Goal: Information Seeking & Learning: Learn about a topic

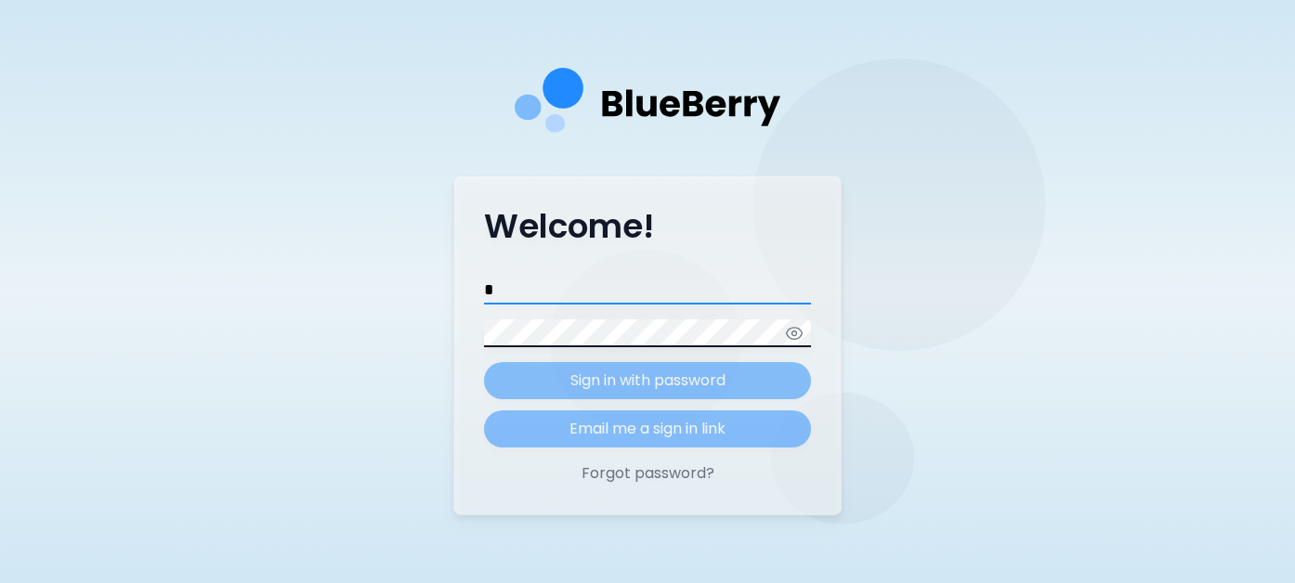
type input "**********"
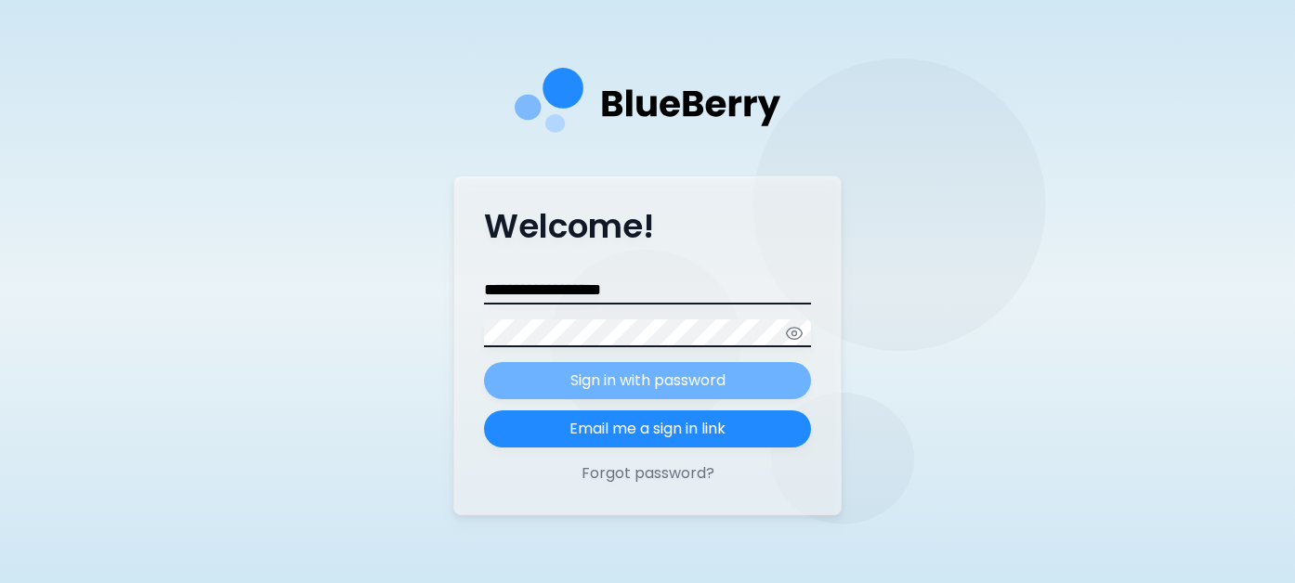
click at [620, 371] on p "Sign in with password" at bounding box center [647, 381] width 155 height 22
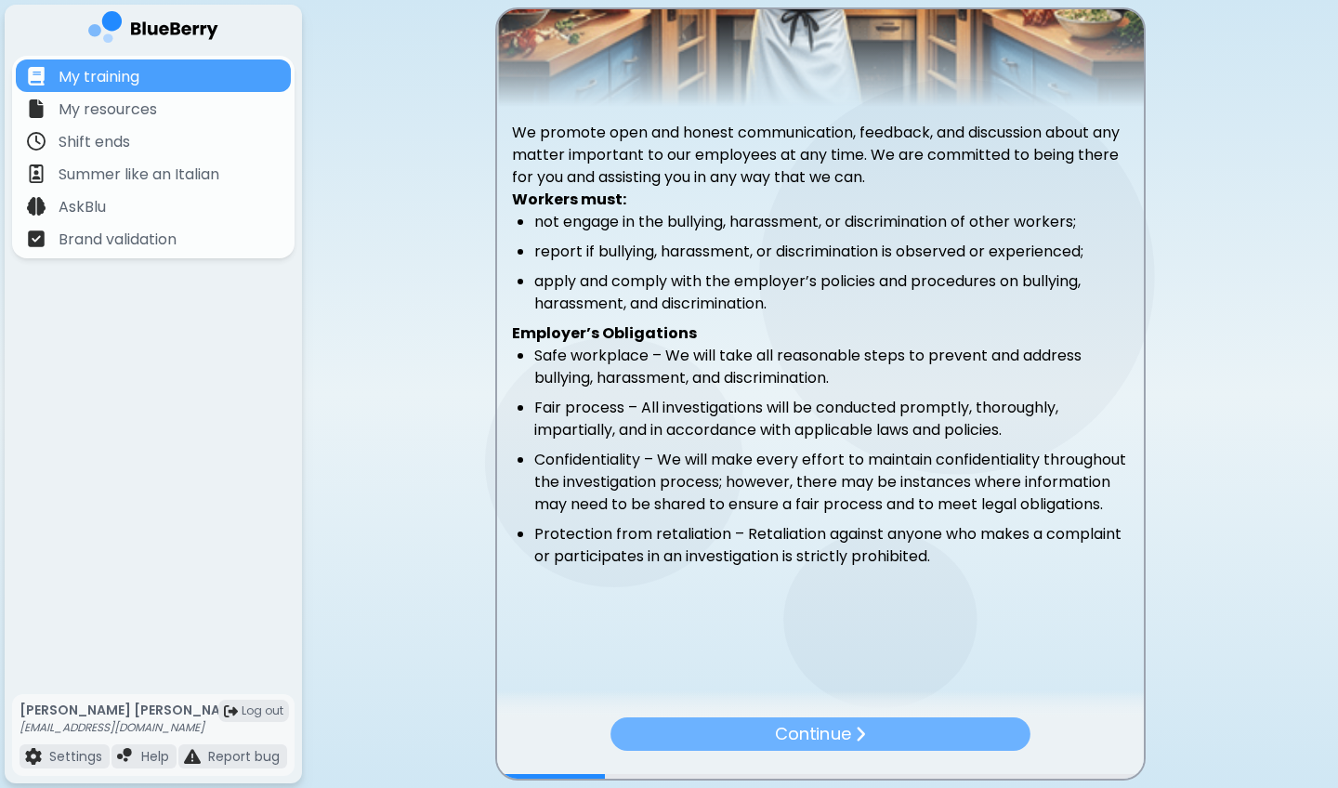
click at [794, 582] on p "Continue" at bounding box center [812, 733] width 75 height 26
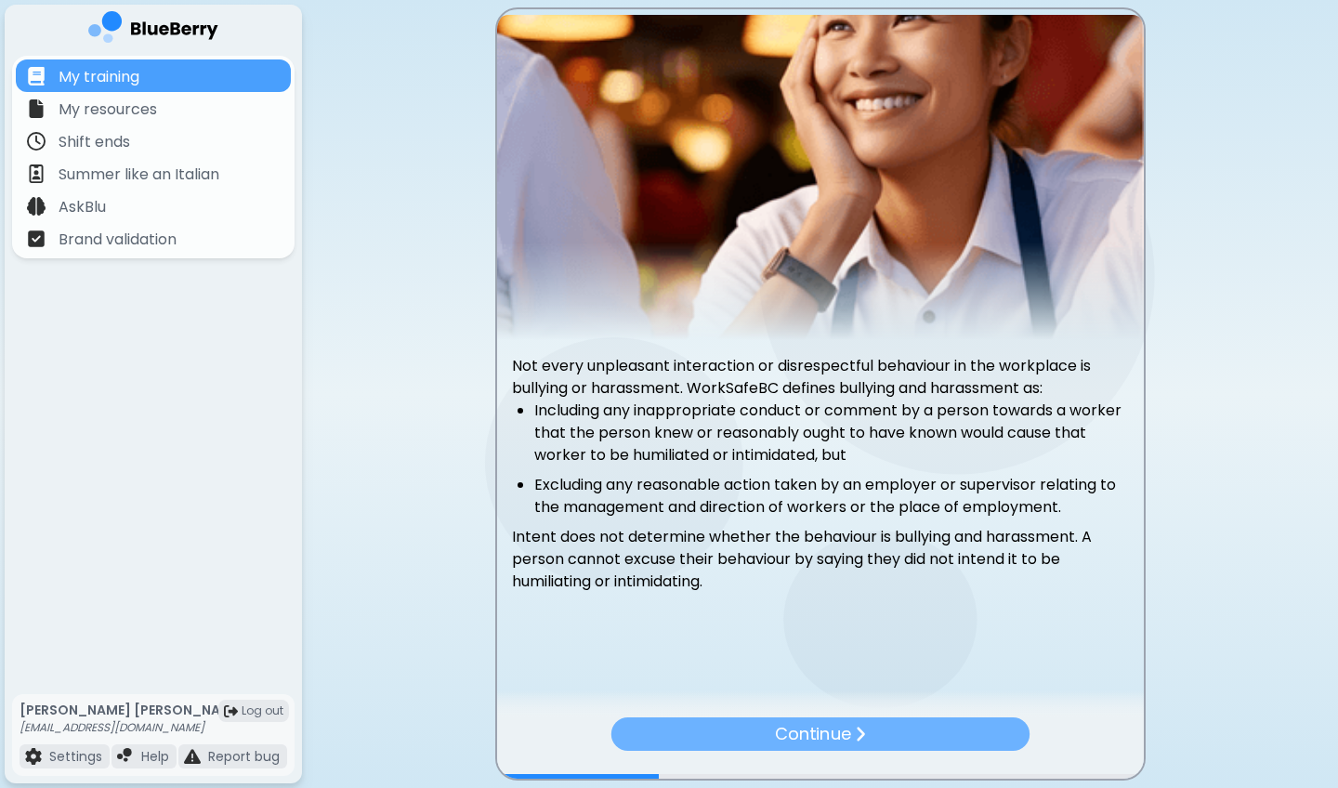
click at [794, 582] on p "Continue" at bounding box center [812, 734] width 75 height 26
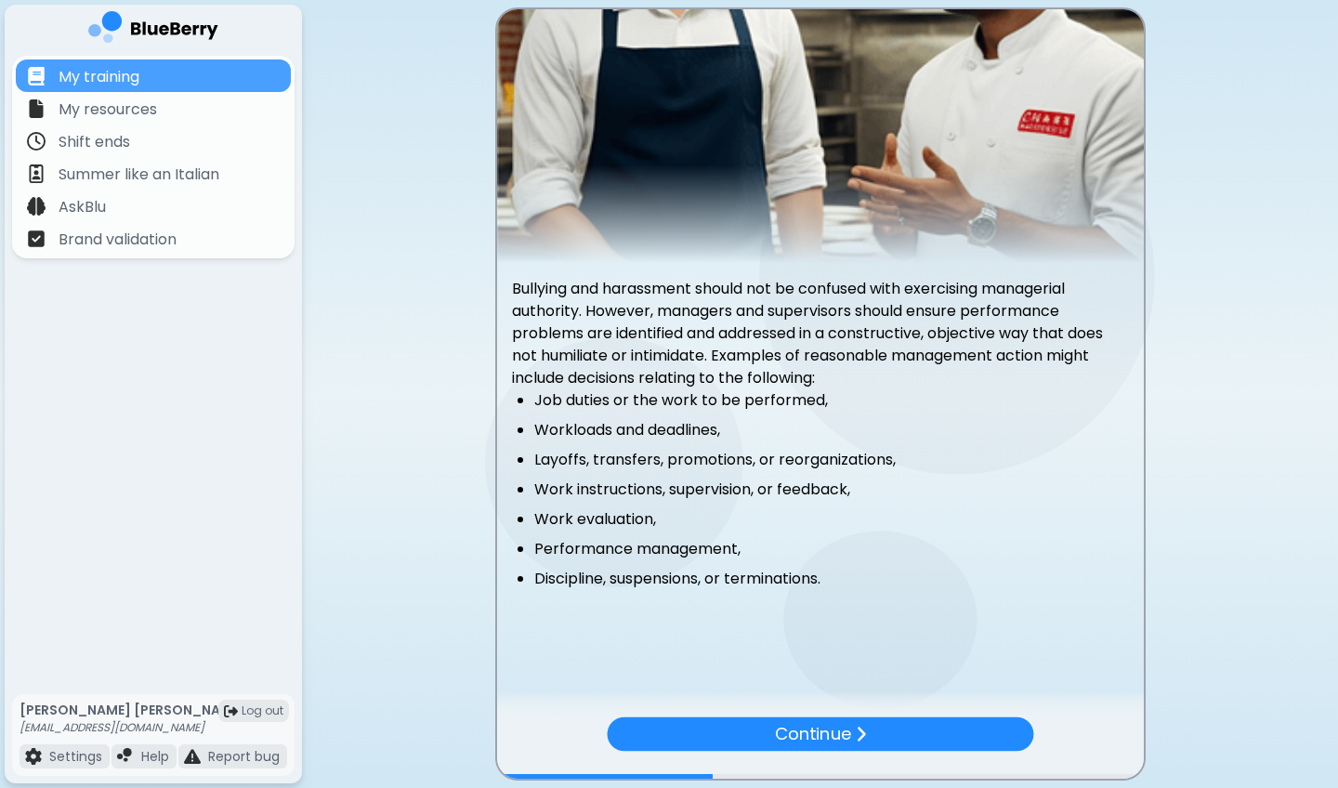
scroll to position [72, 0]
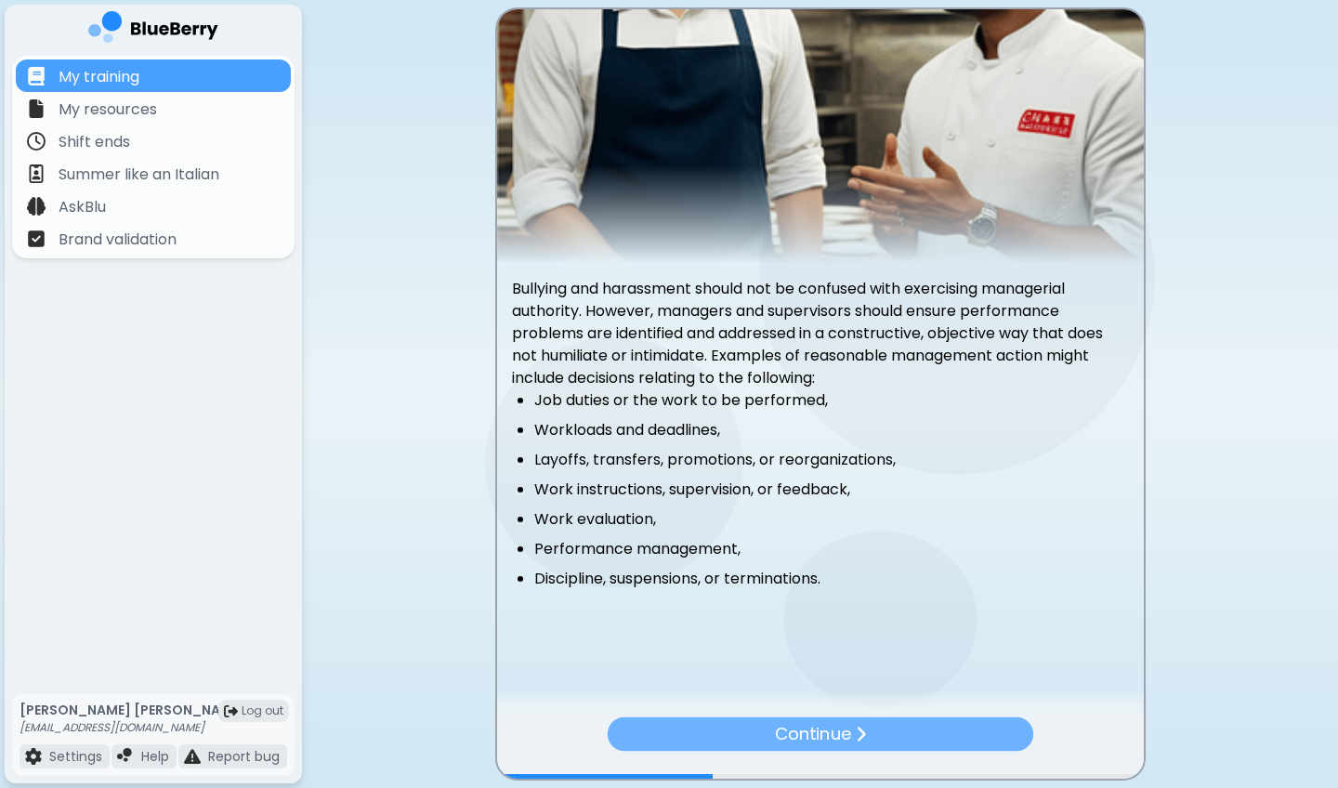
click at [852, 582] on div "Continue" at bounding box center [819, 733] width 425 height 34
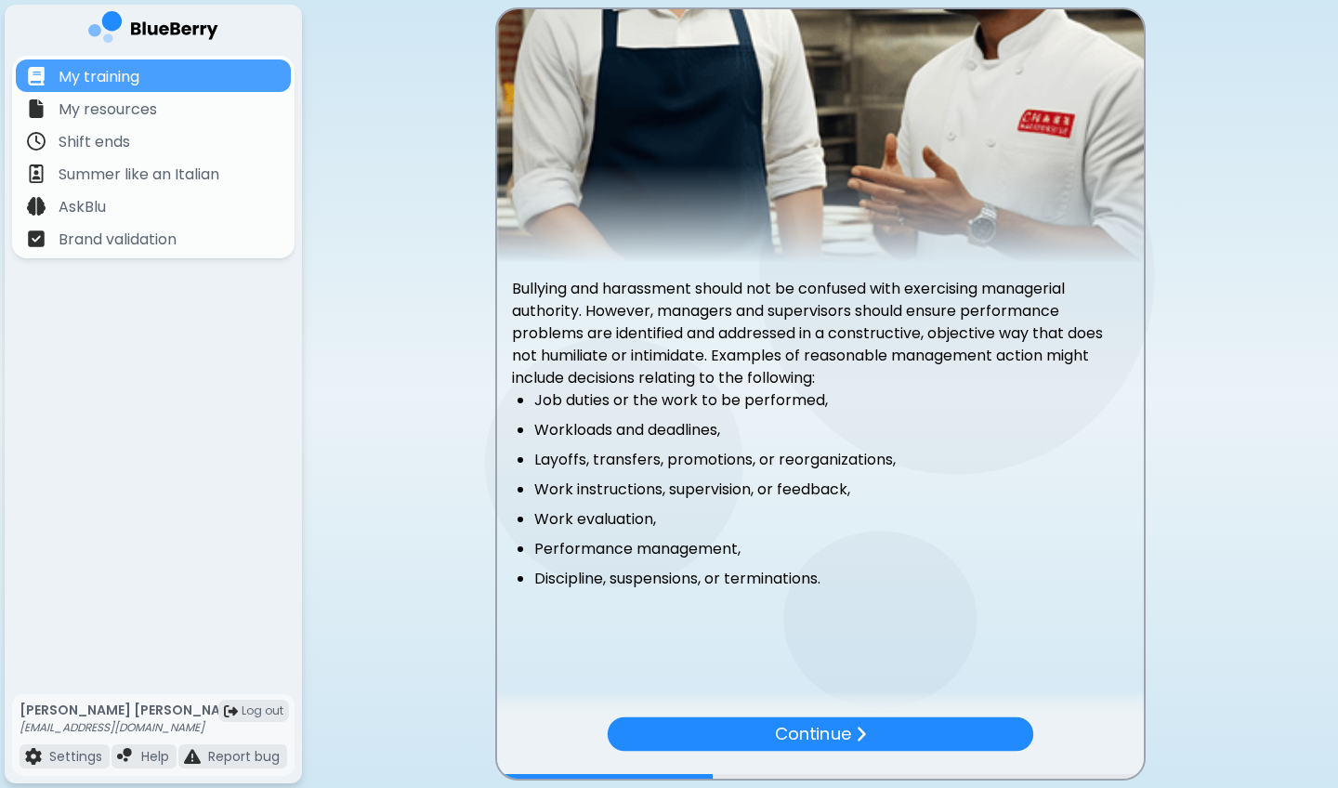
scroll to position [0, 0]
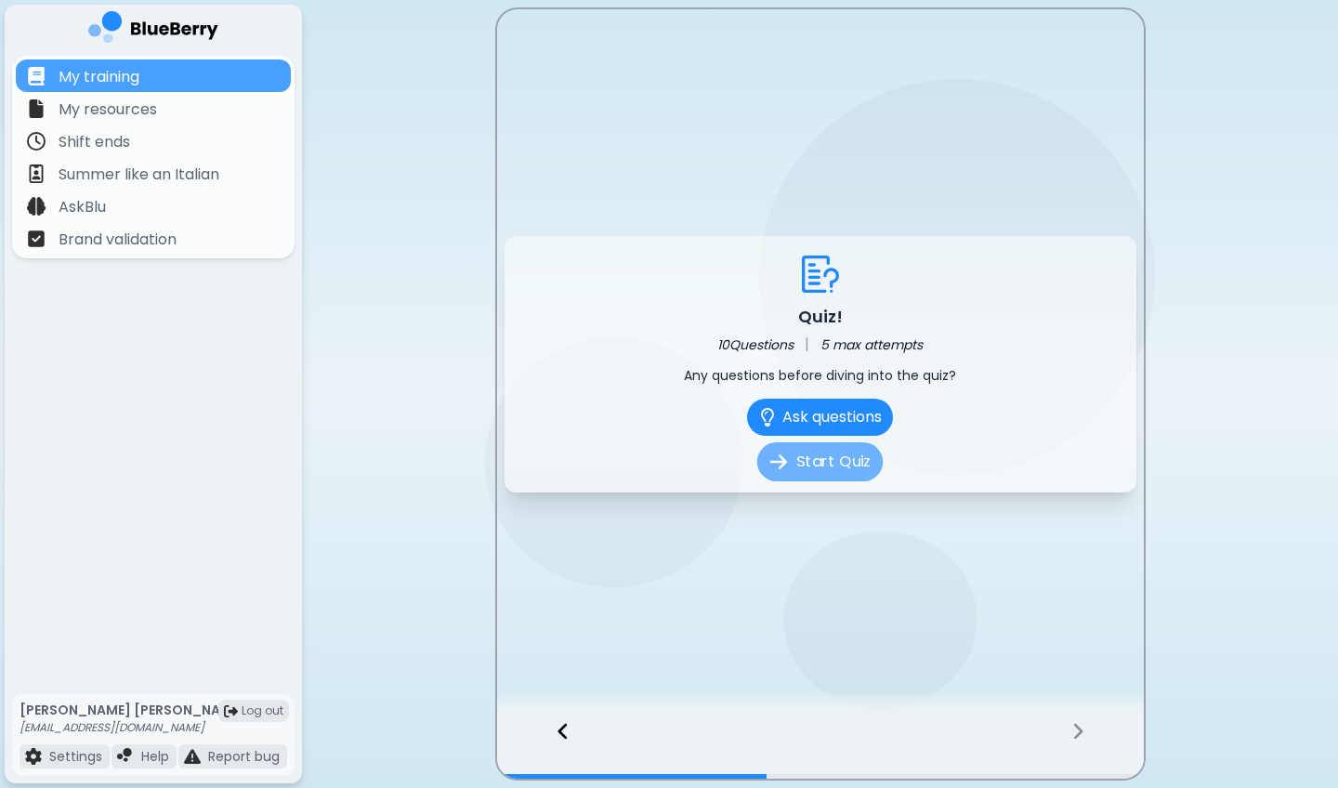
click at [825, 467] on button "Start Quiz" at bounding box center [819, 461] width 125 height 39
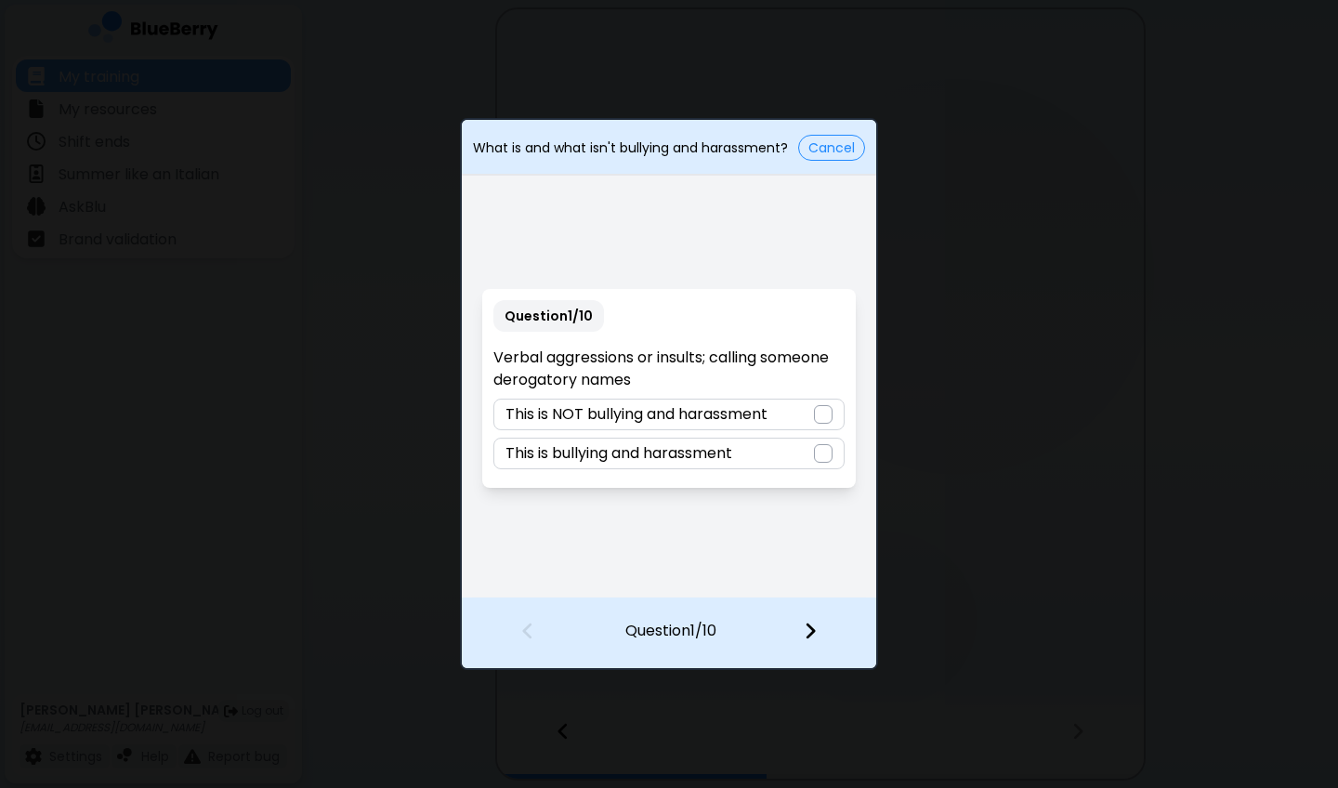
click at [776, 468] on div "This is bullying and harassment" at bounding box center [668, 454] width 350 height 32
click at [817, 582] on div at bounding box center [821, 632] width 110 height 69
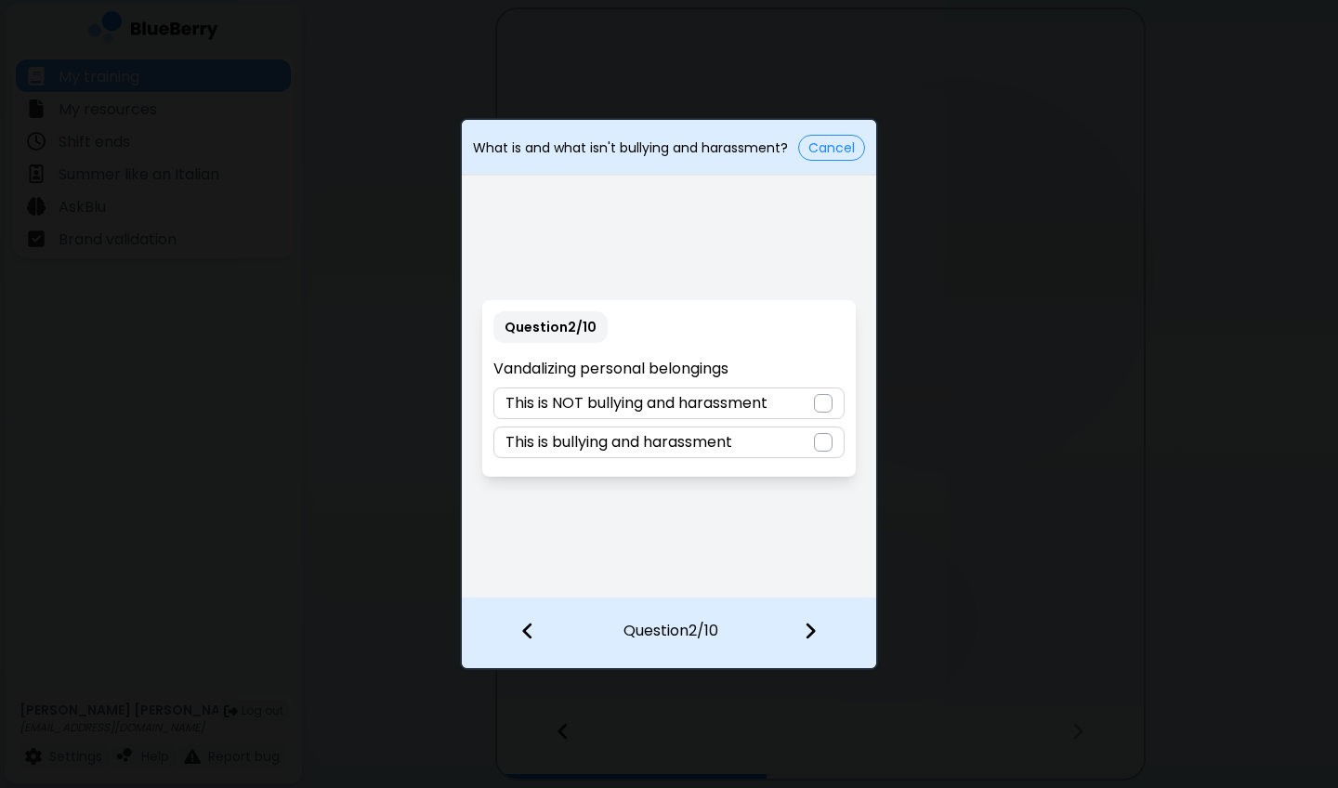
click at [740, 447] on div "This is bullying and harassment" at bounding box center [668, 442] width 350 height 32
click at [817, 582] on div at bounding box center [821, 632] width 110 height 69
click at [739, 448] on p "This is NOT bullying and harassment" at bounding box center [636, 442] width 262 height 22
click at [805, 582] on img at bounding box center [810, 631] width 13 height 20
click at [762, 406] on div "This is bullying and harassment" at bounding box center [668, 403] width 350 height 32
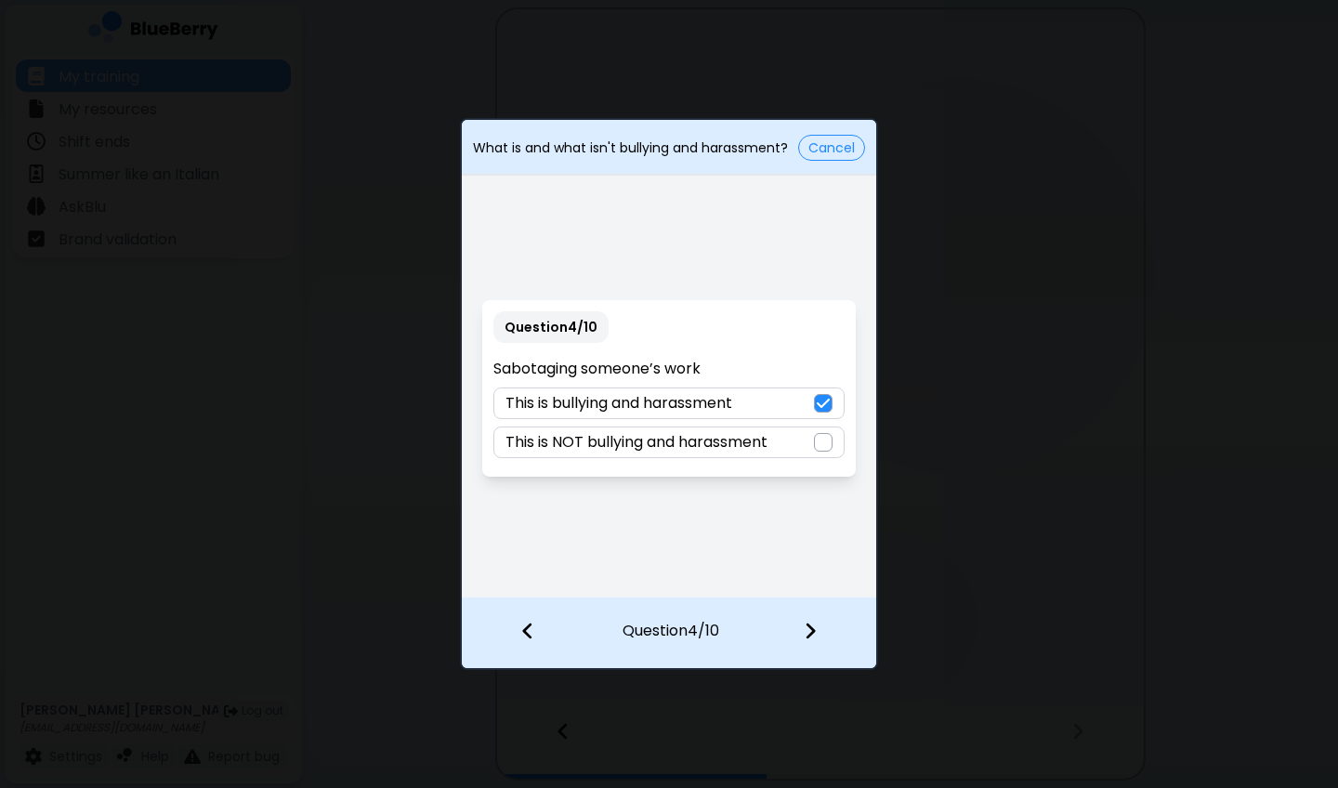
click at [813, 582] on img at bounding box center [810, 631] width 13 height 20
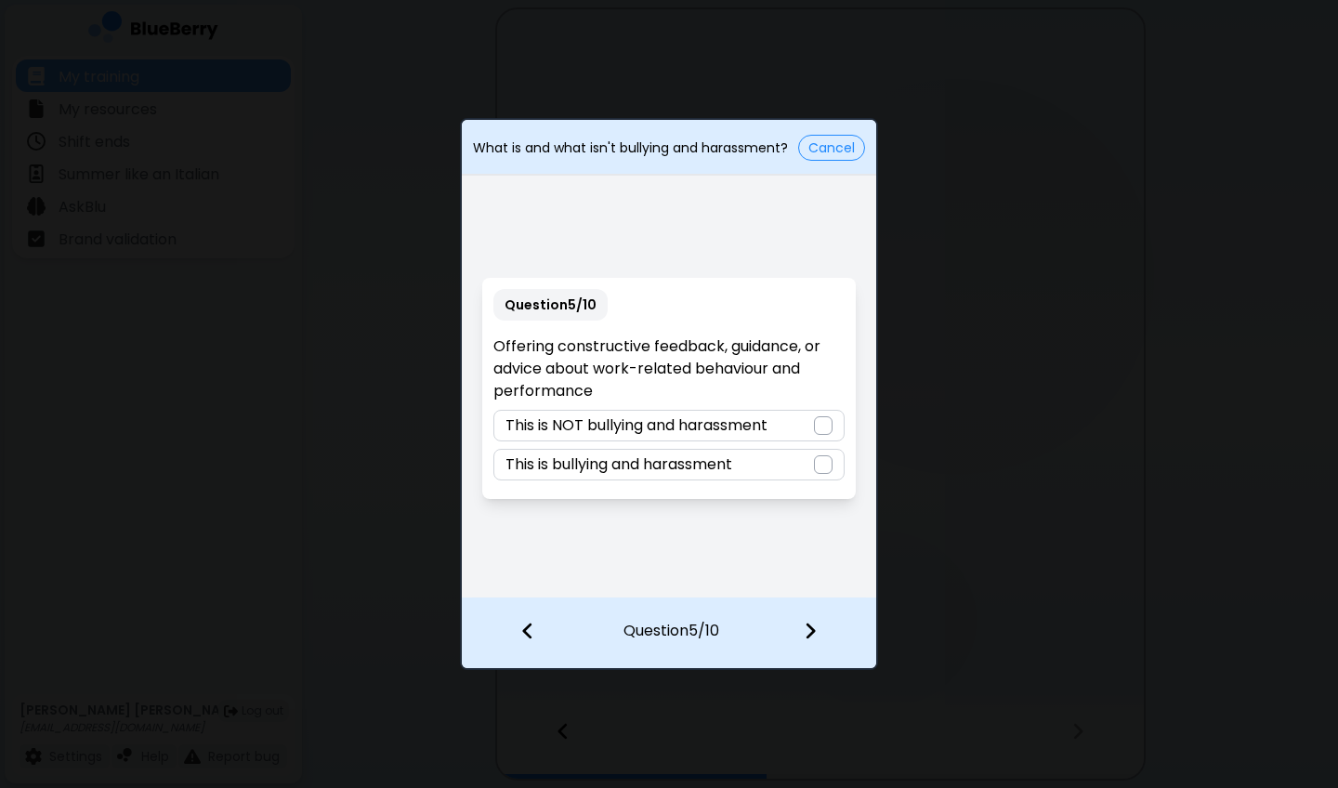
click at [755, 428] on p "This is NOT bullying and harassment" at bounding box center [636, 425] width 262 height 22
click at [804, 582] on div at bounding box center [821, 632] width 110 height 69
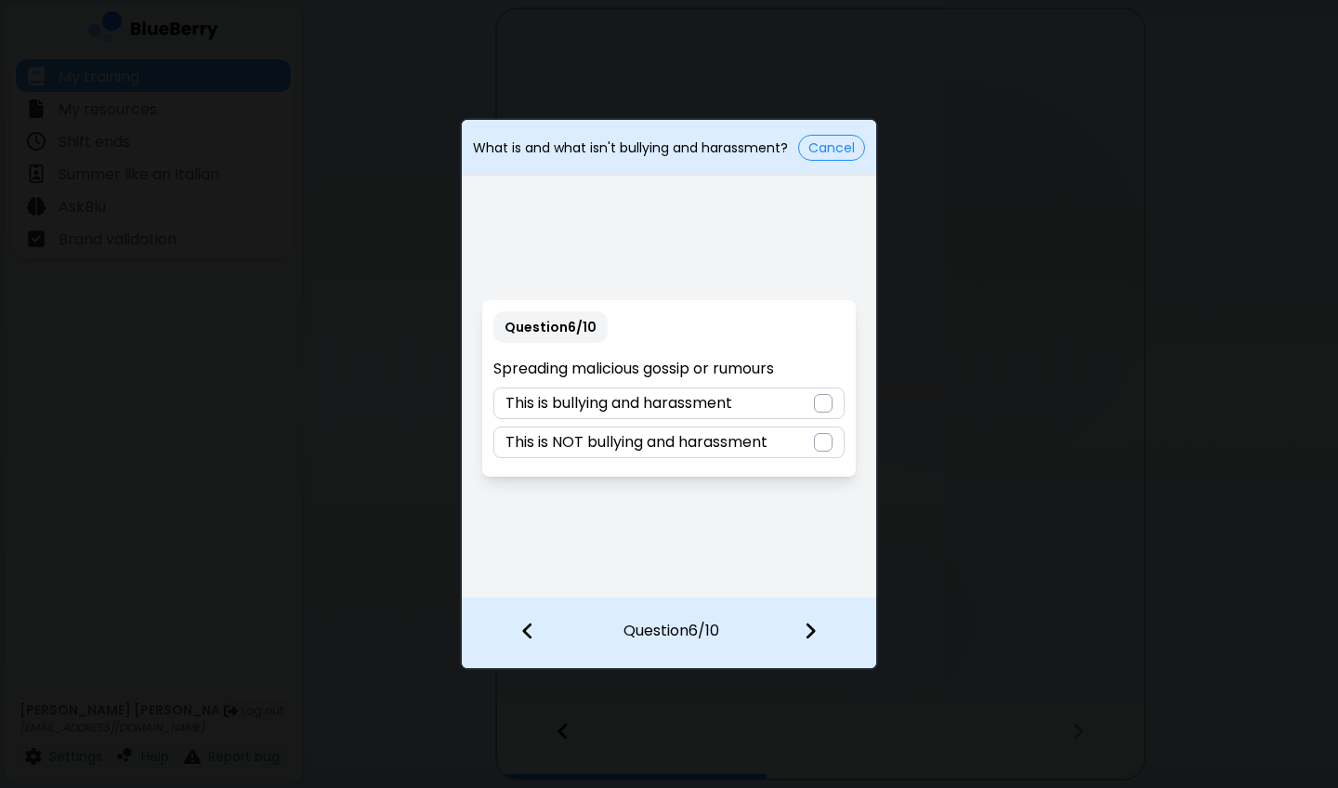
click at [732, 398] on p "This is bullying and harassment" at bounding box center [618, 403] width 227 height 22
click at [810, 582] on img at bounding box center [810, 631] width 13 height 20
click at [748, 444] on div "This is bullying and harassment" at bounding box center [668, 442] width 350 height 32
click at [807, 582] on img at bounding box center [810, 631] width 13 height 20
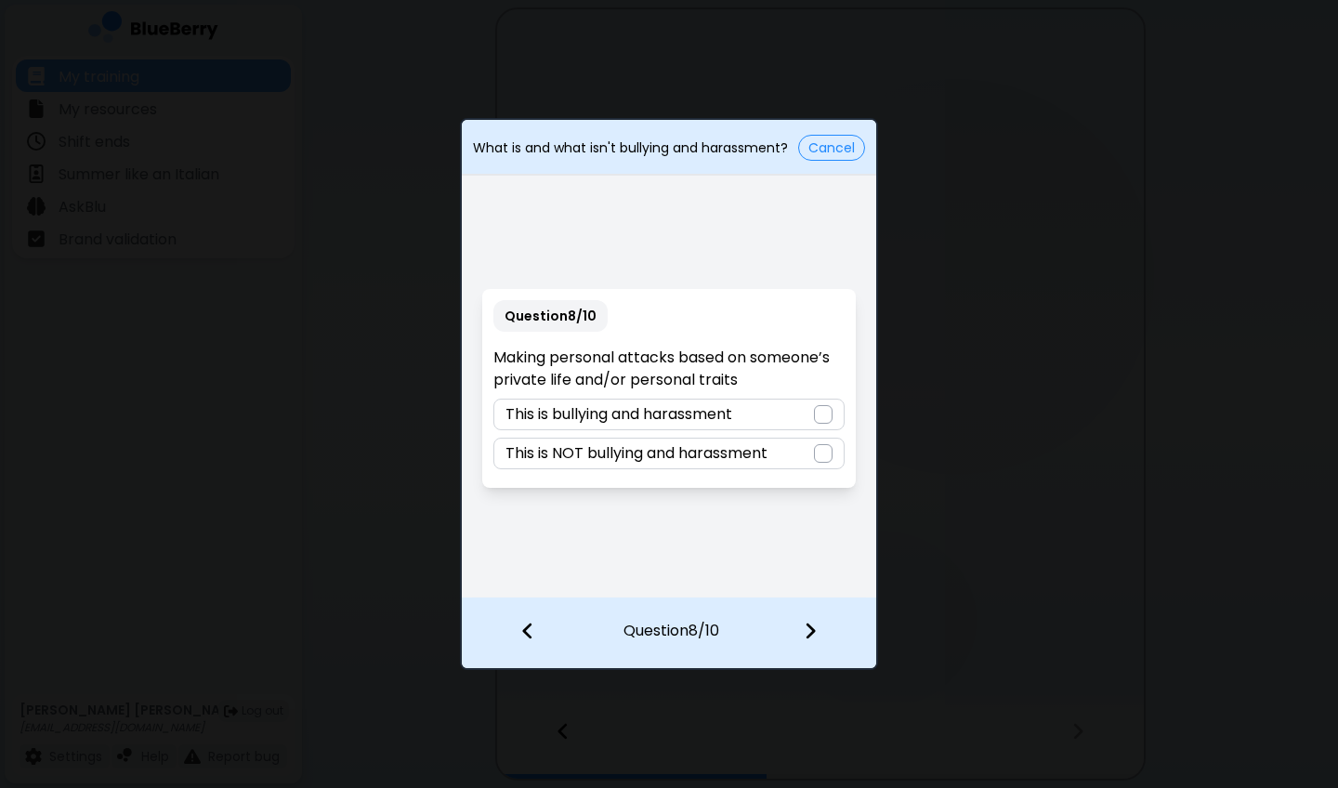
click at [763, 418] on div "This is bullying and harassment" at bounding box center [668, 415] width 350 height 32
click at [815, 582] on img at bounding box center [810, 631] width 13 height 20
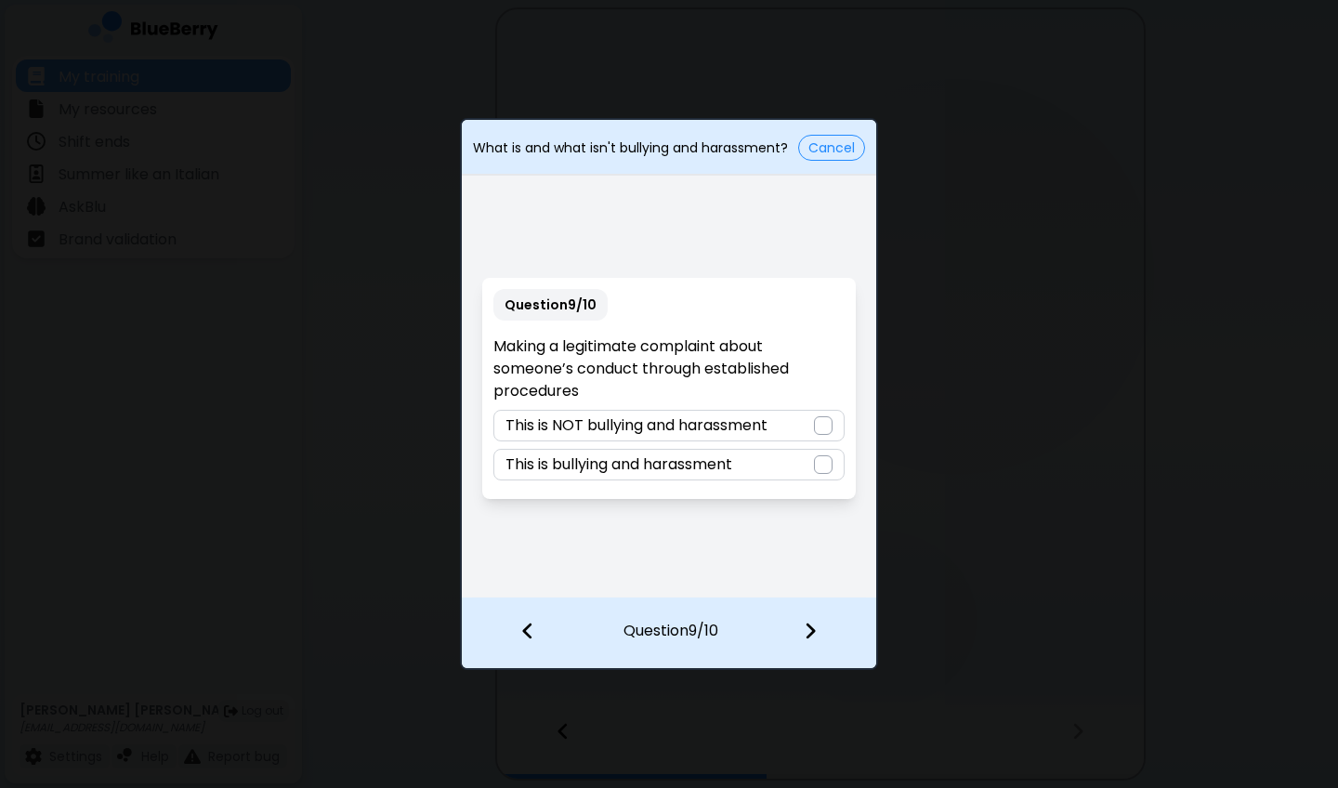
click at [738, 431] on p "This is NOT bullying and harassment" at bounding box center [636, 425] width 262 height 22
click at [804, 582] on div at bounding box center [821, 632] width 110 height 69
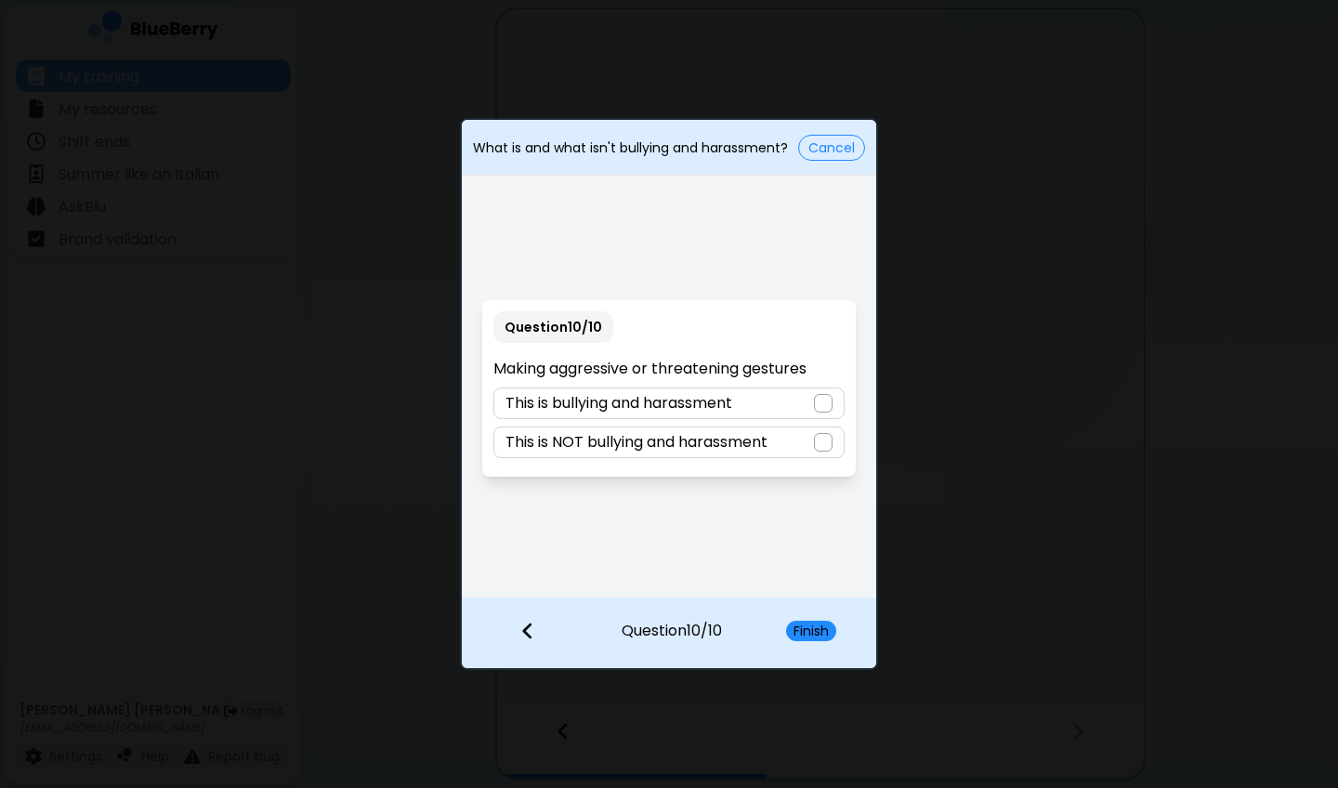
click at [711, 412] on p "This is bullying and harassment" at bounding box center [618, 403] width 227 height 22
click at [796, 582] on button "Finish" at bounding box center [811, 631] width 50 height 20
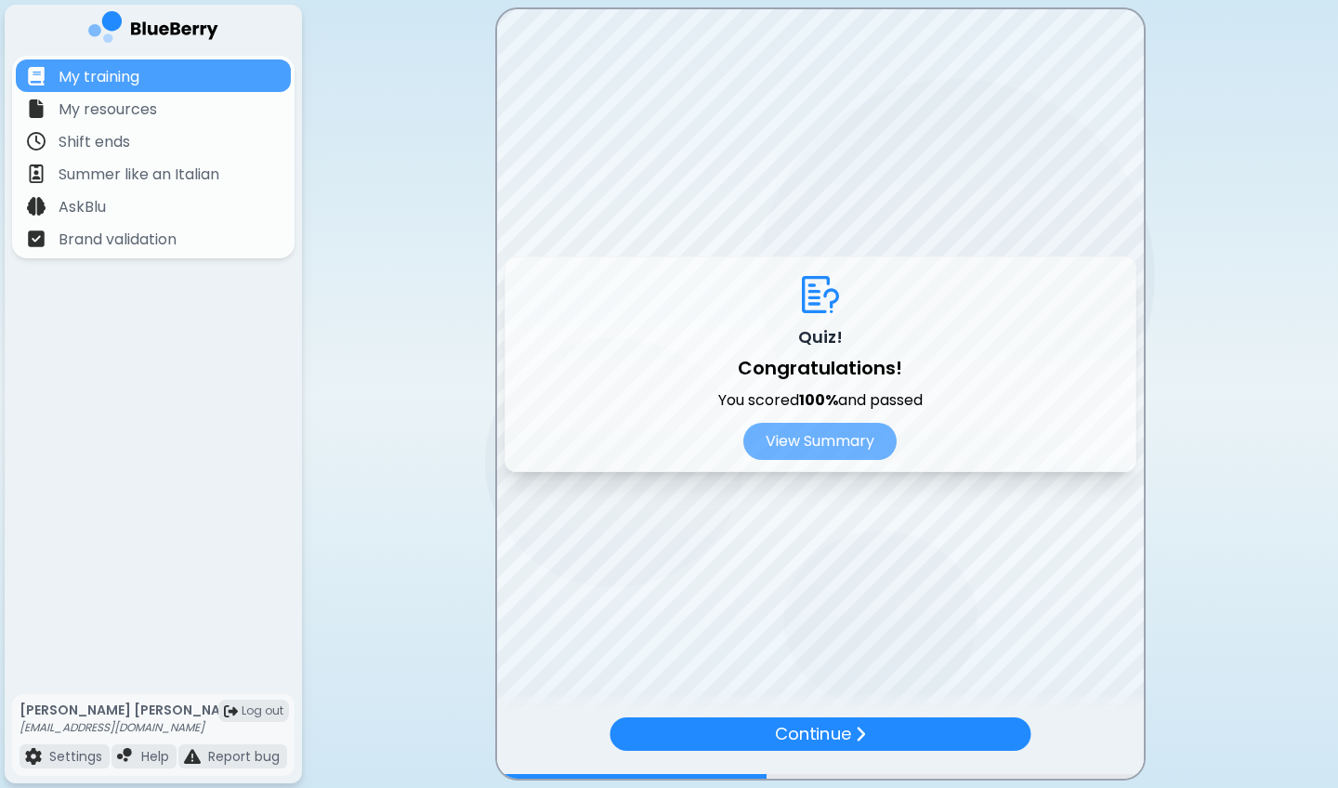
click at [797, 582] on div "Continue" at bounding box center [820, 747] width 647 height 61
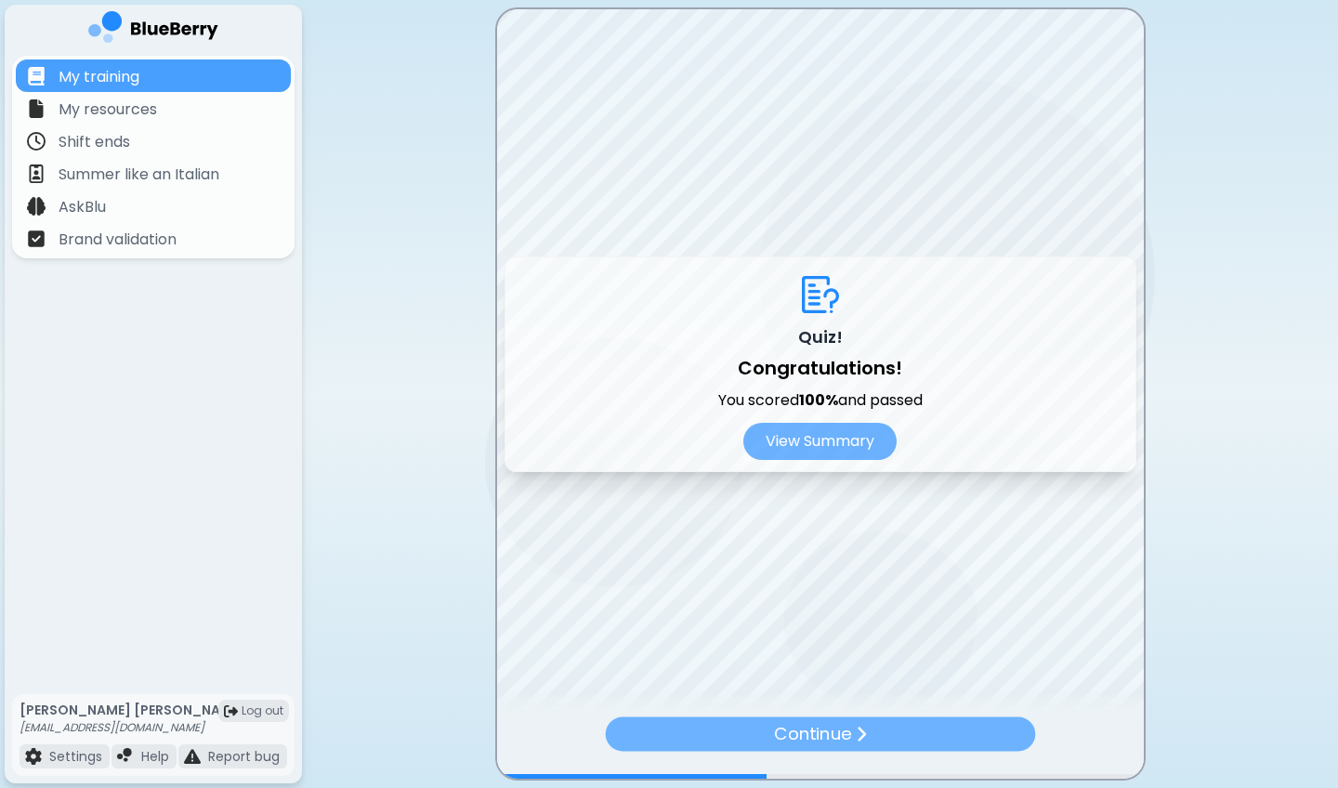
click at [797, 582] on p "Continue" at bounding box center [812, 733] width 77 height 27
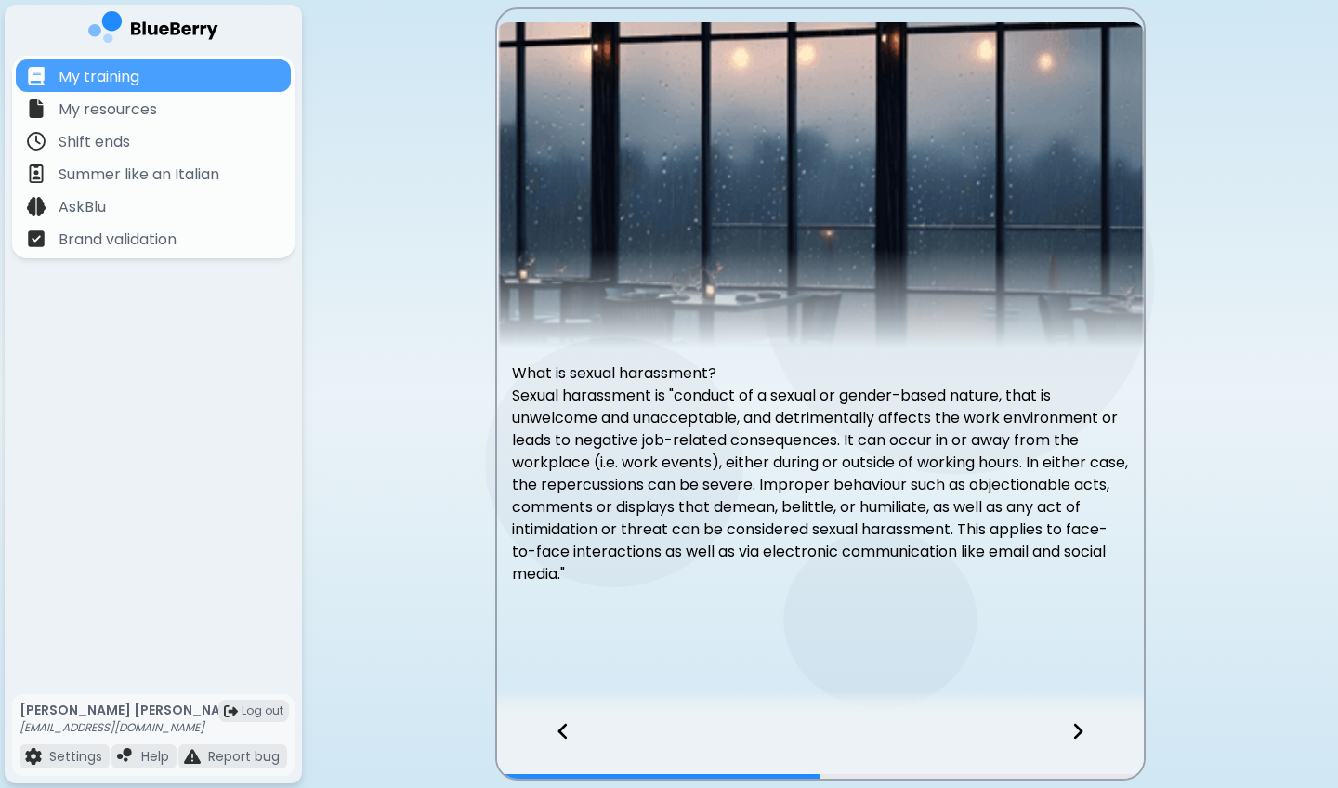
click at [1080, 582] on icon at bounding box center [1077, 731] width 13 height 20
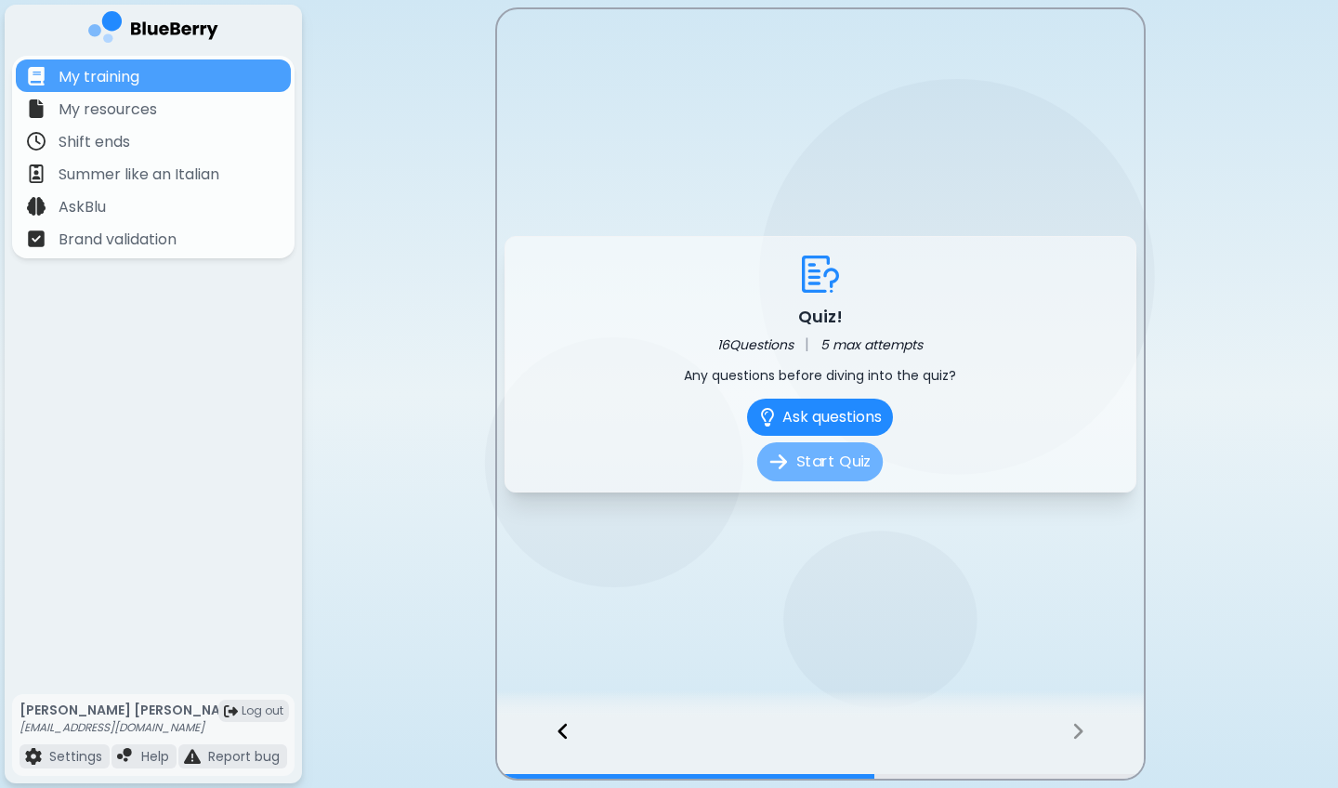
click at [850, 469] on button "Start Quiz" at bounding box center [819, 461] width 125 height 39
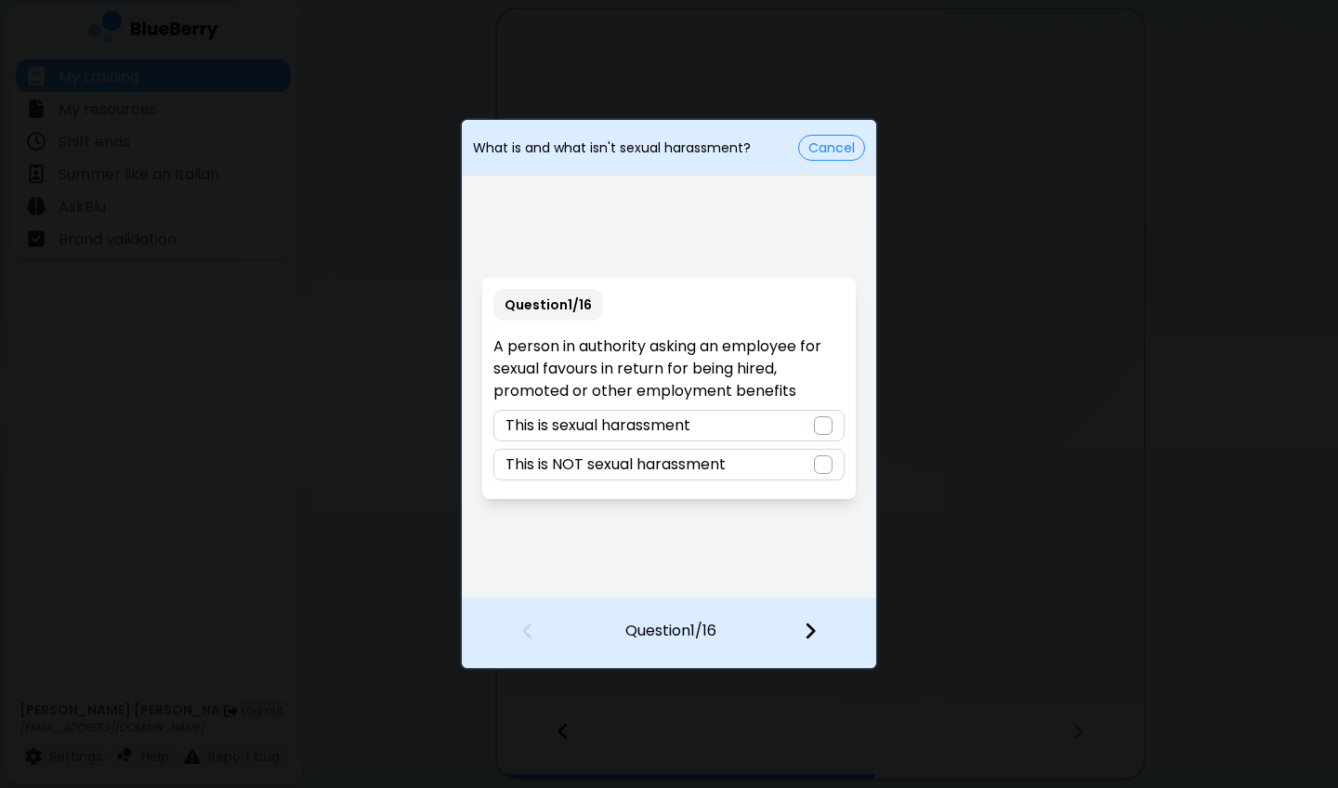
click at [796, 417] on div "This is sexual harassment" at bounding box center [668, 426] width 350 height 32
click at [816, 582] on img at bounding box center [810, 631] width 13 height 20
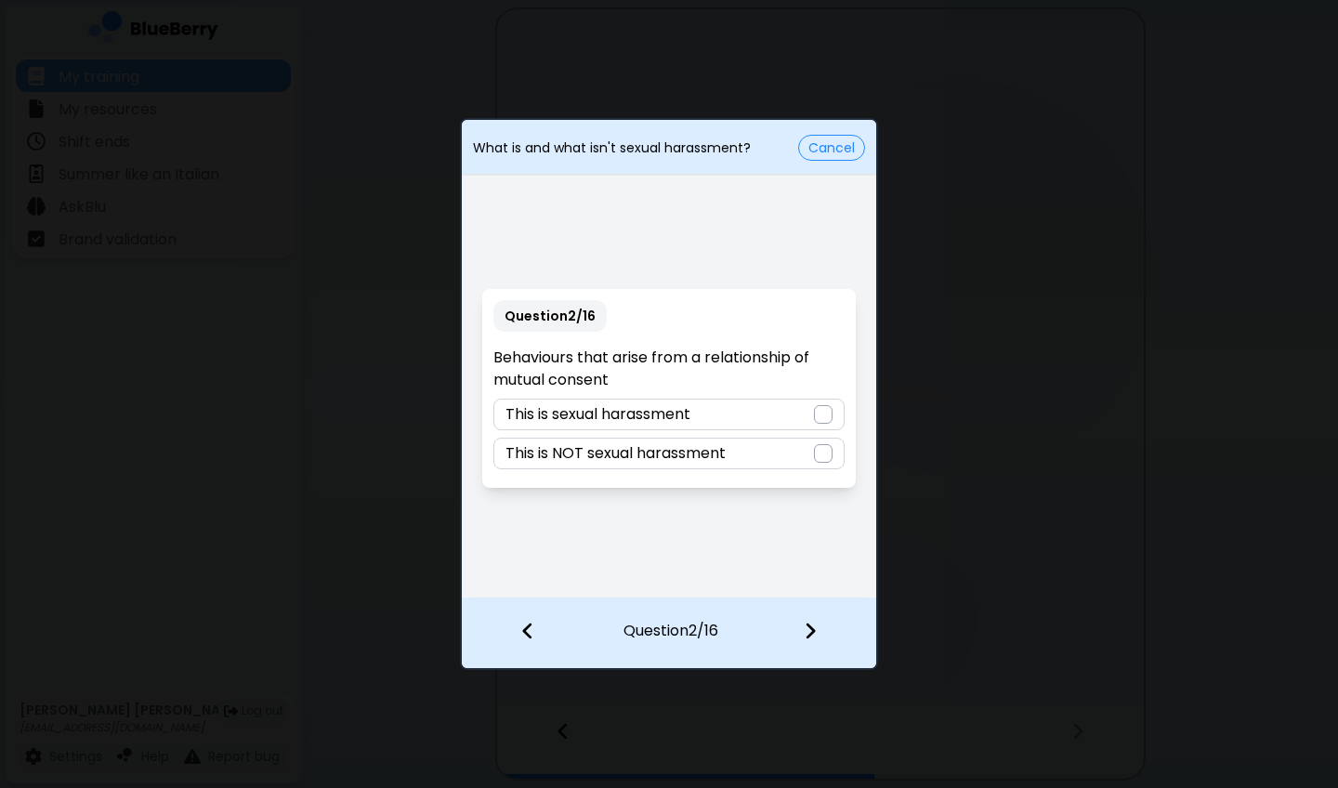
click at [741, 446] on div "This is NOT sexual harassment" at bounding box center [668, 454] width 350 height 32
click at [802, 582] on div at bounding box center [821, 632] width 110 height 69
click at [760, 415] on div "This is sexual harassment" at bounding box center [668, 415] width 350 height 32
click at [804, 582] on img at bounding box center [810, 631] width 13 height 20
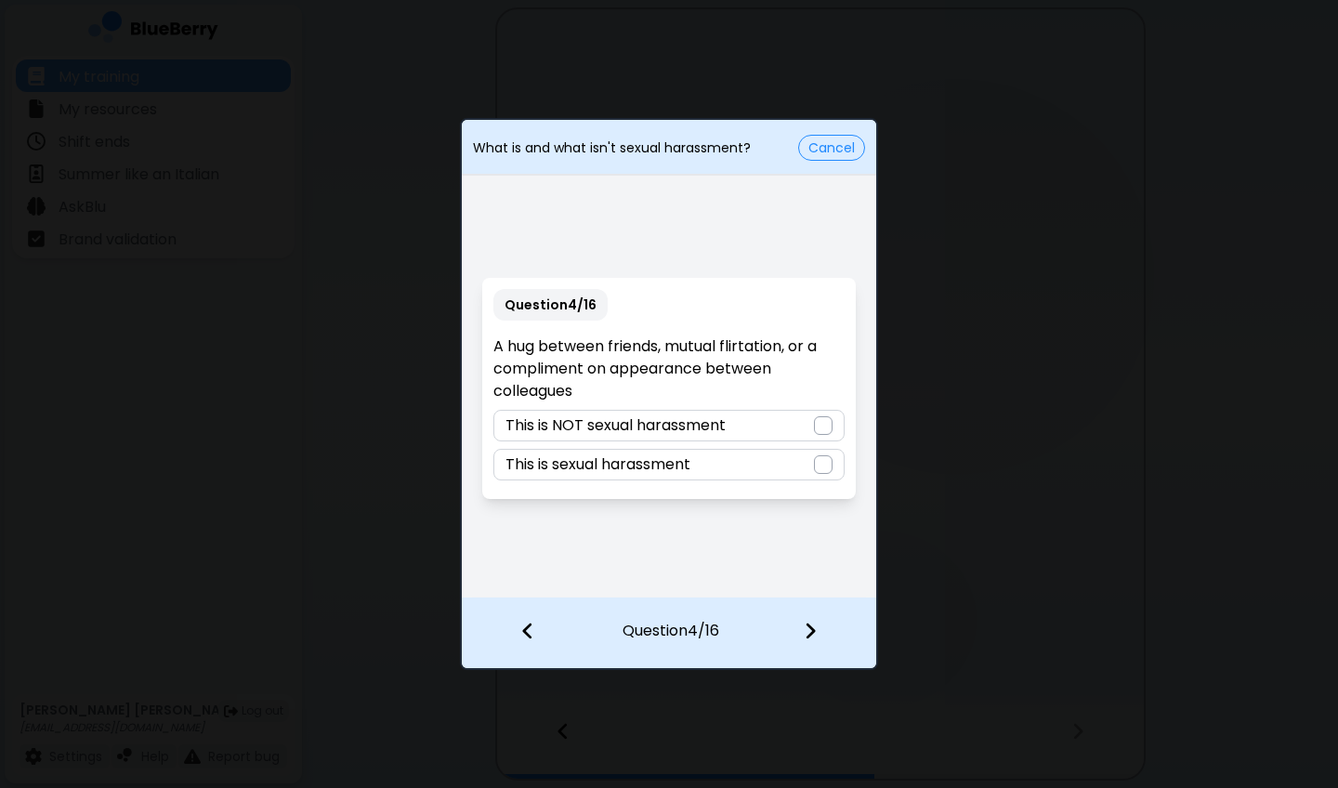
click at [729, 439] on div "This is NOT sexual harassment" at bounding box center [668, 426] width 350 height 32
click at [814, 582] on img at bounding box center [810, 631] width 13 height 20
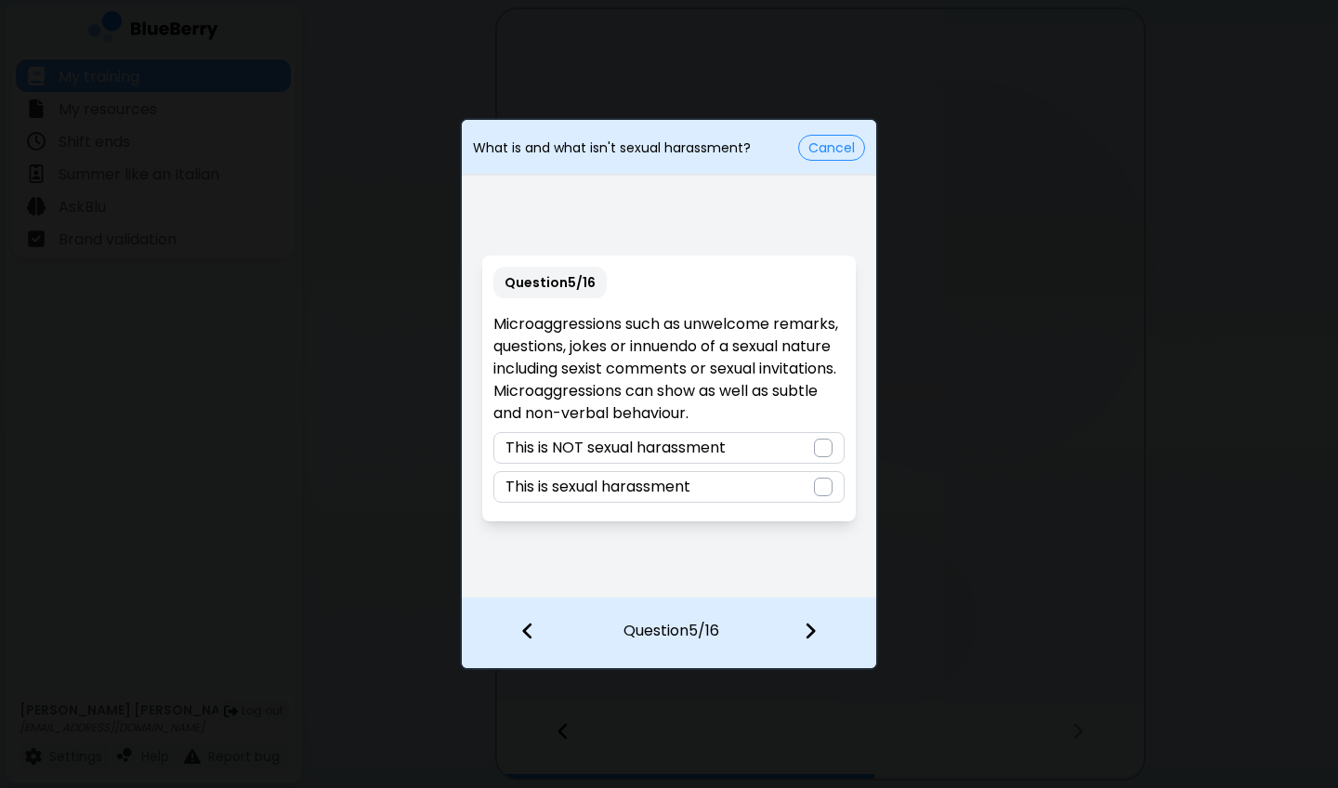
click at [762, 494] on div "This is sexual harassment" at bounding box center [668, 487] width 350 height 32
click at [809, 582] on div at bounding box center [821, 632] width 110 height 69
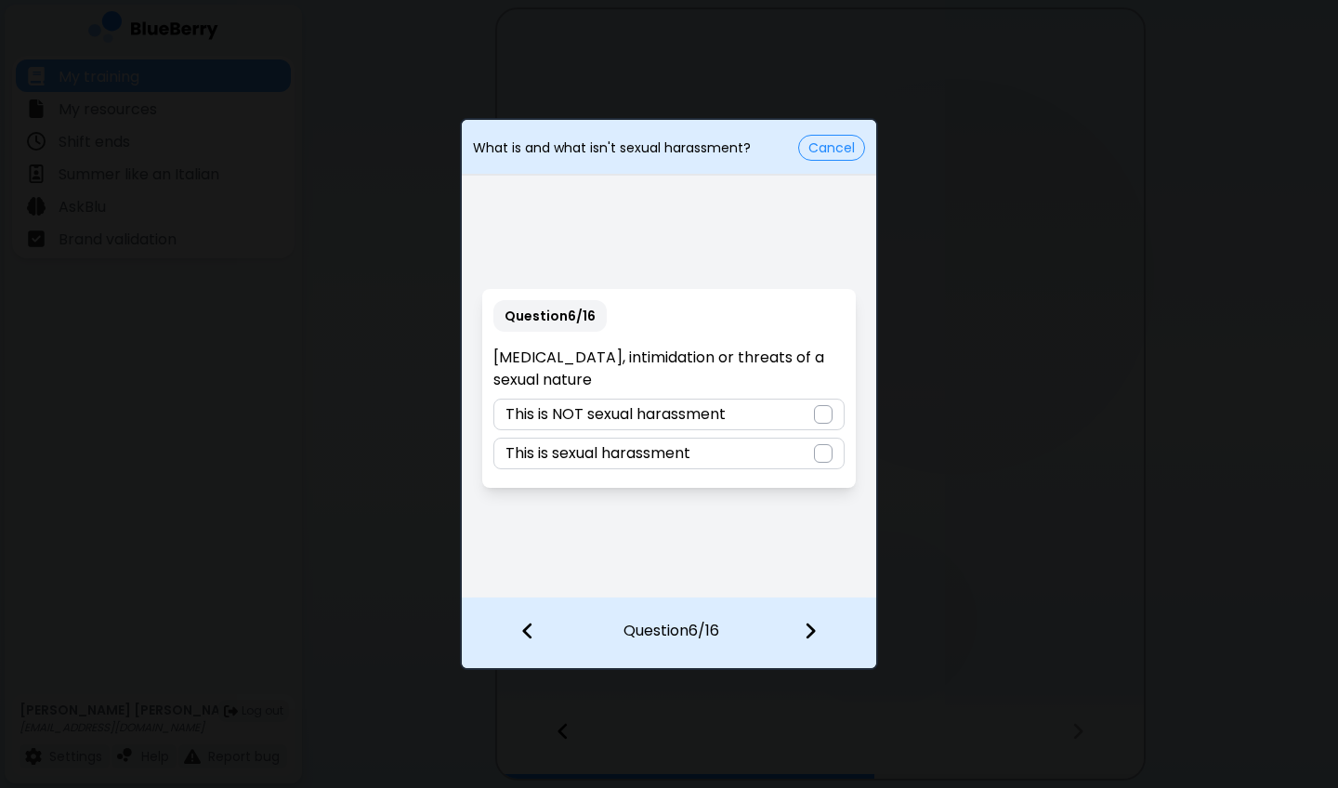
click at [765, 438] on div "This is sexual harassment" at bounding box center [668, 454] width 350 height 32
click at [805, 582] on img at bounding box center [810, 631] width 13 height 20
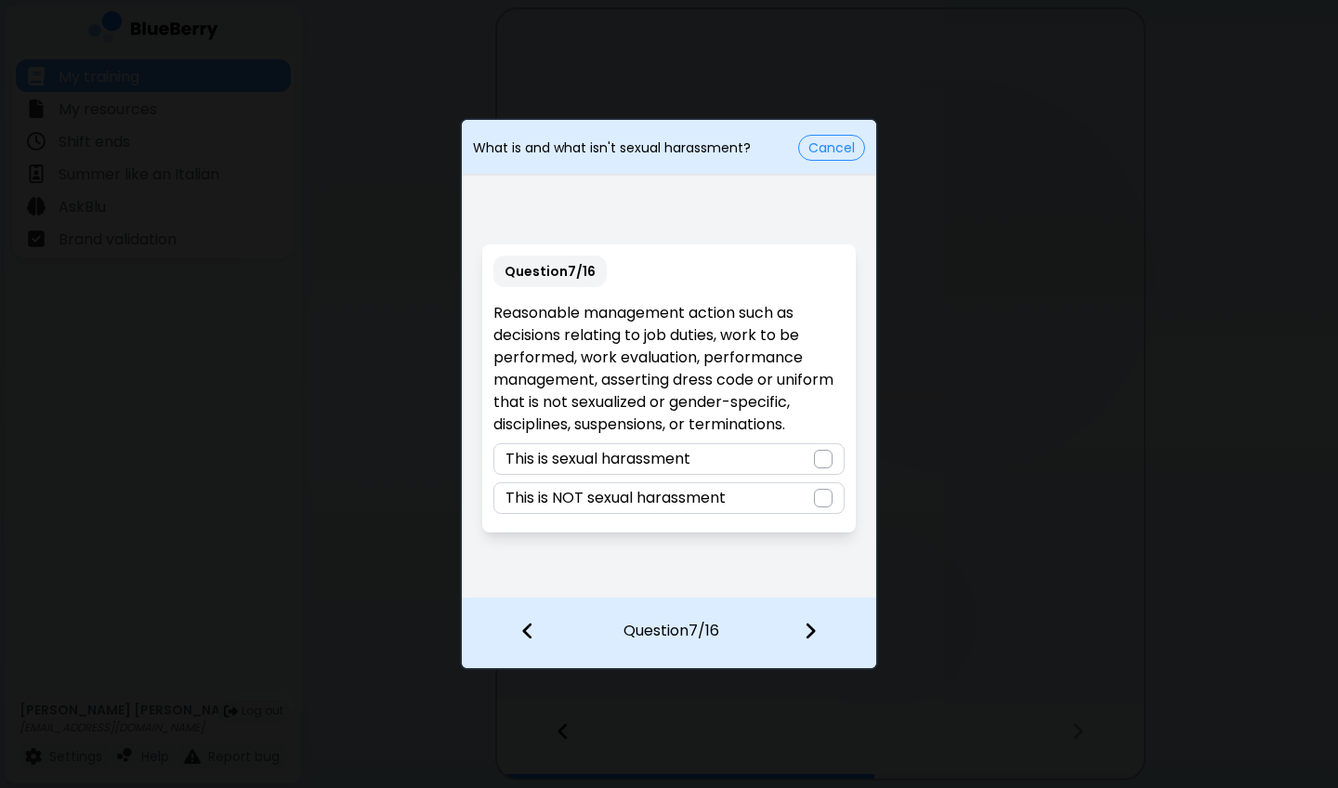
click at [739, 492] on div "This is NOT sexual harassment" at bounding box center [668, 498] width 350 height 32
click at [812, 582] on img at bounding box center [810, 631] width 13 height 20
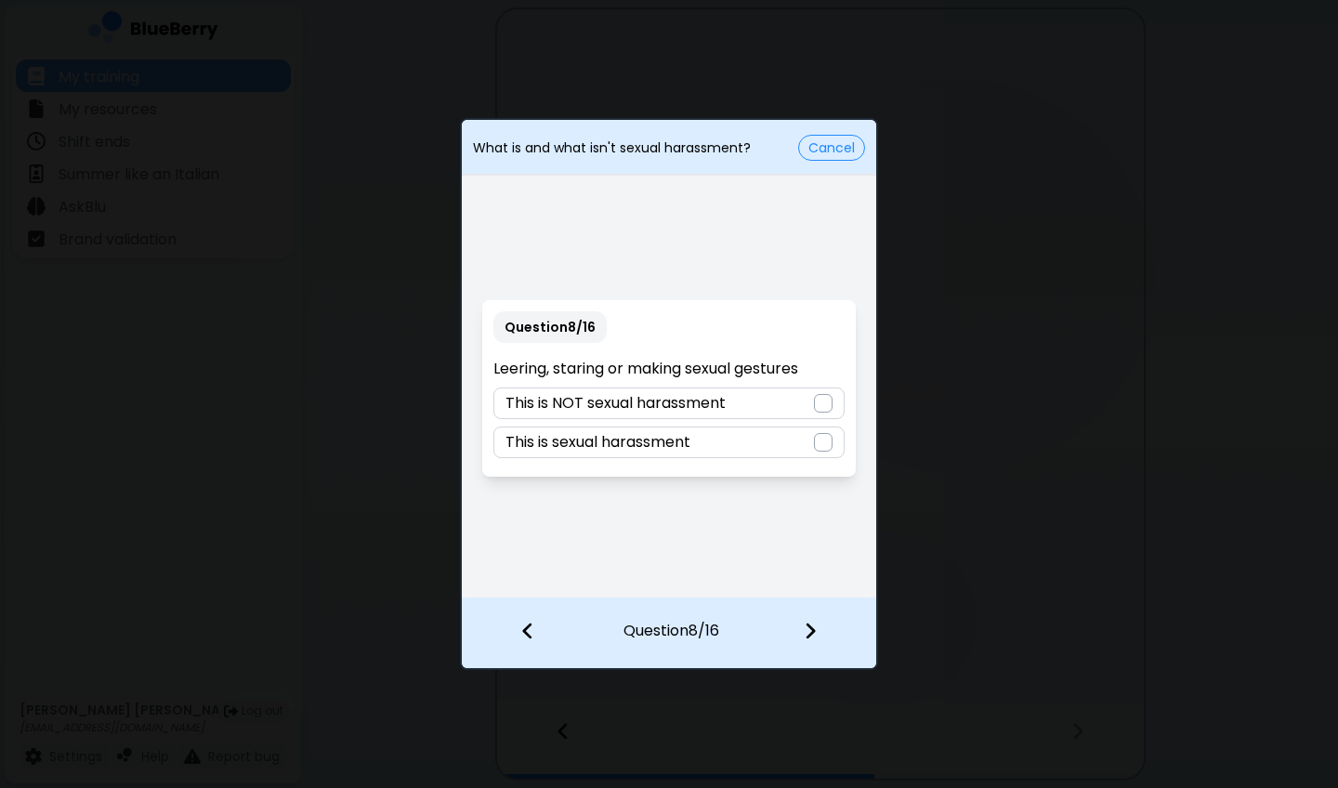
click at [731, 450] on div "This is sexual harassment" at bounding box center [668, 442] width 350 height 32
click at [808, 582] on div at bounding box center [821, 632] width 110 height 69
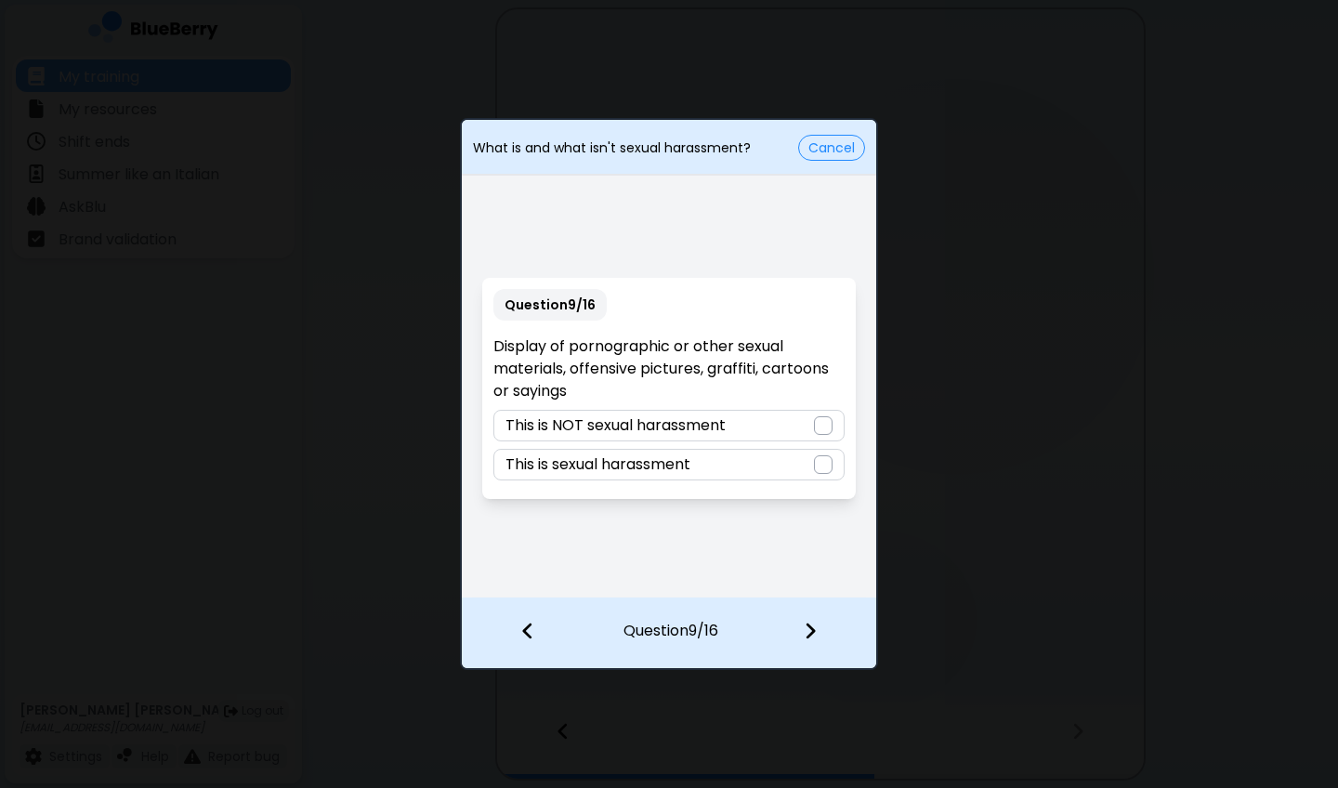
click at [739, 461] on div "This is sexual harassment" at bounding box center [668, 465] width 350 height 32
click at [805, 582] on img at bounding box center [810, 631] width 13 height 20
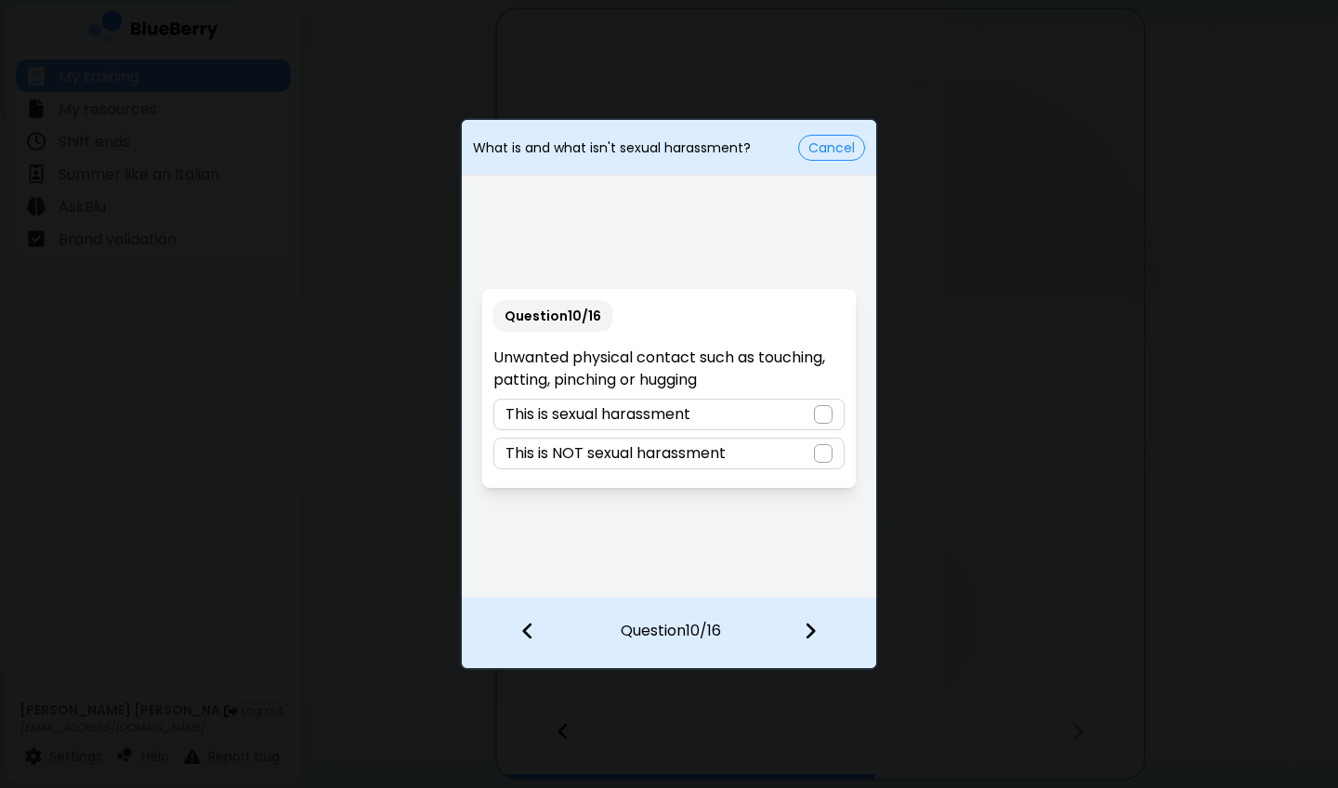
click at [723, 412] on div "This is sexual harassment" at bounding box center [668, 415] width 350 height 32
click at [805, 582] on div at bounding box center [821, 632] width 110 height 69
click at [713, 412] on p "This is NOT sexual harassment" at bounding box center [615, 414] width 220 height 22
click at [801, 582] on div at bounding box center [821, 632] width 110 height 69
click at [770, 462] on div "This is NOT sexual harassment" at bounding box center [668, 454] width 350 height 32
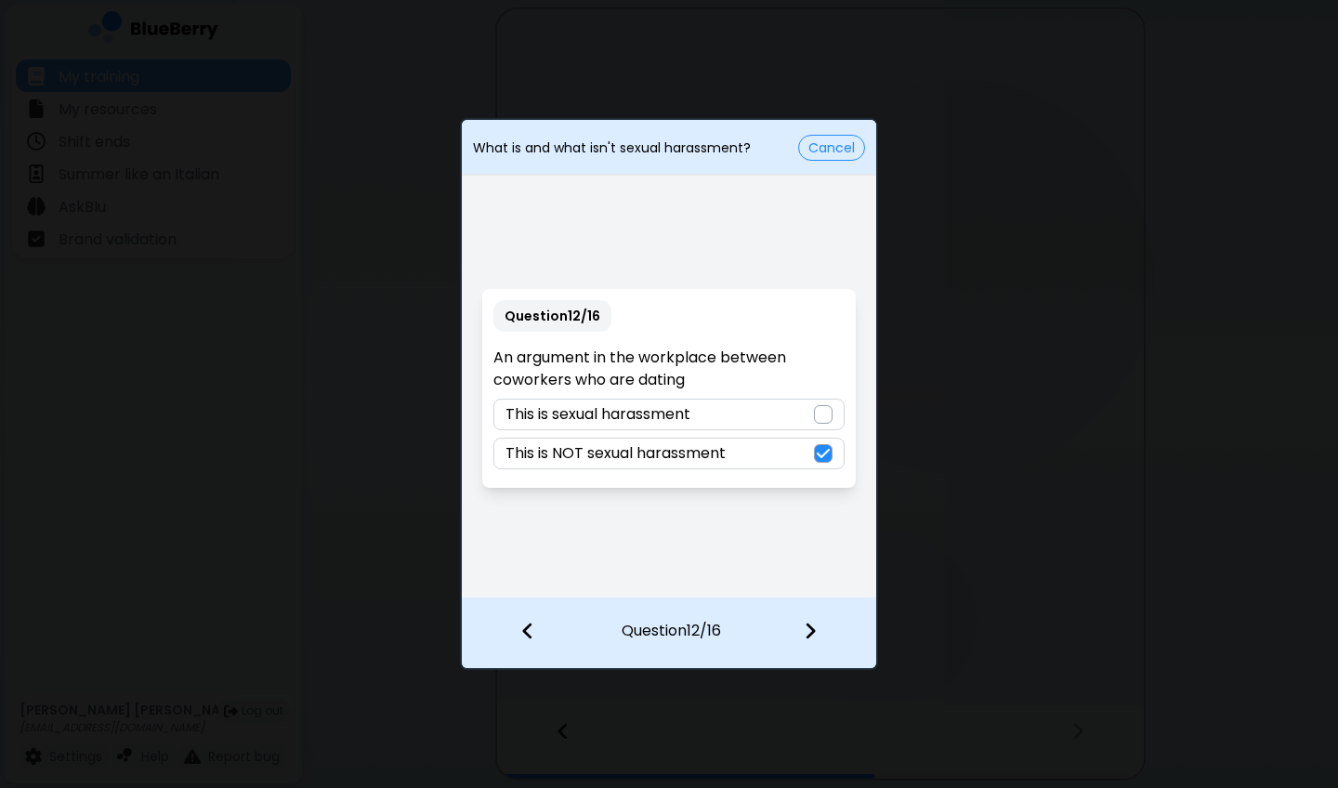
click at [809, 582] on img at bounding box center [810, 631] width 13 height 20
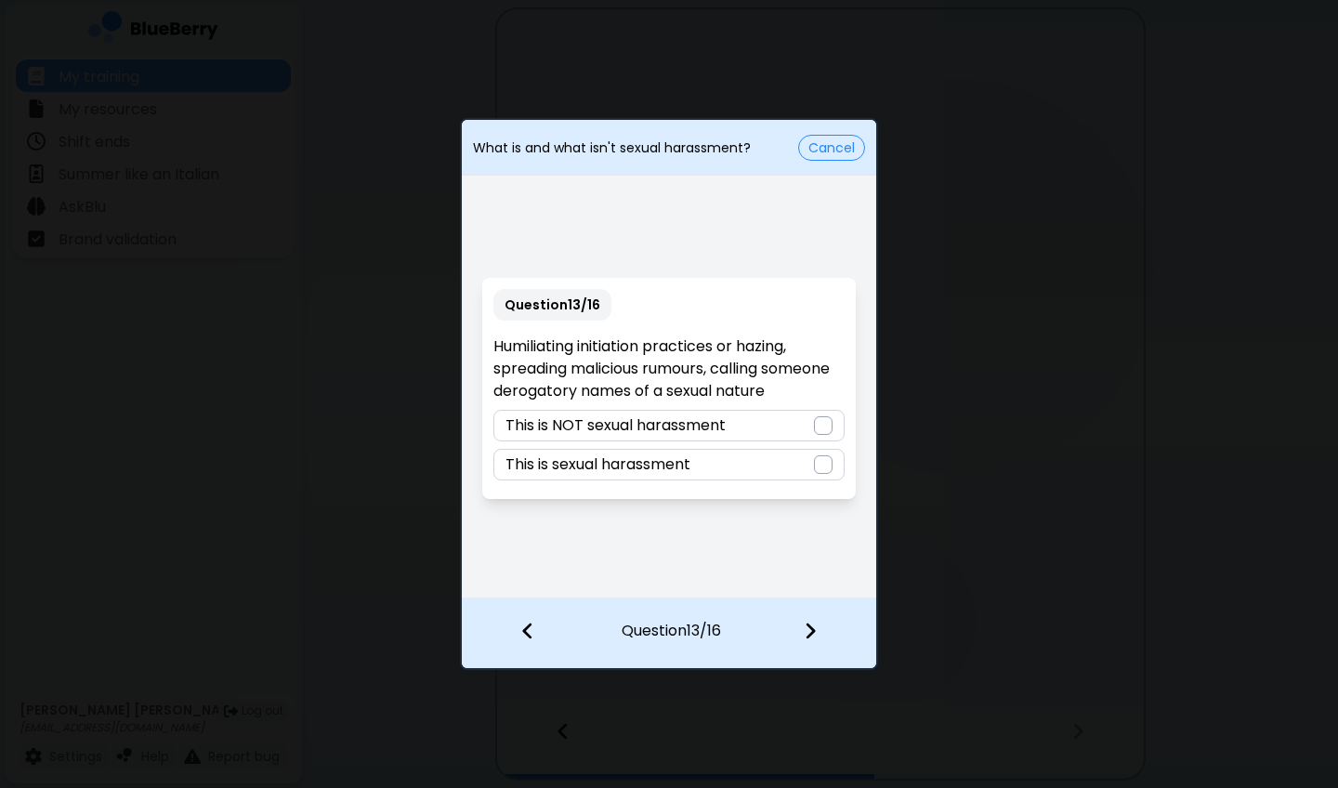
click at [742, 464] on div "This is sexual harassment" at bounding box center [668, 465] width 350 height 32
click at [794, 582] on div at bounding box center [821, 632] width 110 height 69
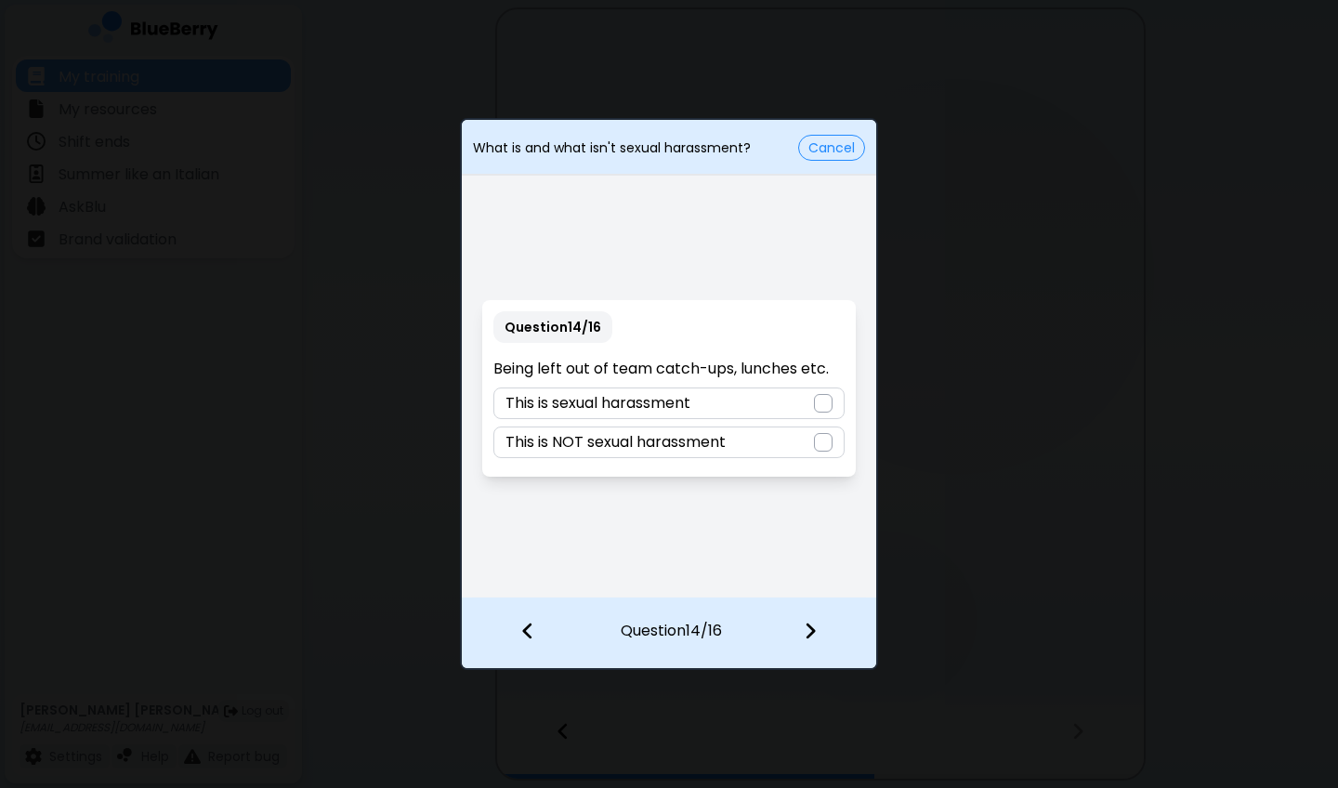
click at [716, 432] on p "This is NOT sexual harassment" at bounding box center [615, 442] width 220 height 22
click at [808, 582] on img at bounding box center [810, 631] width 13 height 20
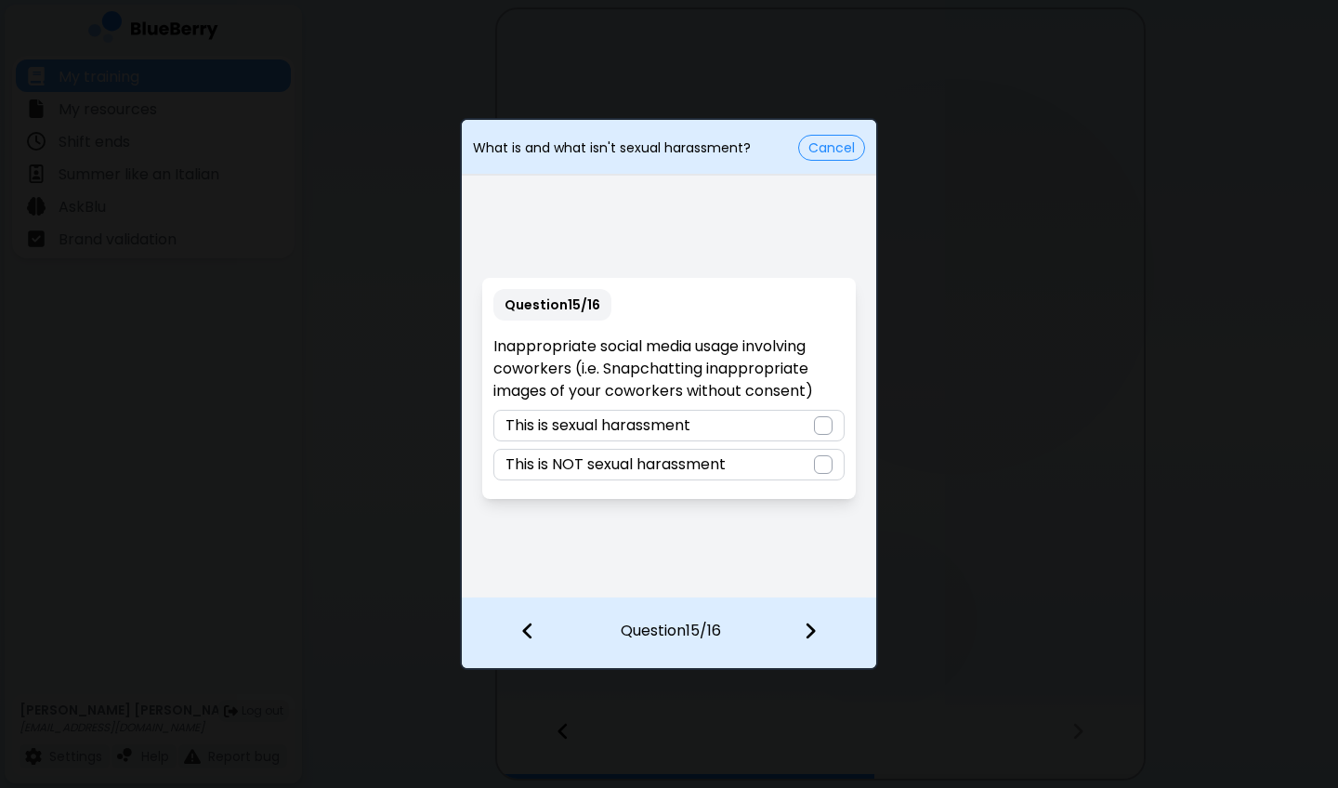
click at [738, 430] on div "This is sexual harassment" at bounding box center [668, 426] width 350 height 32
click at [815, 582] on div at bounding box center [821, 632] width 110 height 69
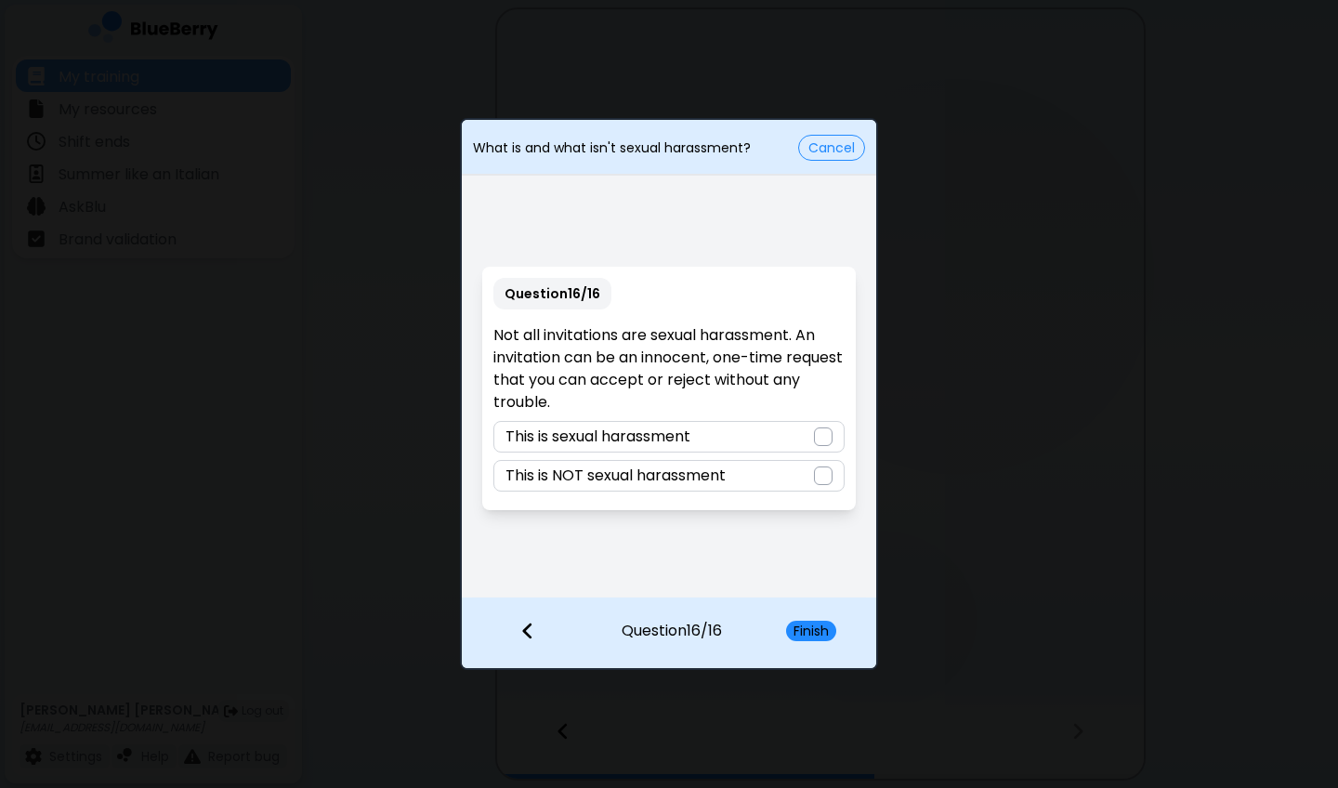
click at [691, 473] on p "This is NOT sexual harassment" at bounding box center [615, 475] width 220 height 22
click at [793, 582] on button "Finish" at bounding box center [811, 631] width 50 height 20
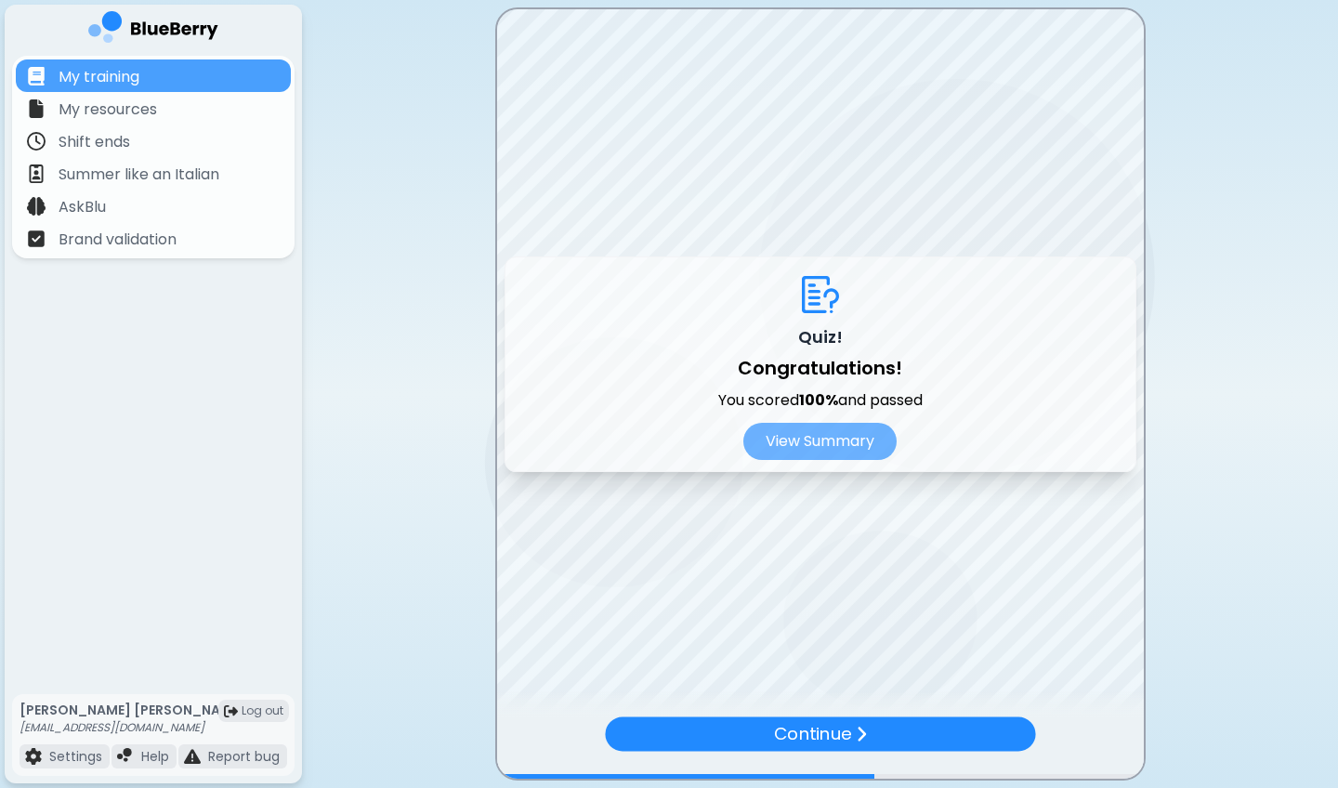
click at [838, 582] on p "Continue" at bounding box center [812, 733] width 77 height 27
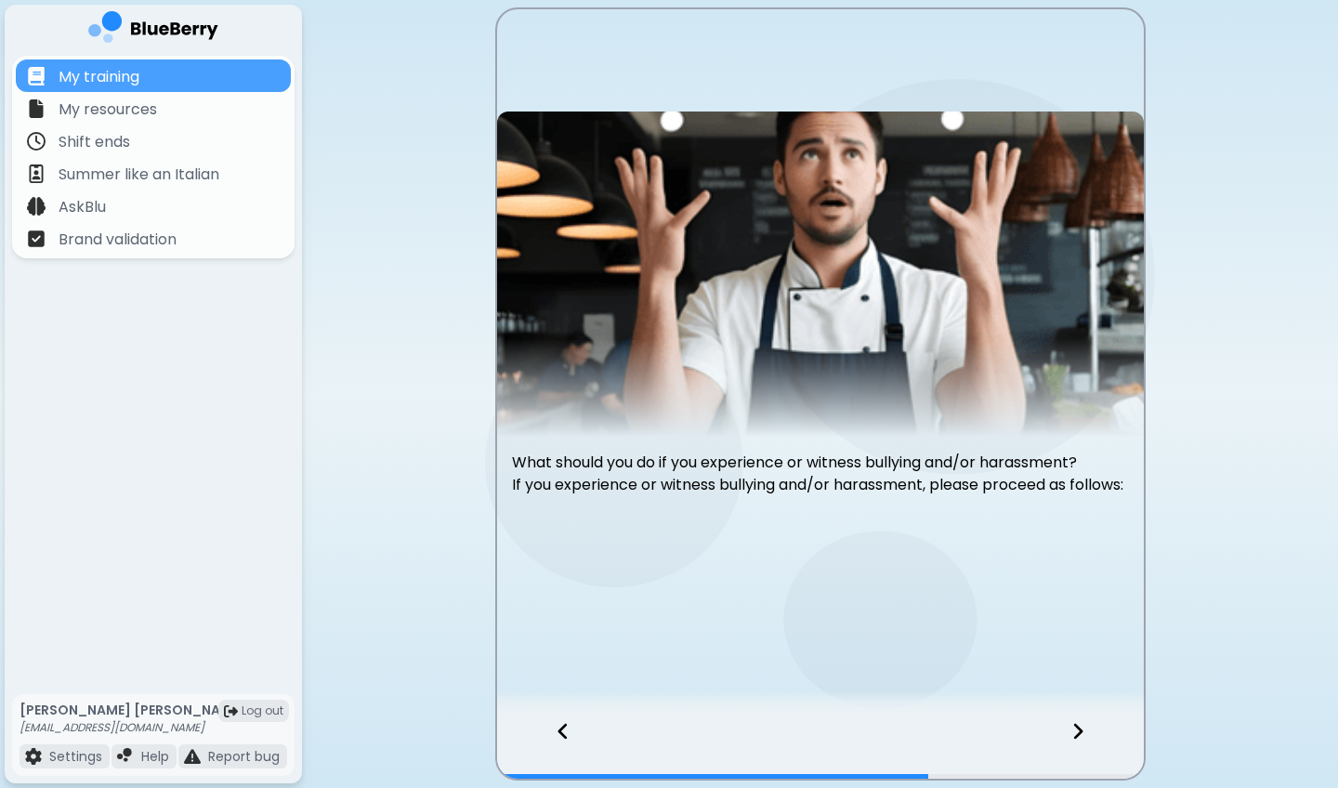
click at [1047, 582] on div at bounding box center [1089, 747] width 110 height 61
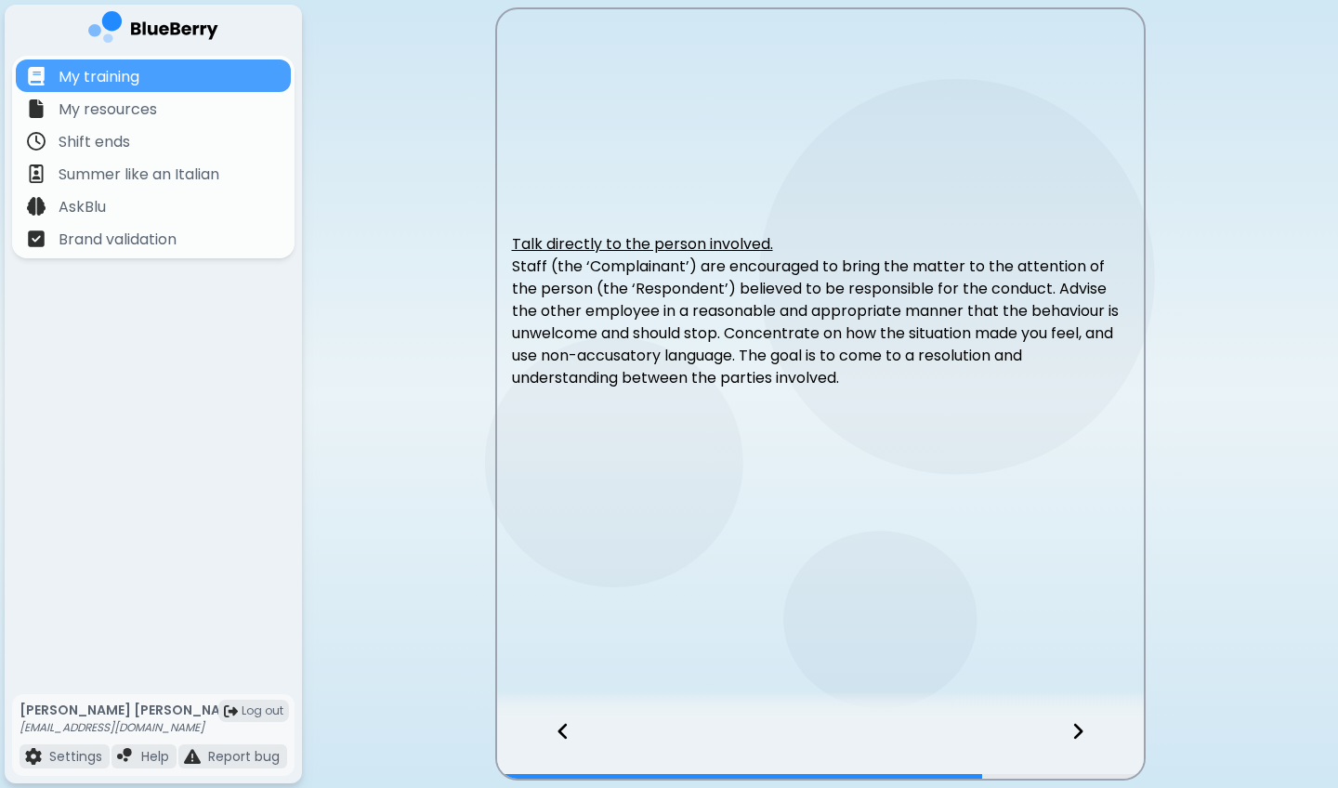
click at [1082, 582] on div at bounding box center [1089, 747] width 110 height 61
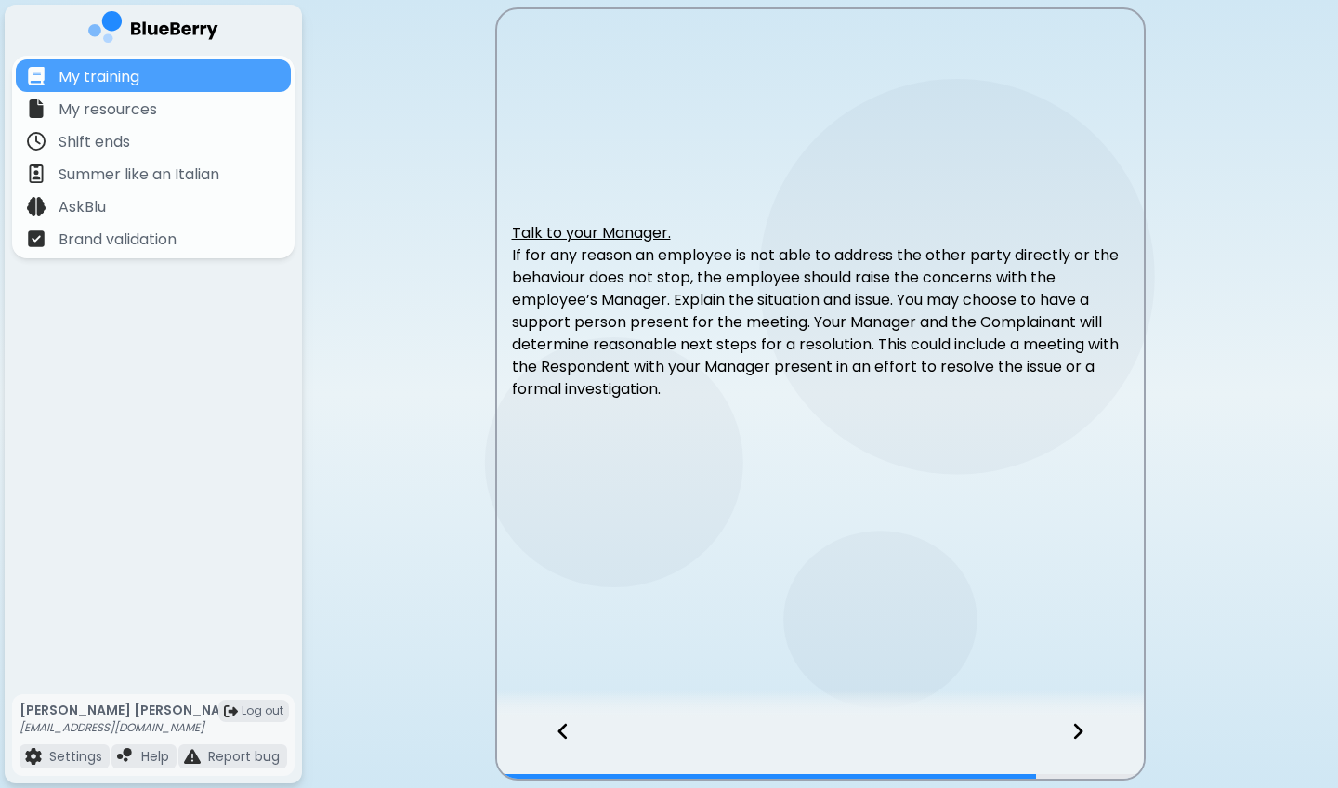
click at [1096, 582] on div at bounding box center [1089, 747] width 110 height 61
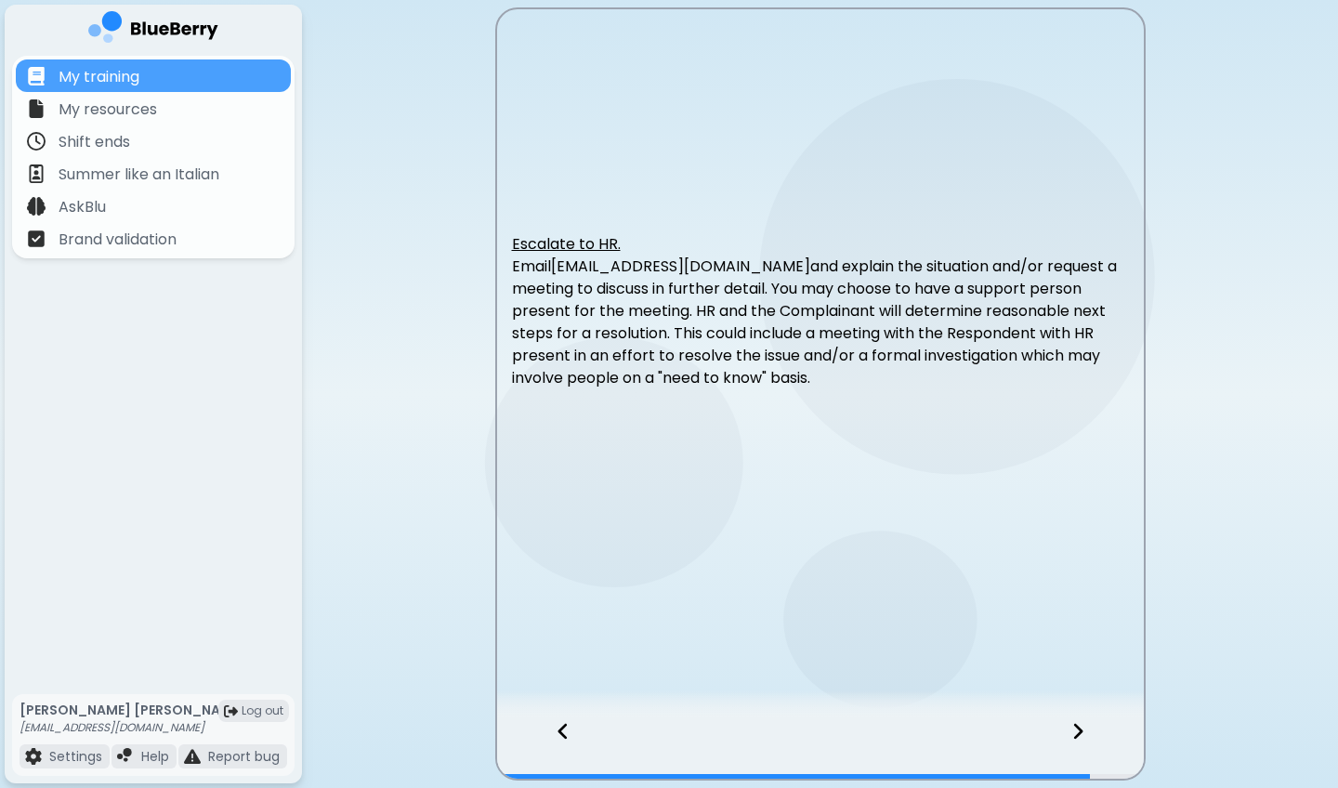
click at [1096, 582] on div at bounding box center [1089, 747] width 110 height 61
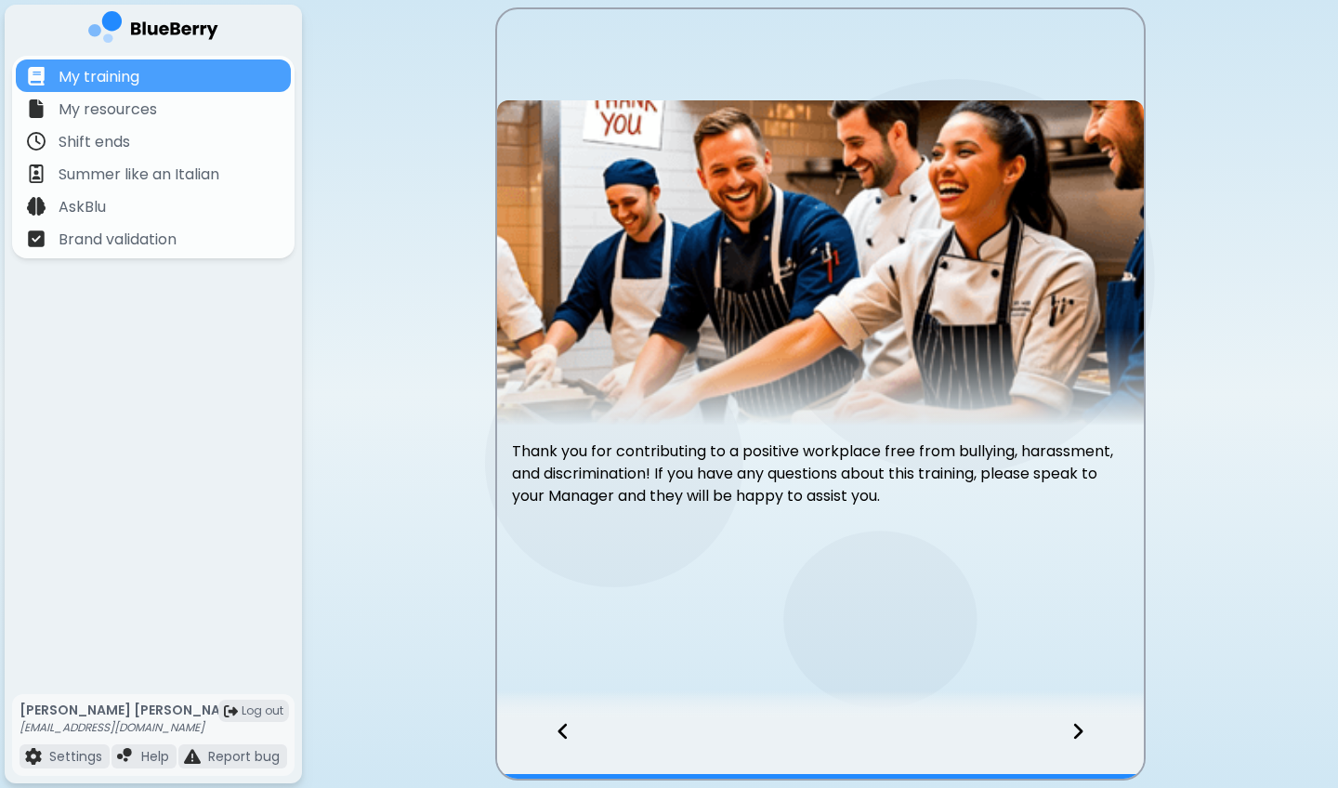
click at [1096, 582] on div at bounding box center [1089, 747] width 110 height 61
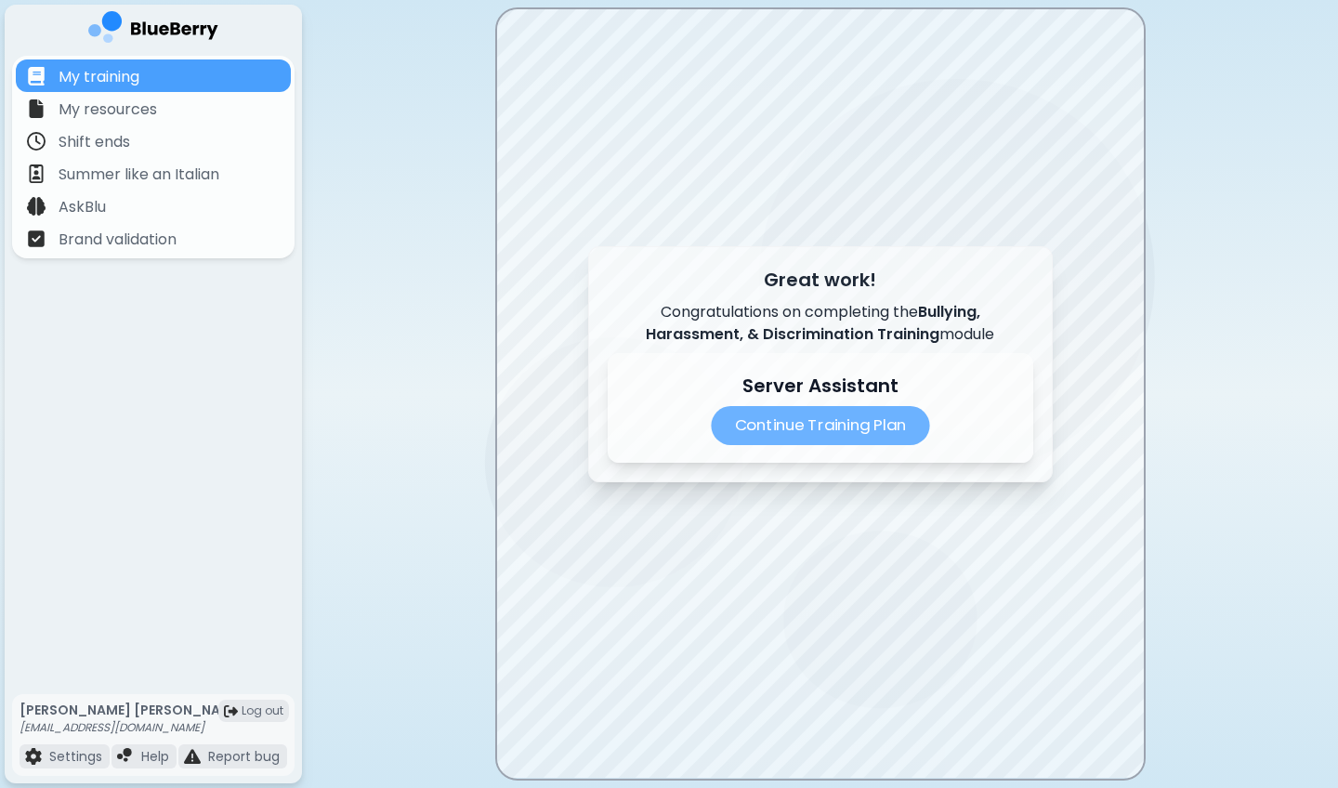
click at [894, 412] on p "Continue Training Plan" at bounding box center [820, 425] width 218 height 39
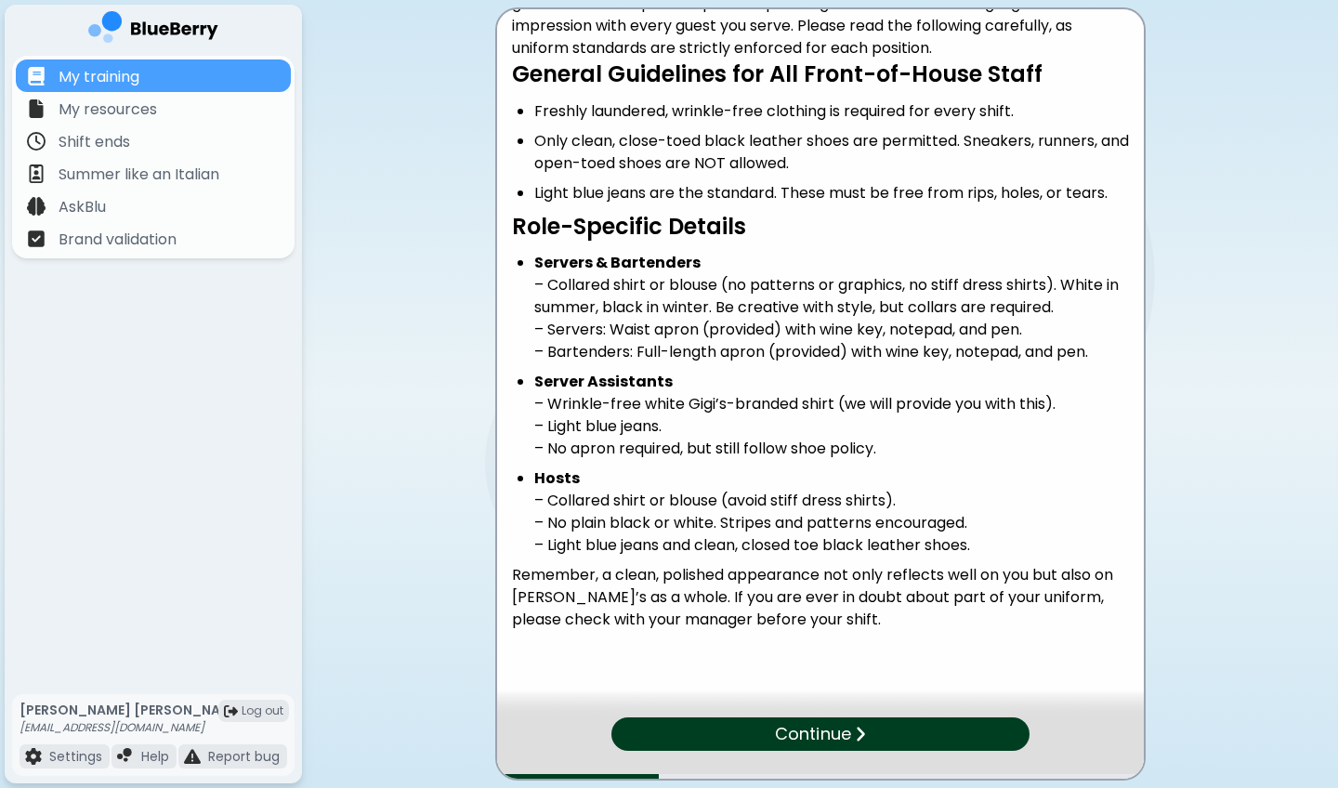
scroll to position [155, 0]
click at [826, 582] on p "Continue" at bounding box center [812, 734] width 75 height 26
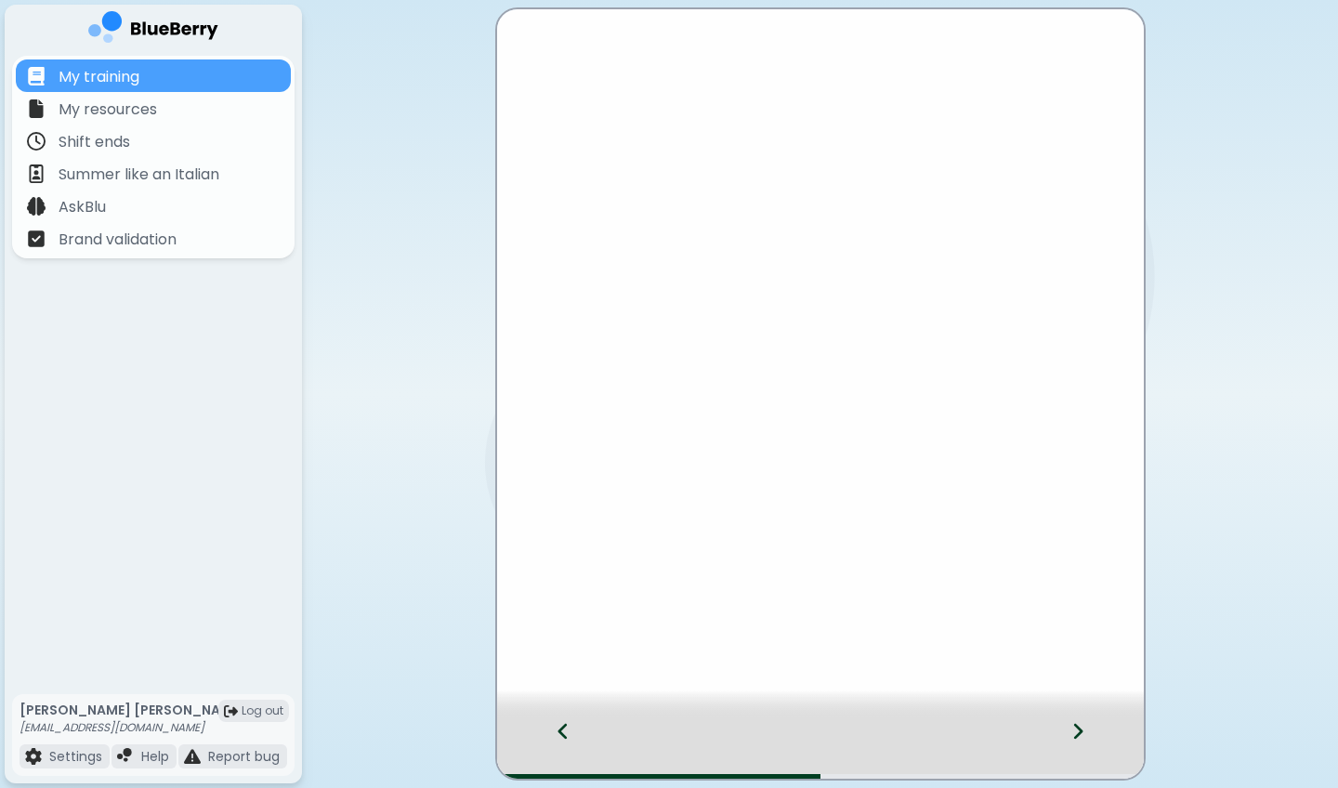
scroll to position [0, 0]
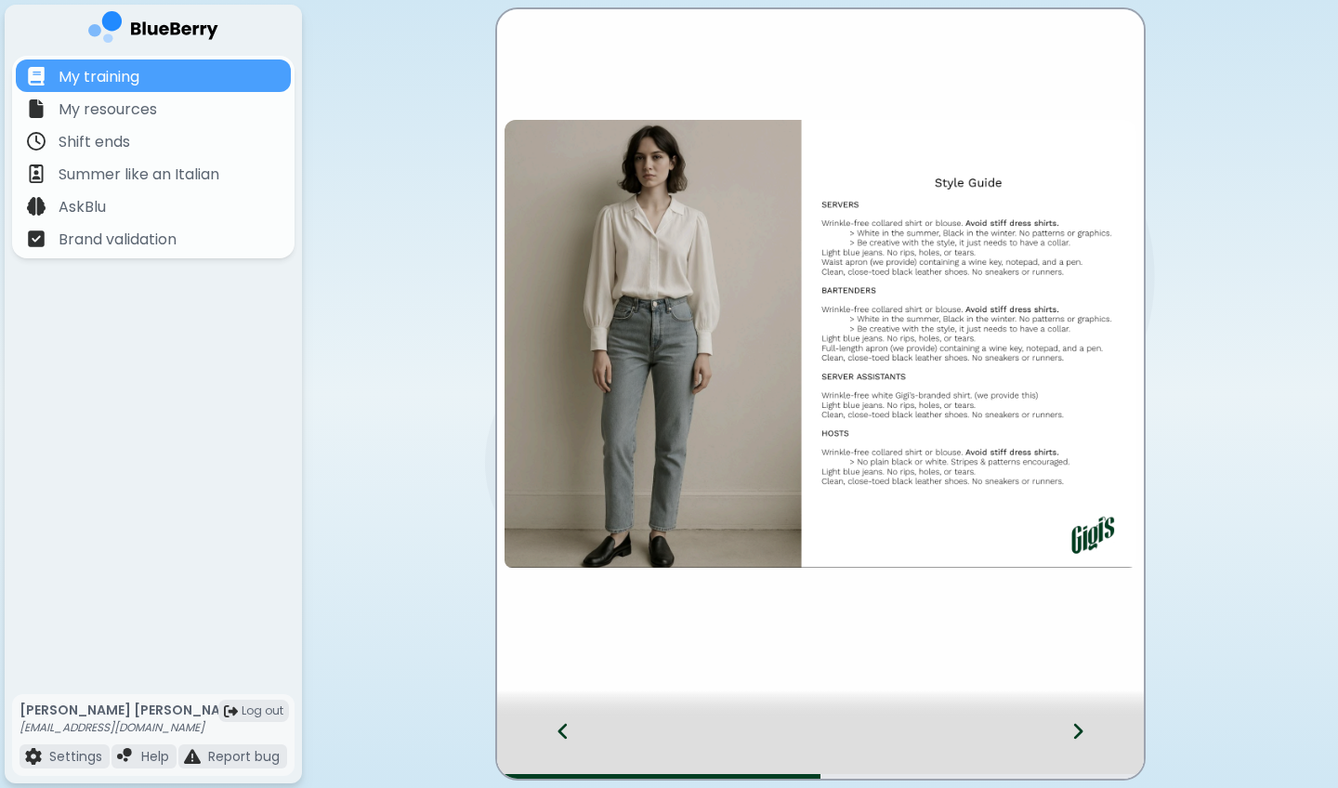
click at [1063, 582] on div at bounding box center [1089, 747] width 110 height 61
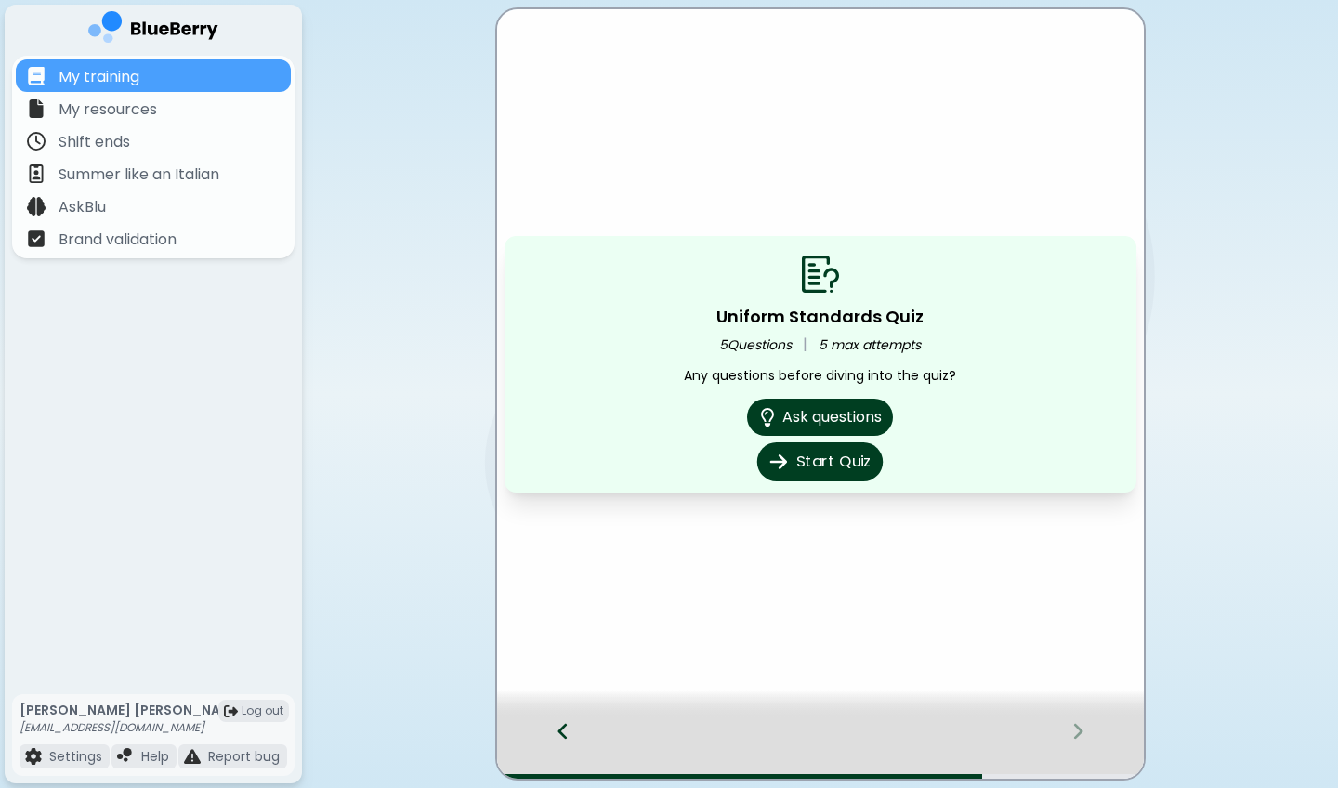
click at [812, 453] on button "Start Quiz" at bounding box center [819, 461] width 125 height 39
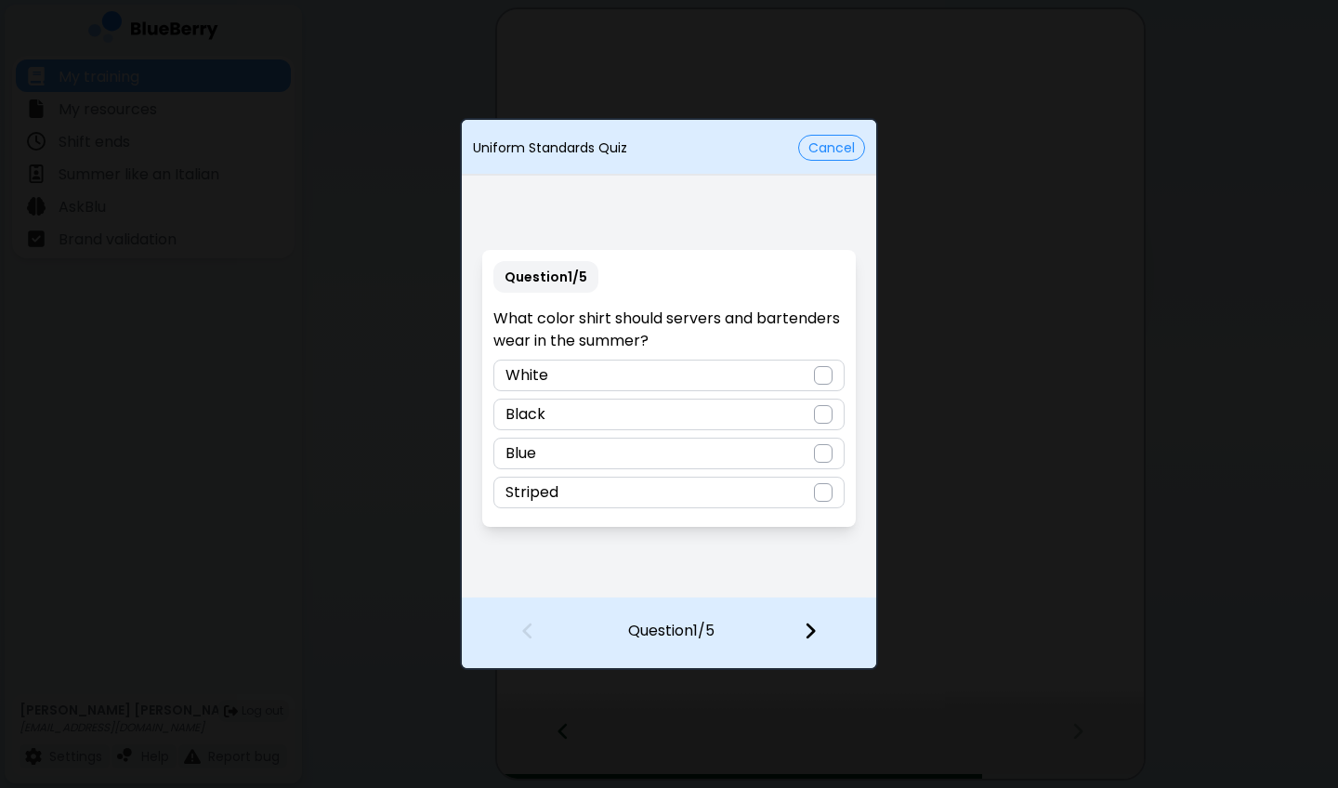
click at [704, 368] on div "White" at bounding box center [668, 376] width 350 height 32
click at [808, 582] on img at bounding box center [810, 631] width 13 height 20
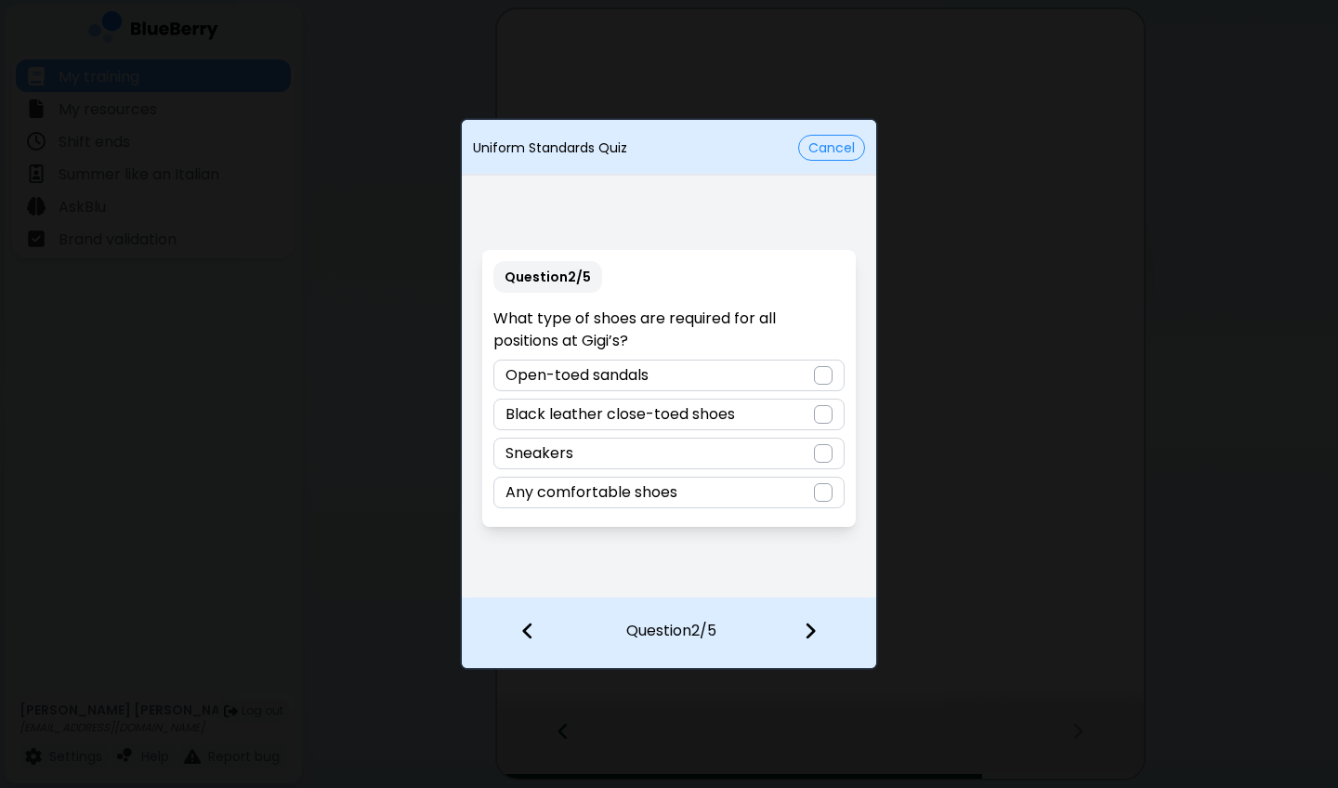
click at [657, 413] on p "Black leather close-toed shoes" at bounding box center [619, 414] width 229 height 22
click at [816, 582] on div at bounding box center [821, 632] width 110 height 69
click at [780, 504] on div "Wearing jeans with rips or tears" at bounding box center [668, 493] width 350 height 32
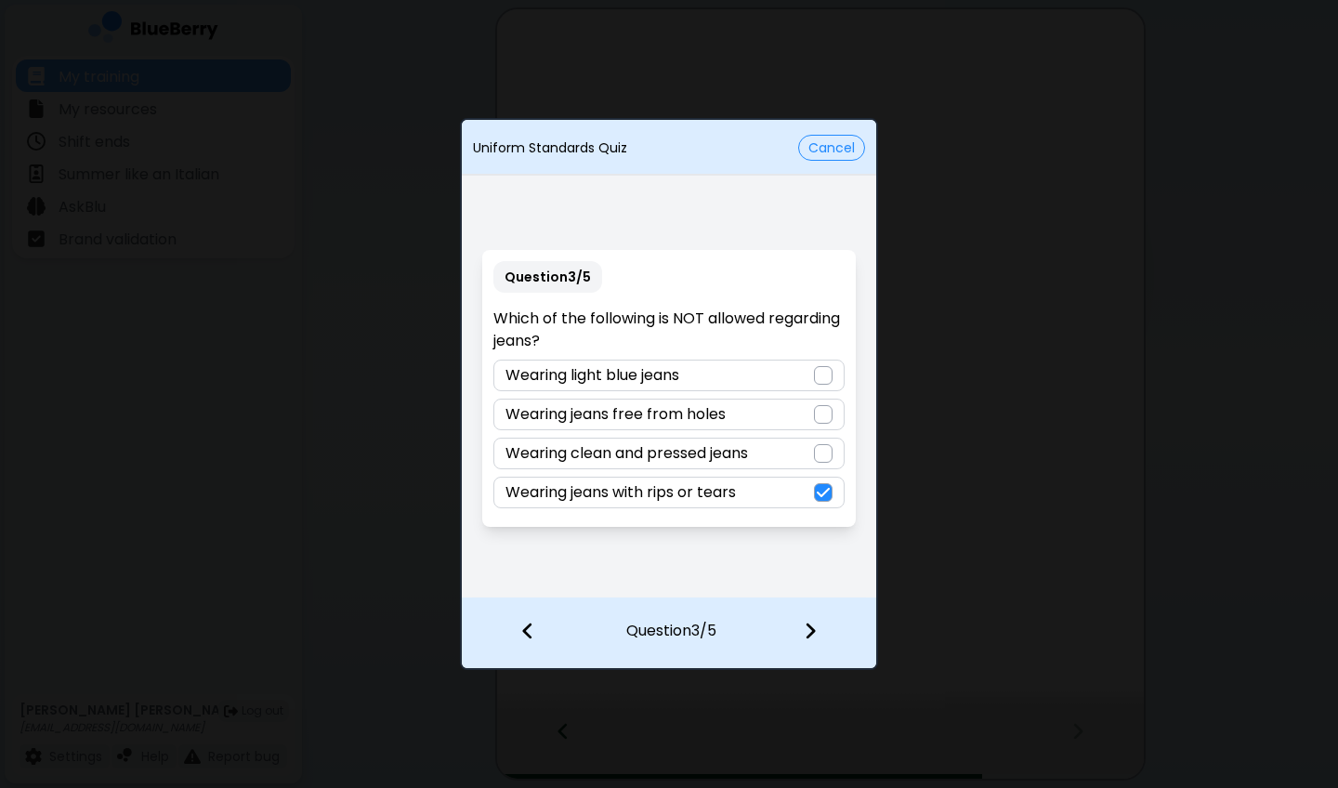
click at [812, 582] on img at bounding box center [810, 631] width 13 height 20
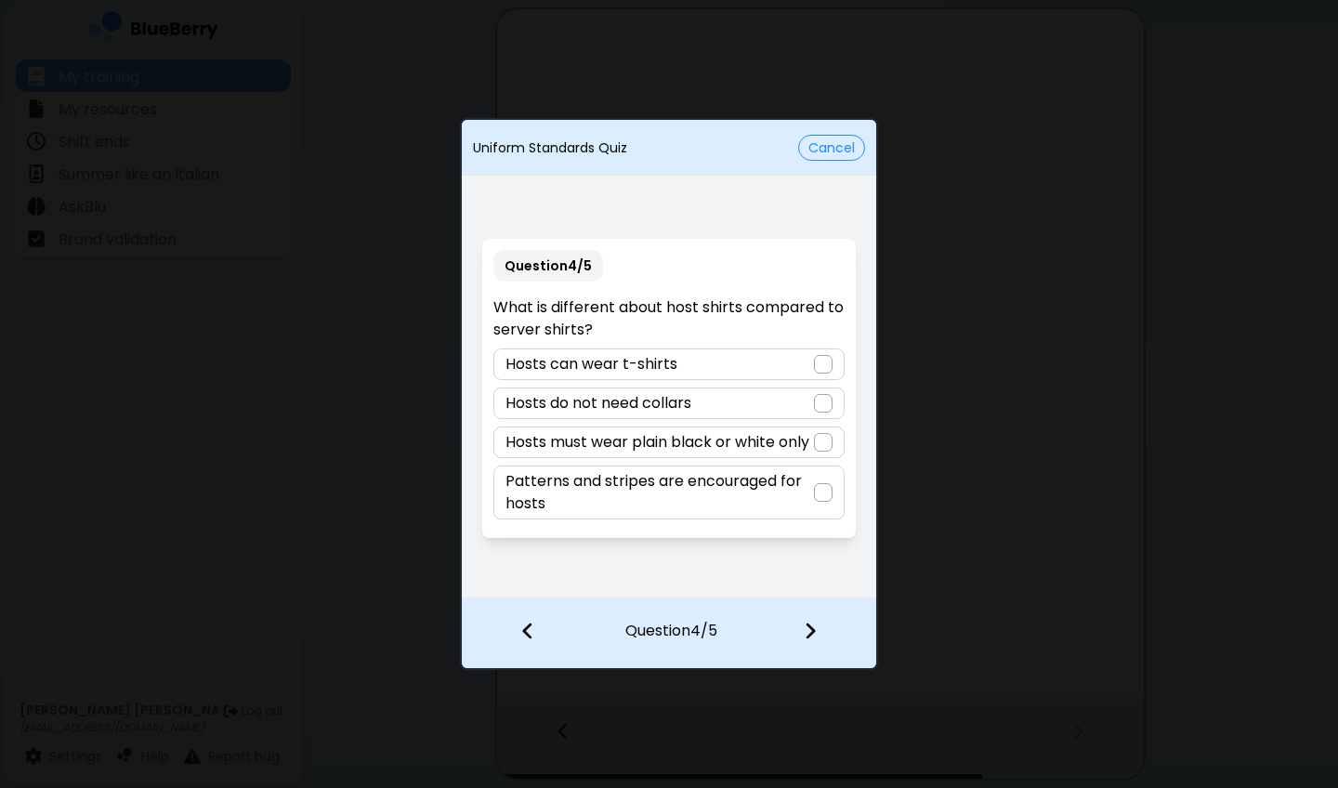
click at [818, 485] on div at bounding box center [823, 492] width 19 height 19
click at [821, 582] on div at bounding box center [821, 632] width 110 height 69
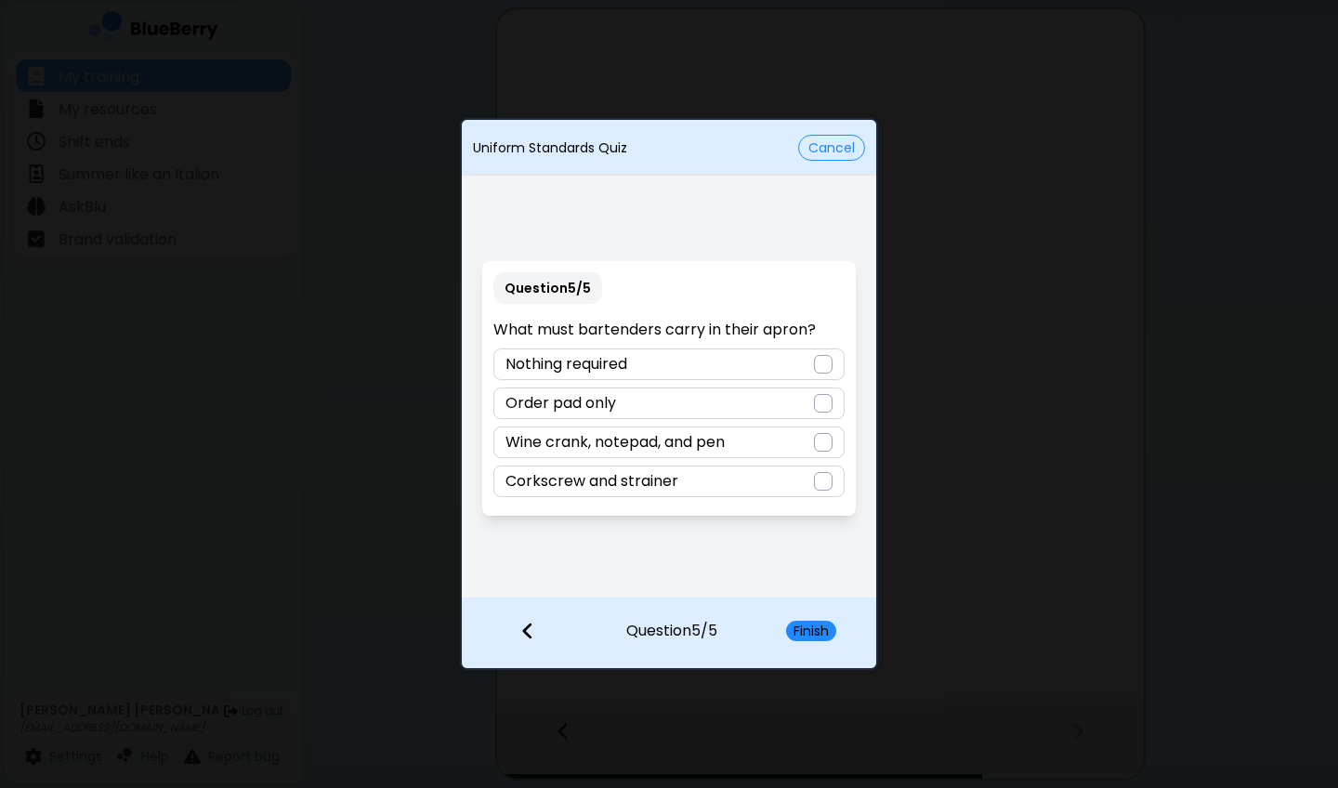
click at [738, 439] on div "Wine crank, notepad, and pen" at bounding box center [668, 442] width 350 height 32
click at [799, 582] on button "Finish" at bounding box center [811, 631] width 50 height 20
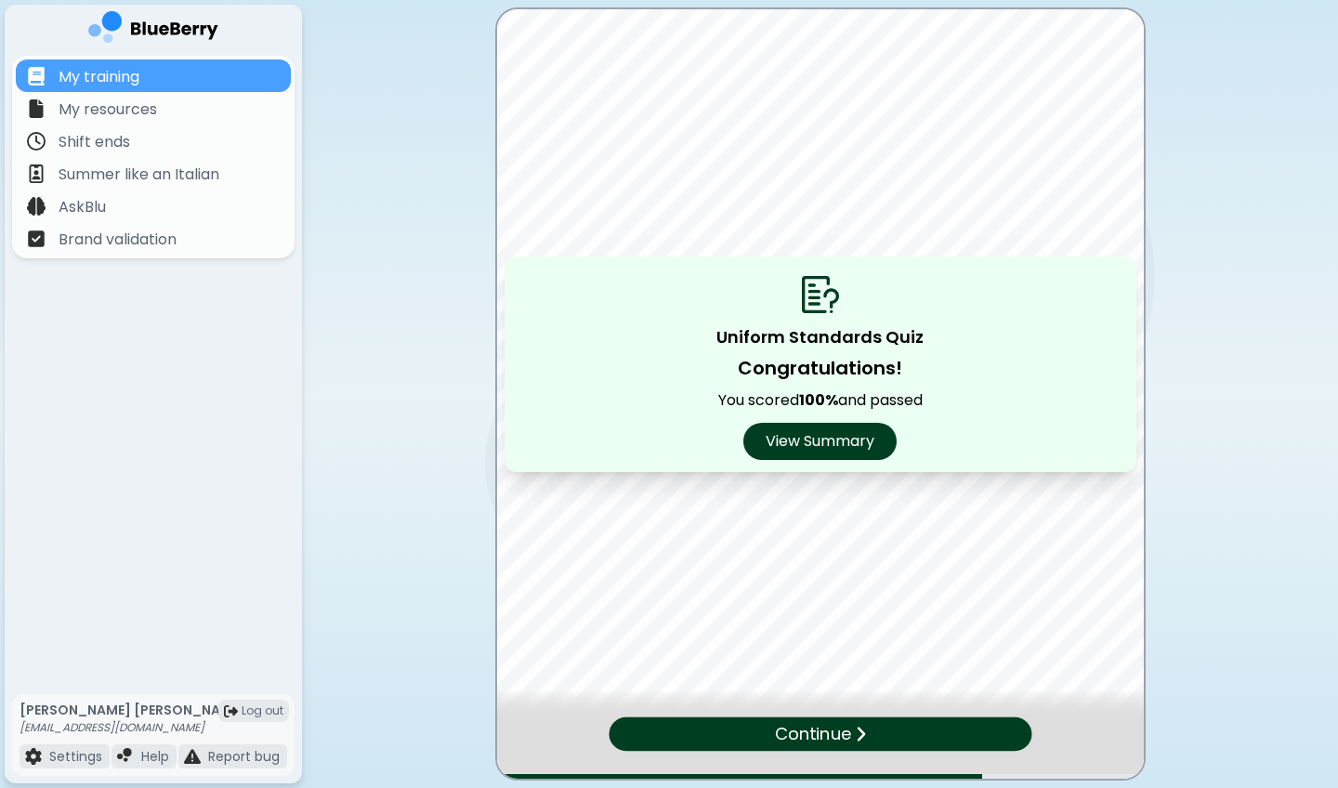
click at [845, 582] on p "Continue" at bounding box center [812, 733] width 76 height 26
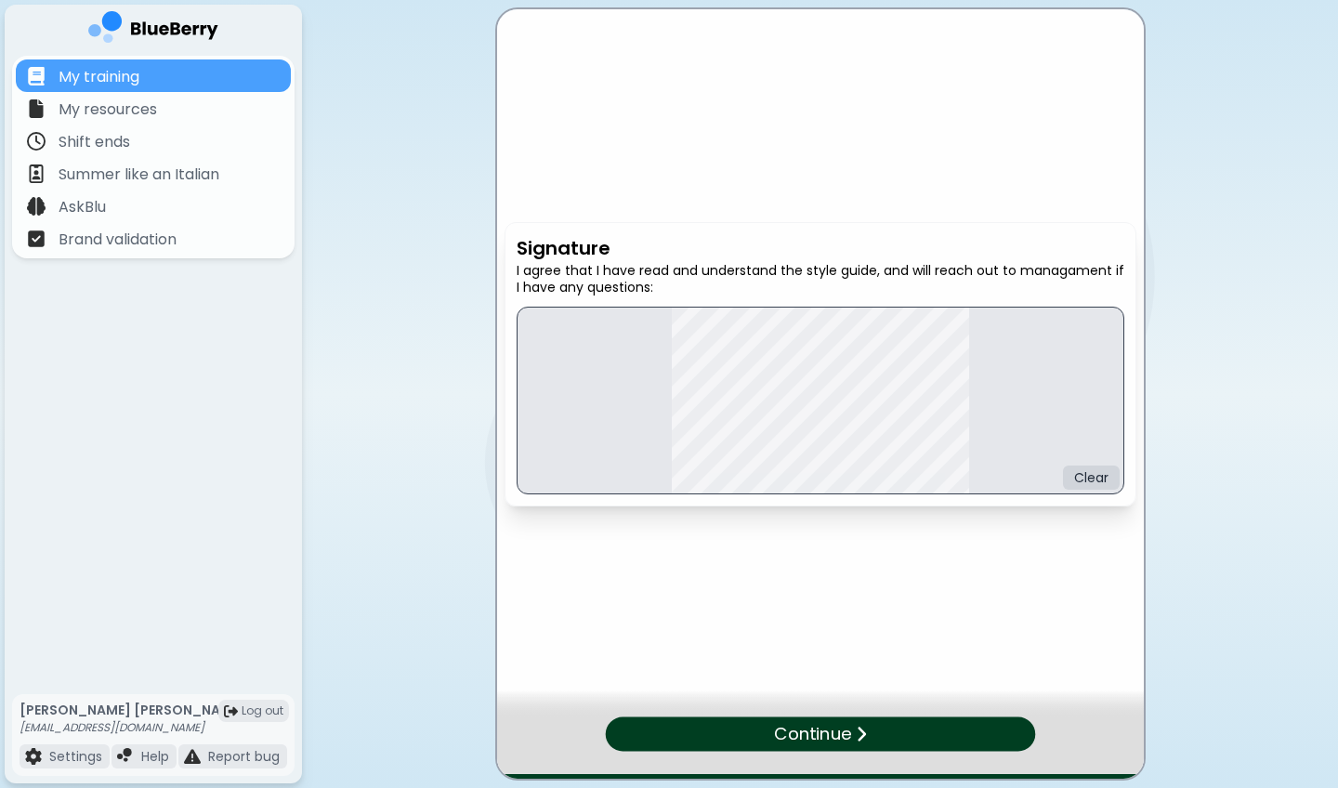
click at [847, 582] on p "Continue" at bounding box center [812, 733] width 77 height 27
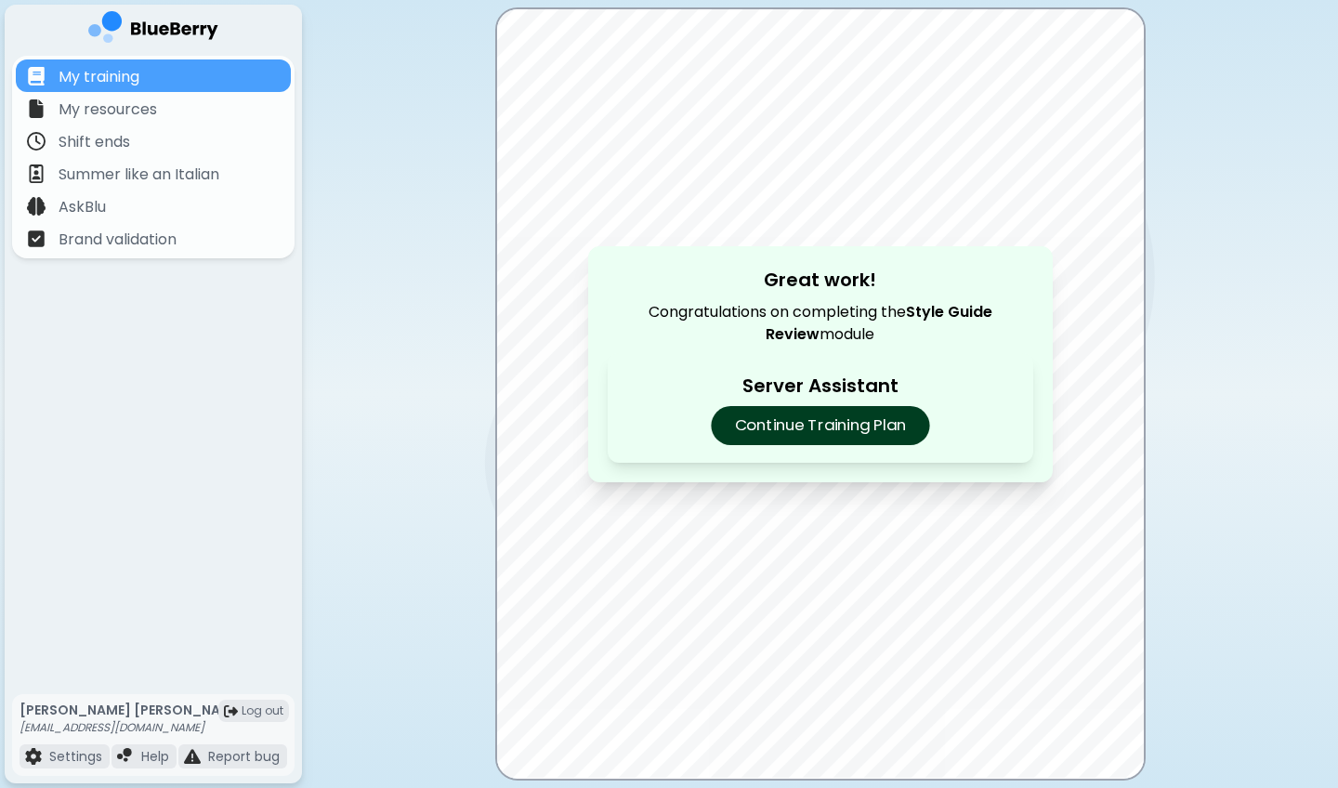
click at [873, 430] on p "Continue Training Plan" at bounding box center [820, 425] width 218 height 39
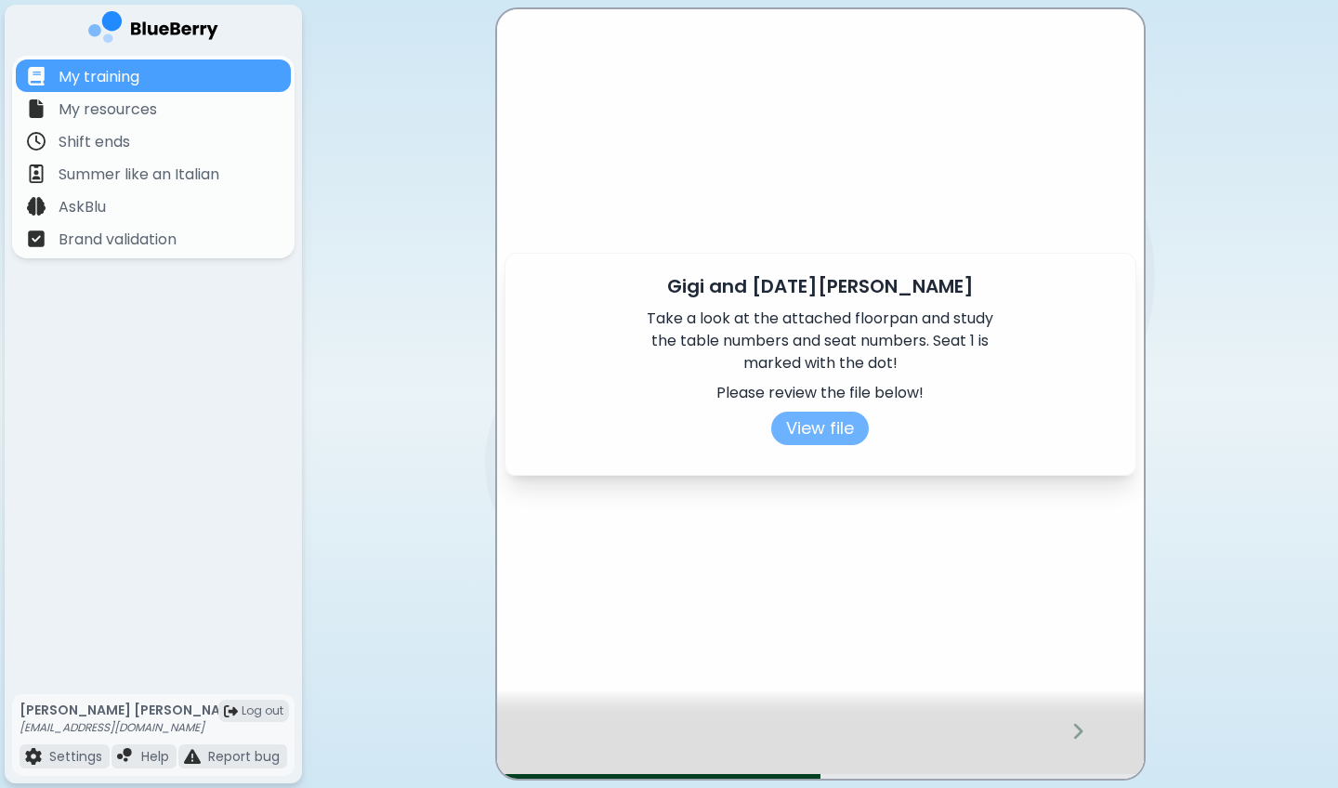
click at [836, 423] on button "View file" at bounding box center [820, 428] width 98 height 33
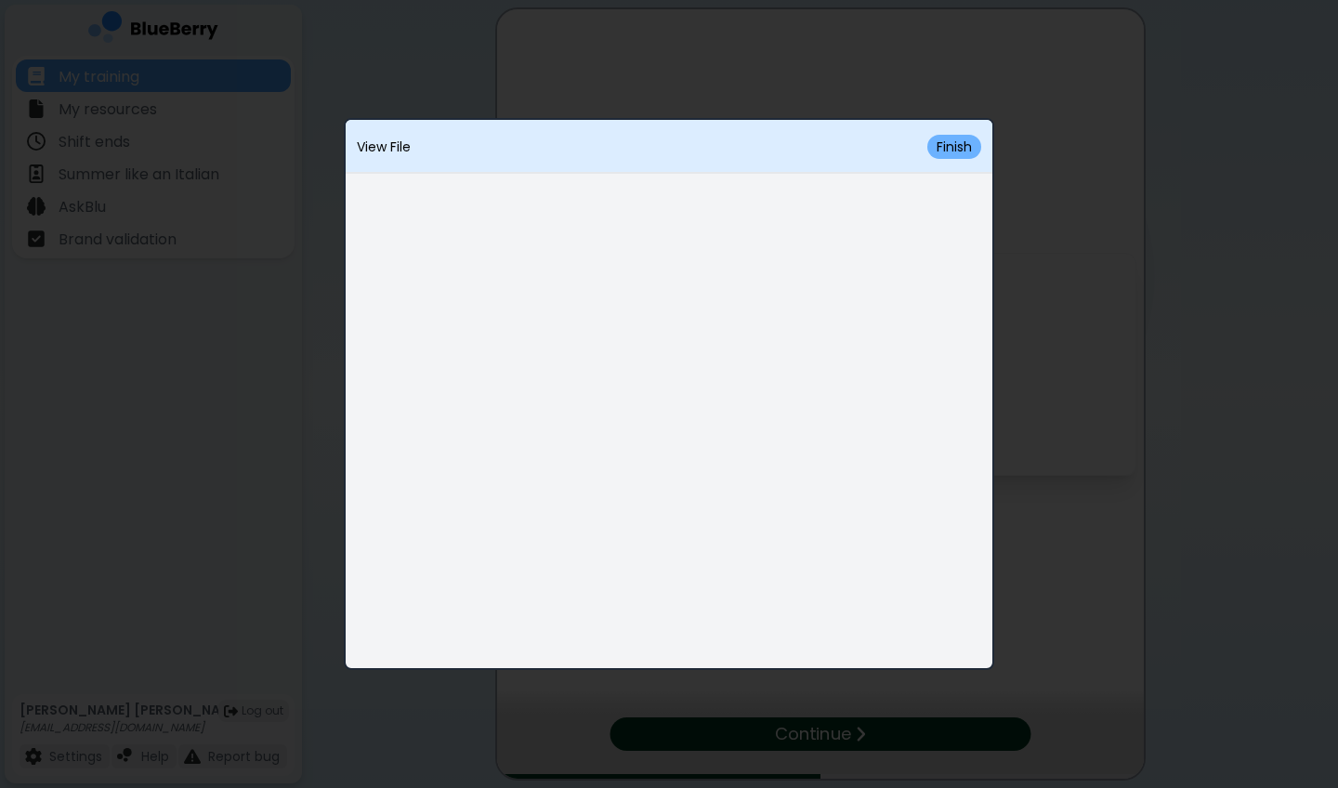
click at [959, 150] on button "Finish" at bounding box center [954, 147] width 54 height 24
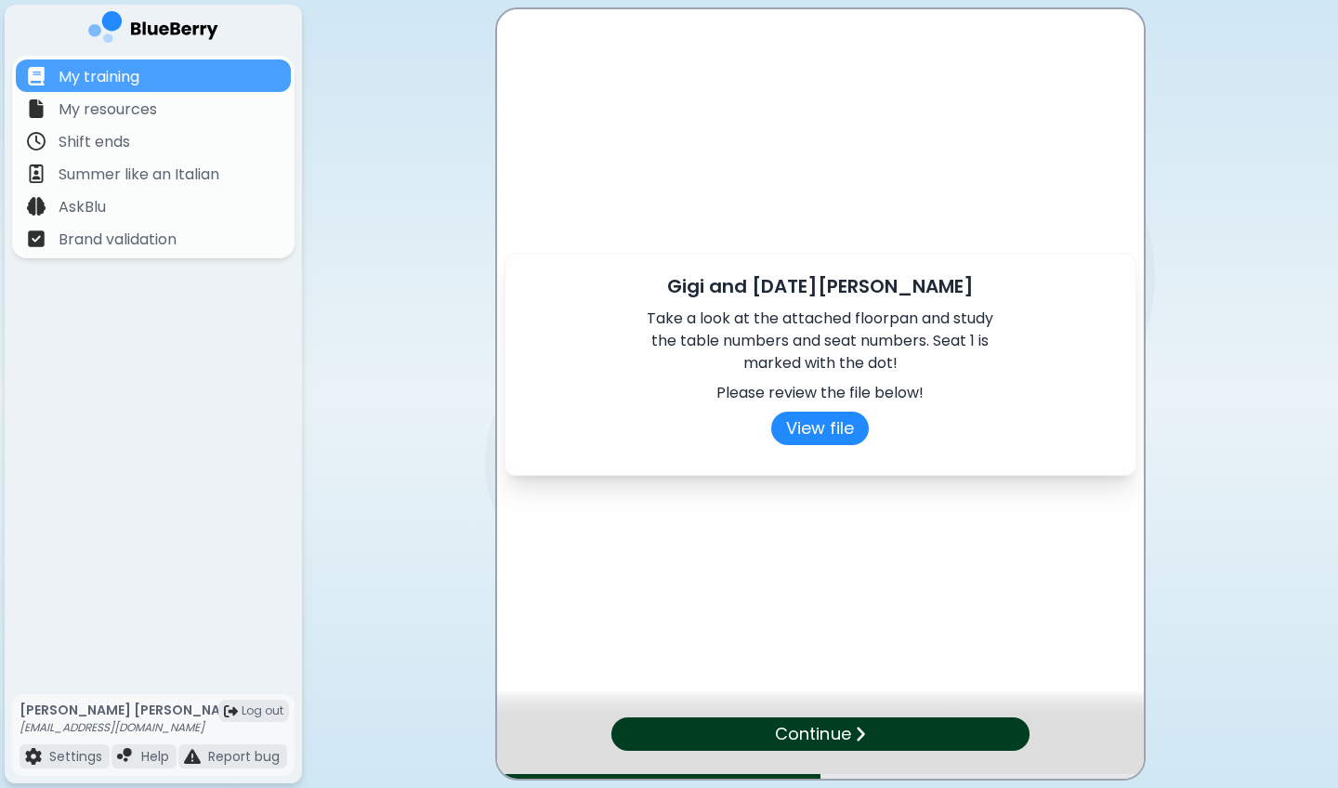
click at [854, 582] on div "Continue" at bounding box center [819, 733] width 418 height 33
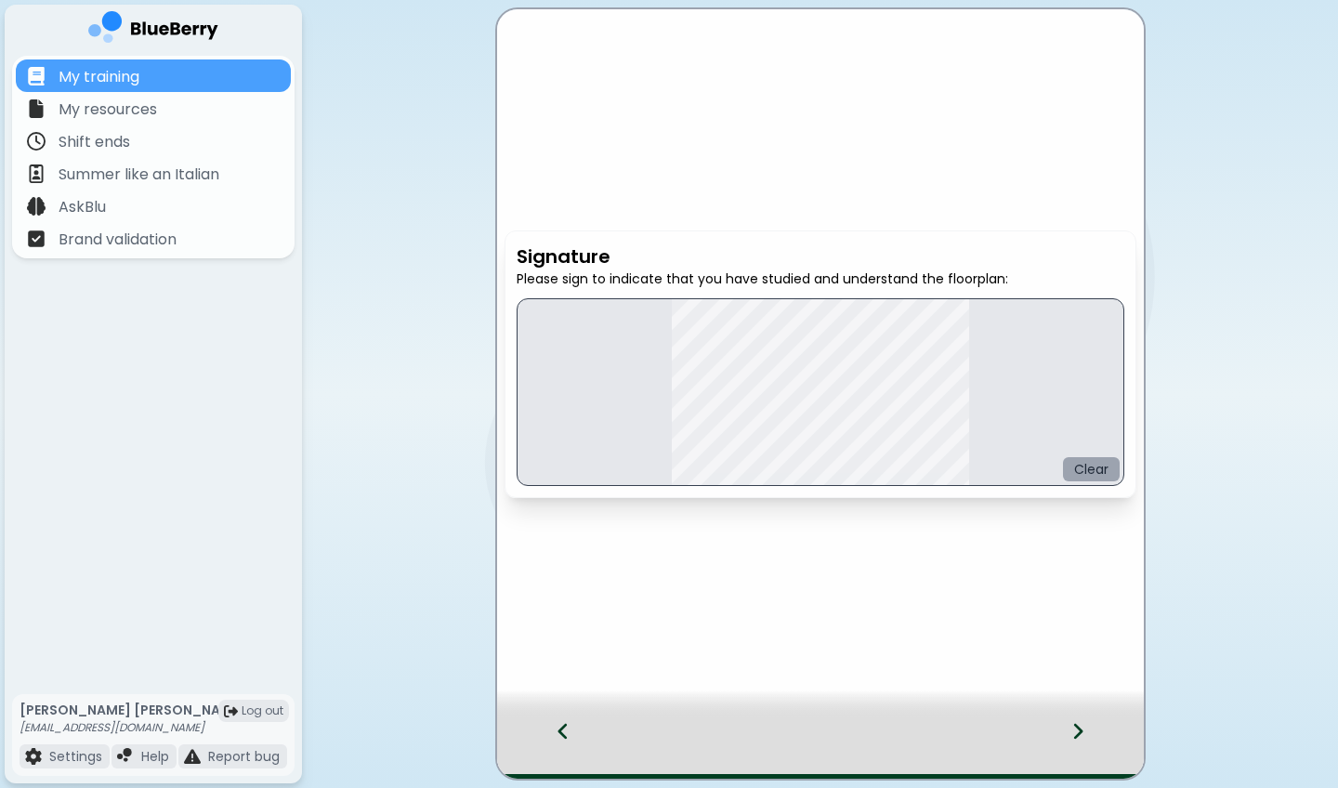
click at [1087, 466] on button "Clear" at bounding box center [1091, 469] width 57 height 24
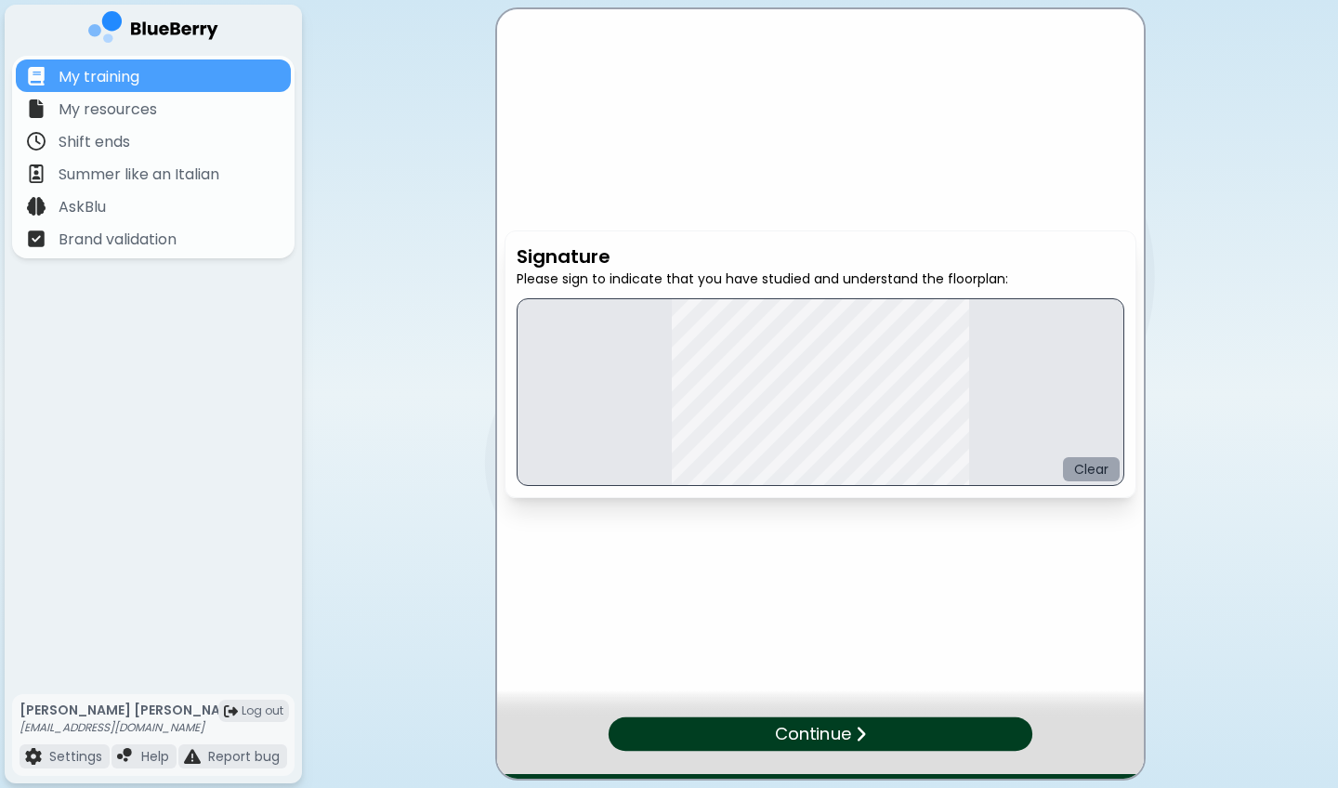
click at [1085, 472] on button "Clear" at bounding box center [1091, 469] width 57 height 24
click at [888, 582] on div "Continue" at bounding box center [820, 733] width 430 height 34
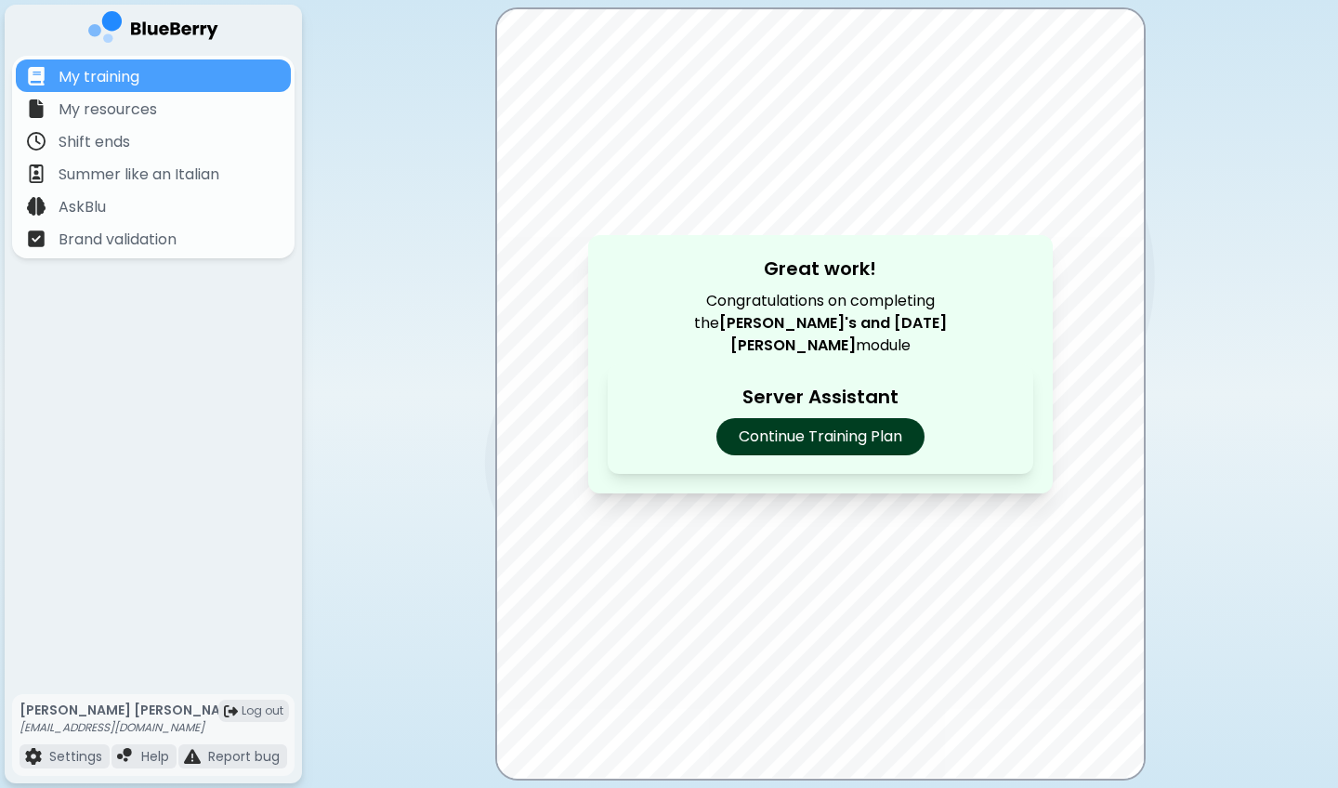
click at [888, 582] on div at bounding box center [820, 393] width 647 height 768
click at [870, 420] on p "Continue Training Plan" at bounding box center [820, 436] width 218 height 39
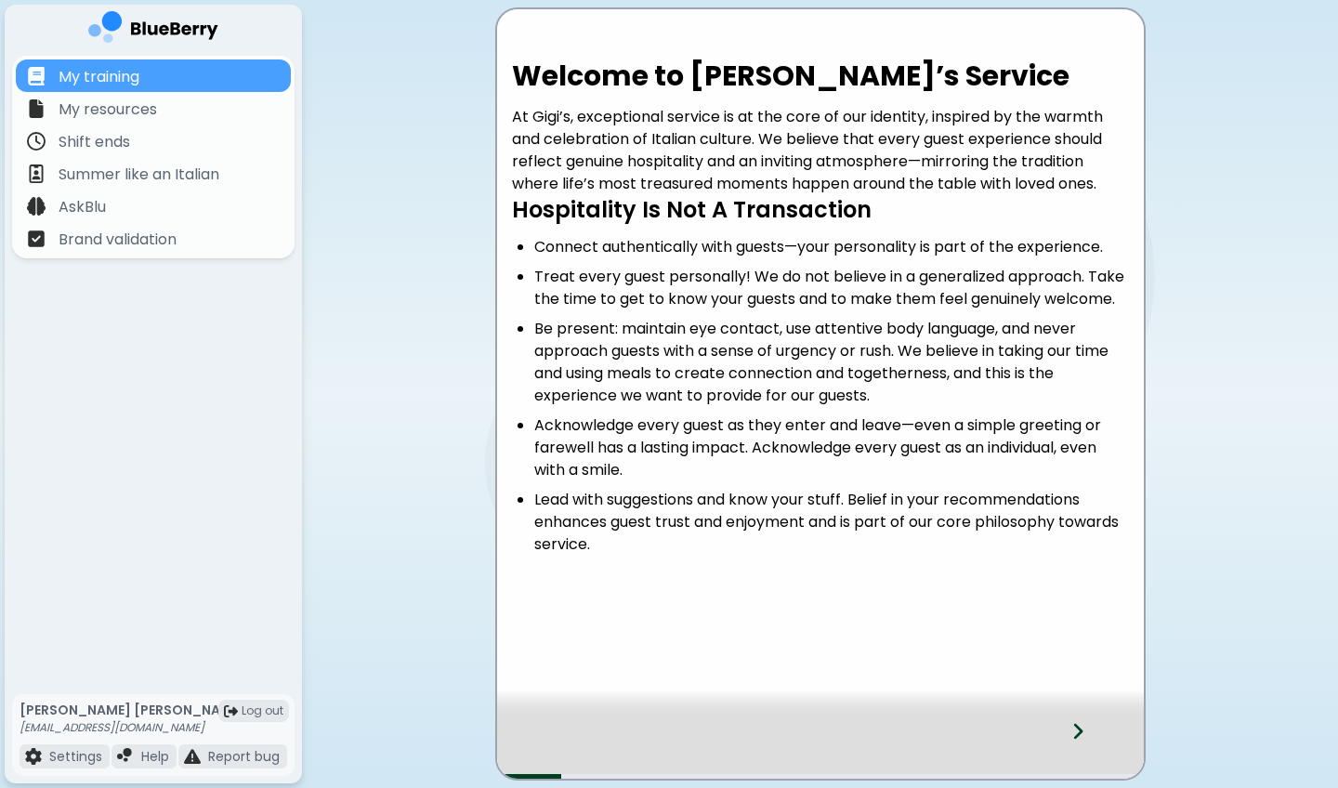
click at [1079, 582] on icon at bounding box center [1077, 731] width 9 height 16
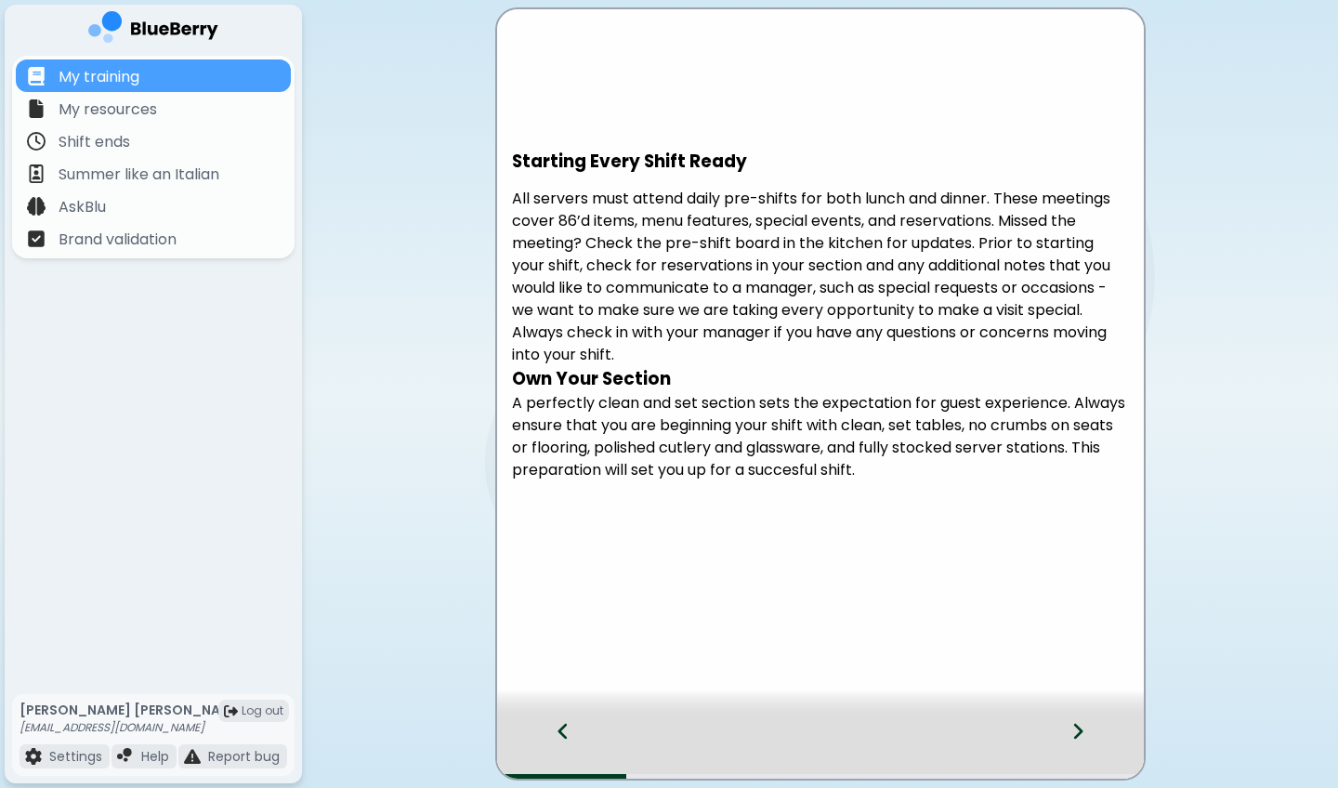
click at [1066, 582] on div at bounding box center [820, 704] width 647 height 28
click at [1079, 582] on icon at bounding box center [1077, 731] width 9 height 16
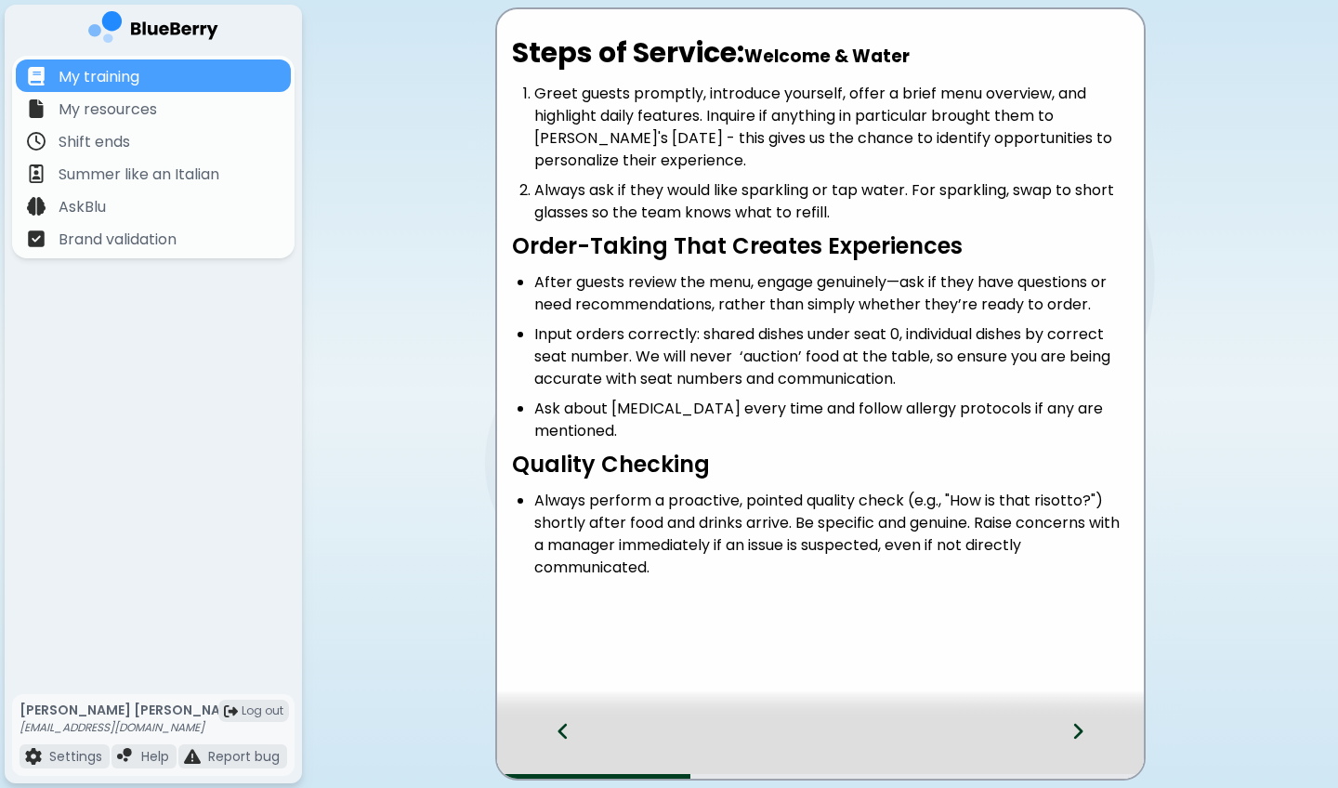
click at [1093, 582] on div at bounding box center [1089, 747] width 110 height 61
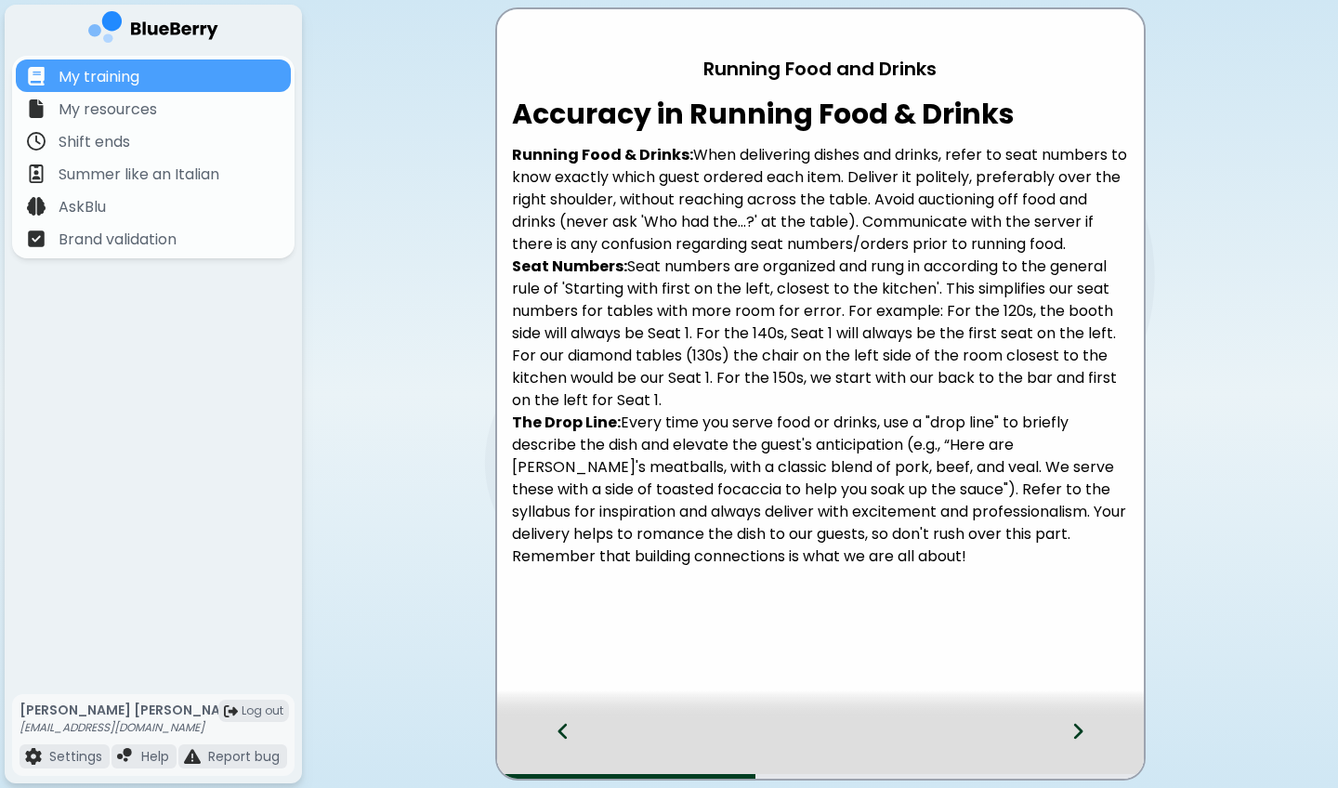
click at [1093, 582] on div at bounding box center [1089, 747] width 110 height 61
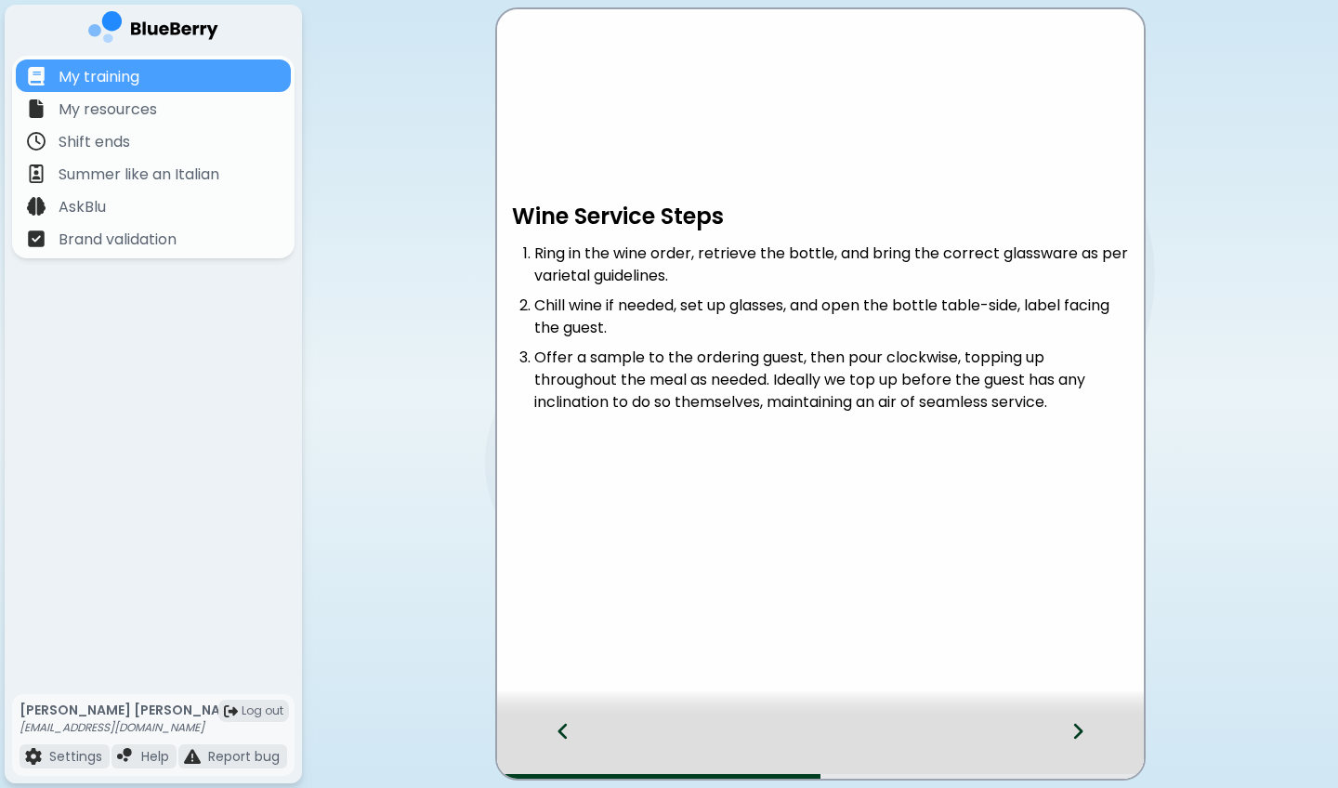
click at [1093, 582] on div at bounding box center [1089, 747] width 110 height 61
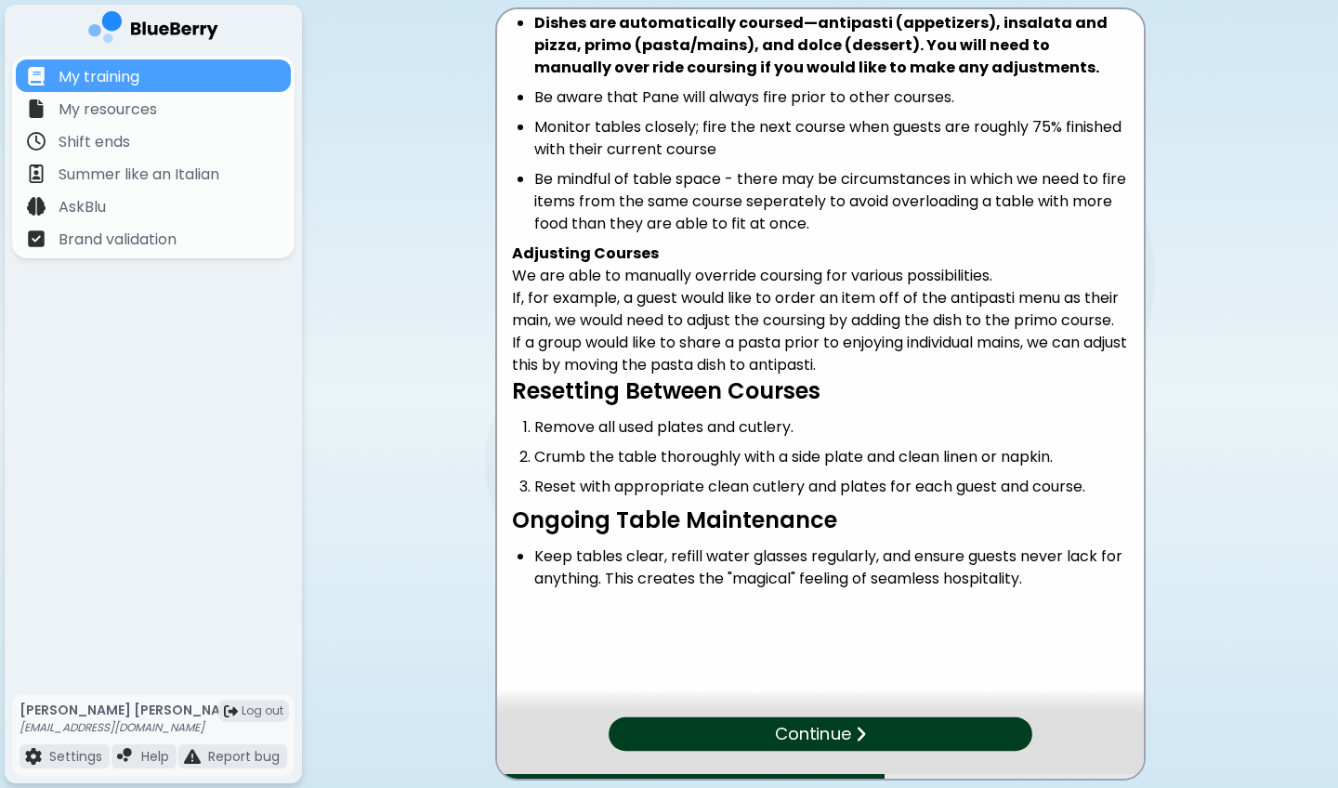
scroll to position [121, 0]
click at [937, 582] on div at bounding box center [820, 704] width 647 height 28
click at [918, 582] on div "Continue" at bounding box center [819, 733] width 429 height 34
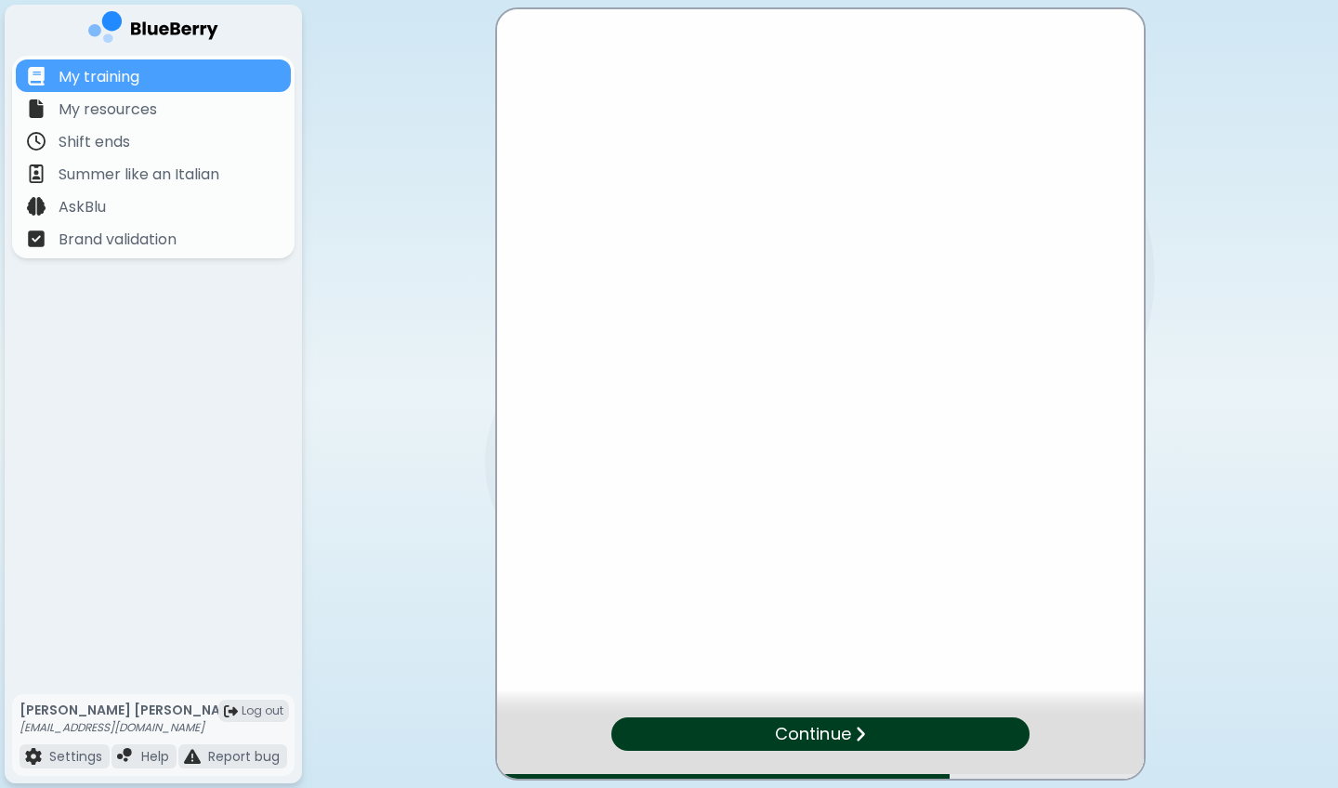
scroll to position [0, 0]
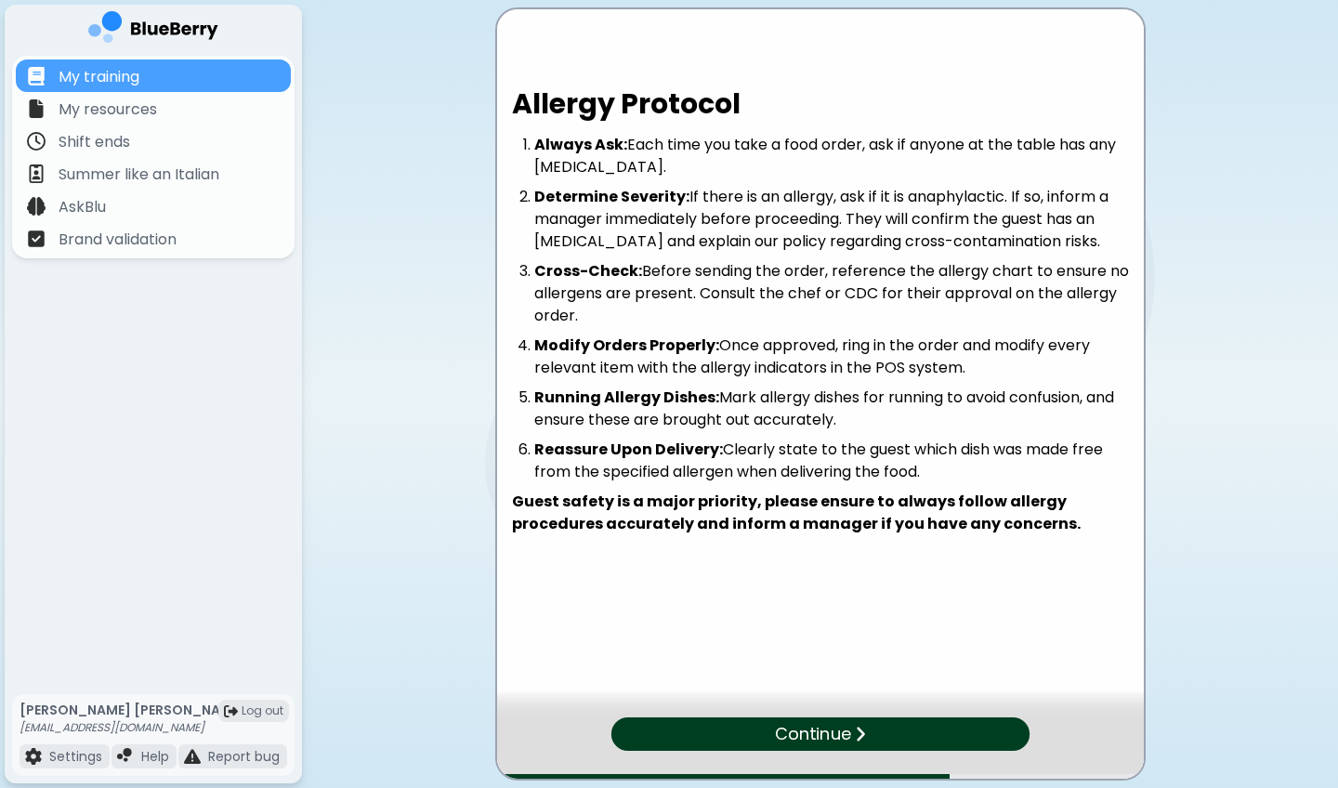
click at [918, 582] on div "Continue" at bounding box center [819, 733] width 418 height 33
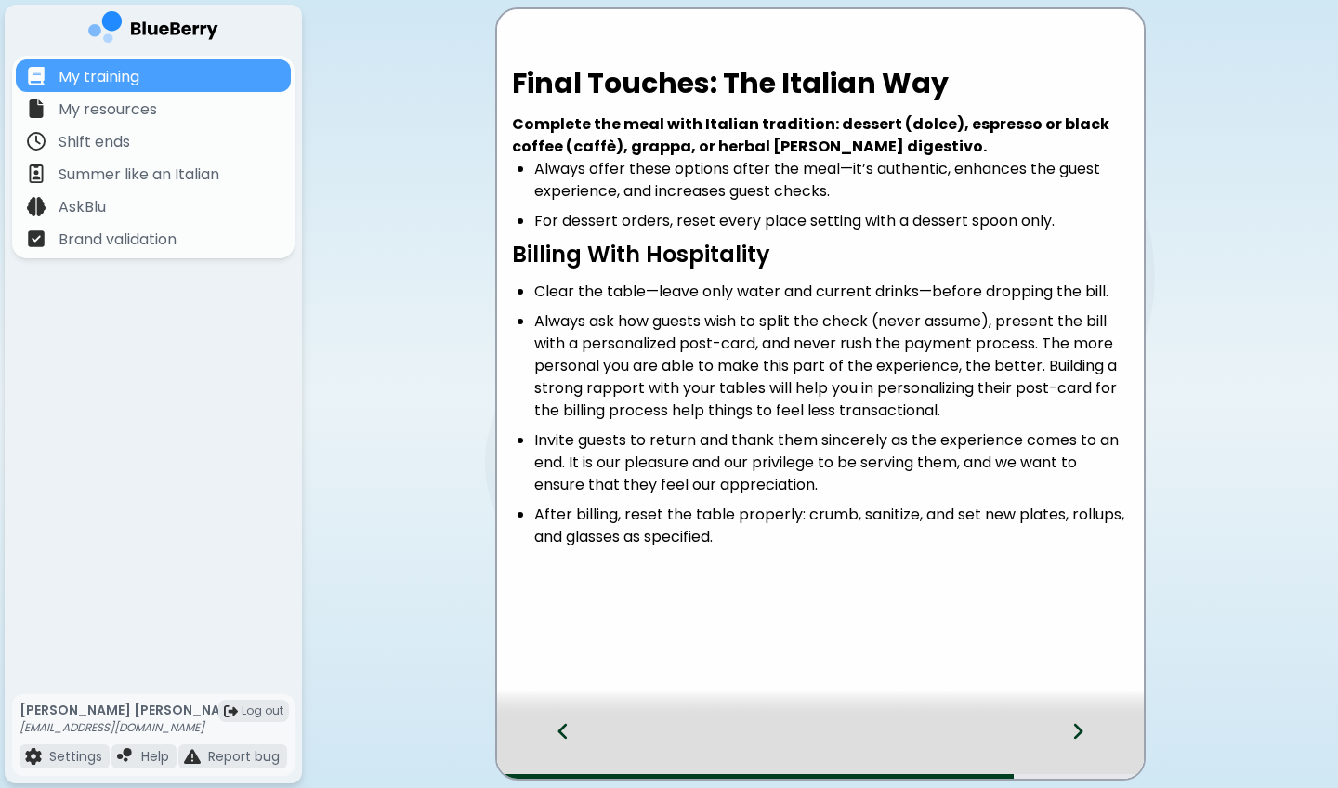
click at [1083, 582] on icon at bounding box center [1077, 731] width 13 height 20
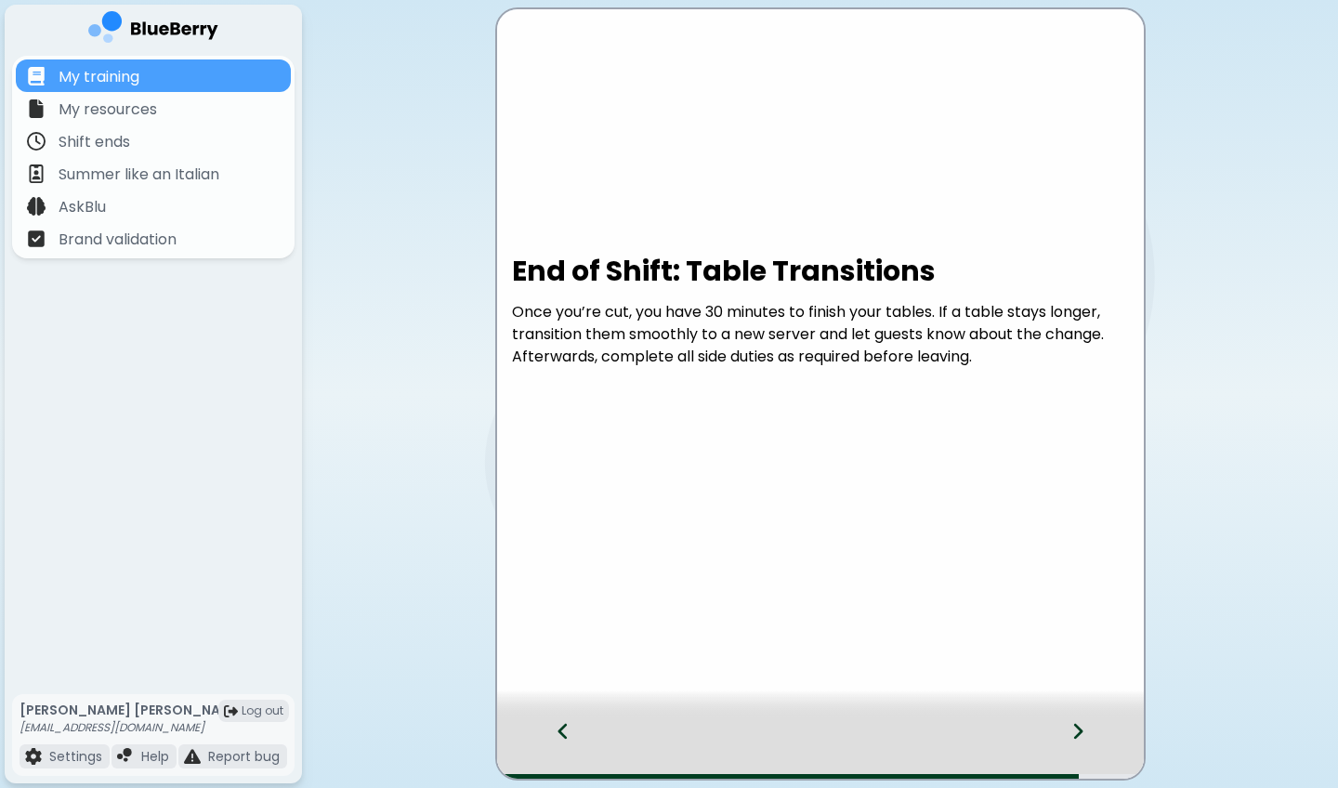
click at [1083, 582] on icon at bounding box center [1077, 731] width 13 height 20
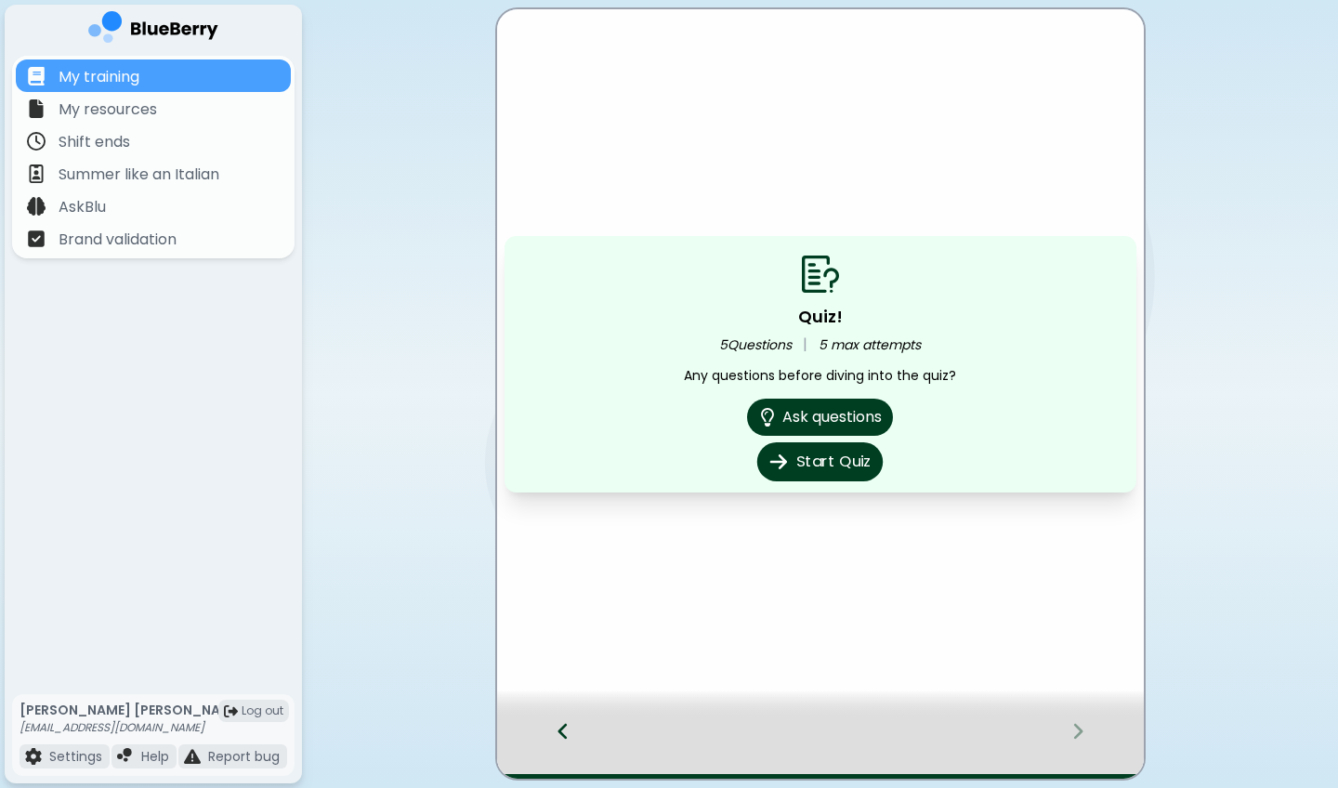
click at [805, 454] on button "Start Quiz" at bounding box center [819, 461] width 125 height 39
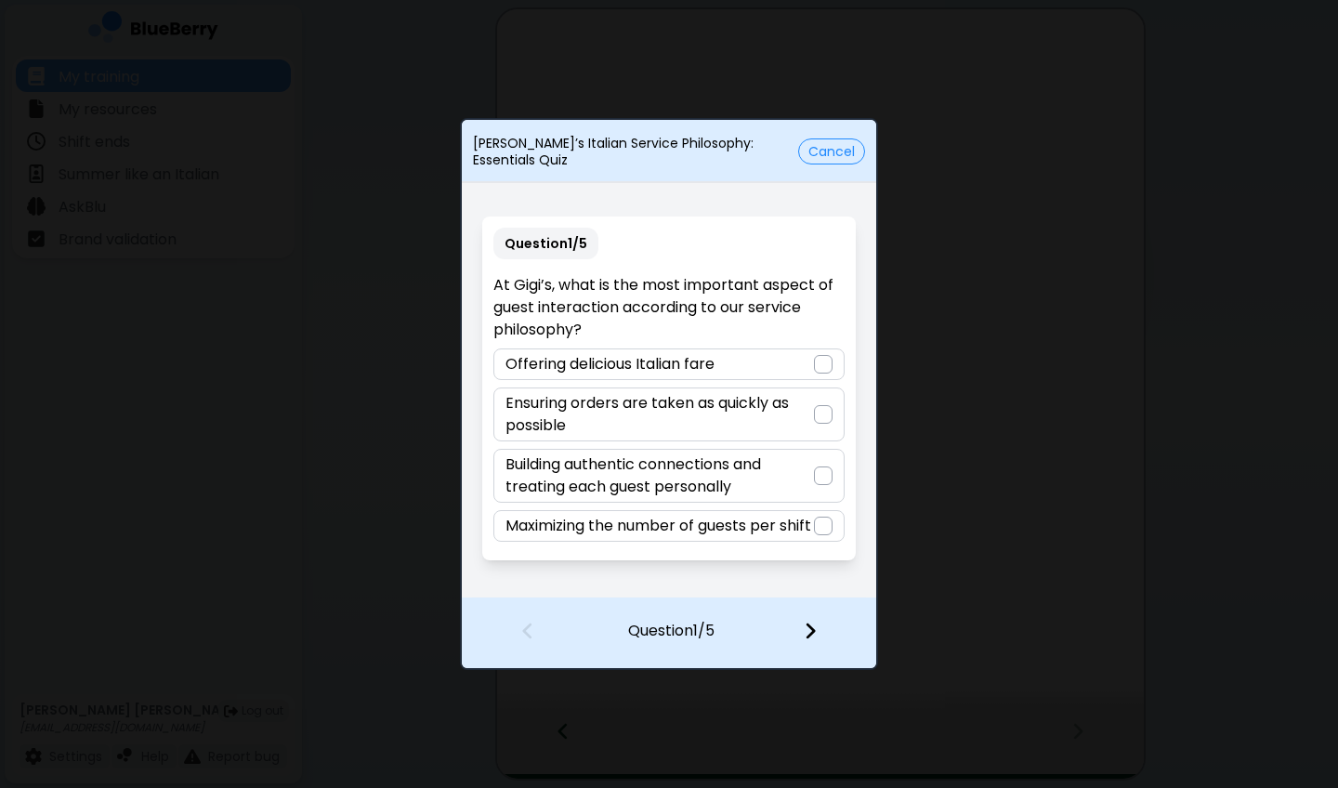
click at [652, 472] on p "Building authentic connections and treating each guest personally" at bounding box center [658, 475] width 307 height 45
click at [812, 582] on img at bounding box center [810, 631] width 13 height 20
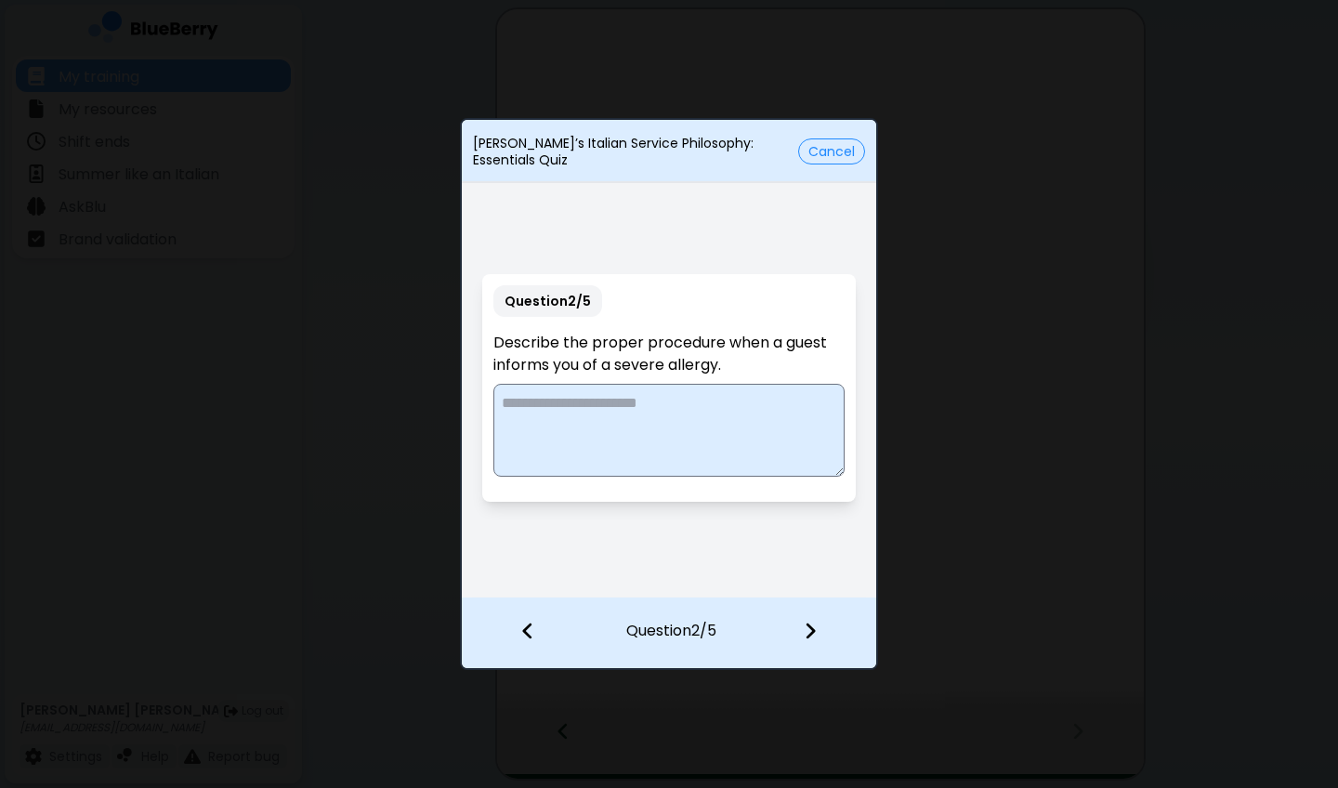
click at [669, 413] on textarea at bounding box center [668, 430] width 350 height 93
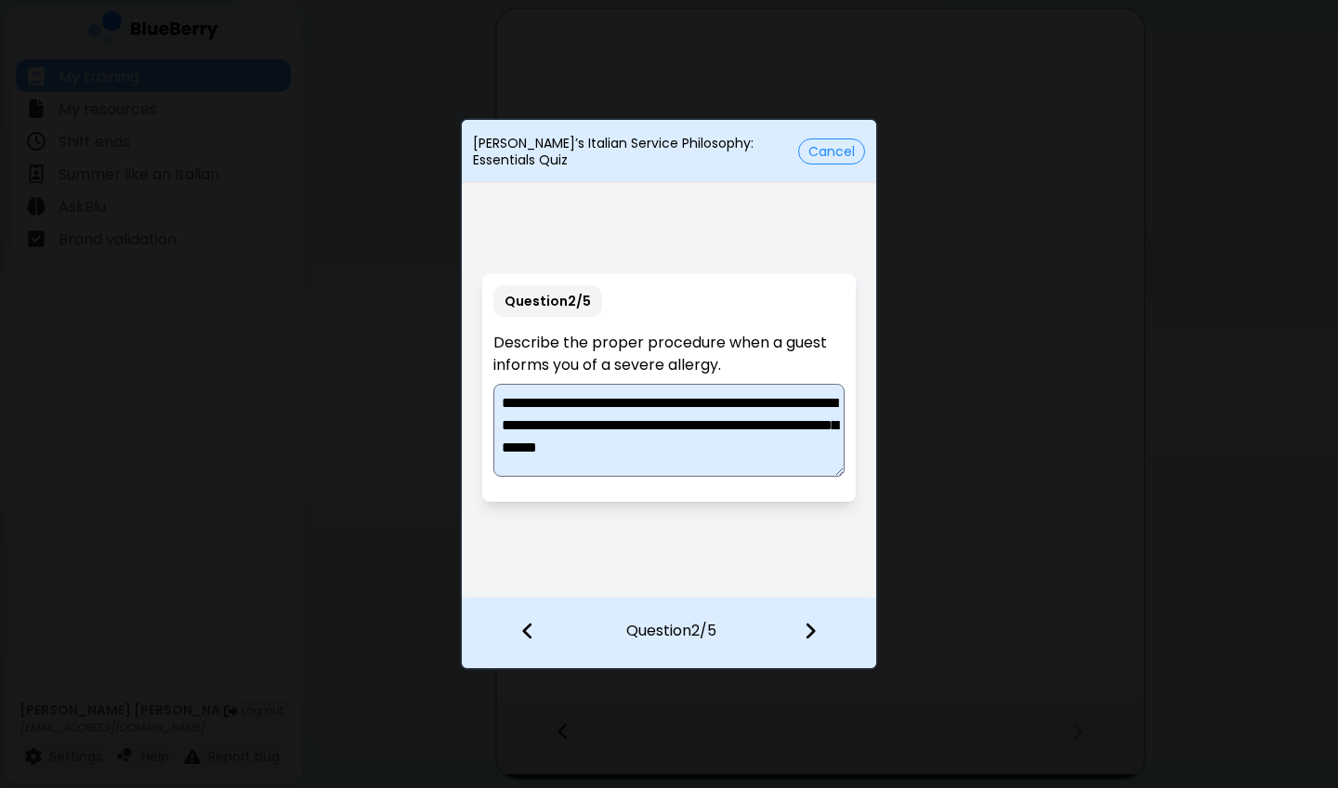
scroll to position [5, 0]
type textarea "**********"
click at [813, 582] on img at bounding box center [810, 631] width 13 height 20
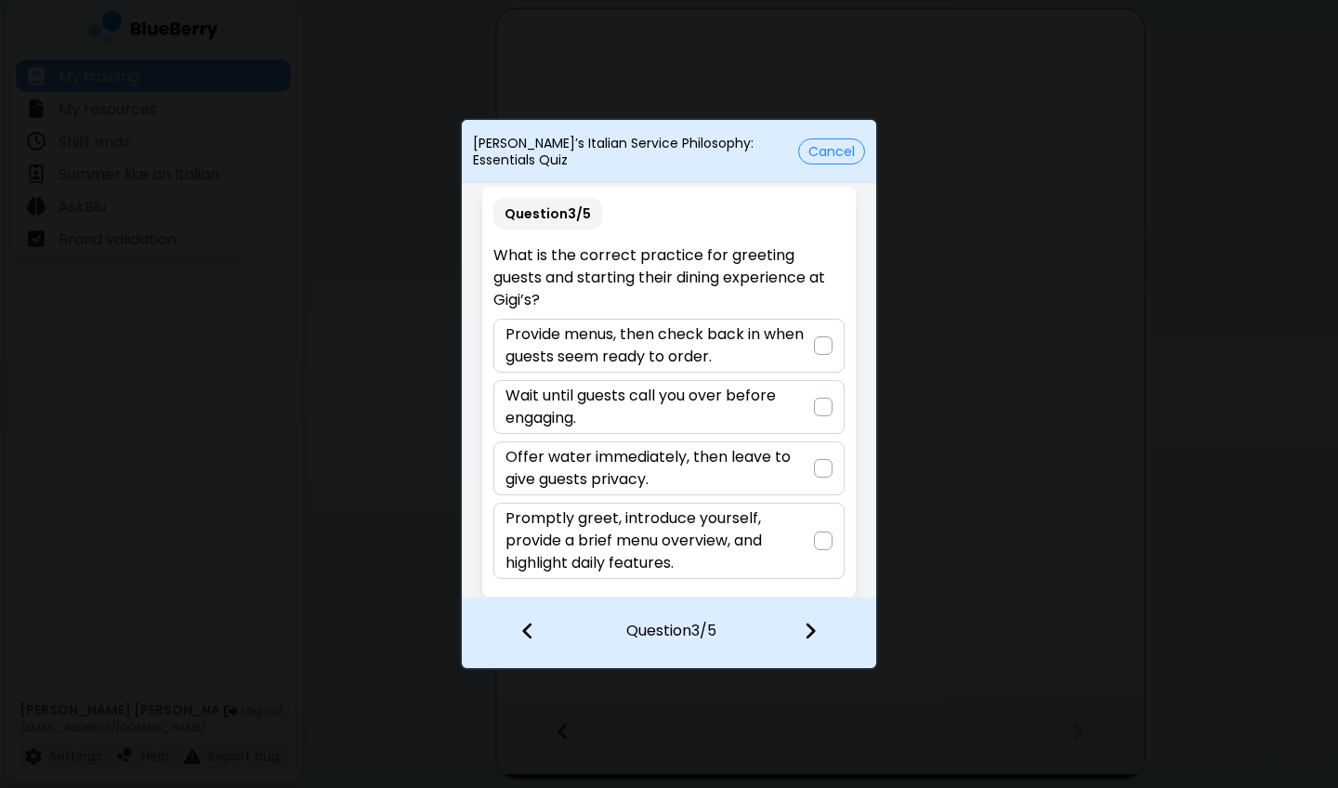
click at [789, 551] on p "Promptly greet, introduce yourself, provide a brief menu overview, and highligh…" at bounding box center [658, 540] width 307 height 67
click at [813, 582] on img at bounding box center [810, 631] width 13 height 20
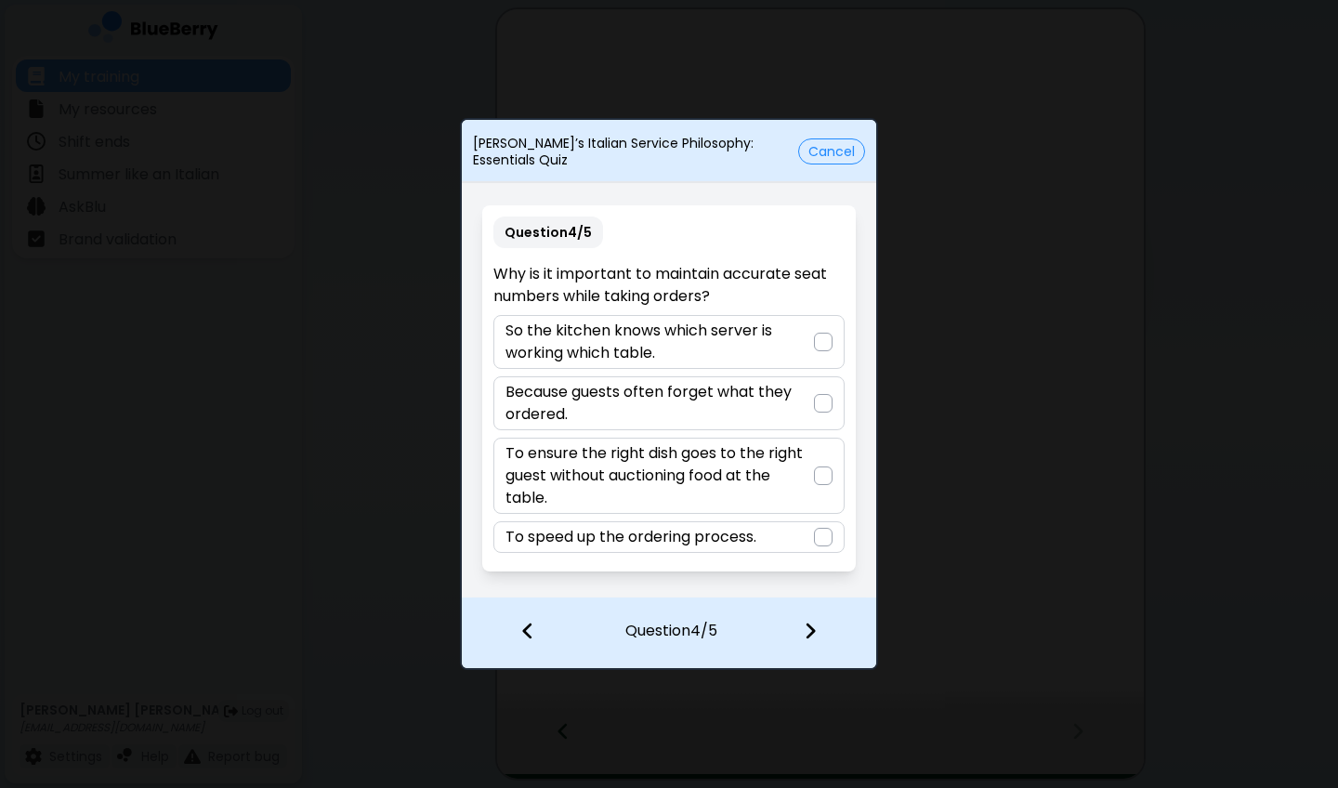
click at [778, 451] on p "To ensure the right dish goes to the right guest without auctioning food at the…" at bounding box center [658, 475] width 307 height 67
click at [811, 582] on img at bounding box center [810, 631] width 13 height 20
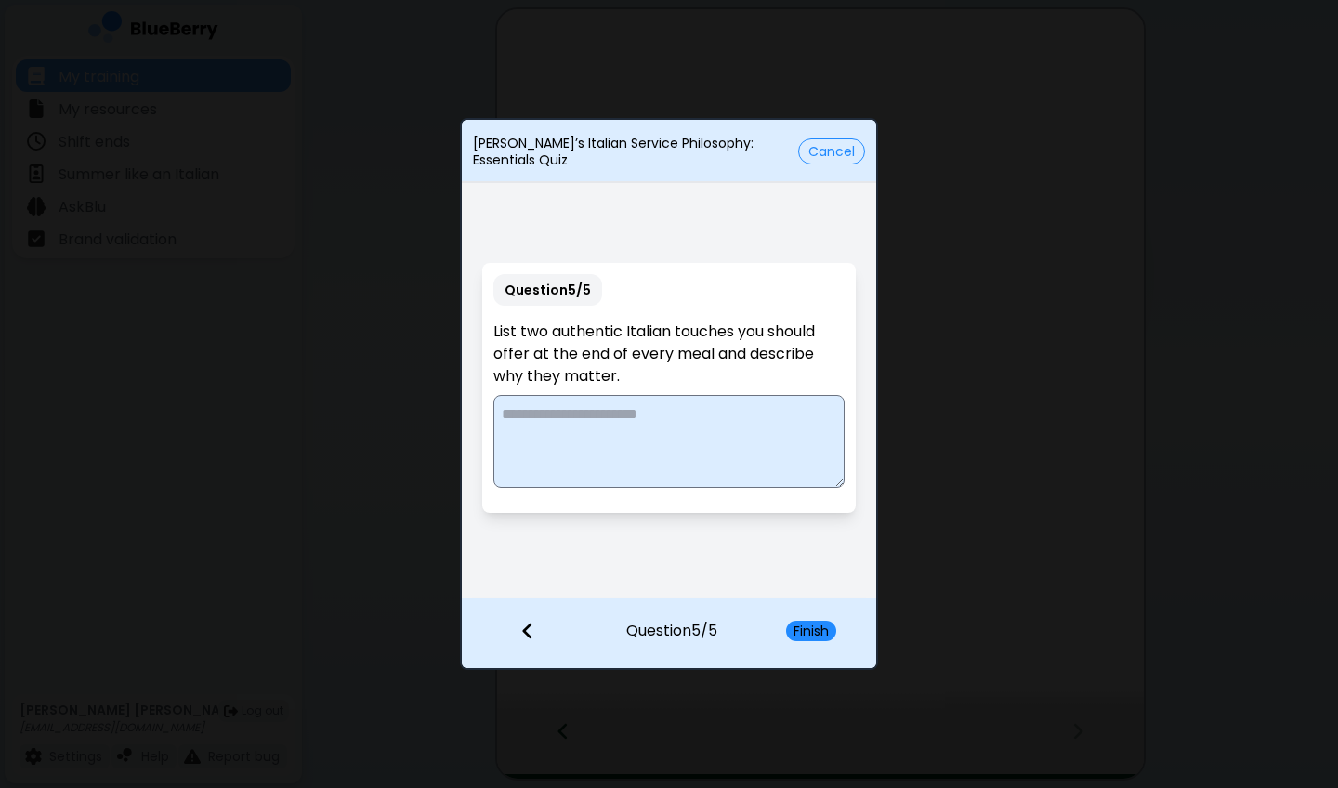
click at [693, 410] on textarea at bounding box center [668, 441] width 350 height 93
drag, startPoint x: 676, startPoint y: 414, endPoint x: 731, endPoint y: 412, distance: 54.8
click at [731, 412] on textarea "**********" at bounding box center [668, 441] width 350 height 93
click at [599, 436] on textarea "**********" at bounding box center [668, 441] width 350 height 93
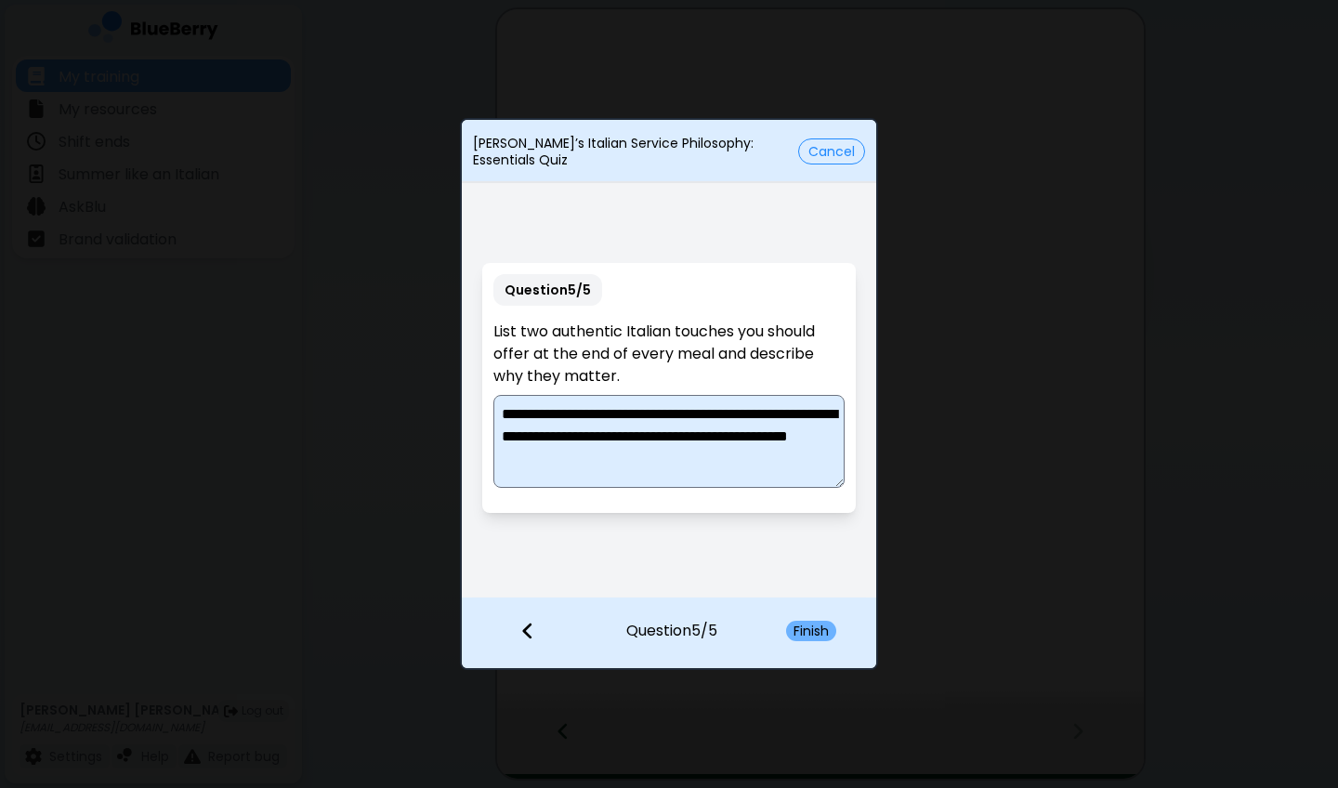
type textarea "**********"
click at [807, 582] on button "Finish" at bounding box center [811, 631] width 50 height 20
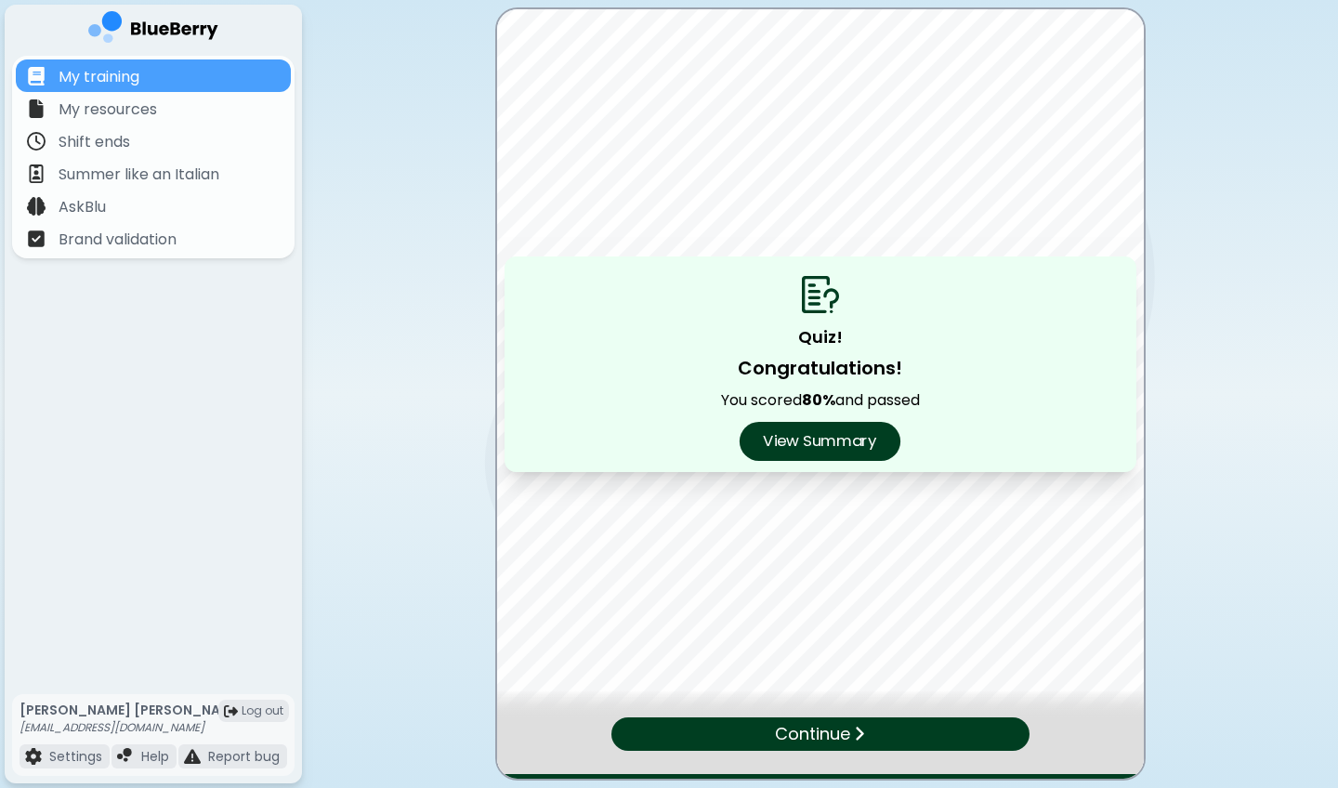
click at [812, 443] on button "View Summary" at bounding box center [819, 441] width 161 height 39
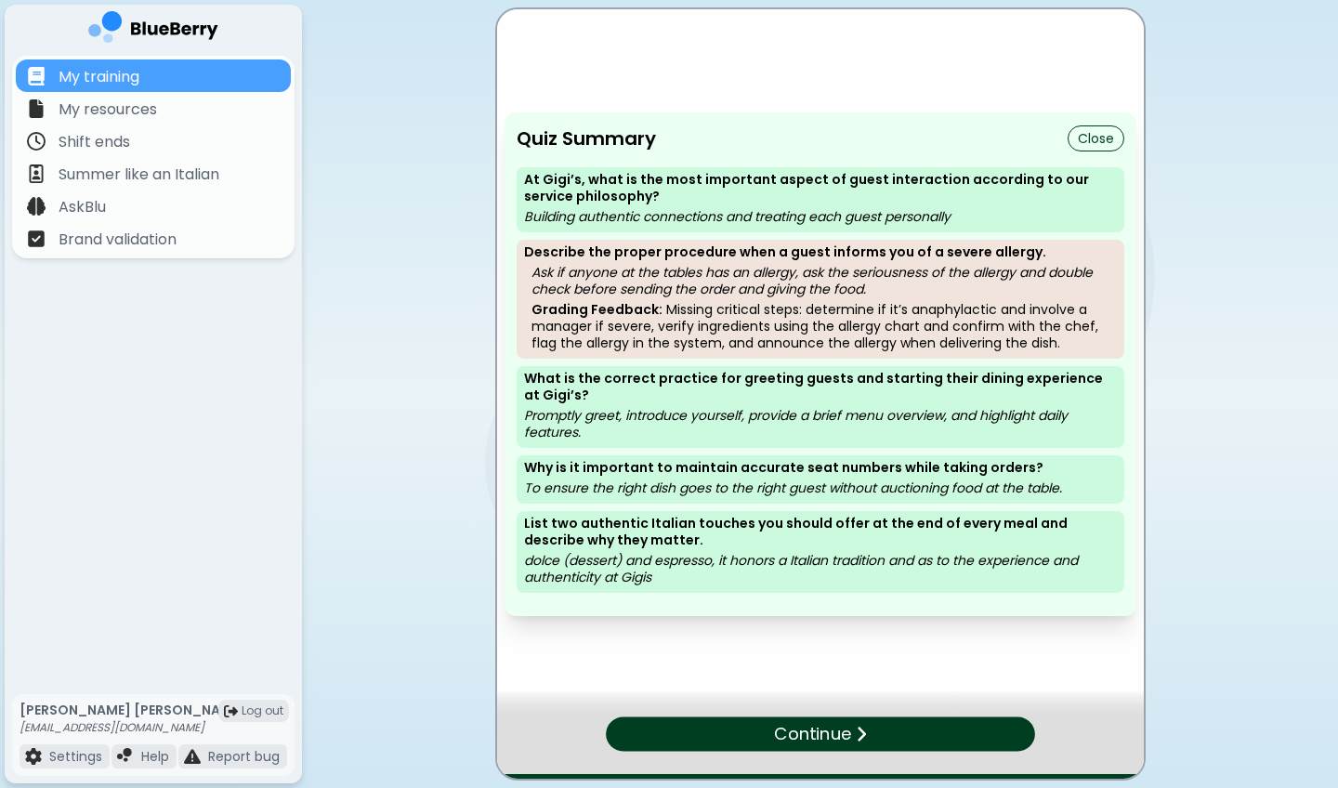
scroll to position [0, 0]
click at [836, 582] on div "Continue" at bounding box center [820, 732] width 420 height 33
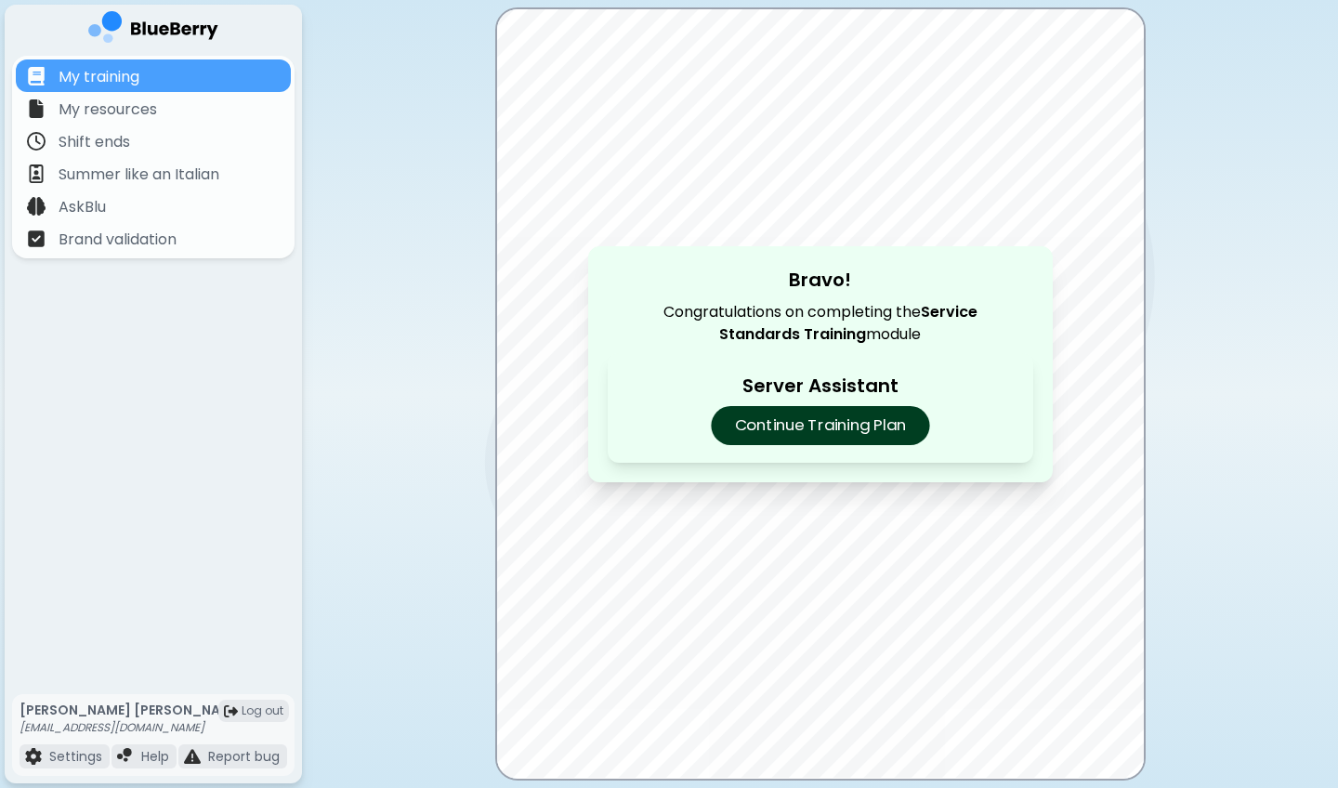
click at [825, 432] on p "Continue Training Plan" at bounding box center [820, 425] width 218 height 39
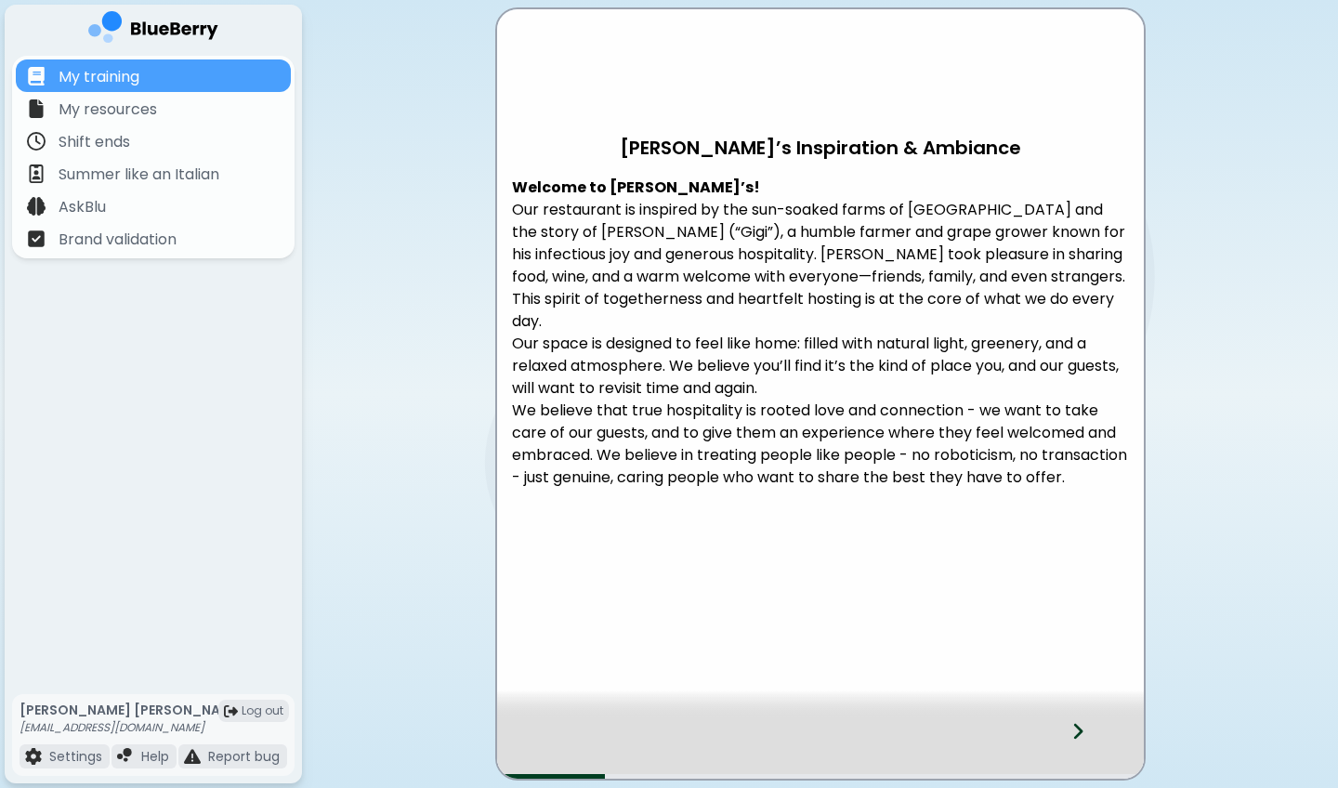
click at [1075, 582] on icon at bounding box center [1077, 731] width 13 height 20
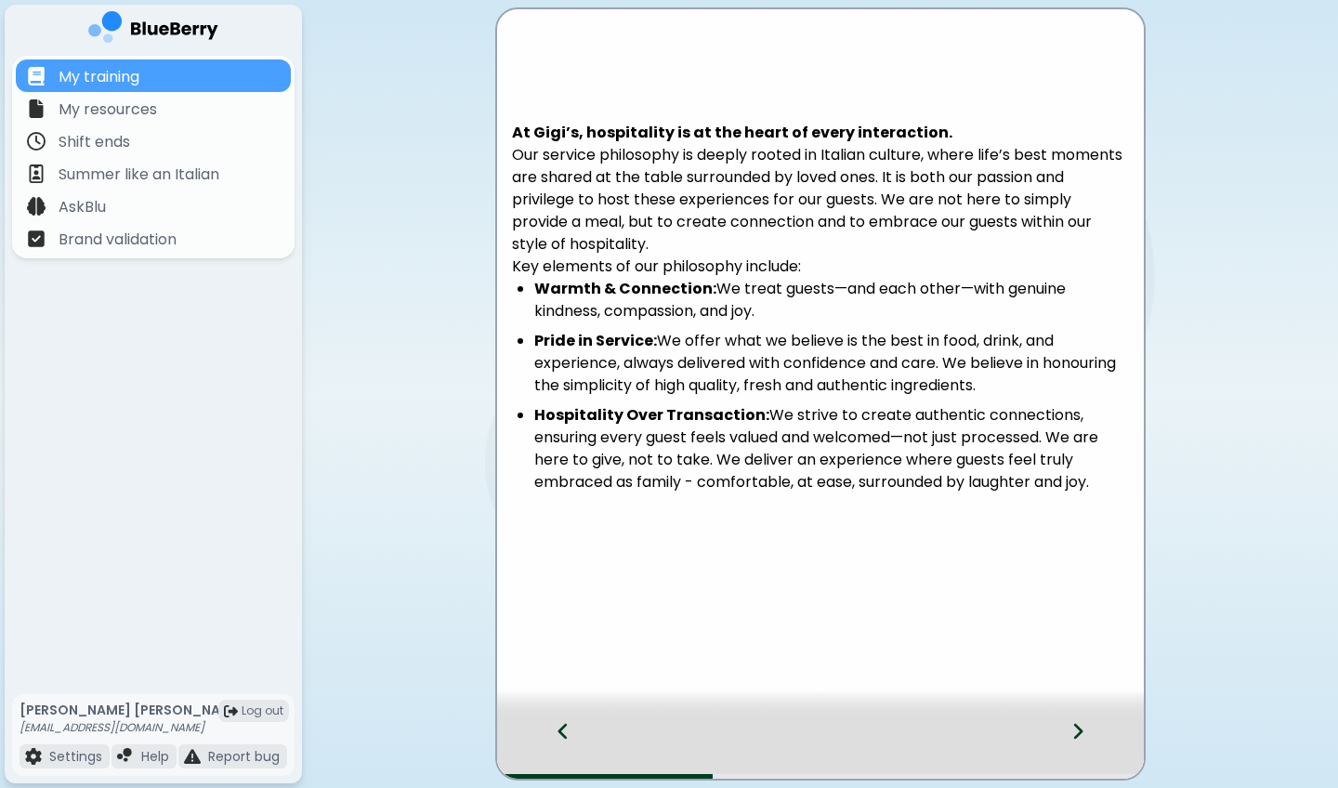
click at [1077, 582] on div at bounding box center [1089, 747] width 110 height 61
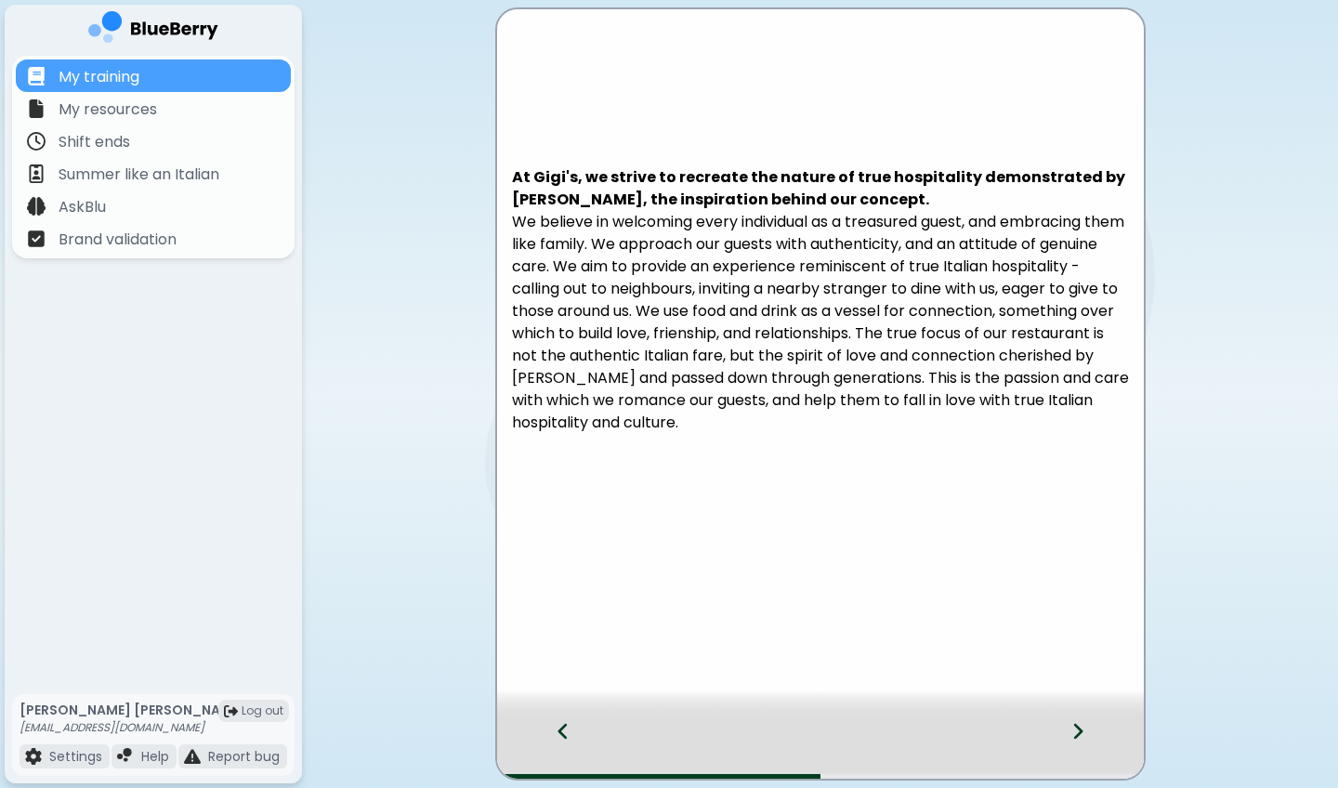
click at [1069, 582] on div at bounding box center [1089, 747] width 110 height 61
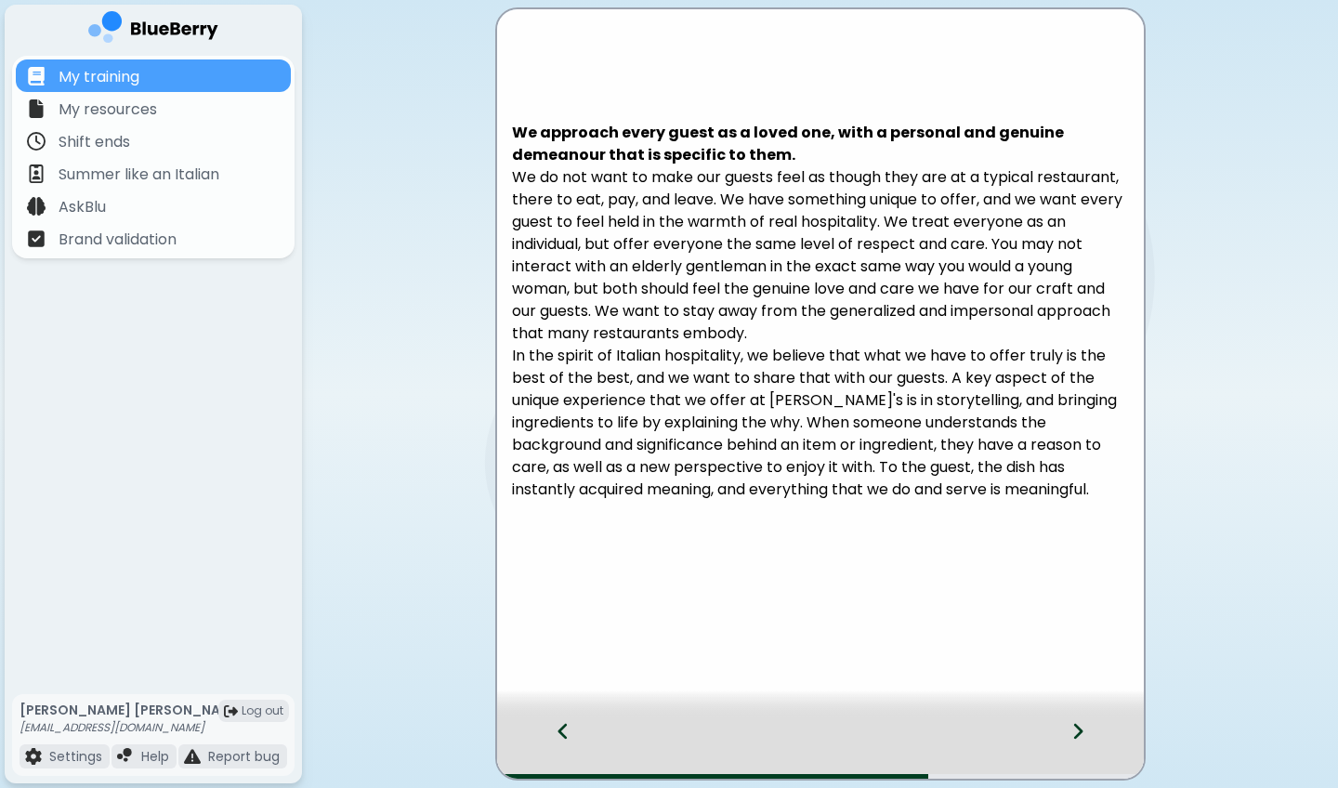
click at [1072, 582] on icon at bounding box center [1077, 731] width 13 height 20
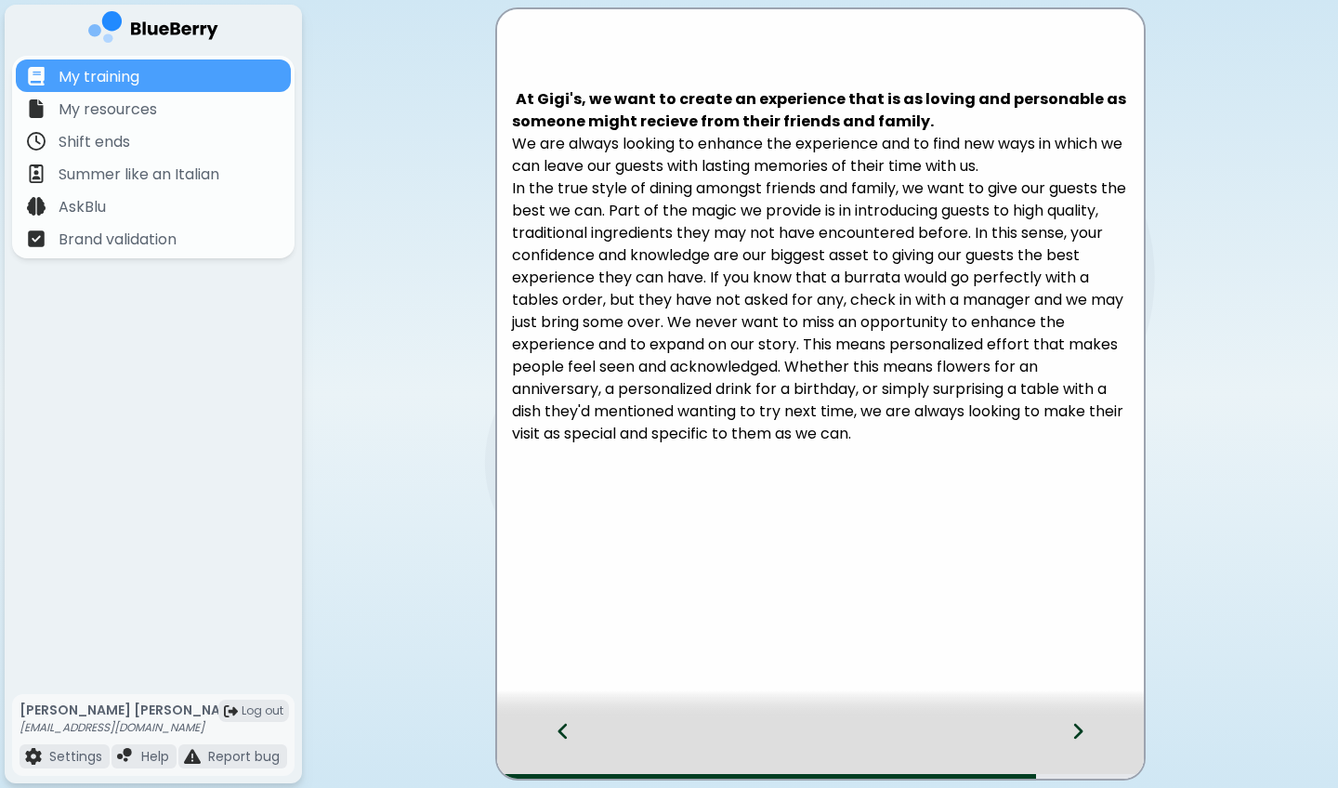
click at [1039, 582] on div at bounding box center [1089, 747] width 110 height 61
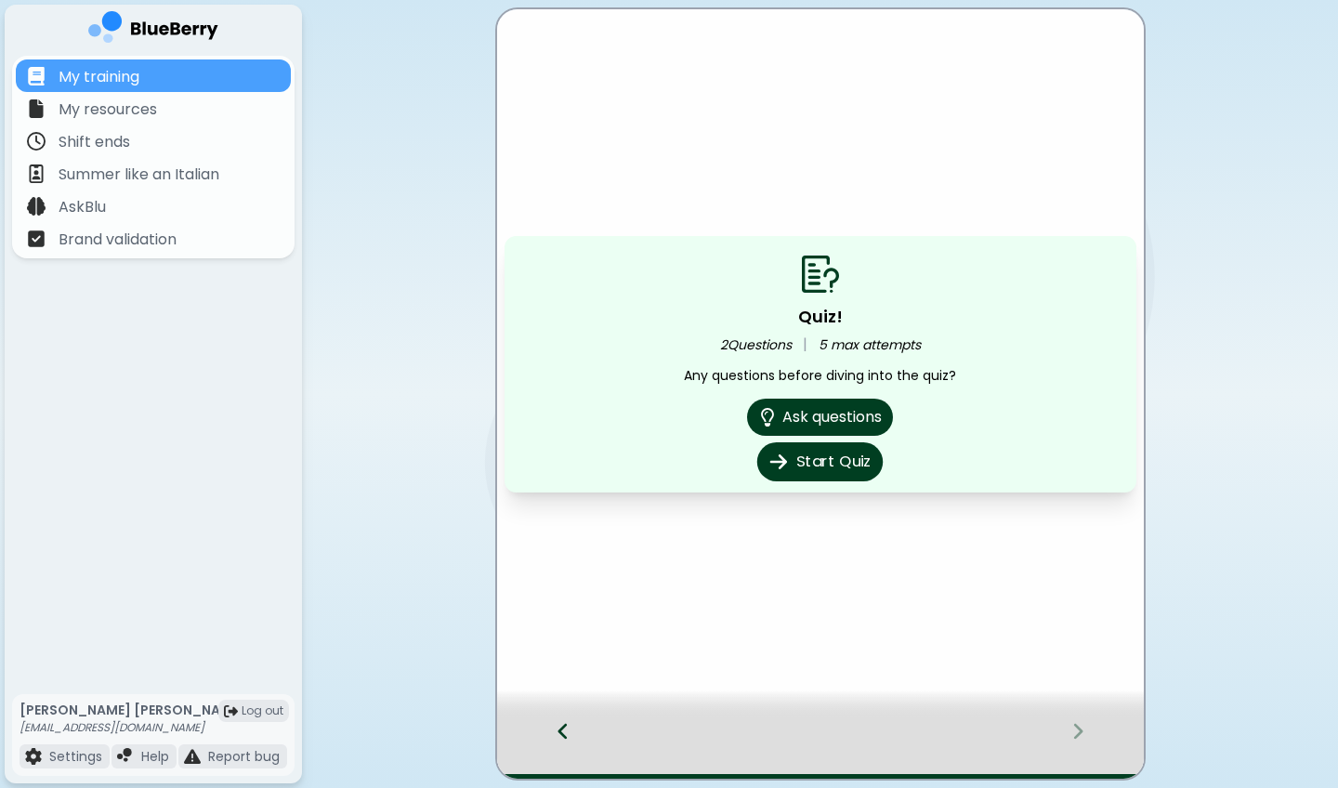
click at [856, 465] on button "Start Quiz" at bounding box center [819, 461] width 125 height 39
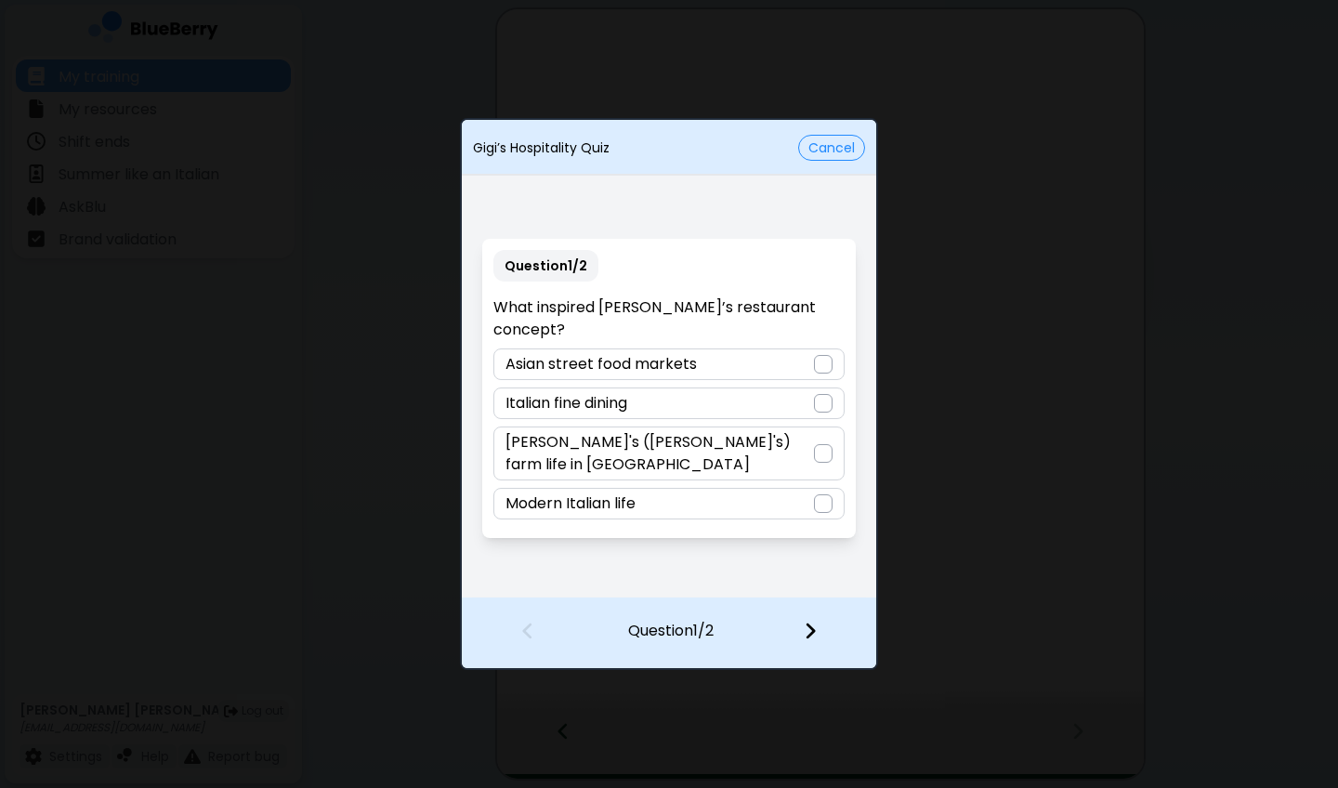
click at [689, 431] on p "[PERSON_NAME]'s ([PERSON_NAME]'s) farm life in [GEOGRAPHIC_DATA]" at bounding box center [658, 453] width 307 height 45
click at [816, 582] on img at bounding box center [810, 631] width 13 height 20
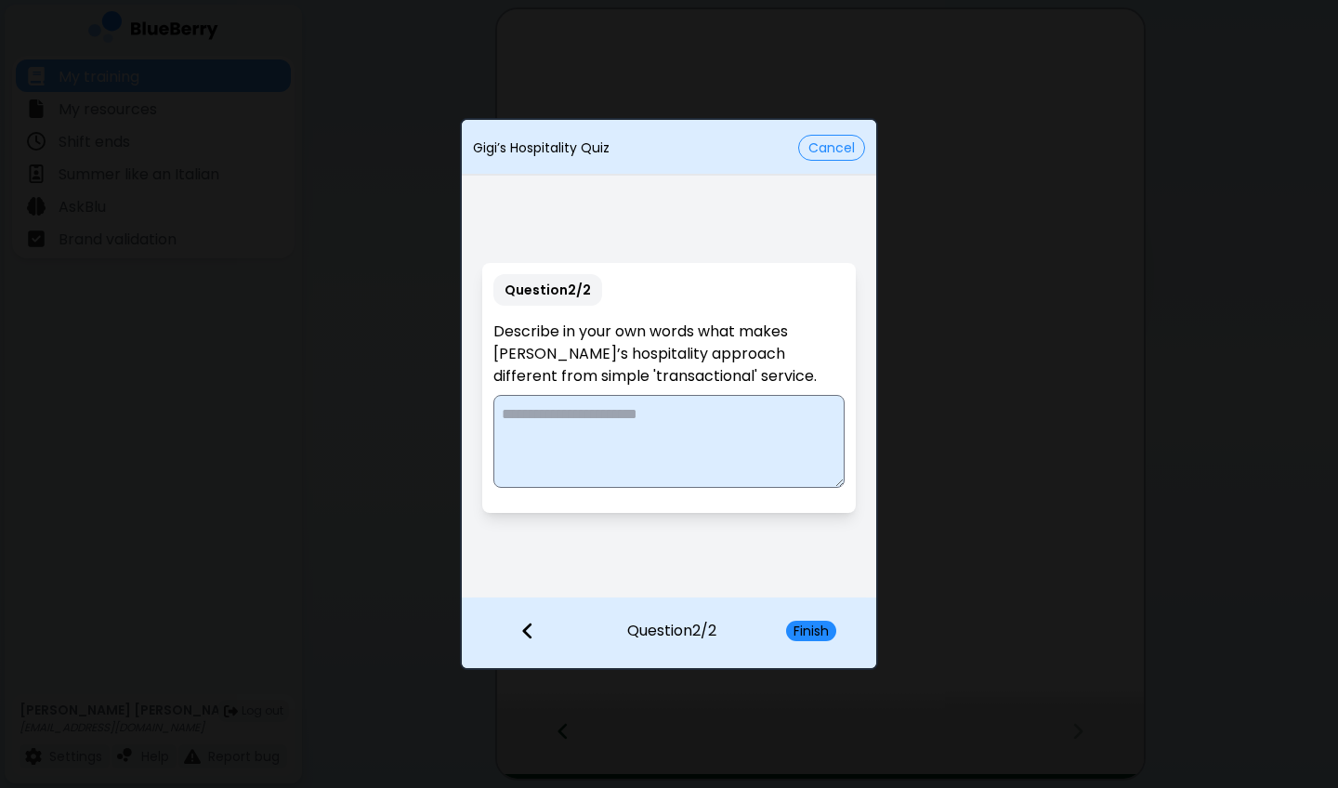
click at [679, 411] on textarea at bounding box center [668, 441] width 350 height 93
type textarea "*"
click at [595, 443] on textarea "**********" at bounding box center [668, 441] width 350 height 93
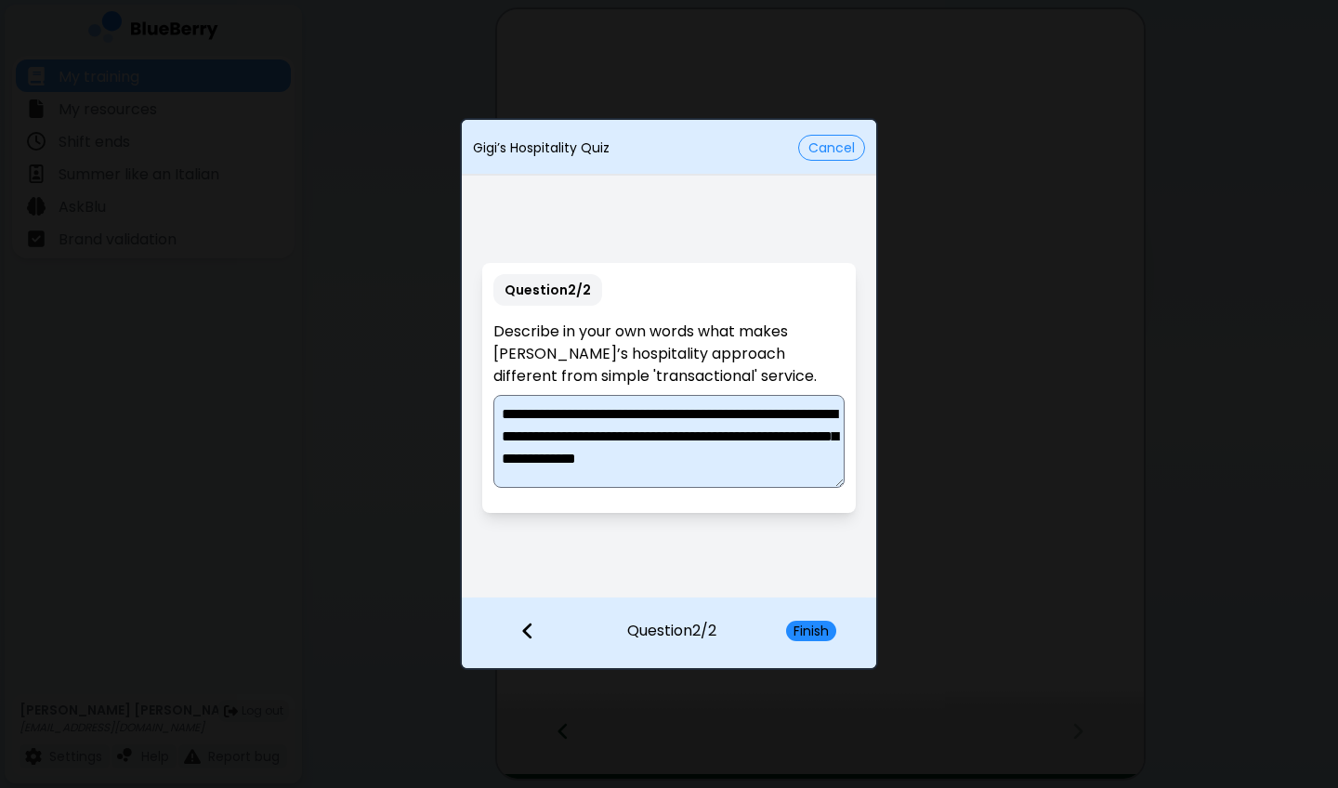
scroll to position [5, 0]
click at [648, 457] on textarea "**********" at bounding box center [668, 441] width 350 height 93
type textarea "**********"
click at [815, 582] on div "Finish" at bounding box center [821, 632] width 109 height 69
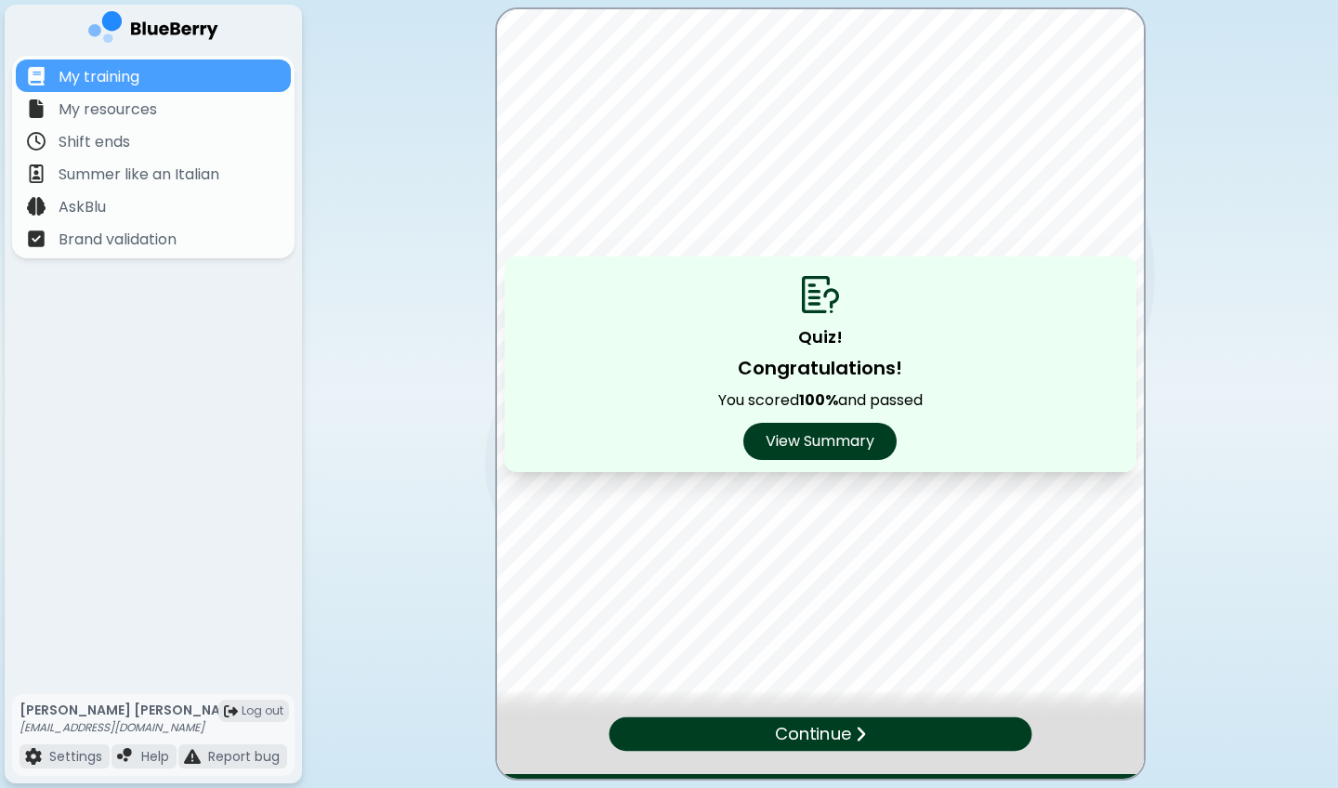
click at [819, 582] on div at bounding box center [820, 704] width 647 height 28
click at [827, 582] on p "Continue" at bounding box center [812, 734] width 75 height 26
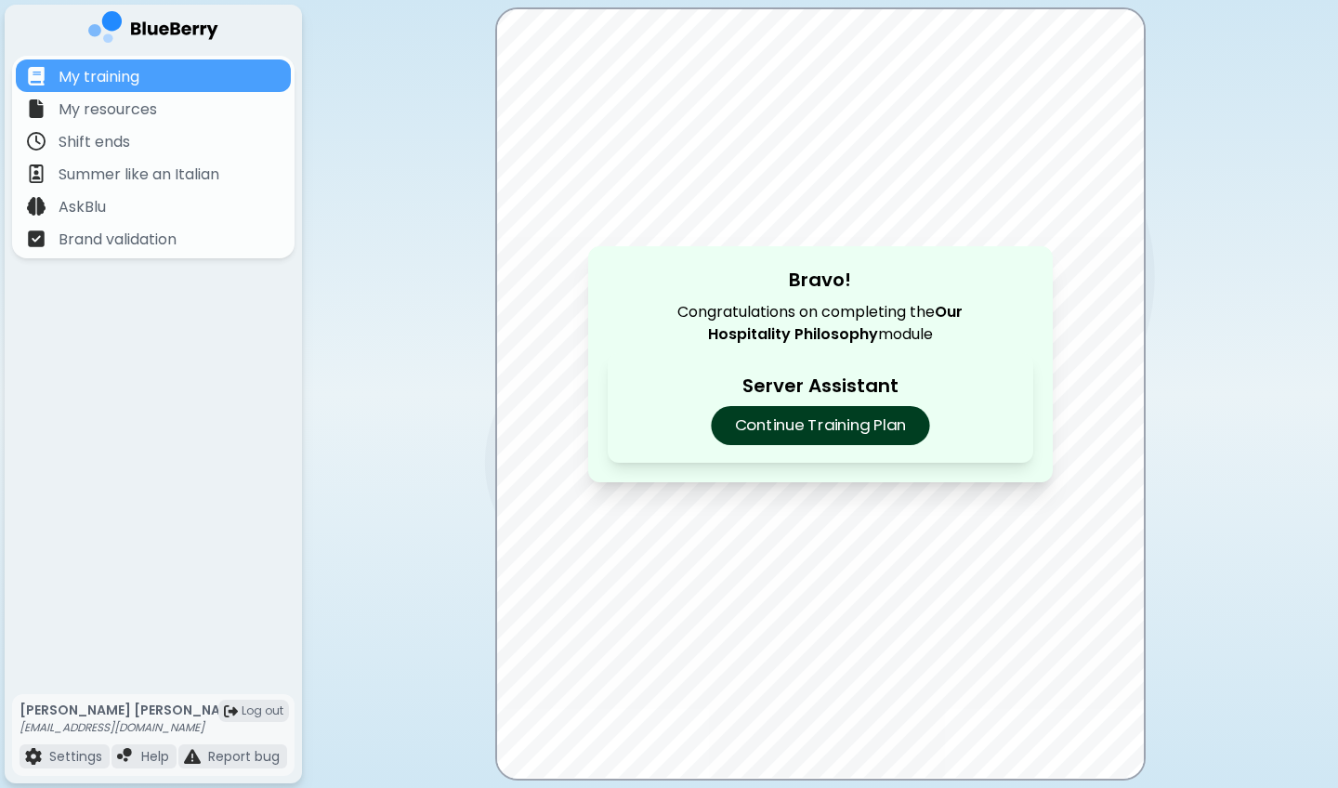
click at [855, 431] on p "Continue Training Plan" at bounding box center [820, 425] width 218 height 39
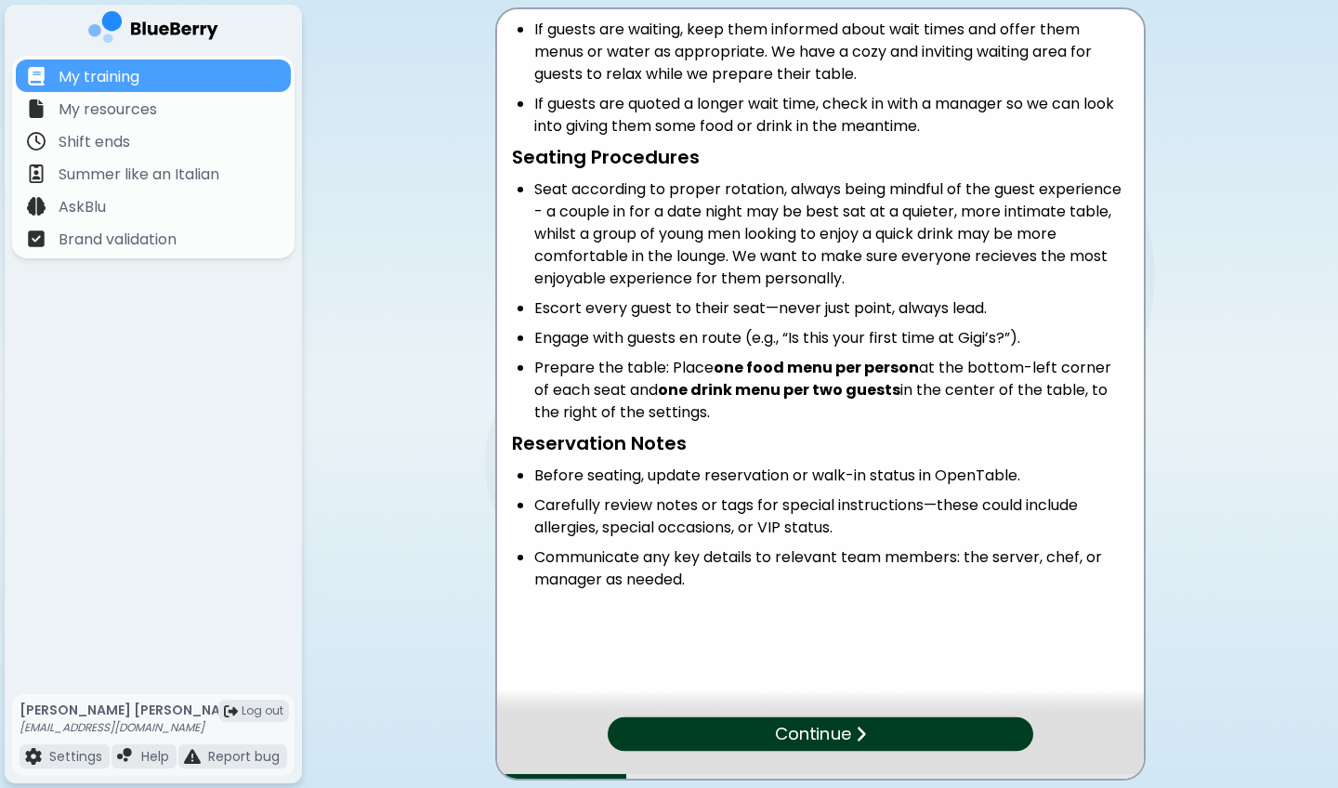
scroll to position [229, 0]
click at [795, 582] on p "Continue" at bounding box center [812, 734] width 75 height 26
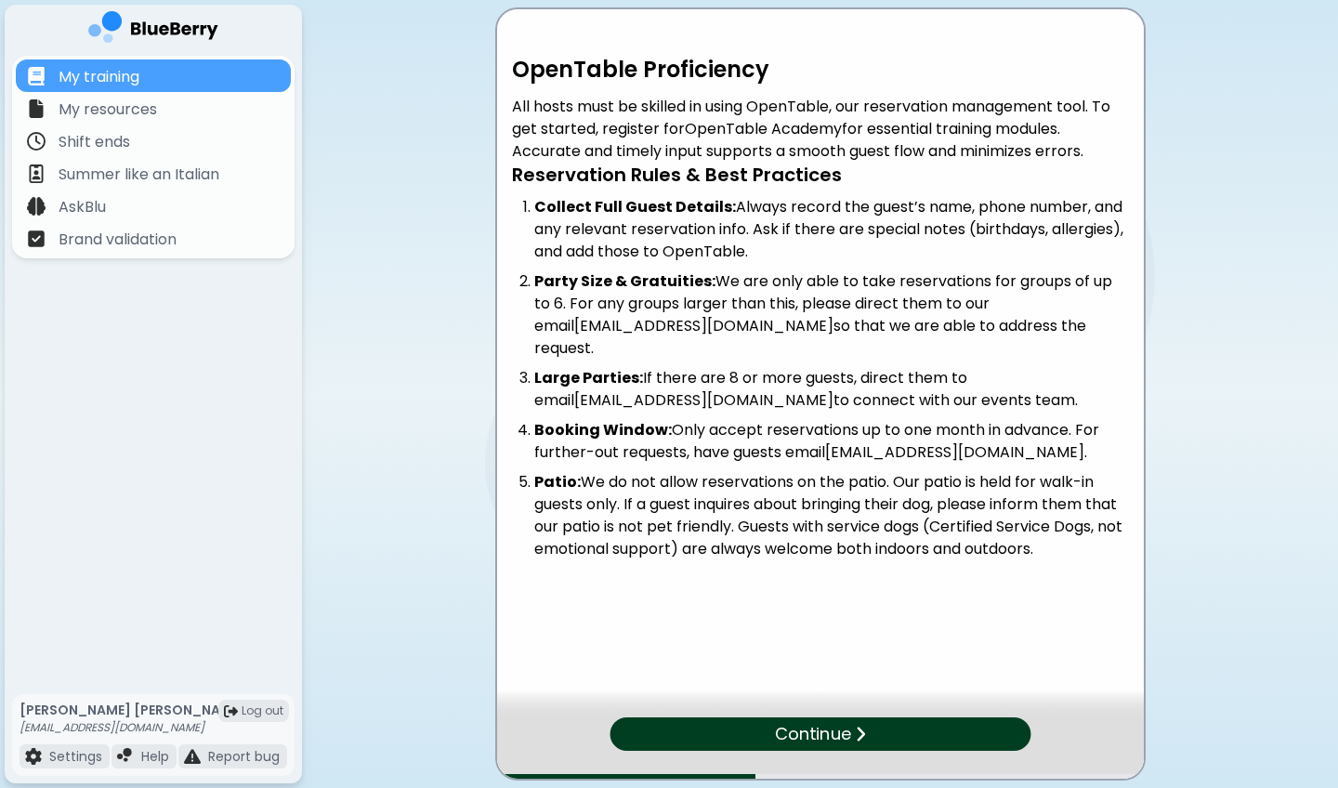
scroll to position [0, 0]
click at [796, 582] on p "Continue" at bounding box center [813, 733] width 76 height 26
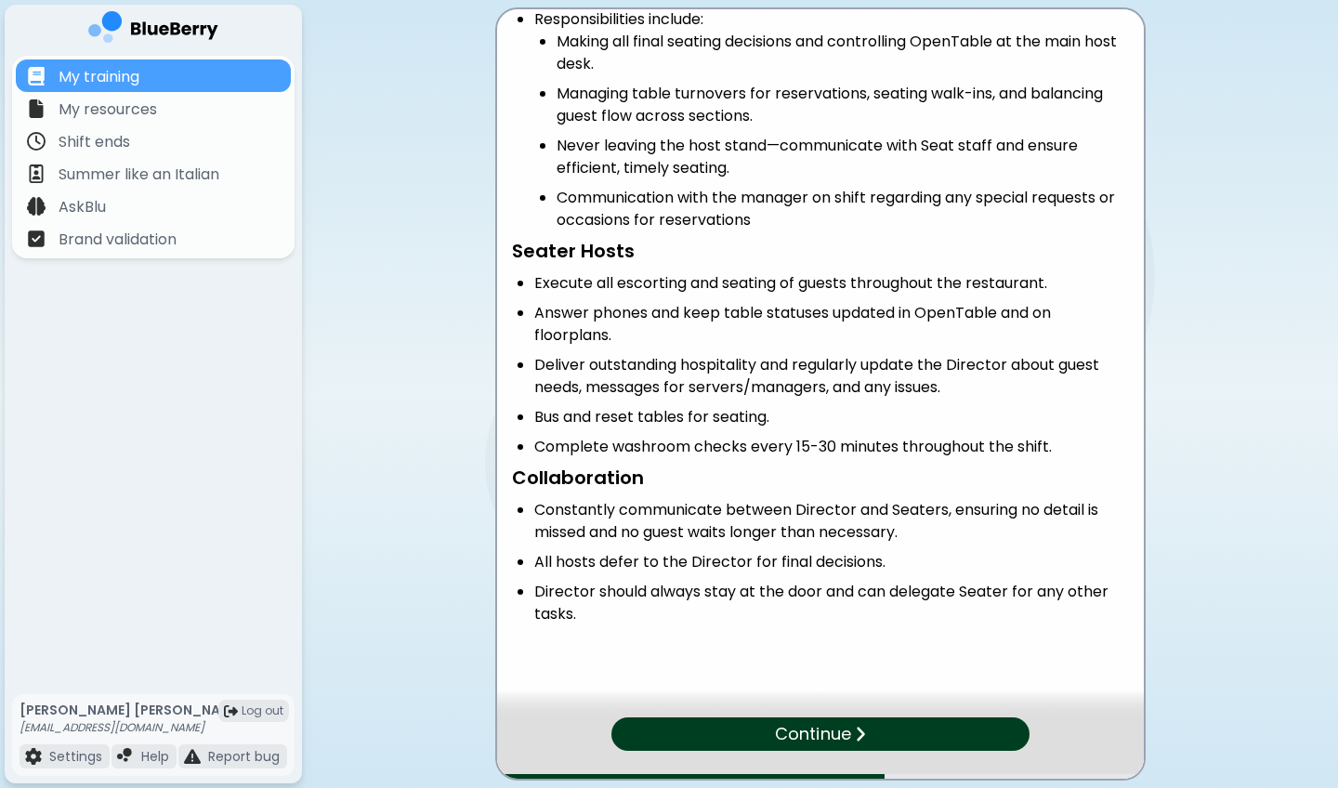
scroll to position [124, 0]
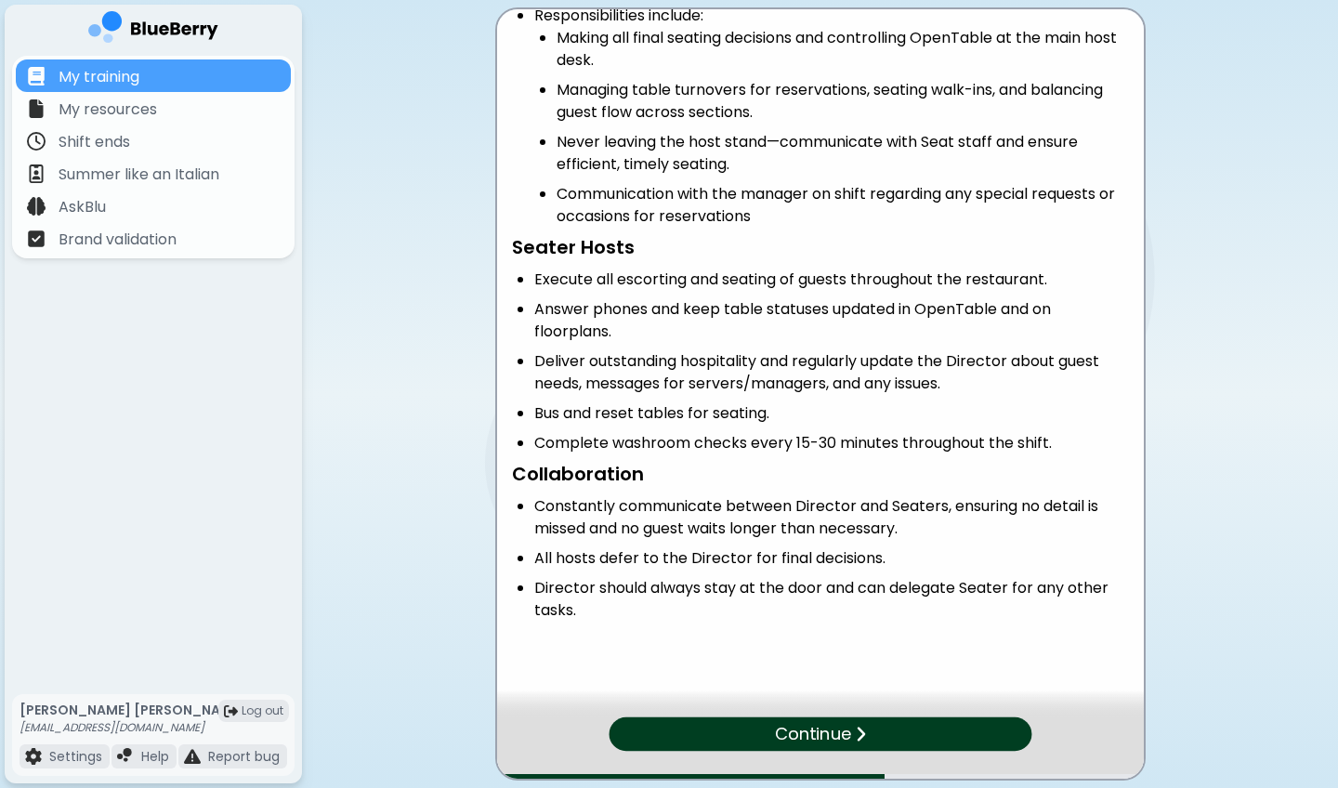
click at [801, 582] on p "Continue" at bounding box center [812, 733] width 76 height 26
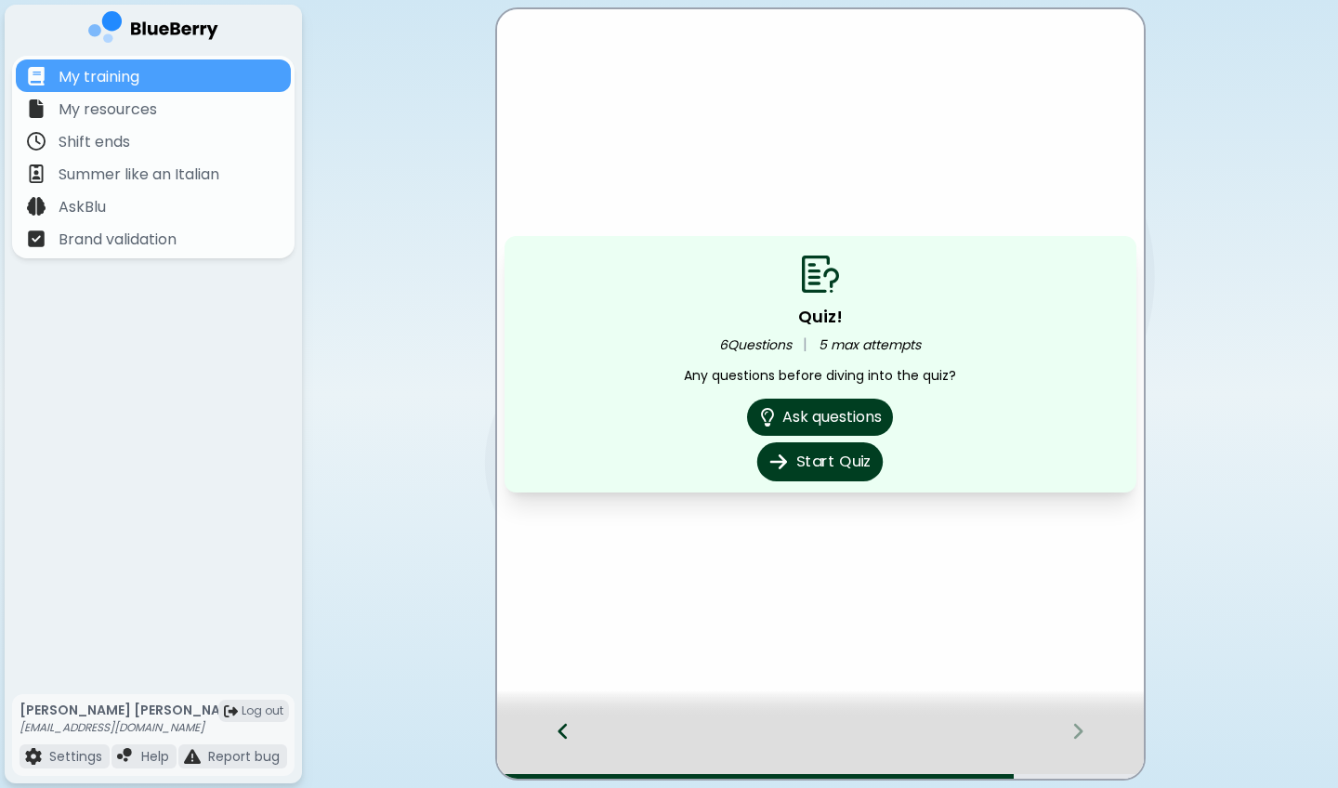
click at [831, 459] on button "Start Quiz" at bounding box center [819, 461] width 125 height 39
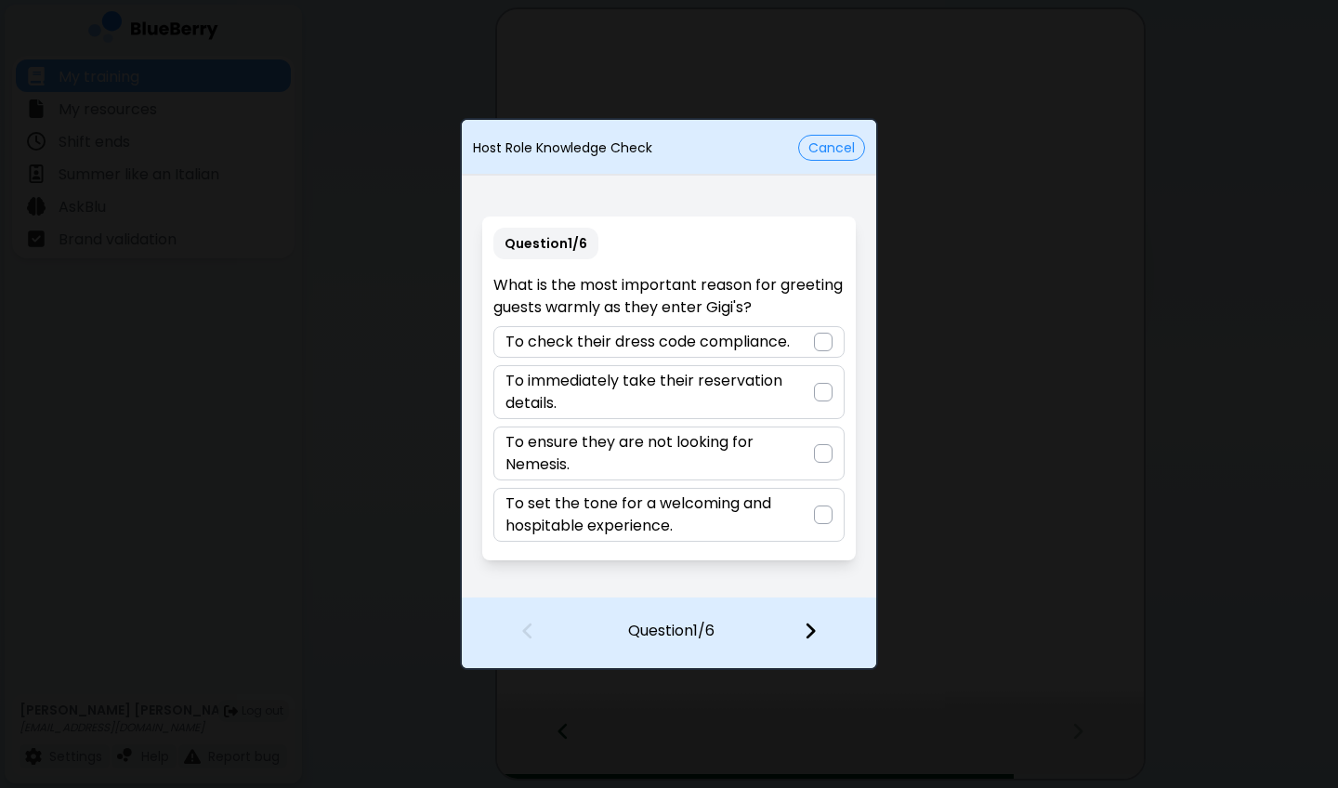
click at [817, 535] on div "To set the tone for a welcoming and hospitable experience." at bounding box center [668, 515] width 350 height 54
click at [822, 582] on div at bounding box center [821, 632] width 110 height 69
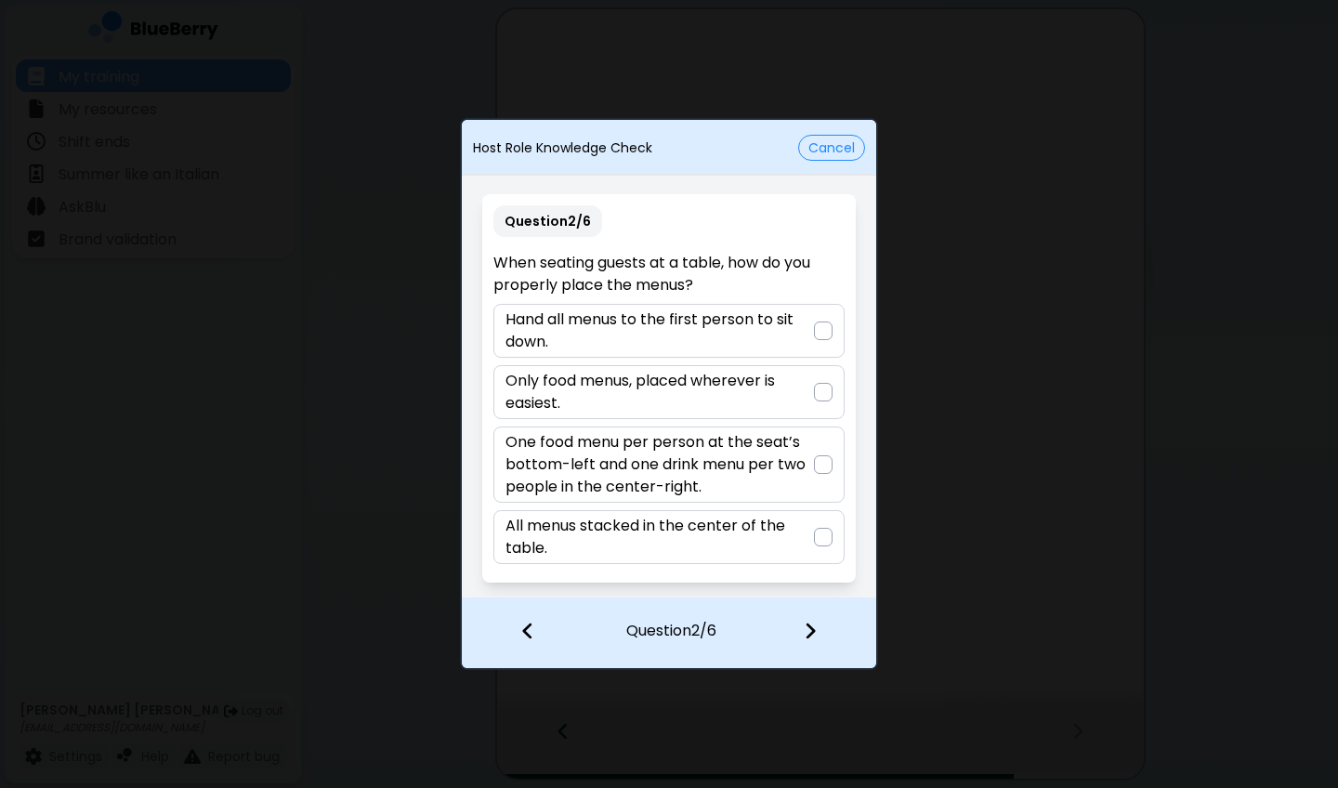
click at [779, 471] on p "One food menu per person at the seat’s bottom-left and one drink menu per two p…" at bounding box center [658, 464] width 307 height 67
click at [809, 582] on img at bounding box center [810, 631] width 13 height 20
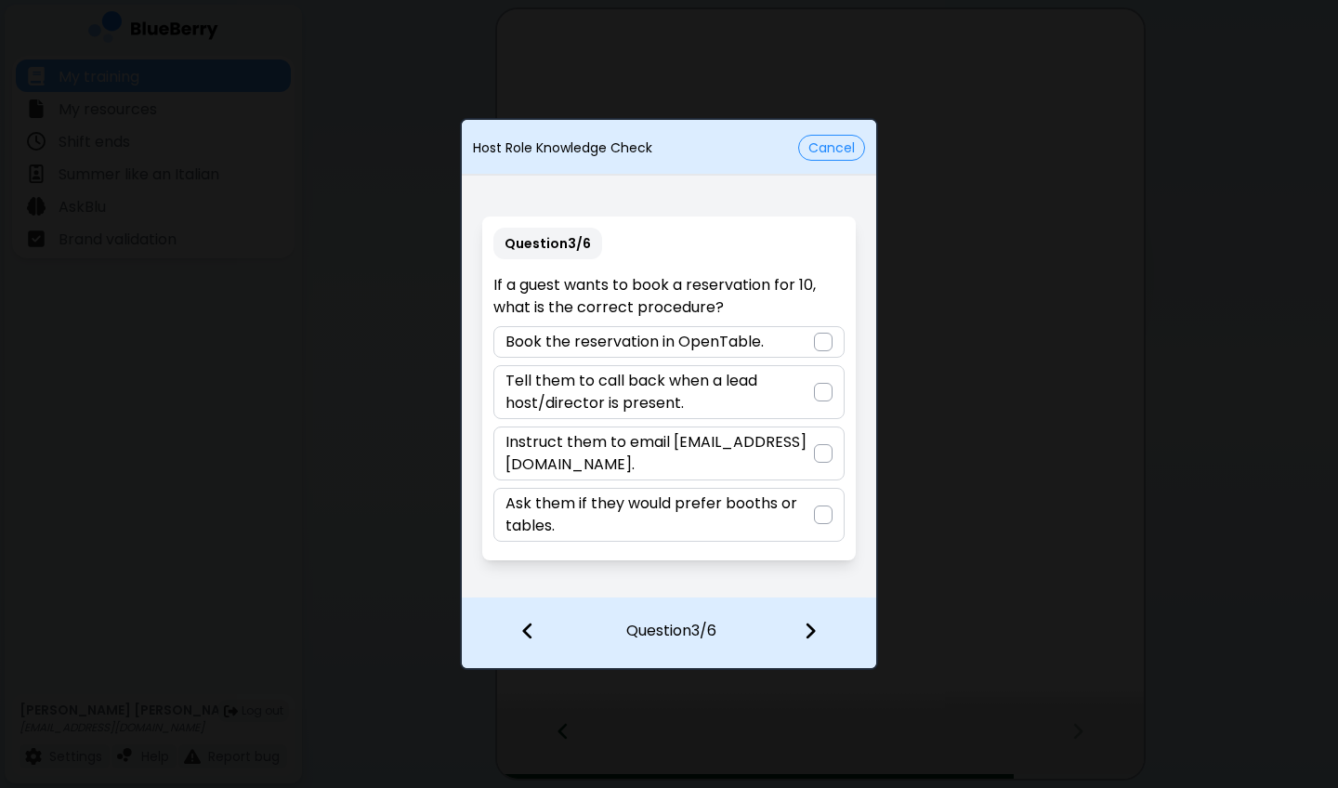
click at [776, 439] on p "Instruct them to email [EMAIL_ADDRESS][DOMAIN_NAME]." at bounding box center [658, 453] width 307 height 45
click at [821, 582] on div at bounding box center [821, 632] width 110 height 69
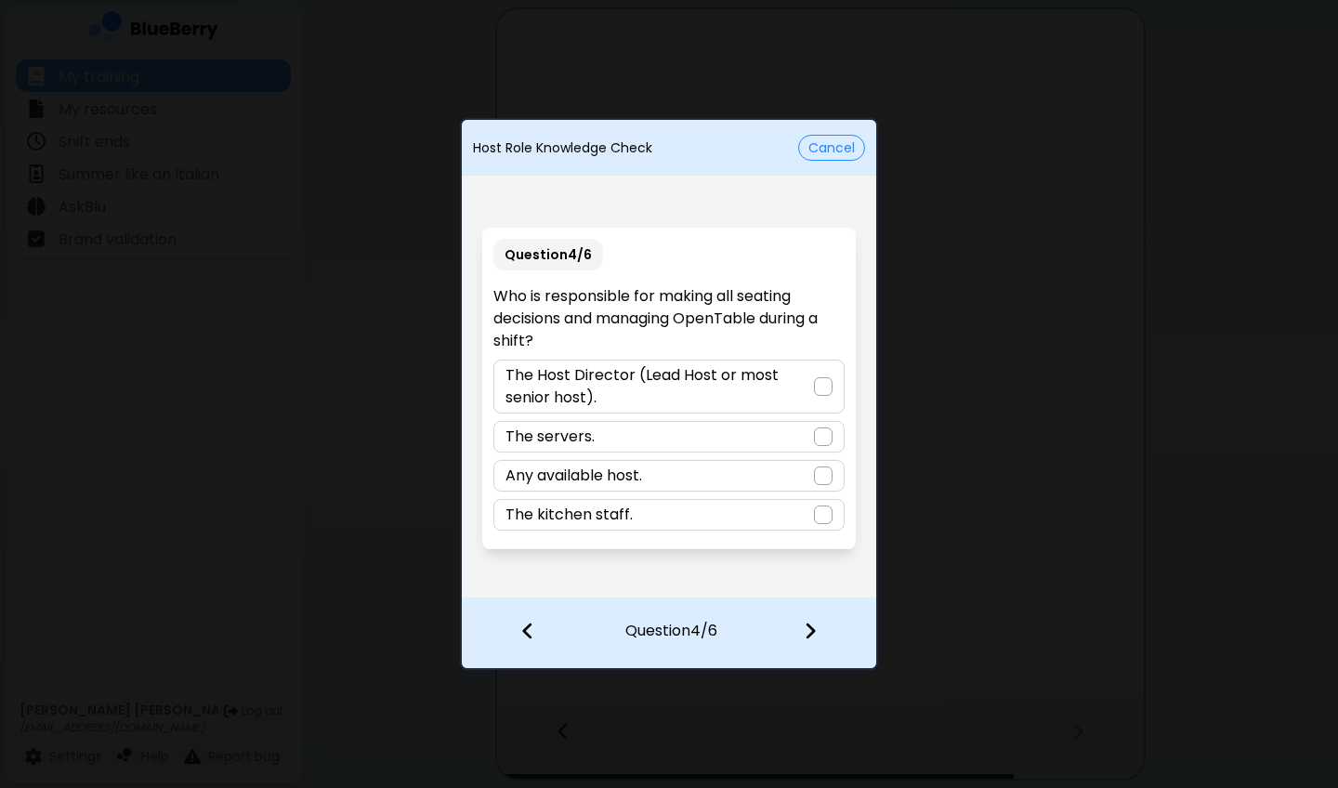
click at [789, 381] on p "The Host Director (Lead Host or most senior host)." at bounding box center [658, 386] width 307 height 45
click at [827, 582] on div at bounding box center [821, 632] width 110 height 69
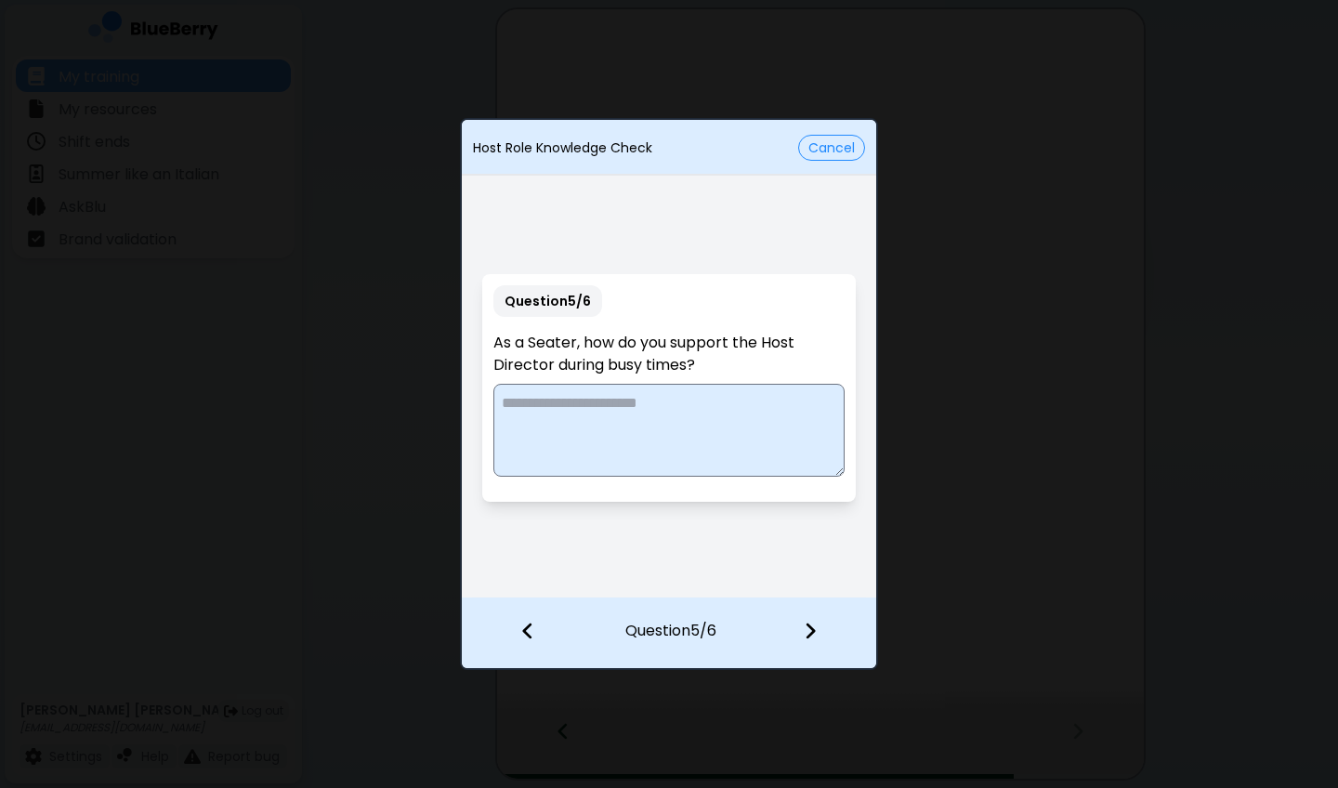
click at [763, 419] on textarea at bounding box center [668, 430] width 350 height 93
type textarea "**********"
click at [806, 582] on div at bounding box center [821, 632] width 110 height 69
click at [763, 412] on textarea at bounding box center [668, 430] width 350 height 93
type textarea "*"
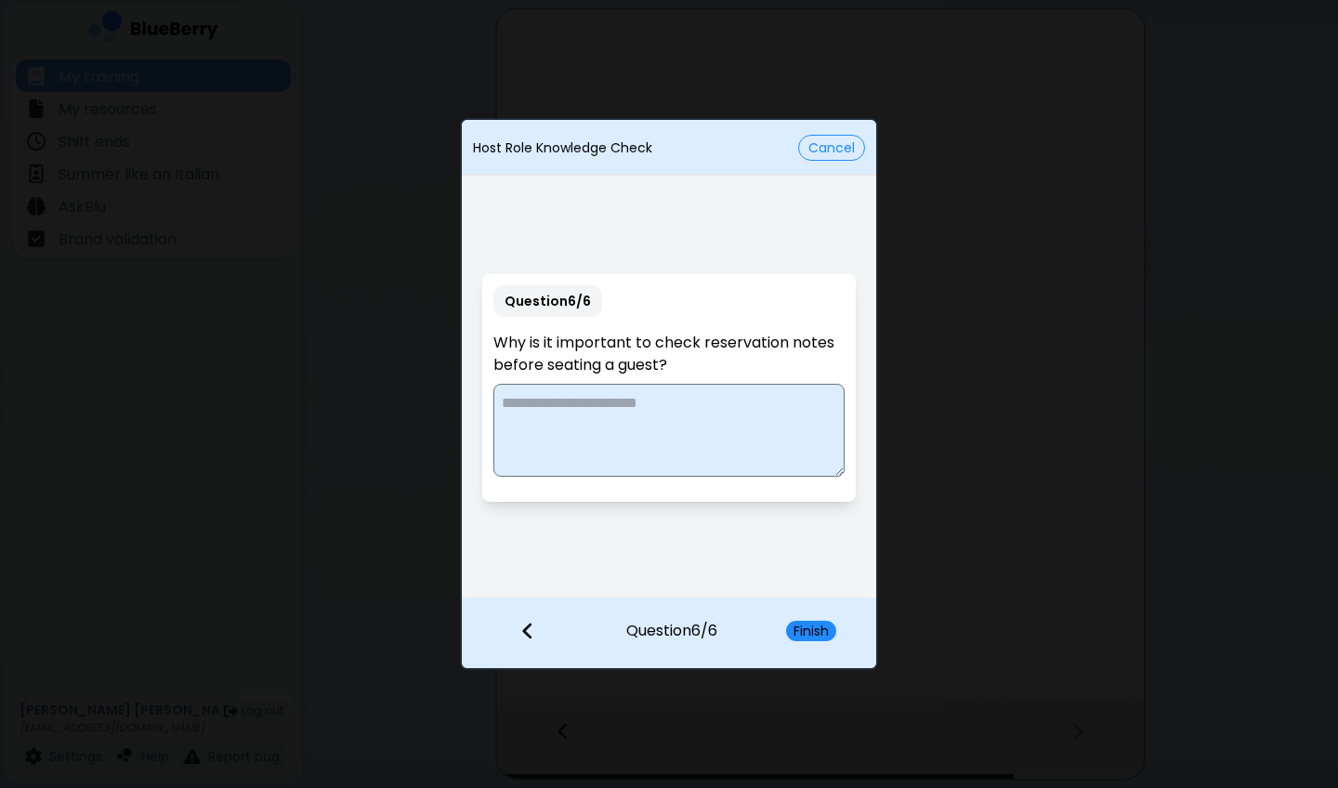
type textarea "*"
click at [607, 406] on textarea "**********" at bounding box center [668, 430] width 350 height 93
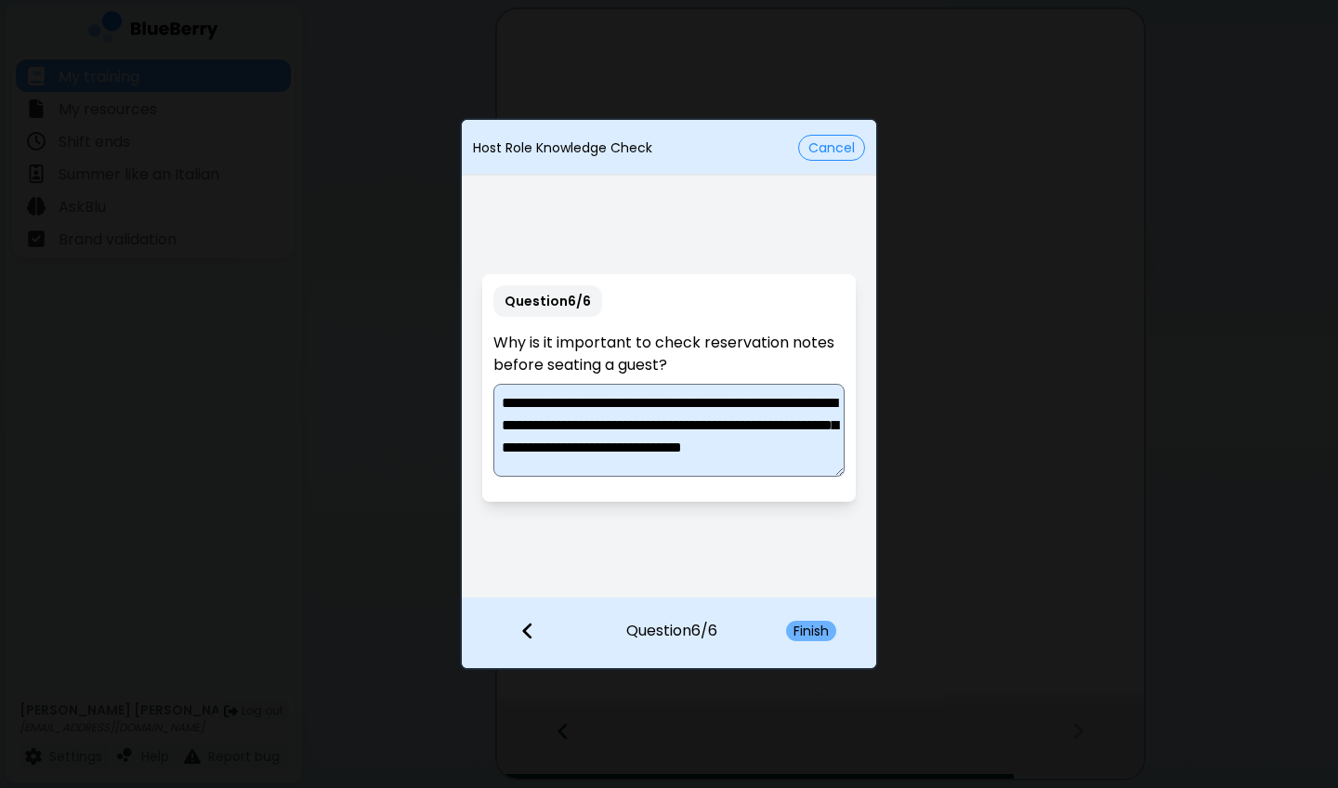
type textarea "**********"
click at [818, 582] on button "Finish" at bounding box center [811, 631] width 50 height 20
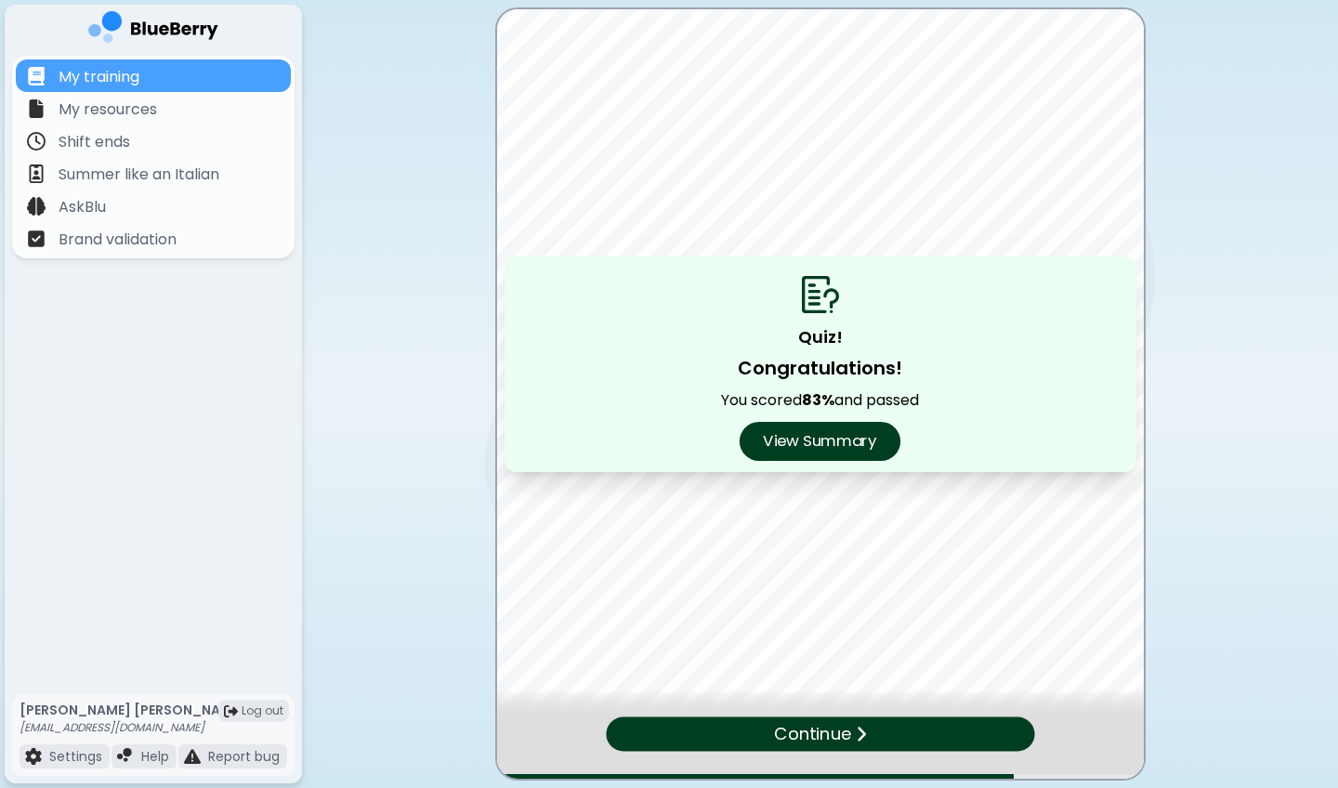
click at [806, 458] on button "View Summary" at bounding box center [819, 441] width 161 height 39
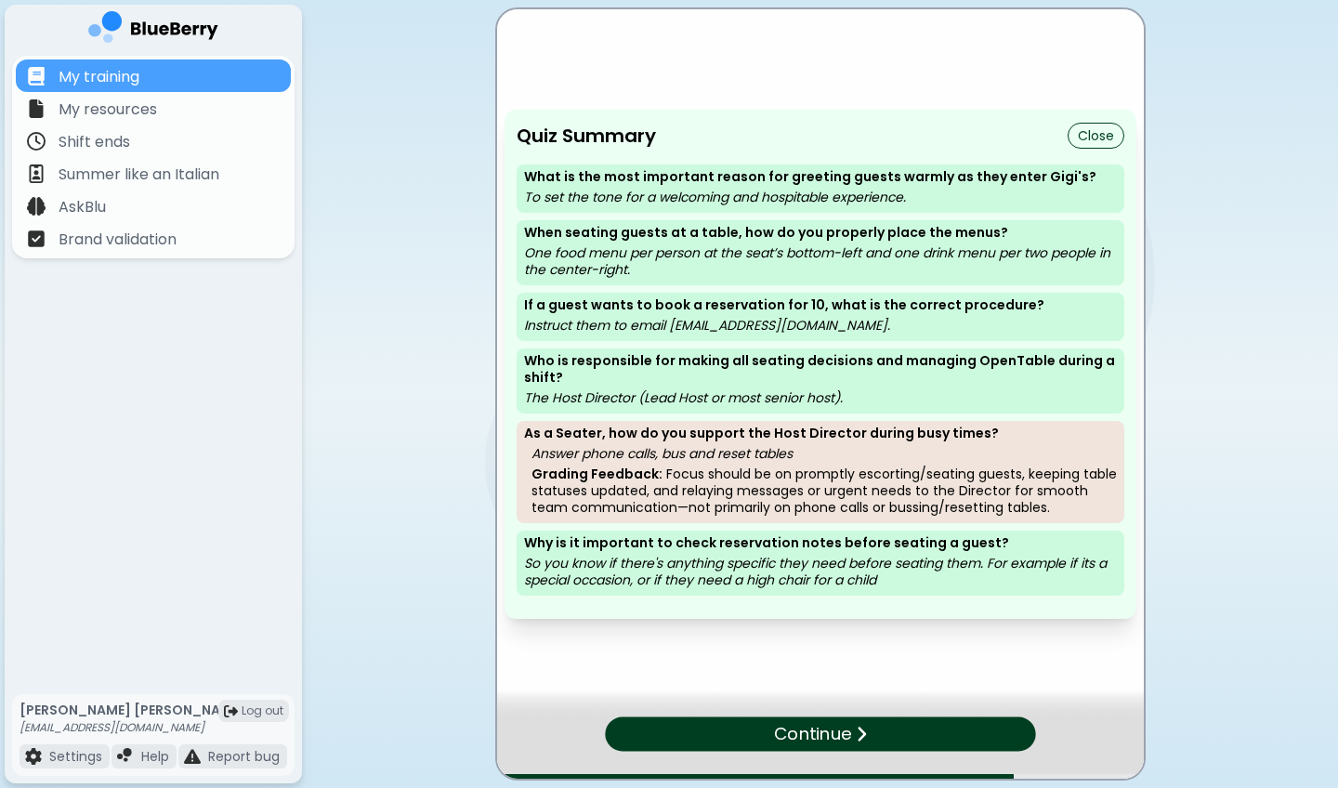
click at [861, 582] on img at bounding box center [860, 734] width 11 height 19
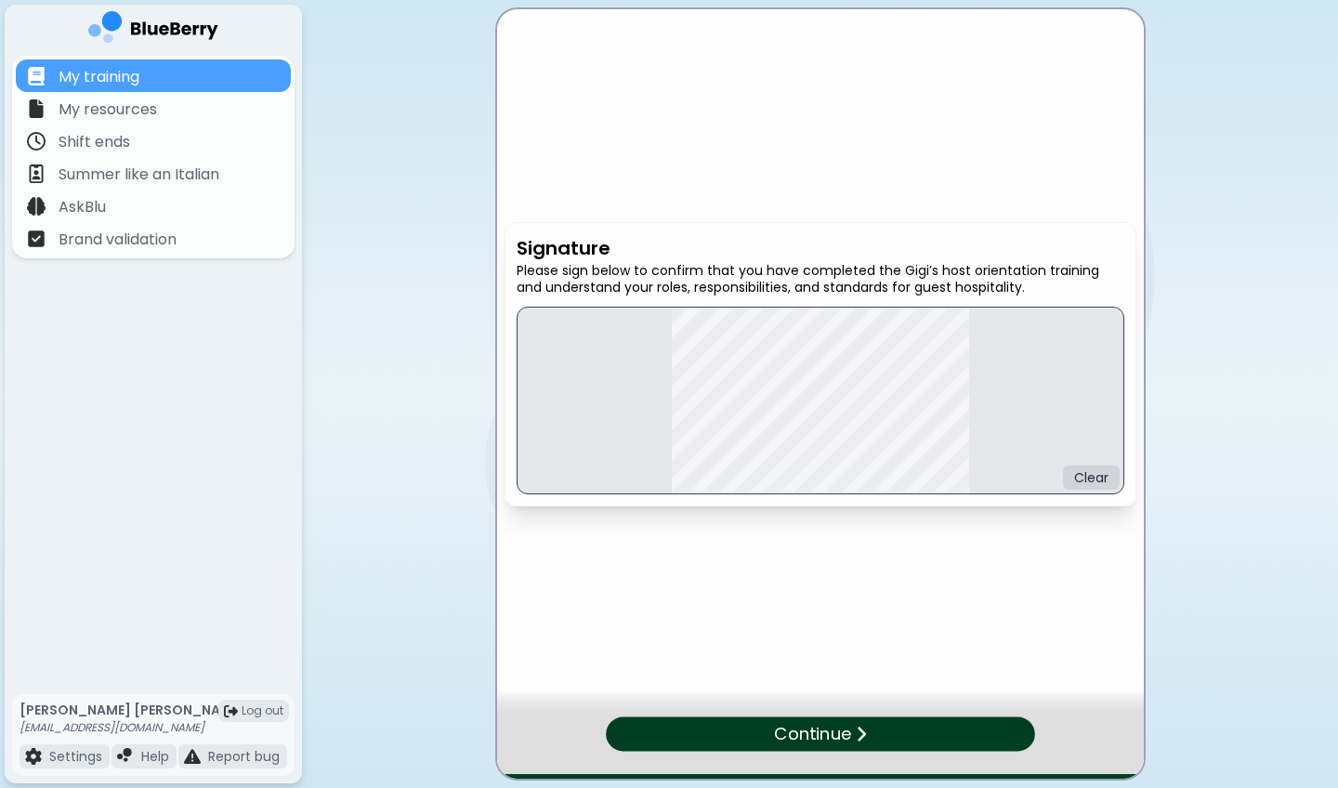
click at [919, 582] on div at bounding box center [820, 704] width 647 height 28
click at [922, 582] on div "Continue" at bounding box center [820, 733] width 429 height 34
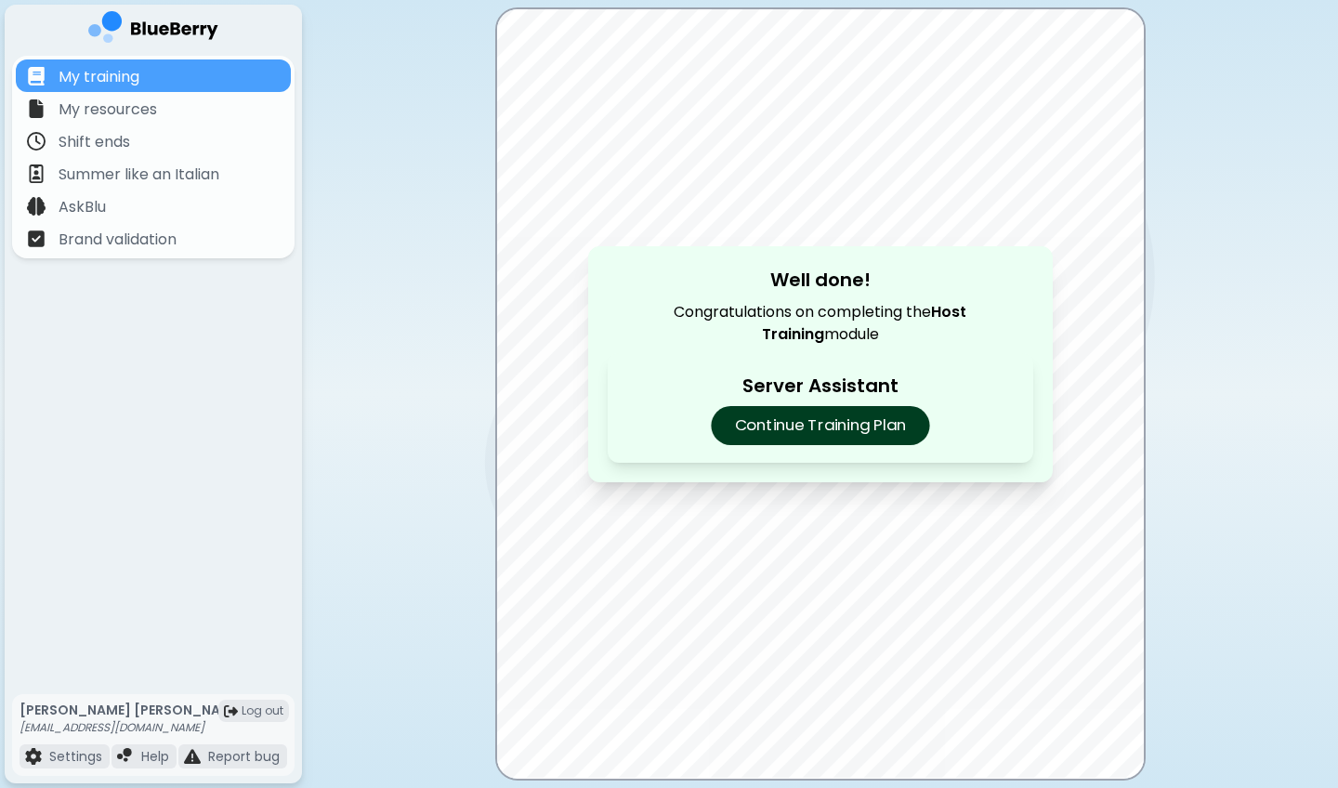
click at [869, 420] on p "Continue Training Plan" at bounding box center [820, 425] width 218 height 39
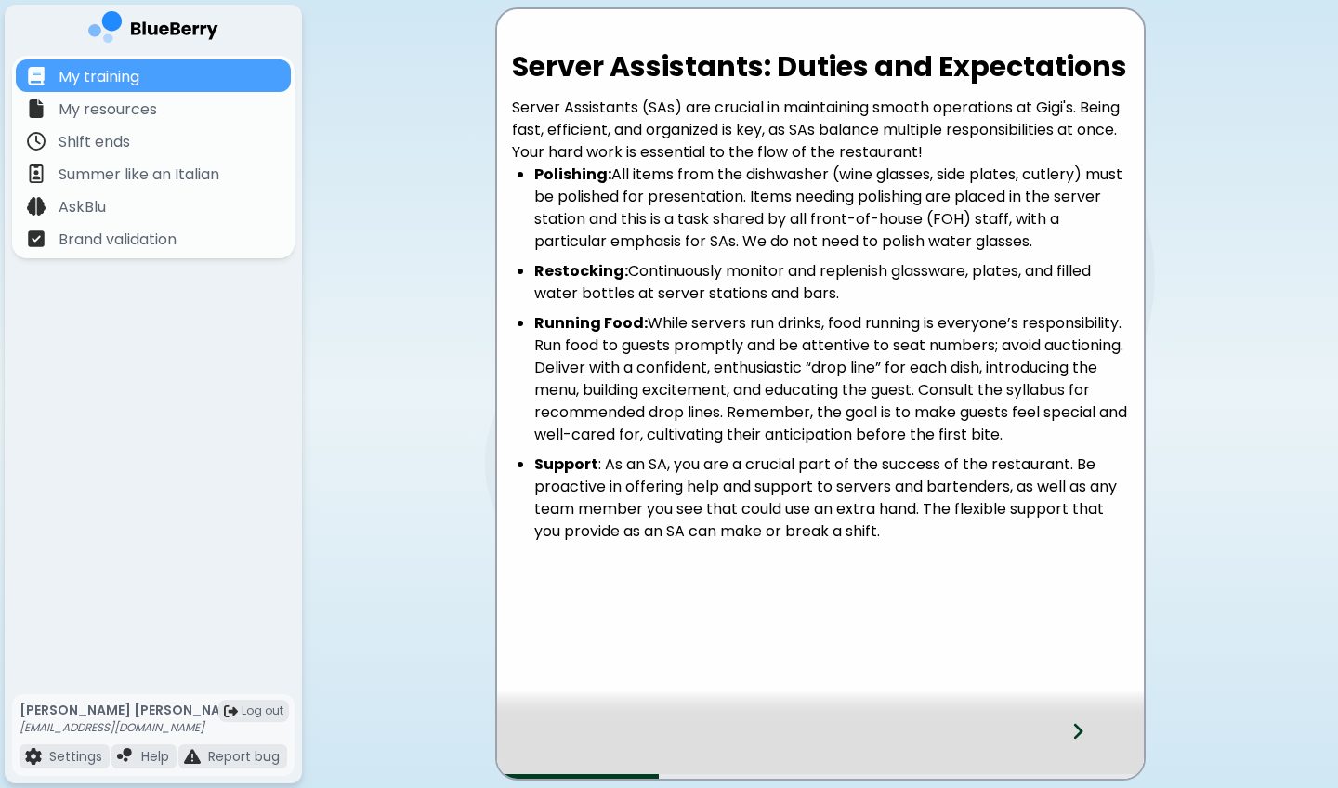
click at [1065, 582] on div at bounding box center [820, 704] width 647 height 28
click at [1070, 582] on div at bounding box center [820, 704] width 647 height 28
click at [1079, 582] on icon at bounding box center [1077, 731] width 13 height 20
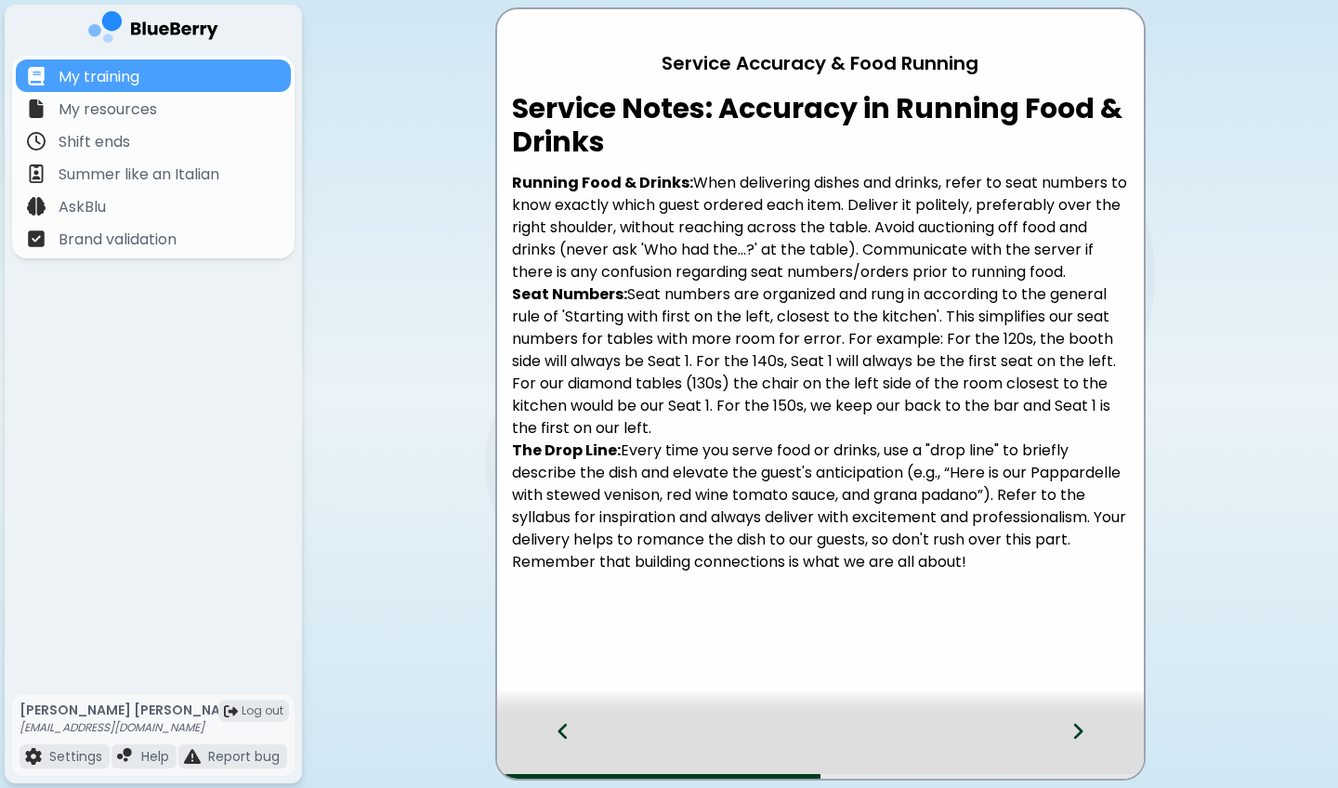
click at [1082, 582] on icon at bounding box center [1077, 731] width 13 height 20
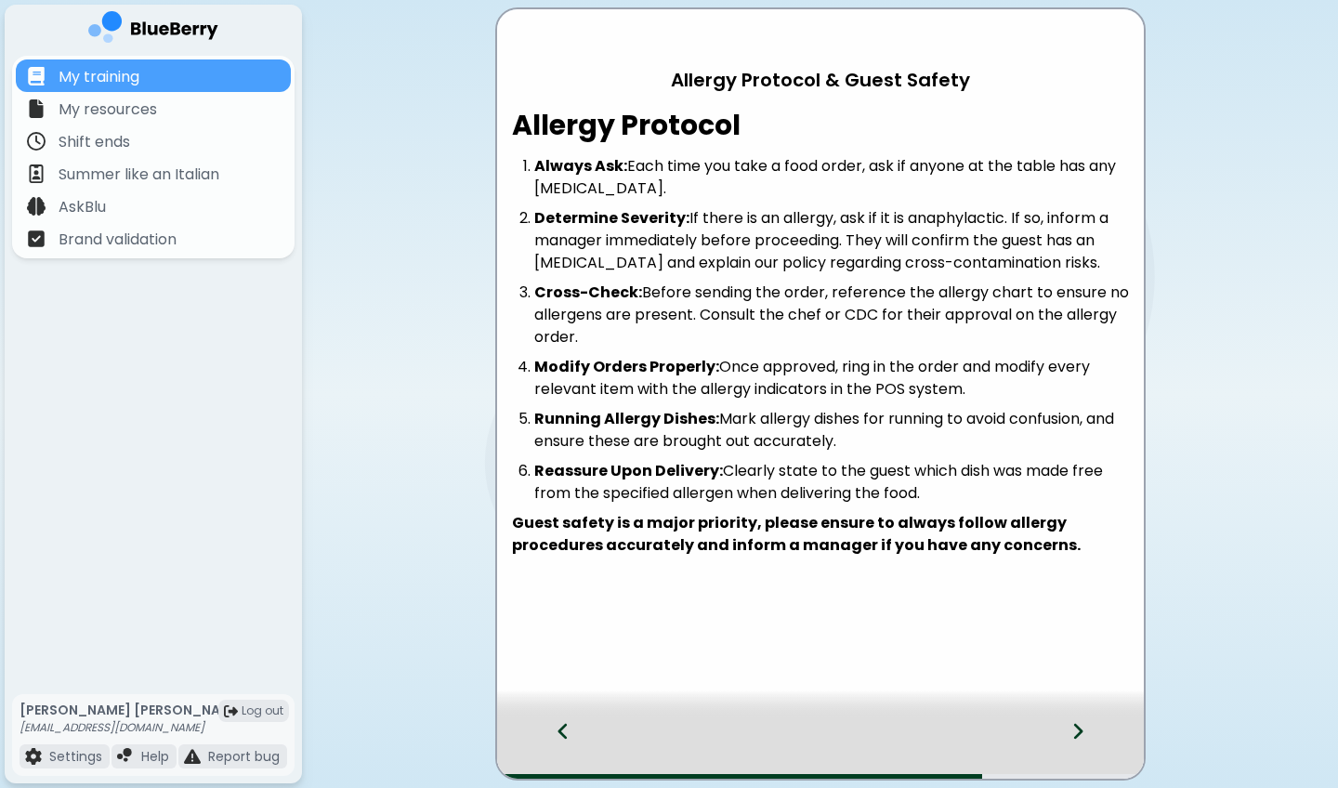
click at [1082, 582] on icon at bounding box center [1077, 731] width 13 height 20
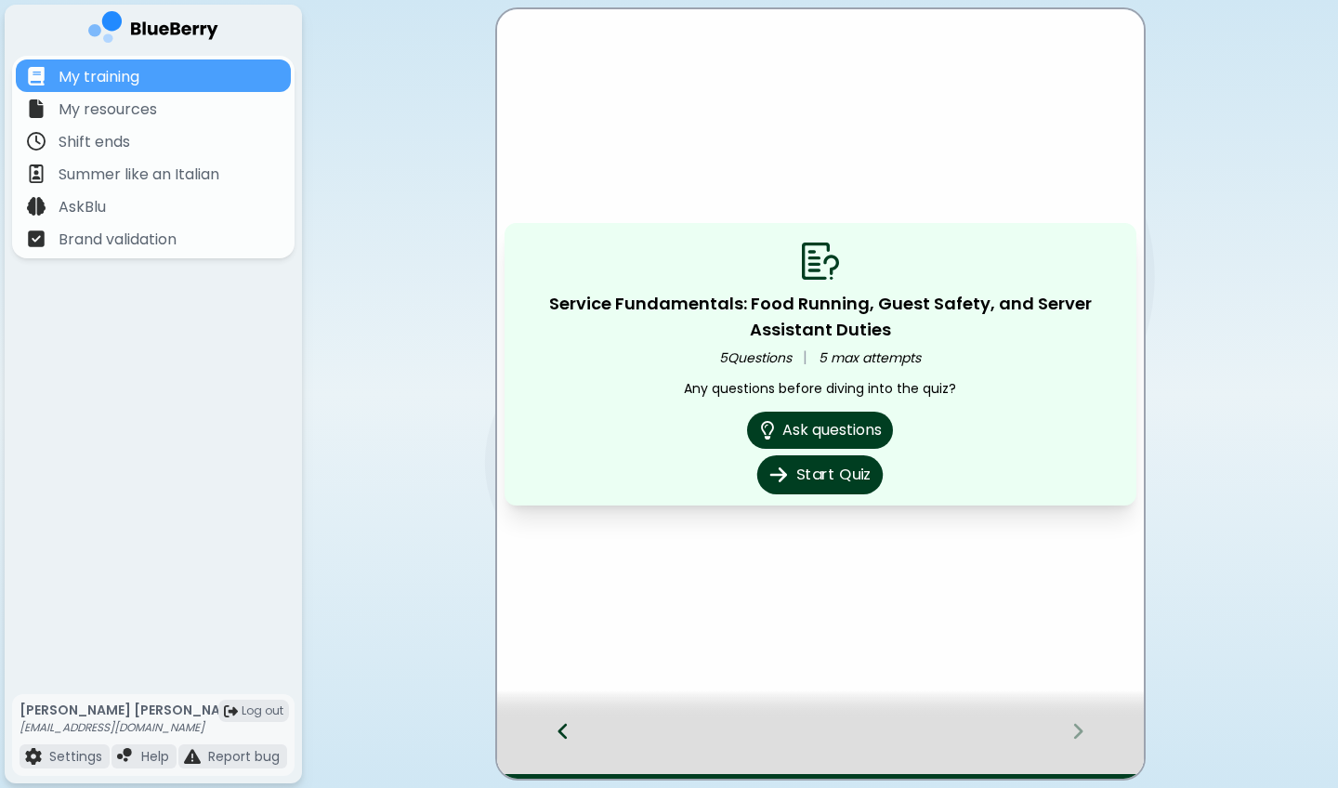
click at [844, 468] on button "Start Quiz" at bounding box center [819, 474] width 125 height 39
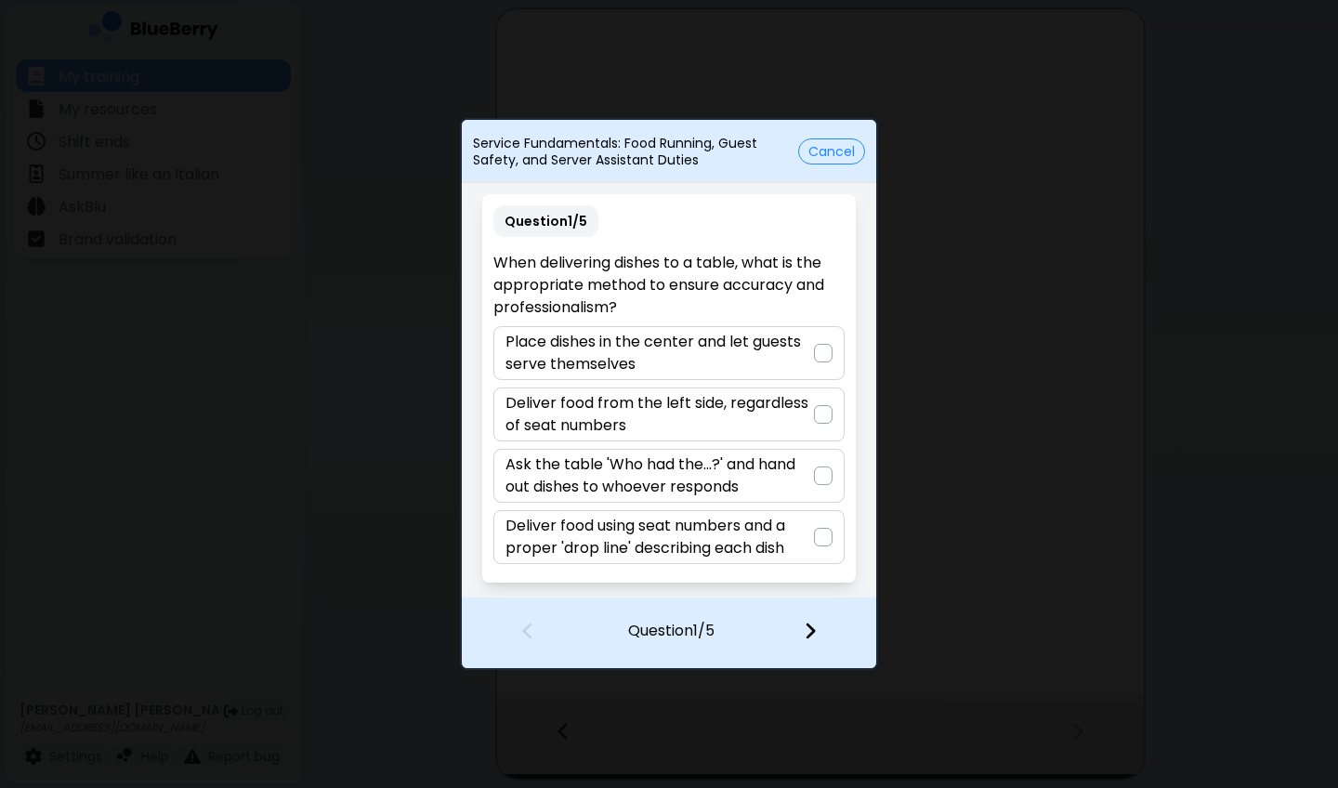
click at [783, 539] on p "Deliver food using seat numbers and a proper 'drop line' describing each dish" at bounding box center [658, 537] width 307 height 45
click at [806, 582] on img at bounding box center [810, 631] width 13 height 20
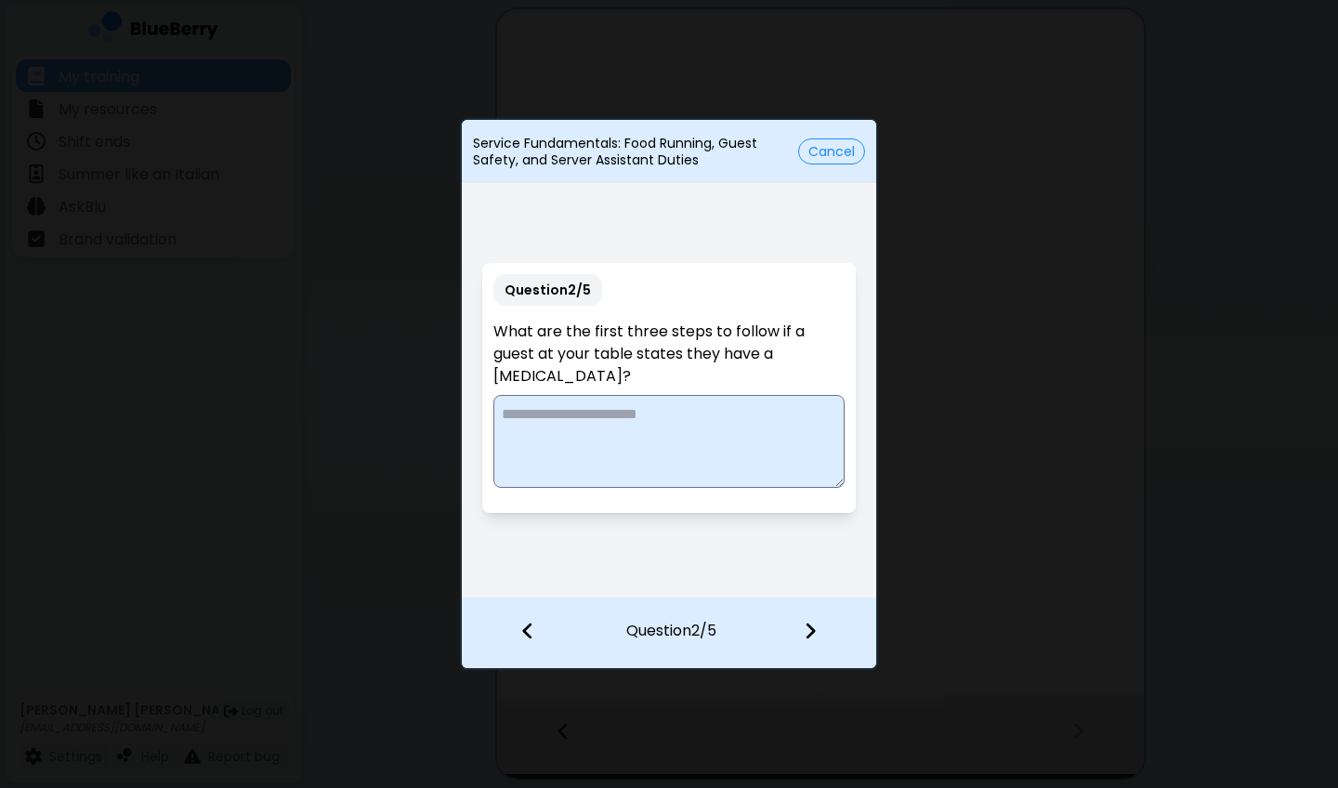
click at [700, 427] on textarea at bounding box center [668, 441] width 350 height 93
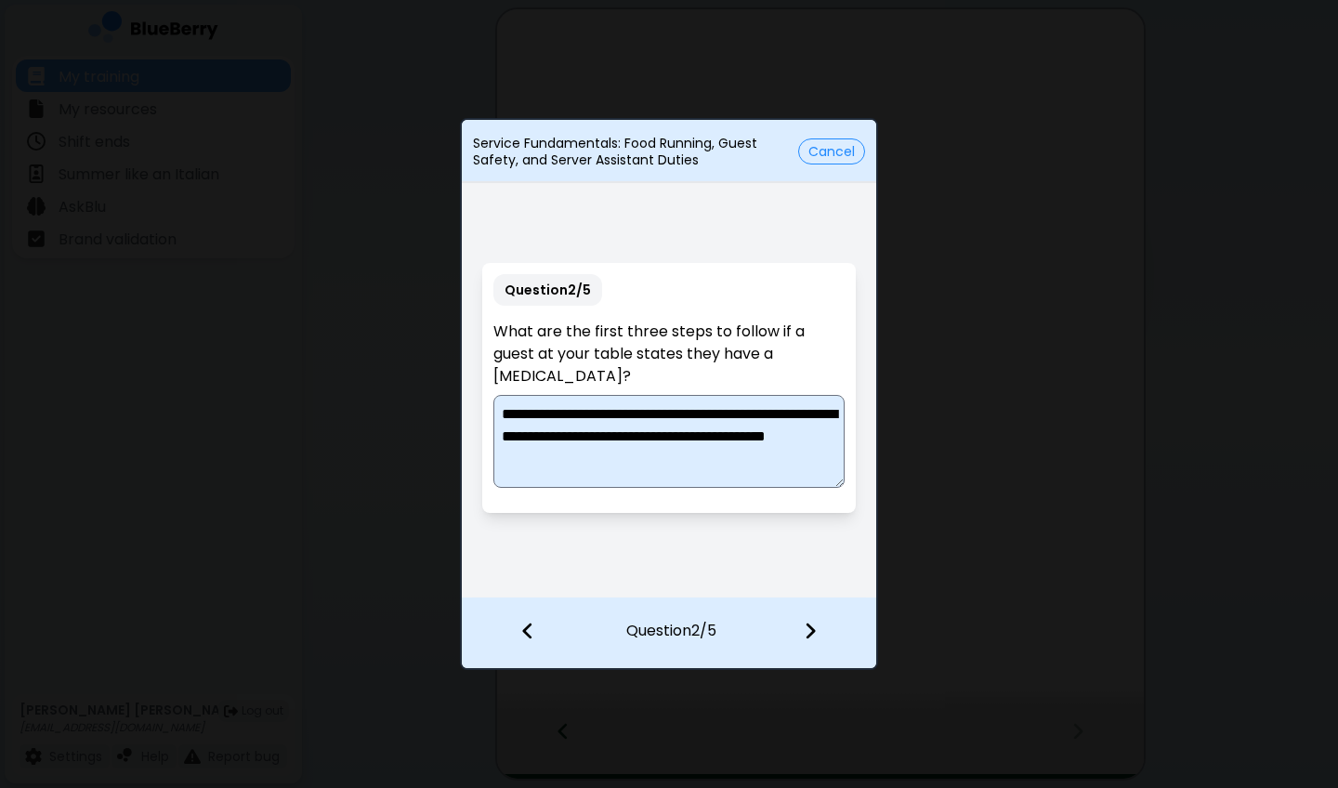
type textarea "**********"
click at [806, 582] on img at bounding box center [810, 631] width 13 height 20
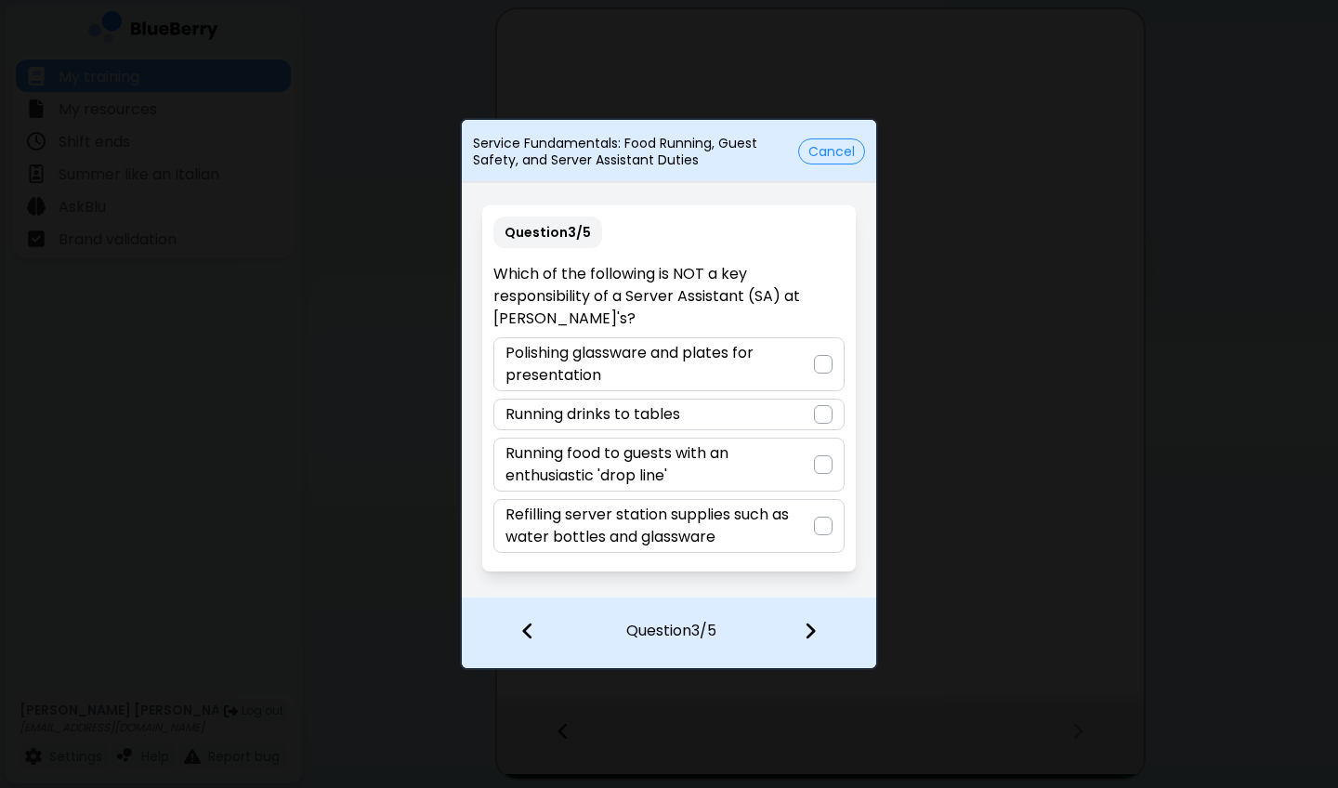
click at [785, 413] on div "Running drinks to tables" at bounding box center [668, 415] width 350 height 32
click at [819, 582] on div at bounding box center [821, 632] width 110 height 69
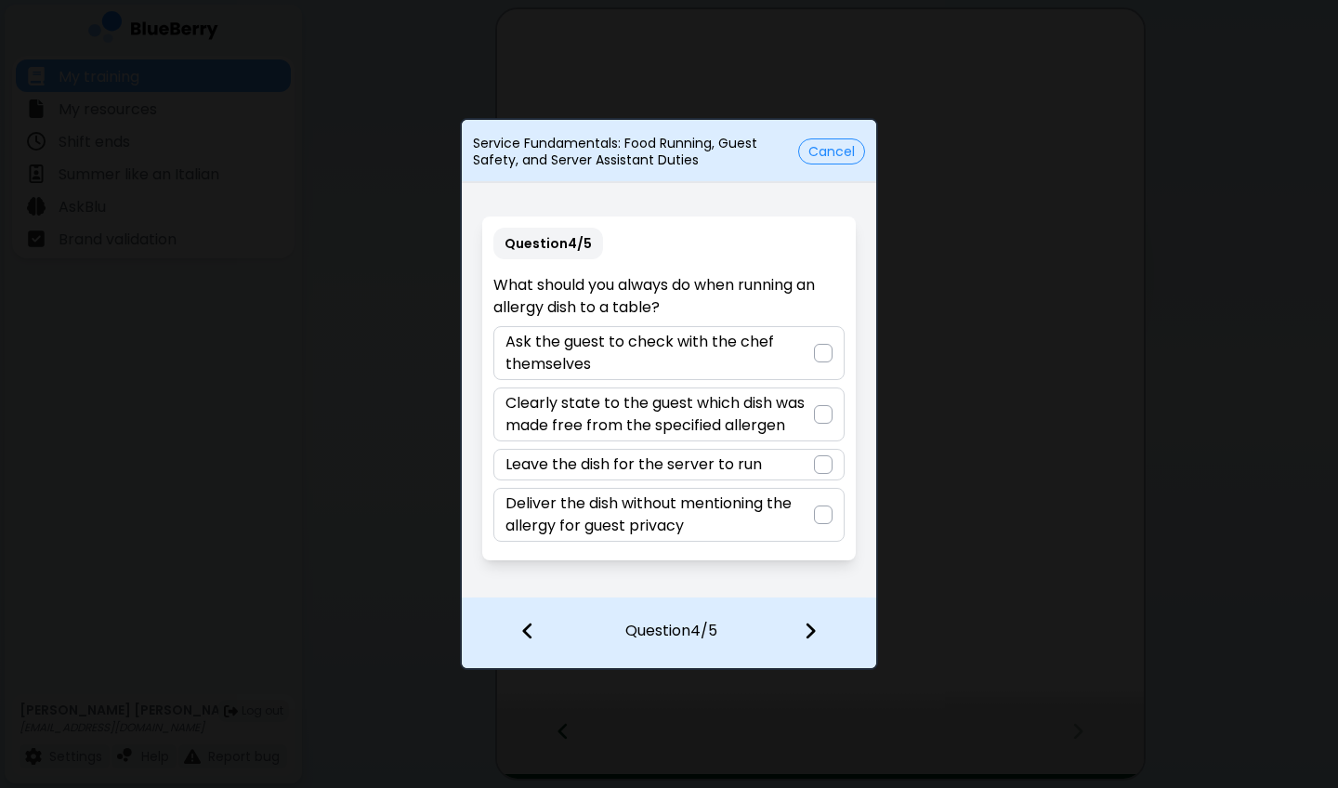
click at [792, 415] on p "Clearly state to the guest which dish was made free from the specified allergen" at bounding box center [658, 414] width 307 height 45
click at [808, 582] on img at bounding box center [810, 631] width 13 height 20
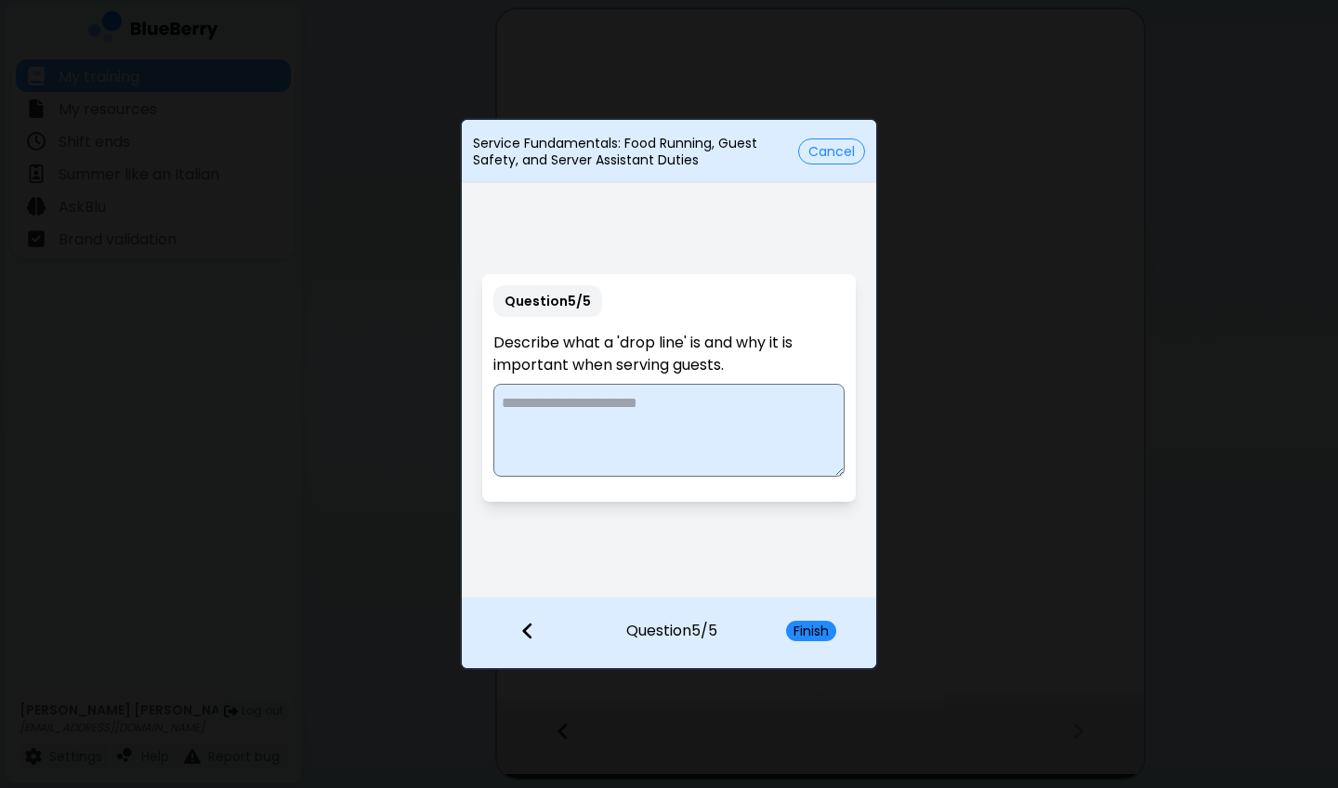
click at [715, 426] on textarea at bounding box center [668, 430] width 350 height 93
click at [615, 418] on textarea "**********" at bounding box center [668, 430] width 350 height 93
click at [757, 425] on textarea "**********" at bounding box center [668, 430] width 350 height 93
click at [595, 453] on textarea "**********" at bounding box center [668, 430] width 350 height 93
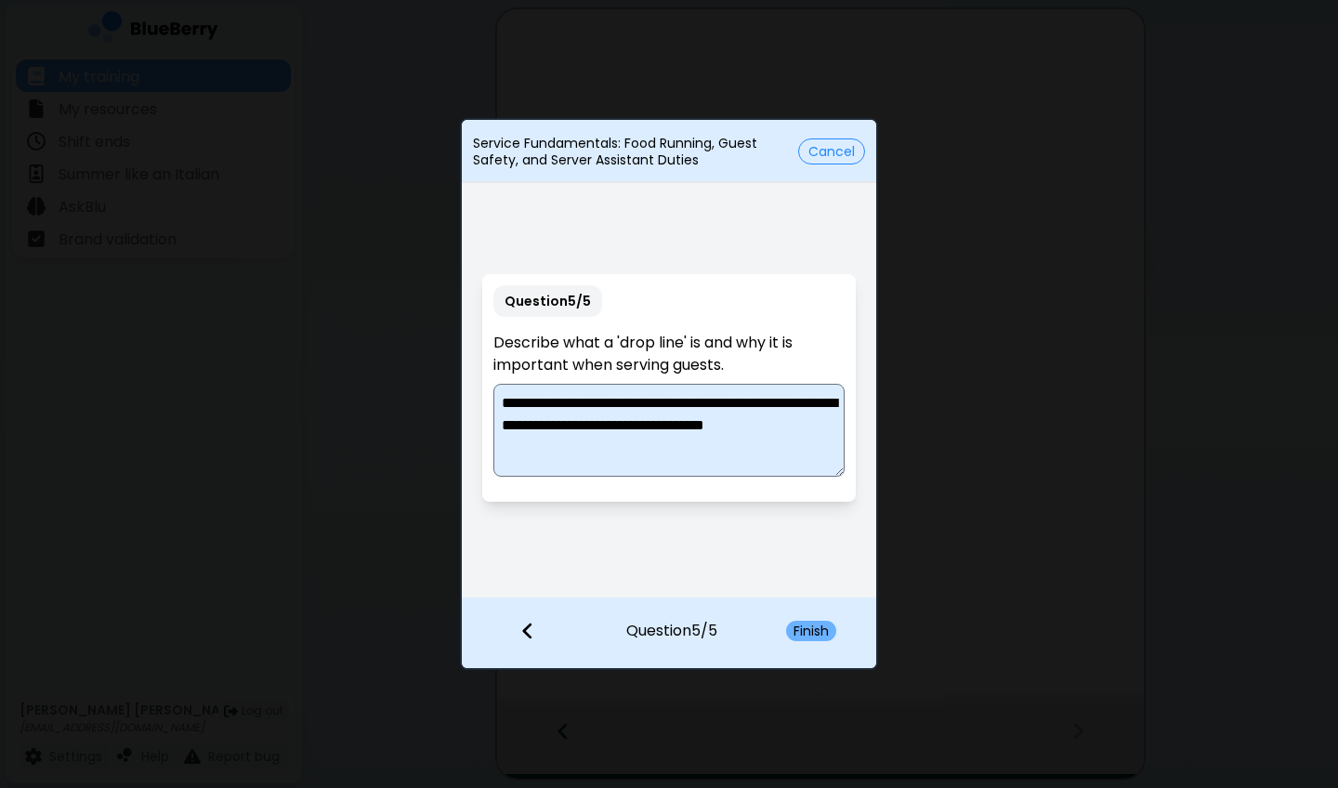
type textarea "**********"
click at [821, 582] on button "Finish" at bounding box center [811, 631] width 50 height 20
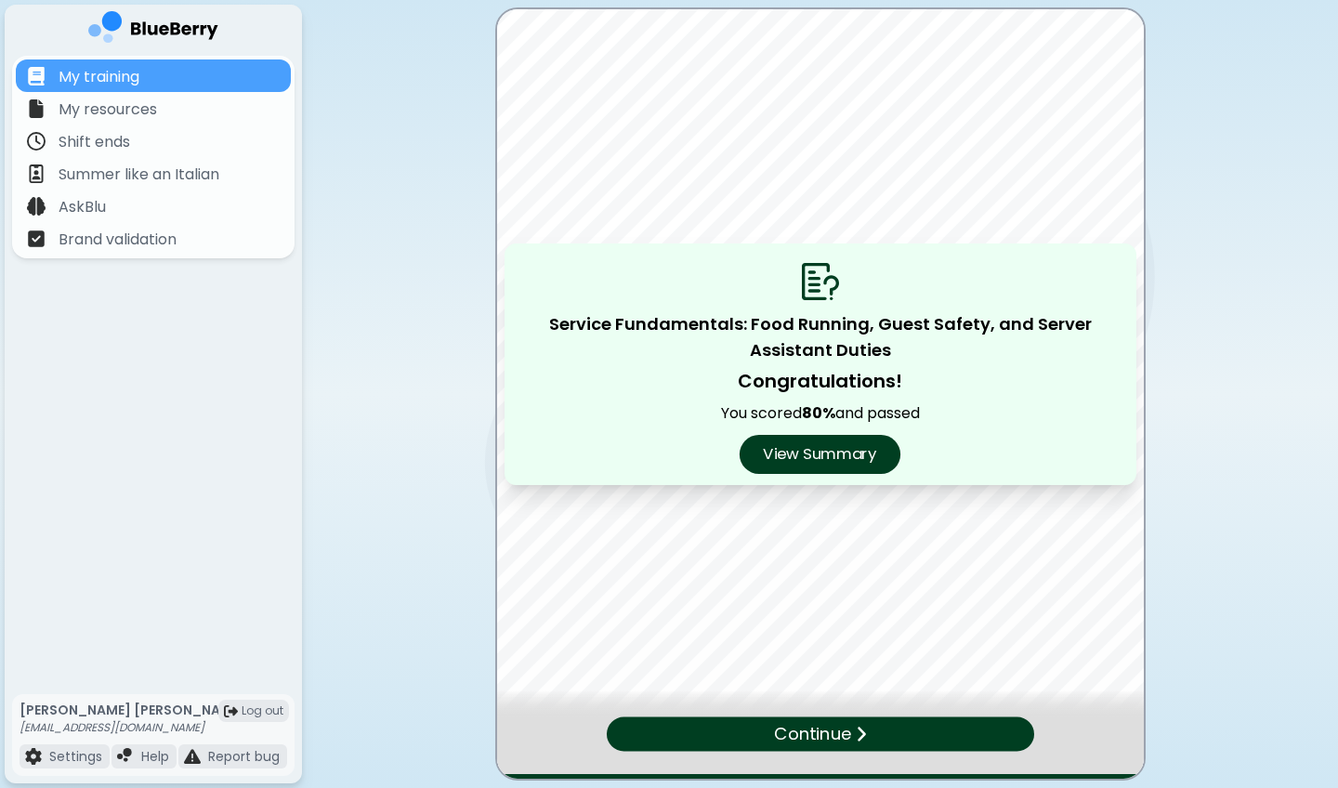
click at [837, 446] on button "View Summary" at bounding box center [819, 454] width 161 height 39
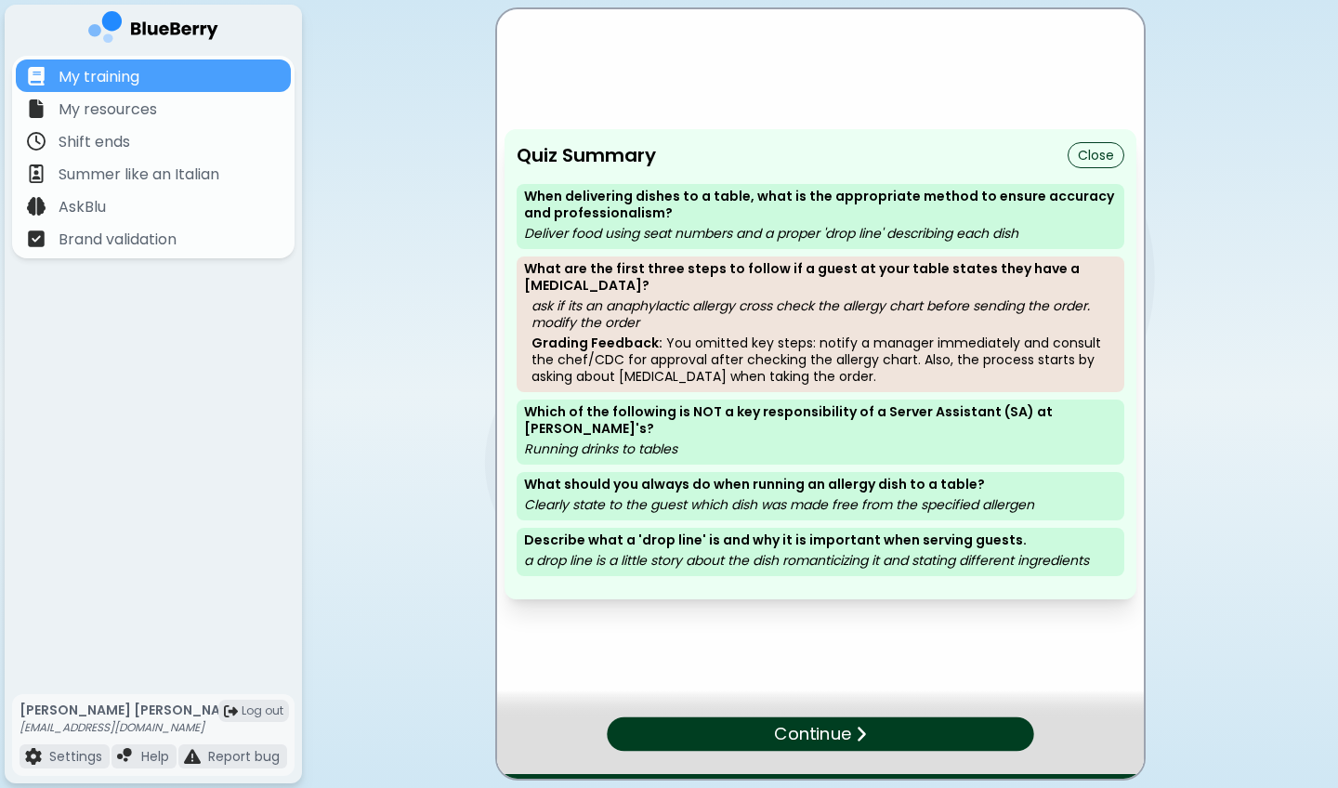
click at [832, 582] on p "Continue" at bounding box center [812, 733] width 77 height 27
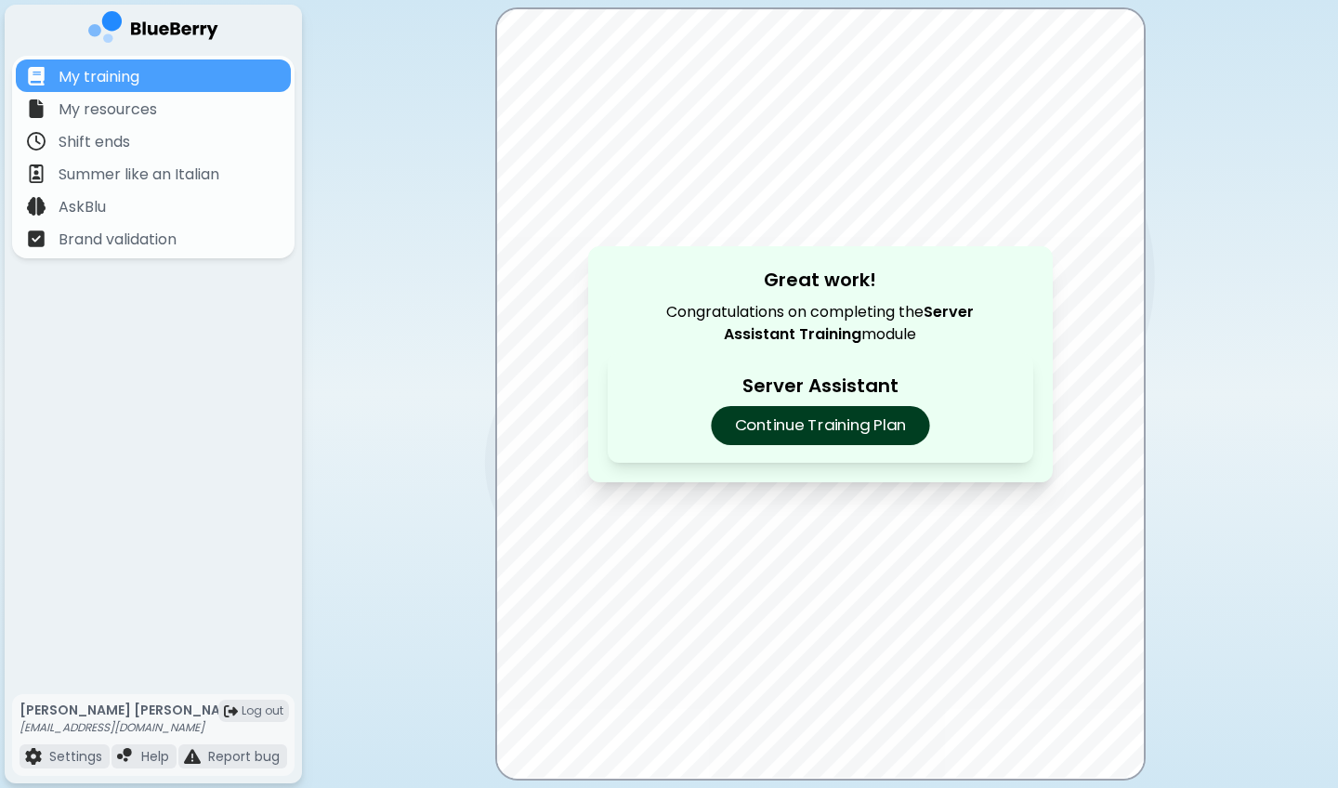
click at [886, 412] on p "Continue Training Plan" at bounding box center [820, 425] width 218 height 39
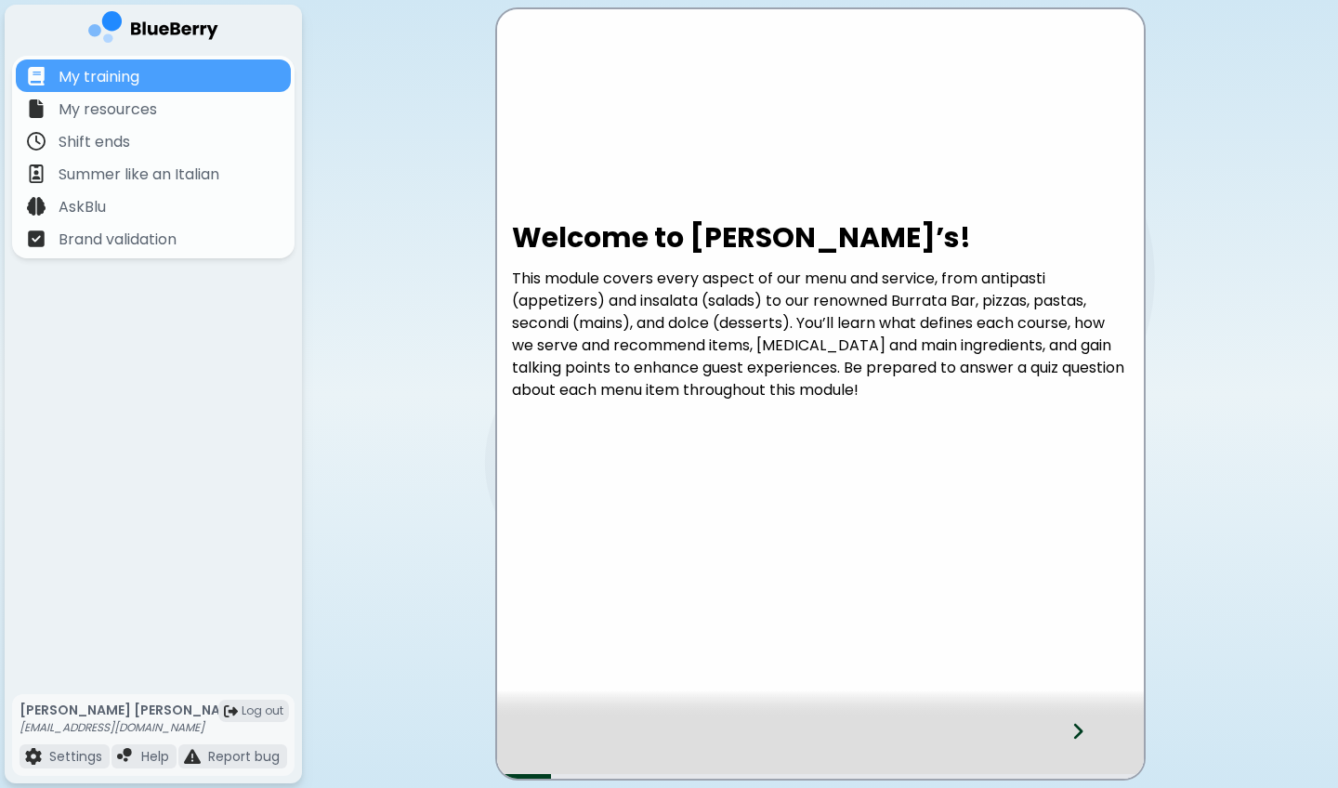
click at [1059, 582] on div at bounding box center [1089, 747] width 110 height 61
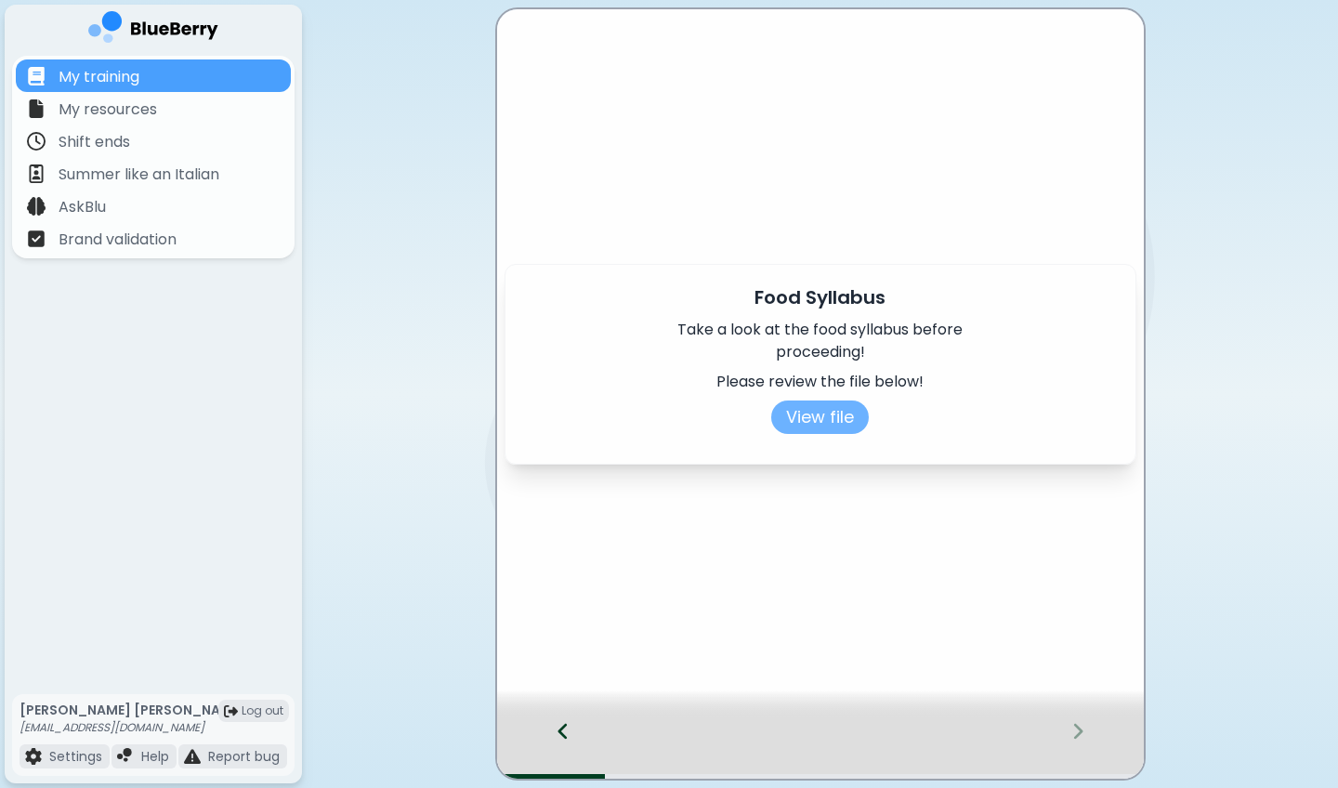
click at [831, 419] on button "View file" at bounding box center [820, 416] width 98 height 33
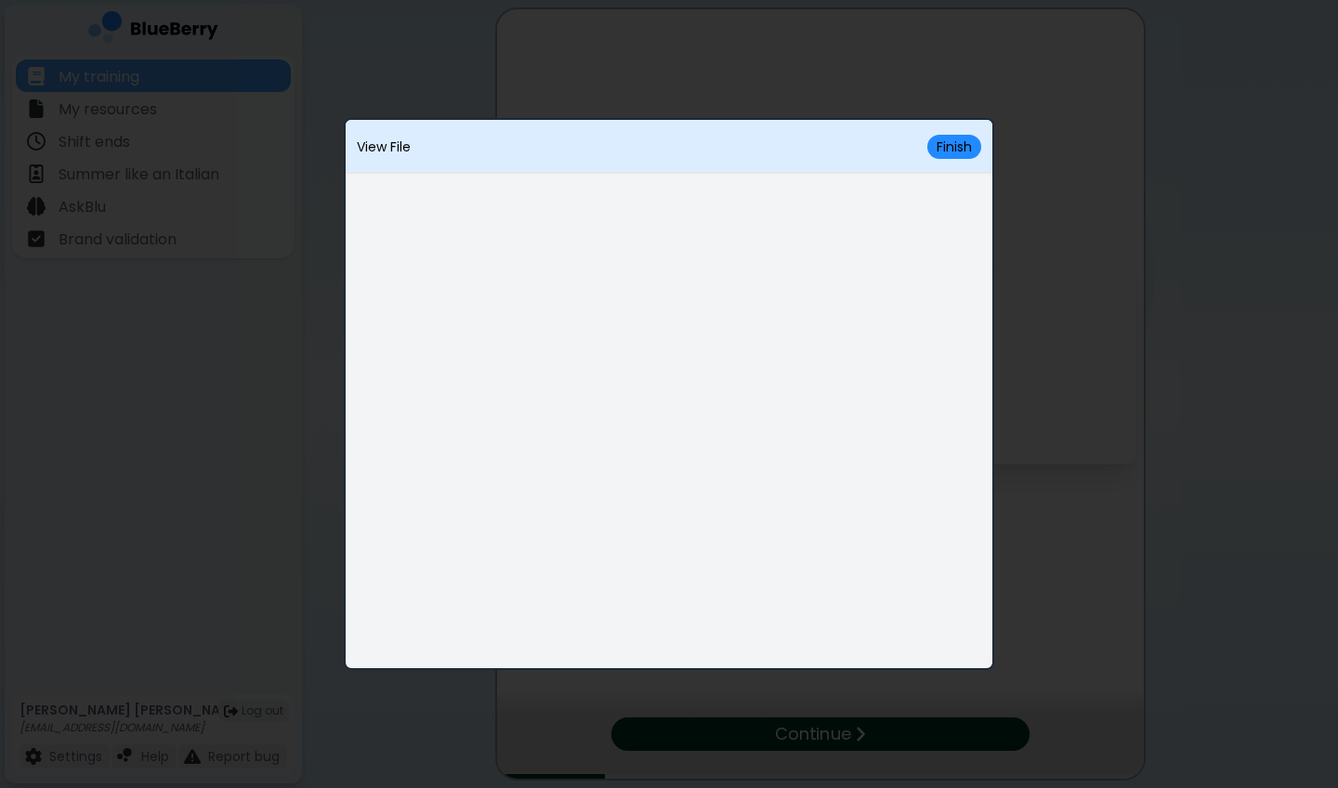
click at [959, 140] on button "Finish" at bounding box center [954, 147] width 54 height 24
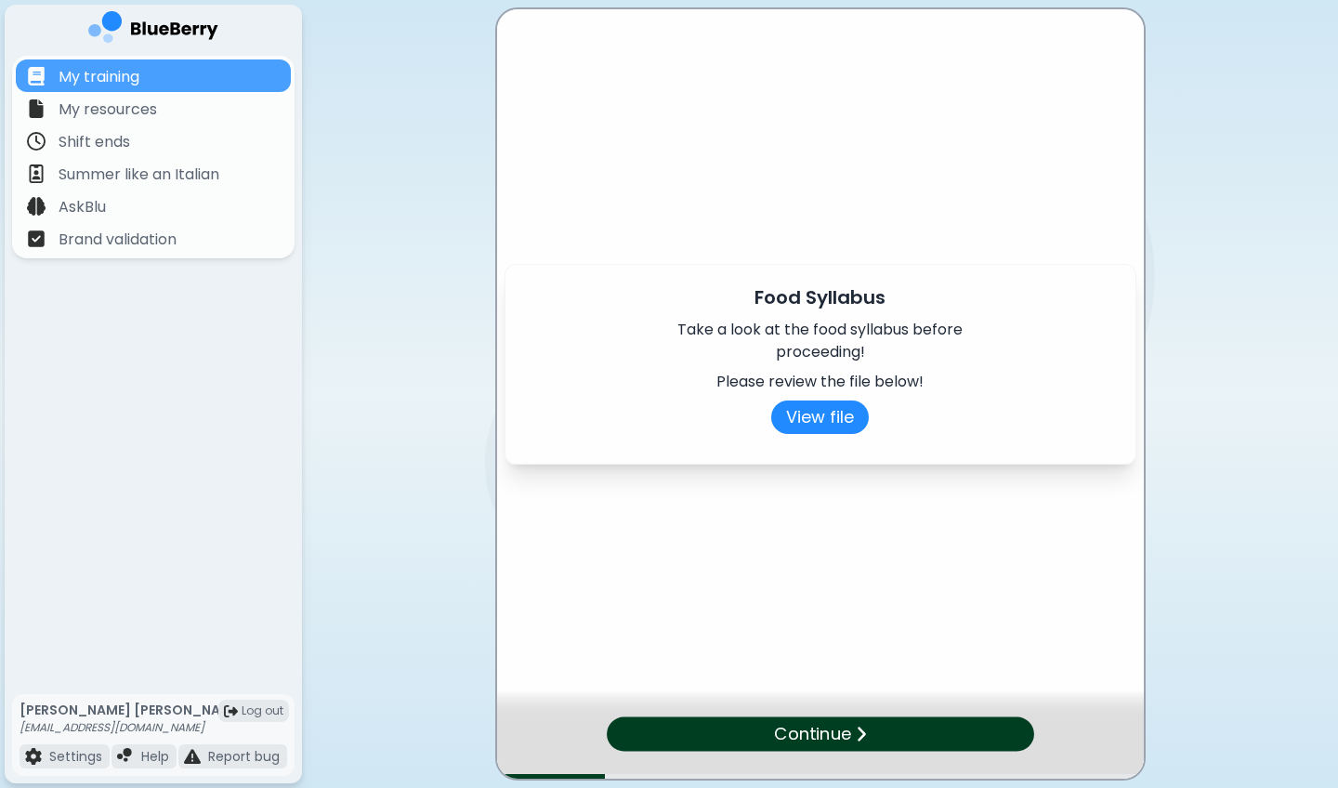
click at [823, 582] on p "Continue" at bounding box center [812, 733] width 77 height 27
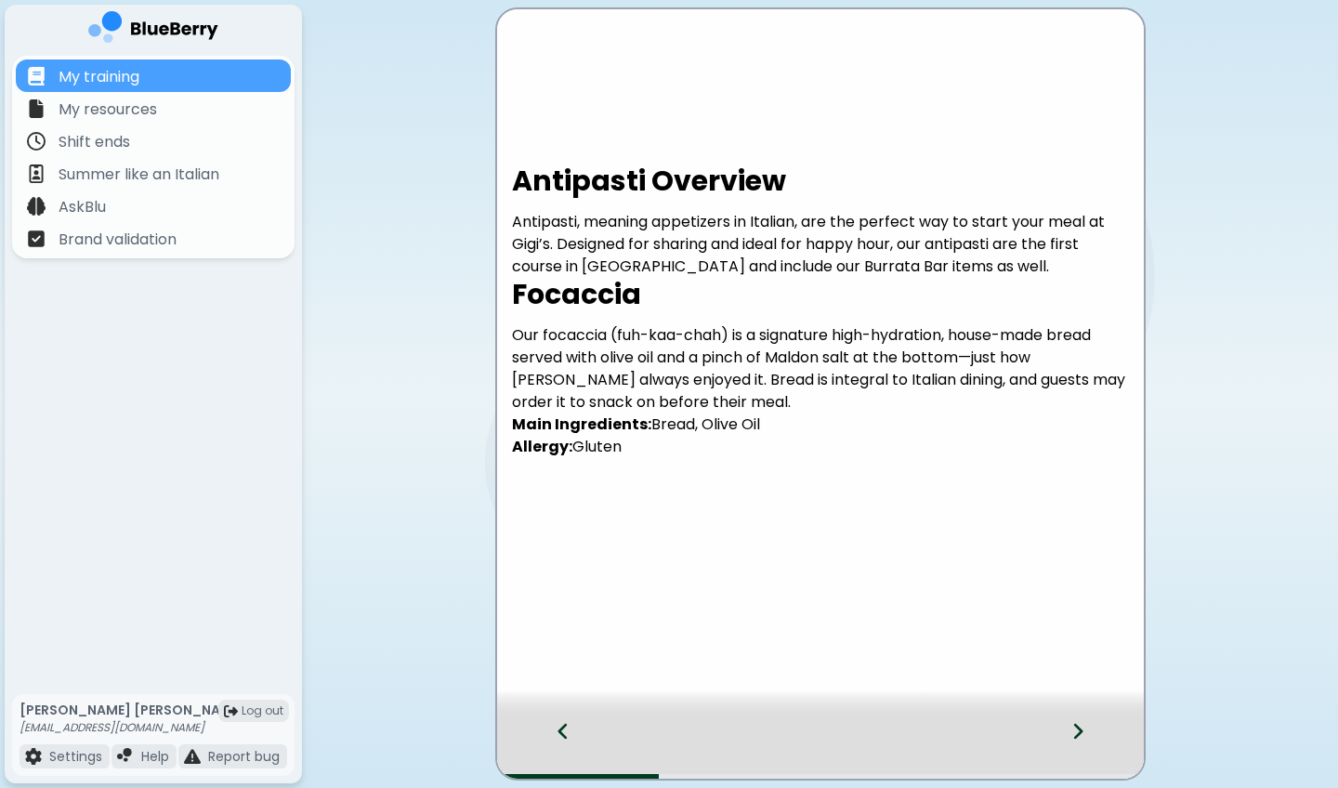
click at [1109, 582] on div at bounding box center [1089, 747] width 110 height 61
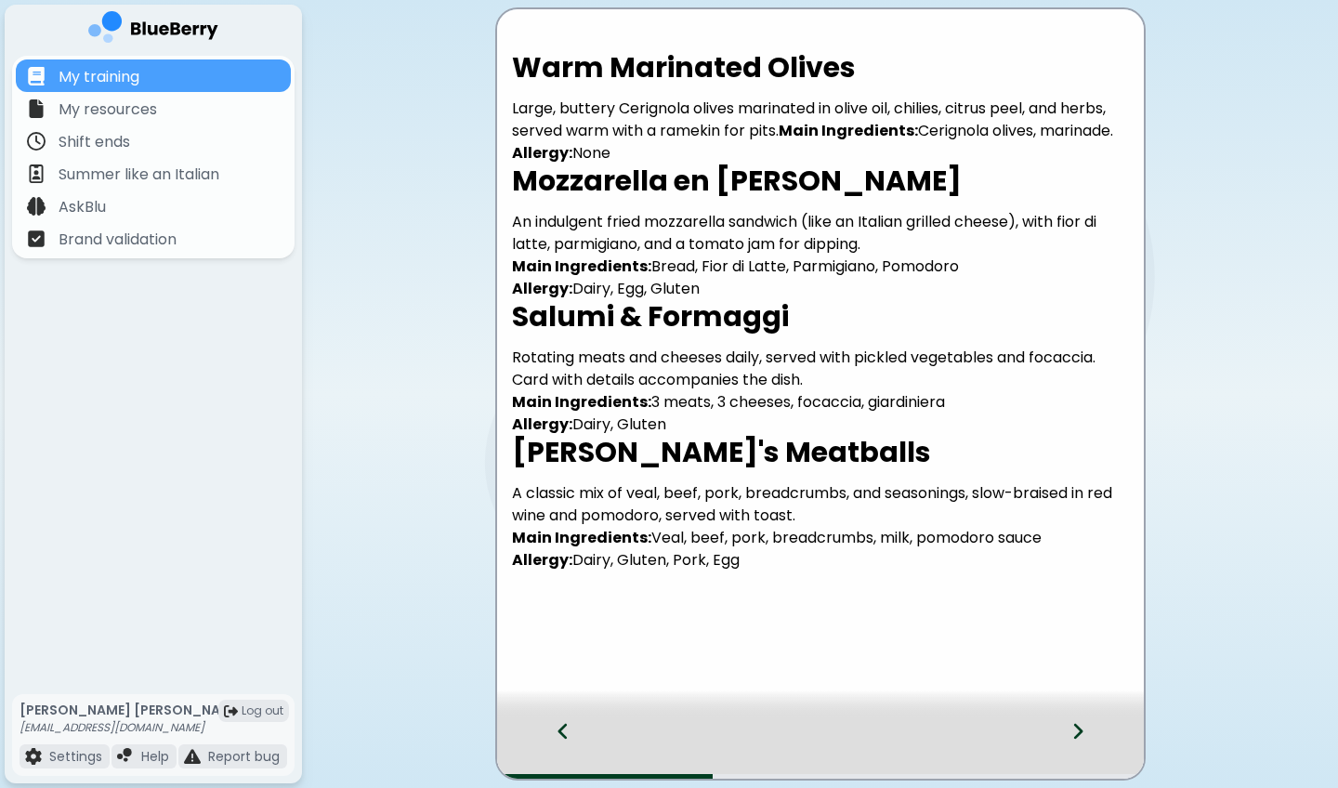
click at [1109, 582] on div at bounding box center [1089, 747] width 110 height 61
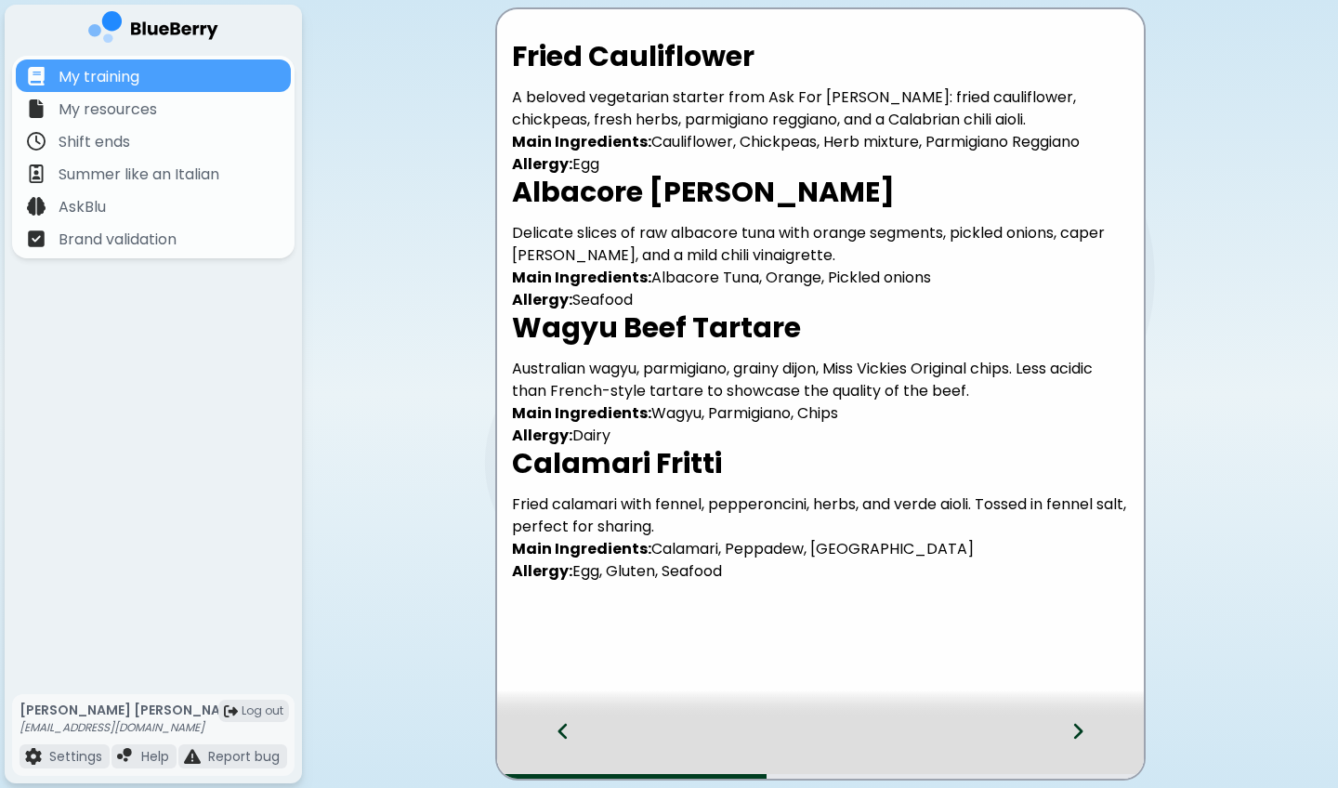
click at [1108, 582] on div at bounding box center [1089, 747] width 110 height 61
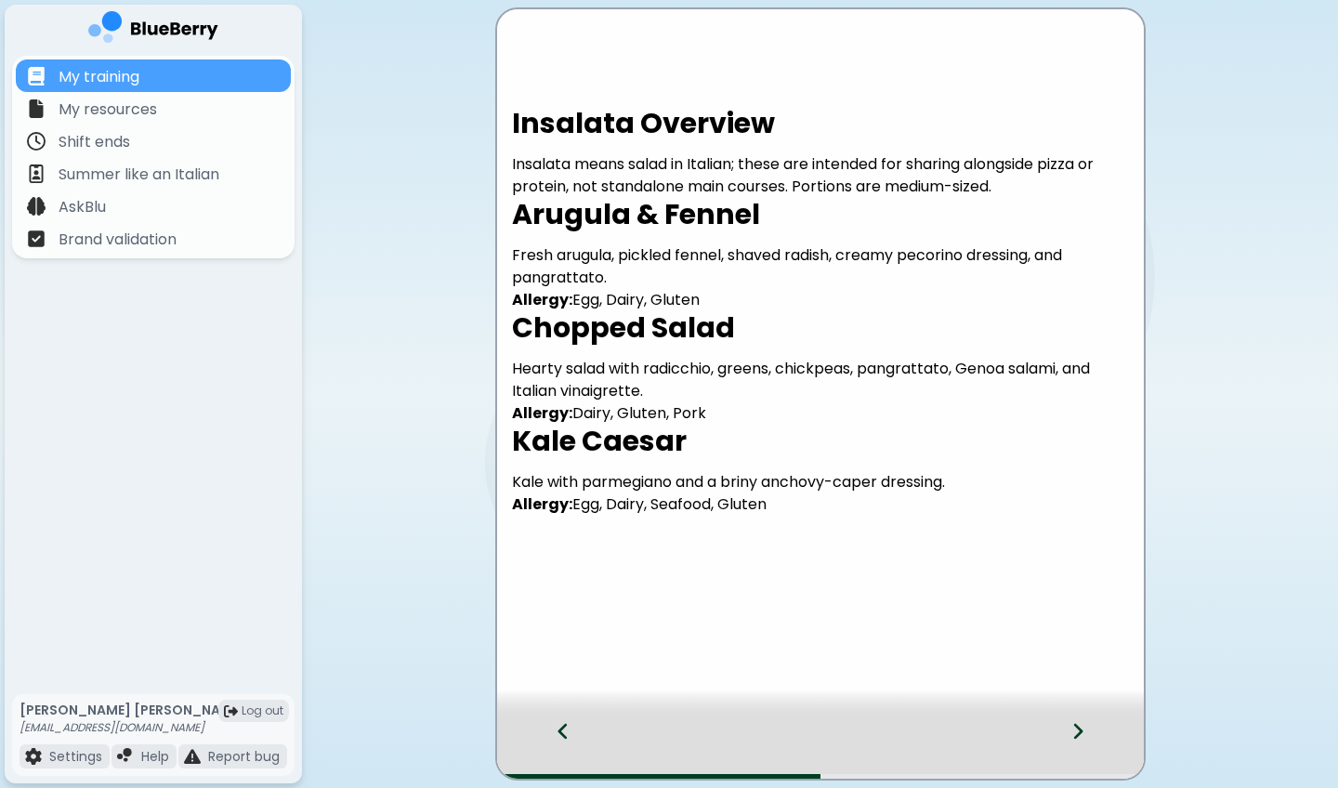
click at [1108, 582] on div at bounding box center [1089, 747] width 110 height 61
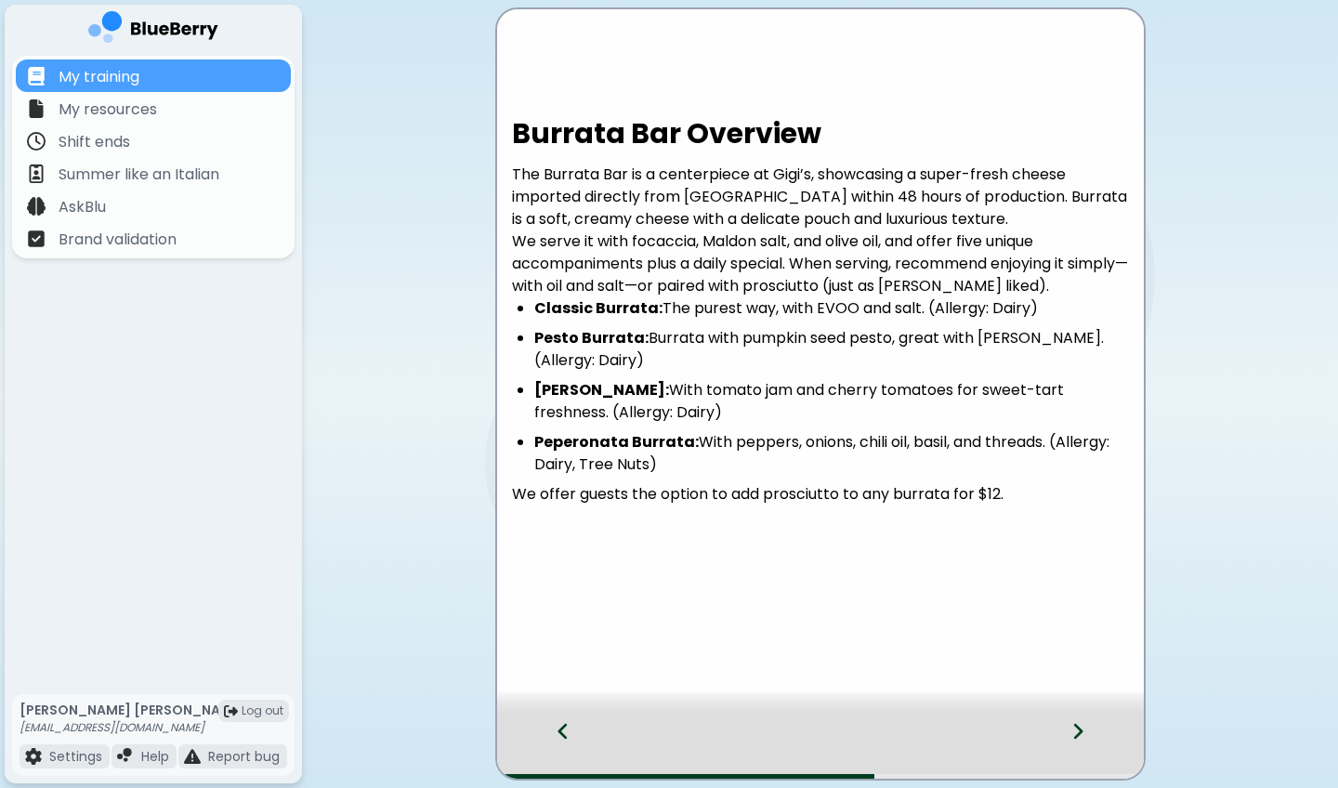
click at [1108, 582] on div at bounding box center [1089, 747] width 110 height 61
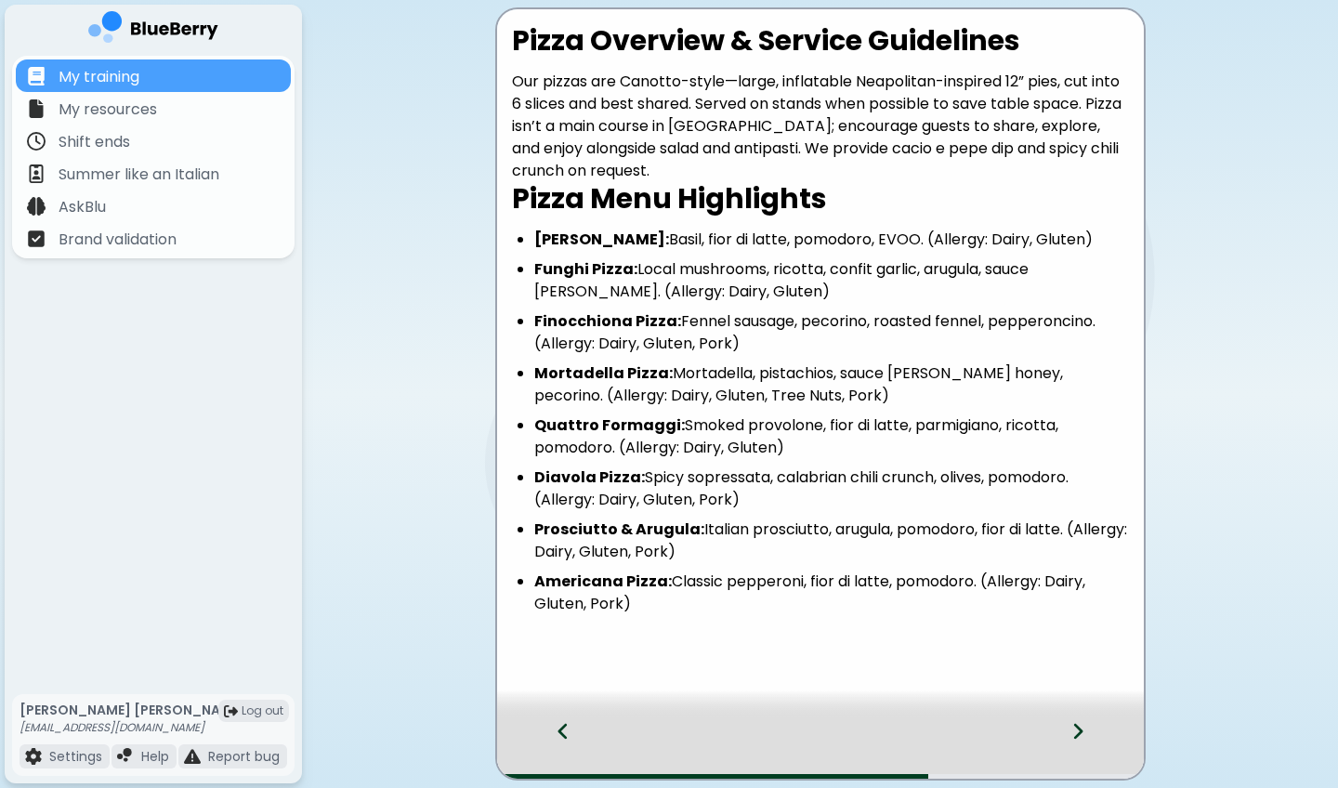
click at [1108, 582] on div at bounding box center [1089, 747] width 110 height 61
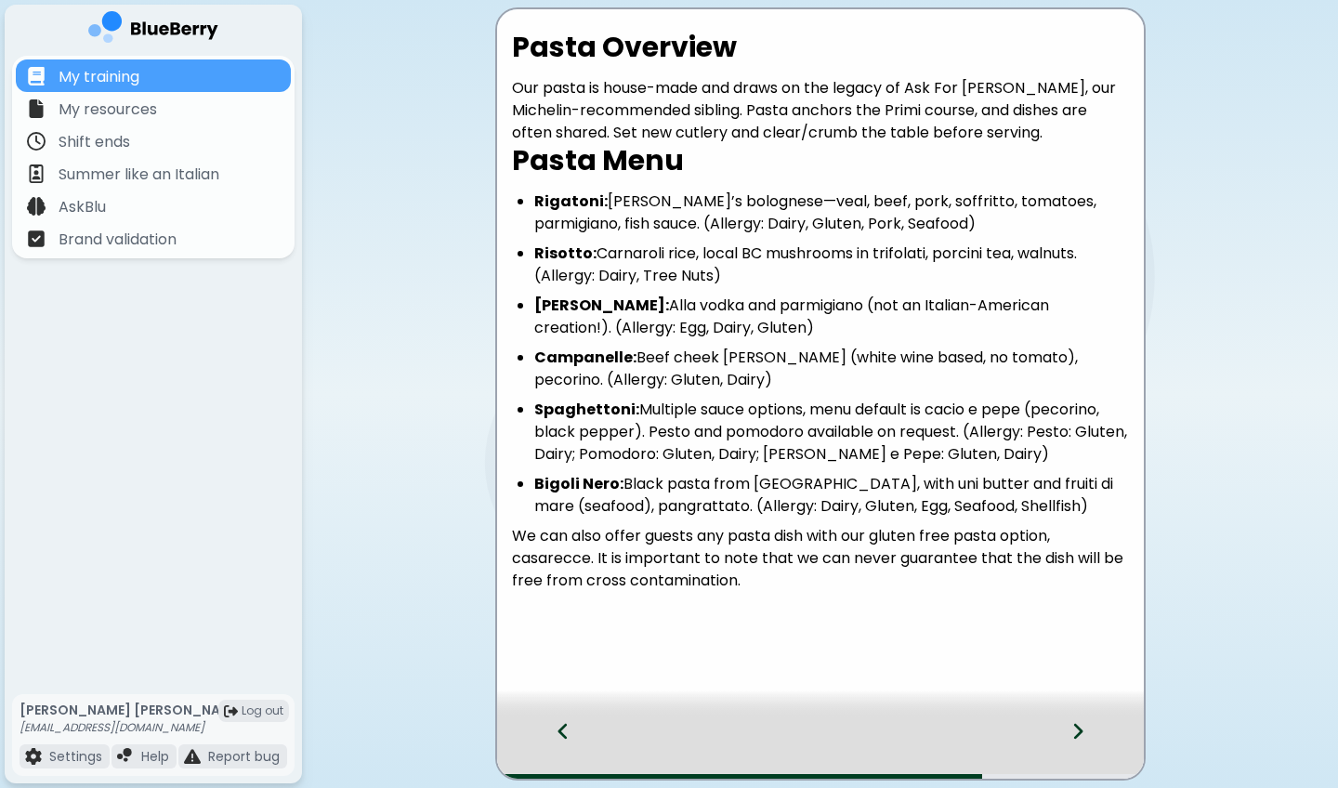
click at [1108, 582] on div at bounding box center [1089, 747] width 110 height 61
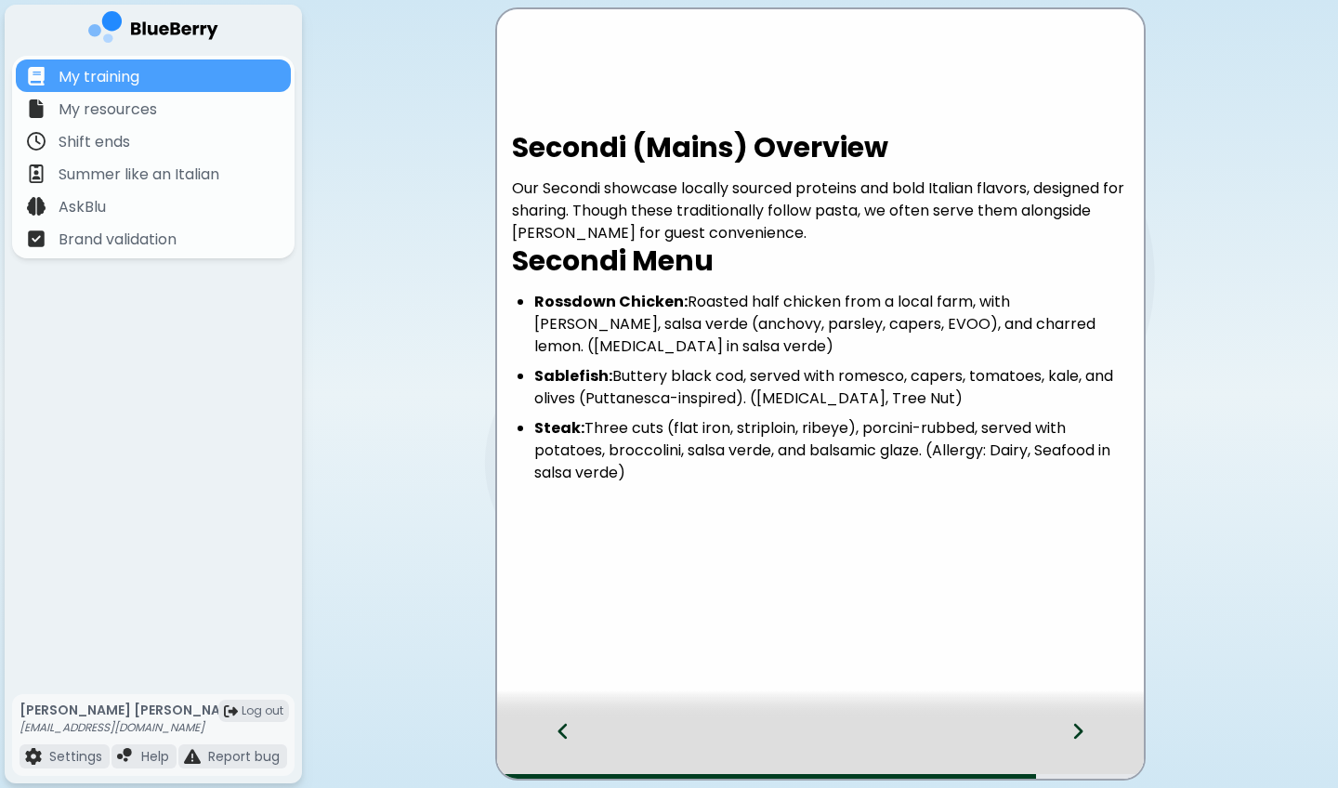
click at [1108, 582] on div at bounding box center [1089, 747] width 110 height 61
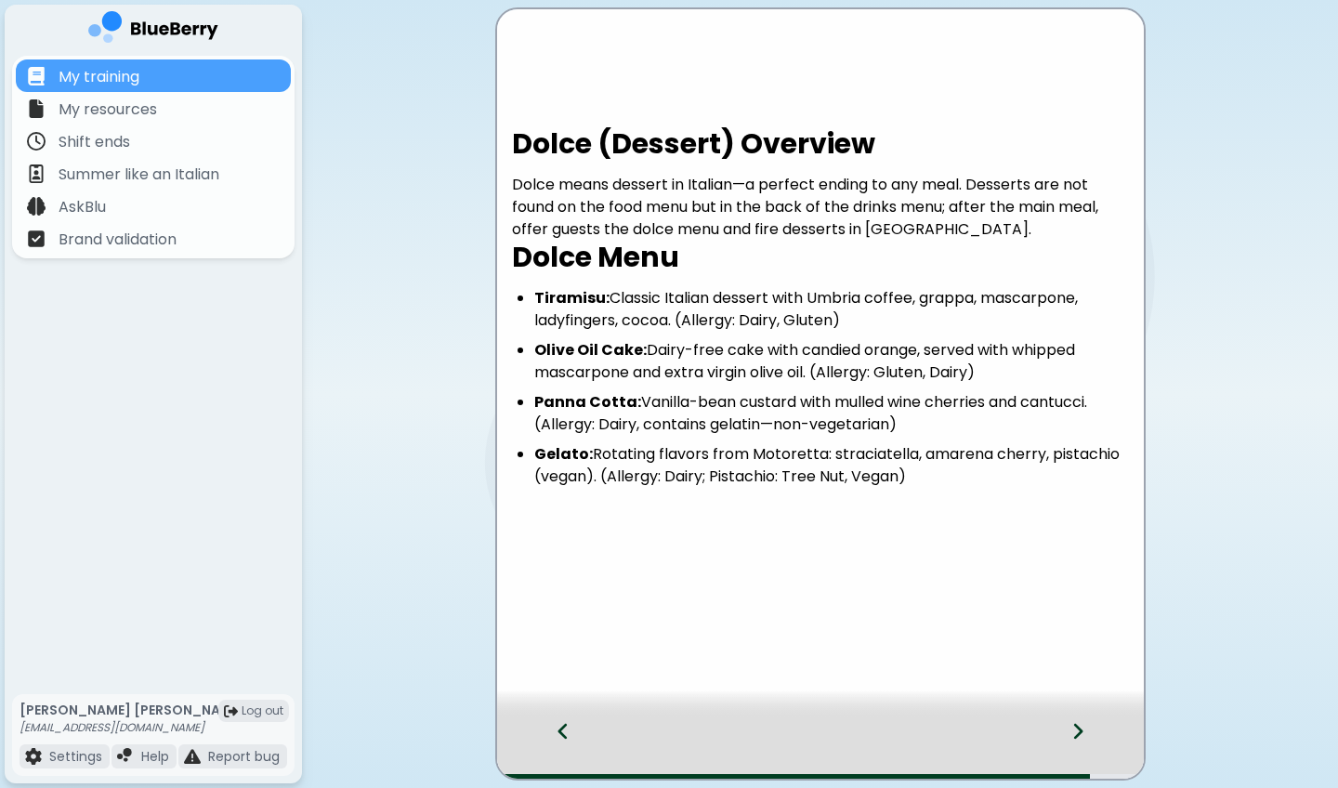
click at [1108, 582] on div at bounding box center [1089, 747] width 110 height 61
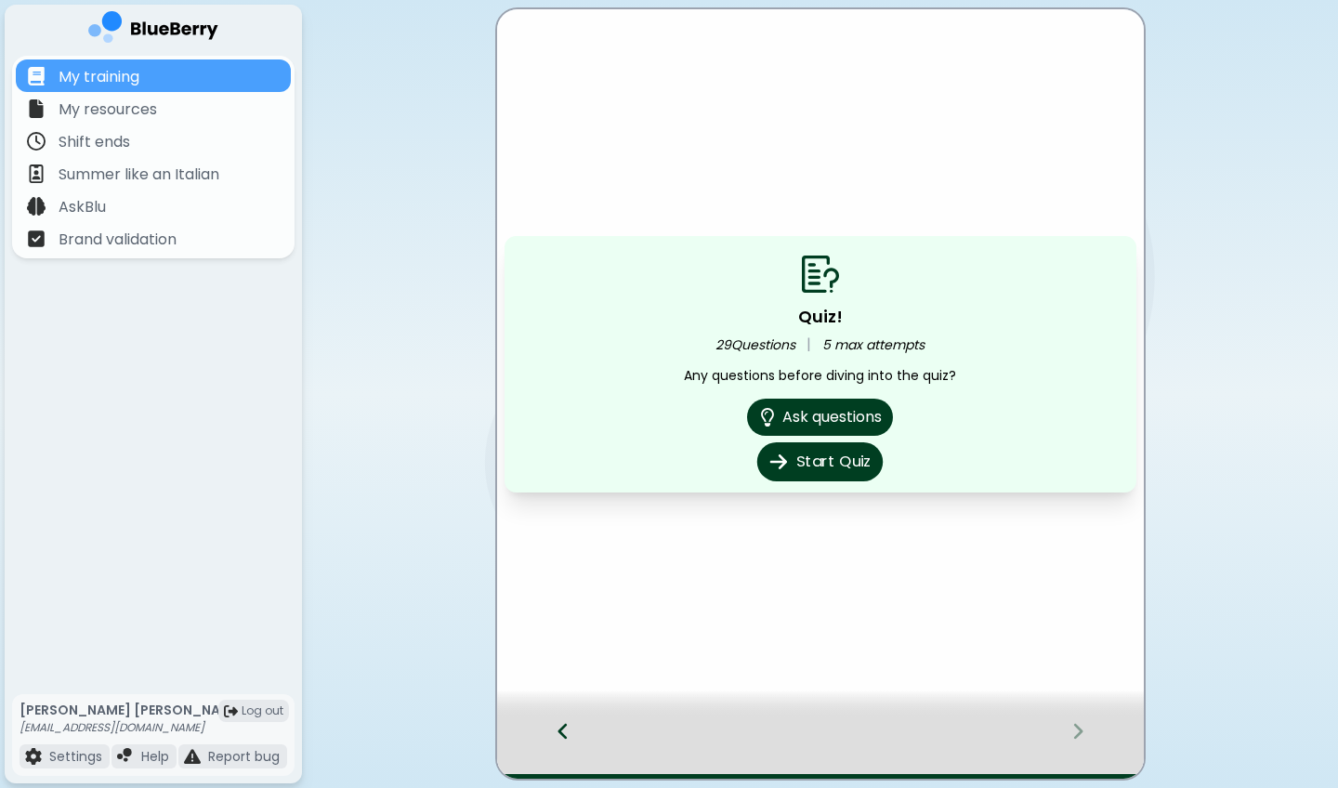
click at [844, 453] on button "Start Quiz" at bounding box center [819, 461] width 125 height 39
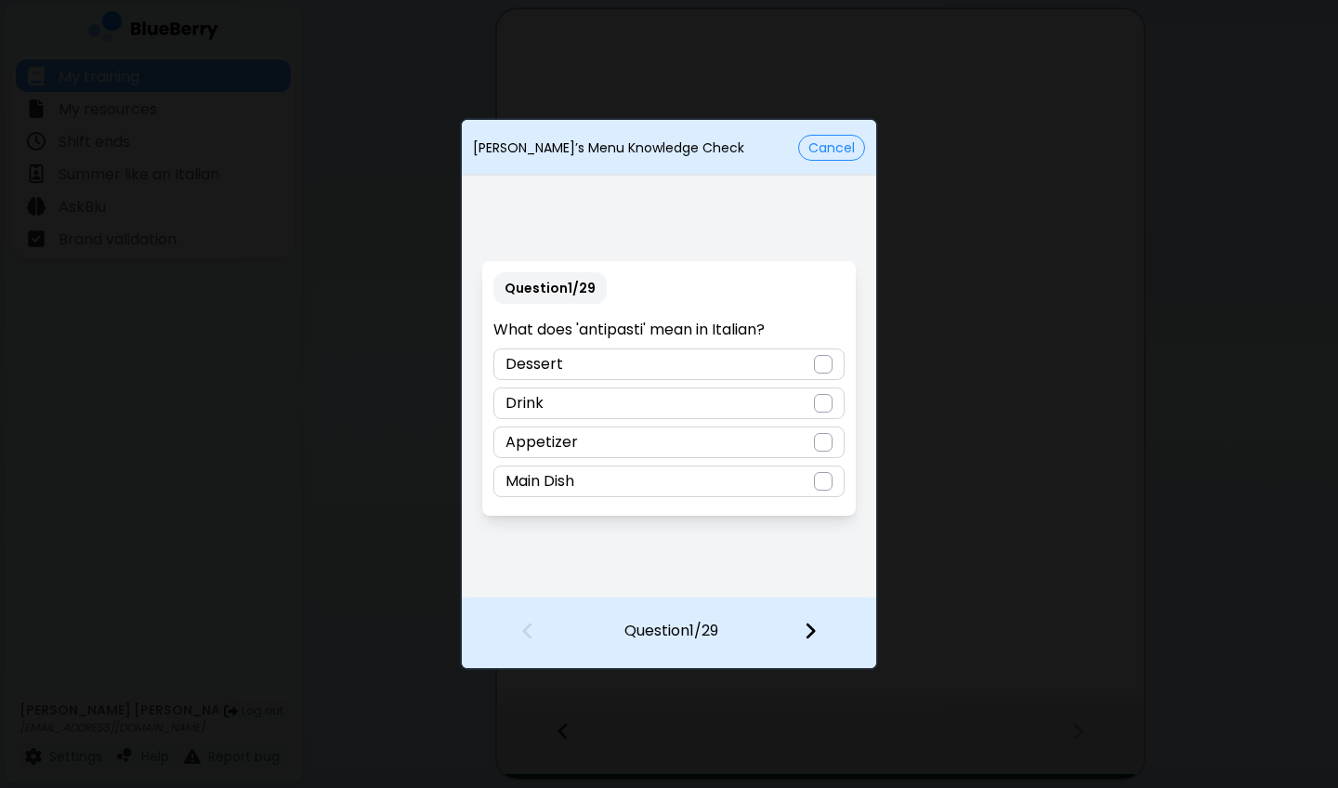
click at [723, 450] on div "Appetizer" at bounding box center [668, 442] width 350 height 32
click at [812, 582] on img at bounding box center [810, 631] width 13 height 20
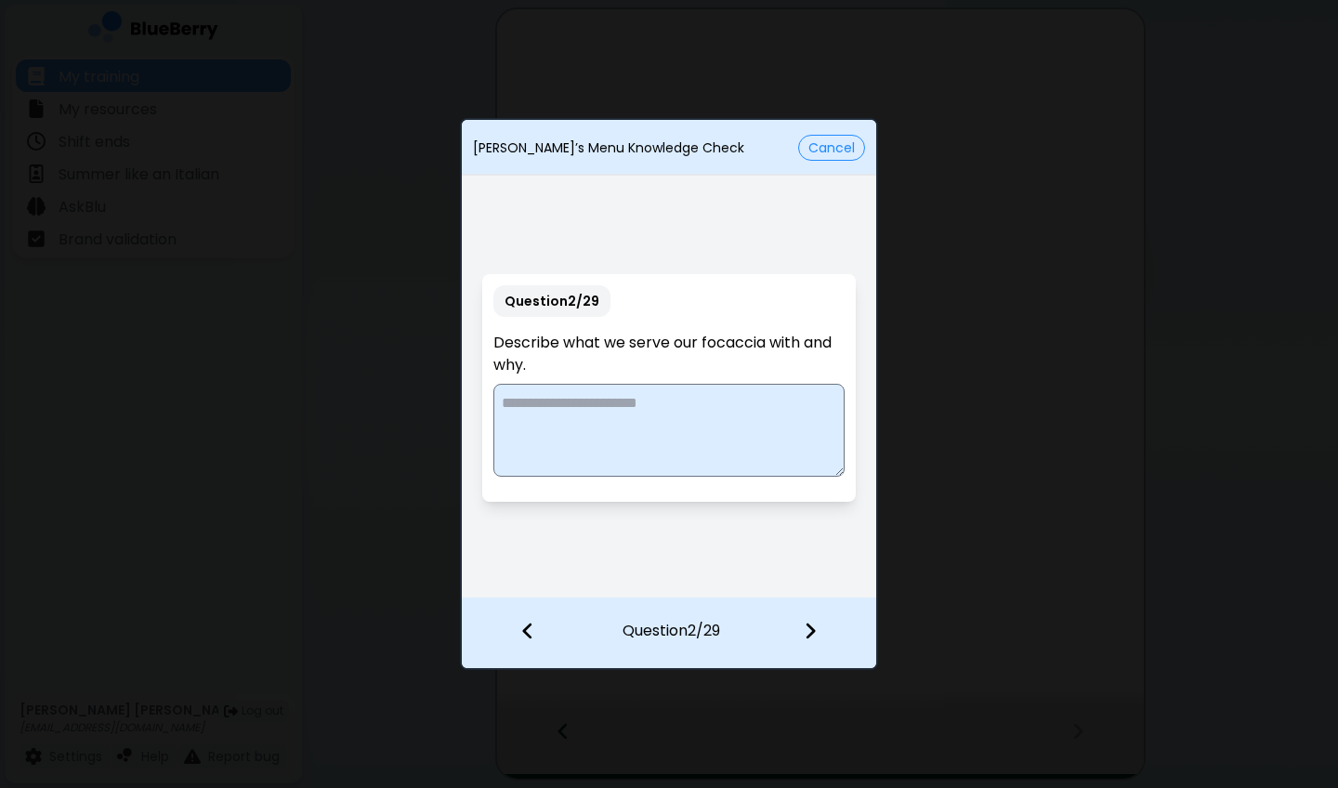
click at [719, 391] on textarea at bounding box center [668, 430] width 350 height 93
type textarea "**********"
click at [807, 582] on img at bounding box center [810, 631] width 13 height 20
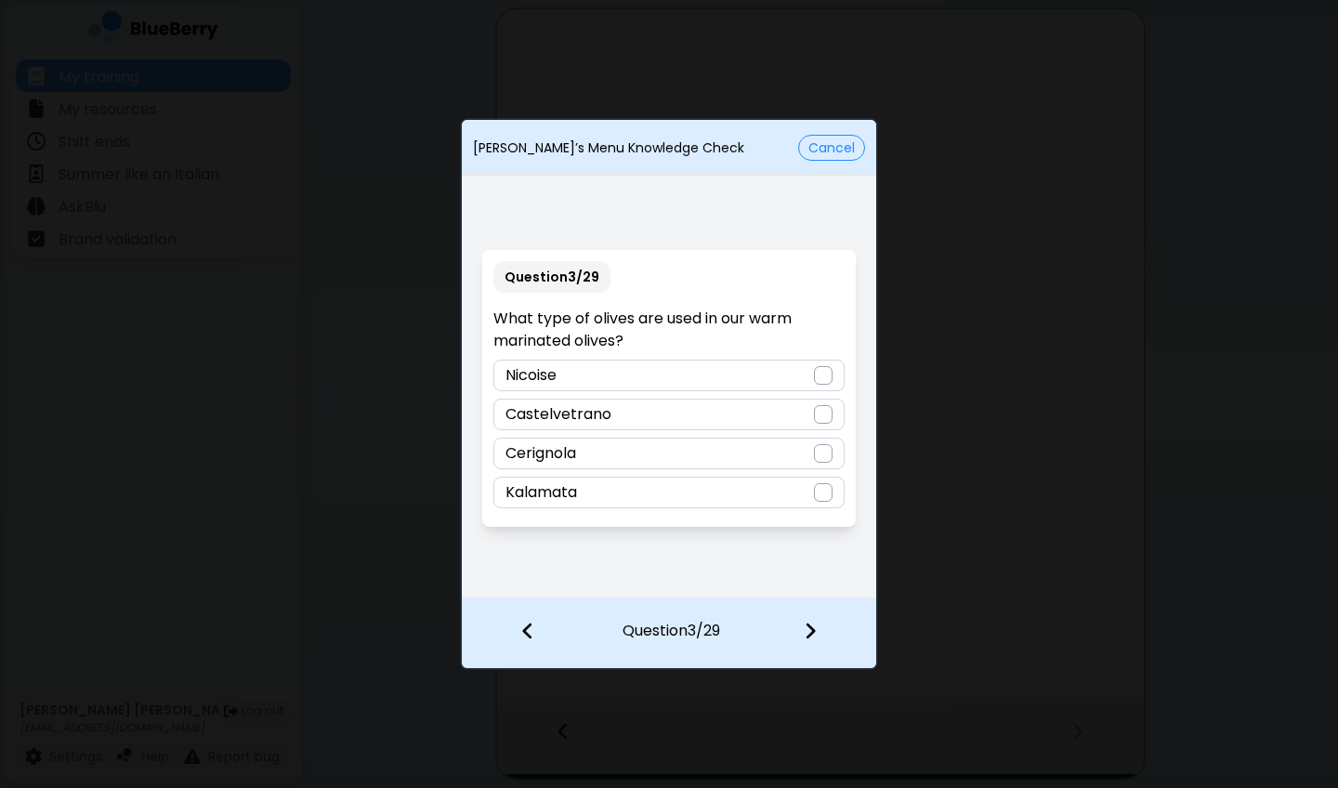
click at [652, 451] on div "Cerignola" at bounding box center [668, 454] width 350 height 32
click at [815, 582] on img at bounding box center [810, 631] width 13 height 20
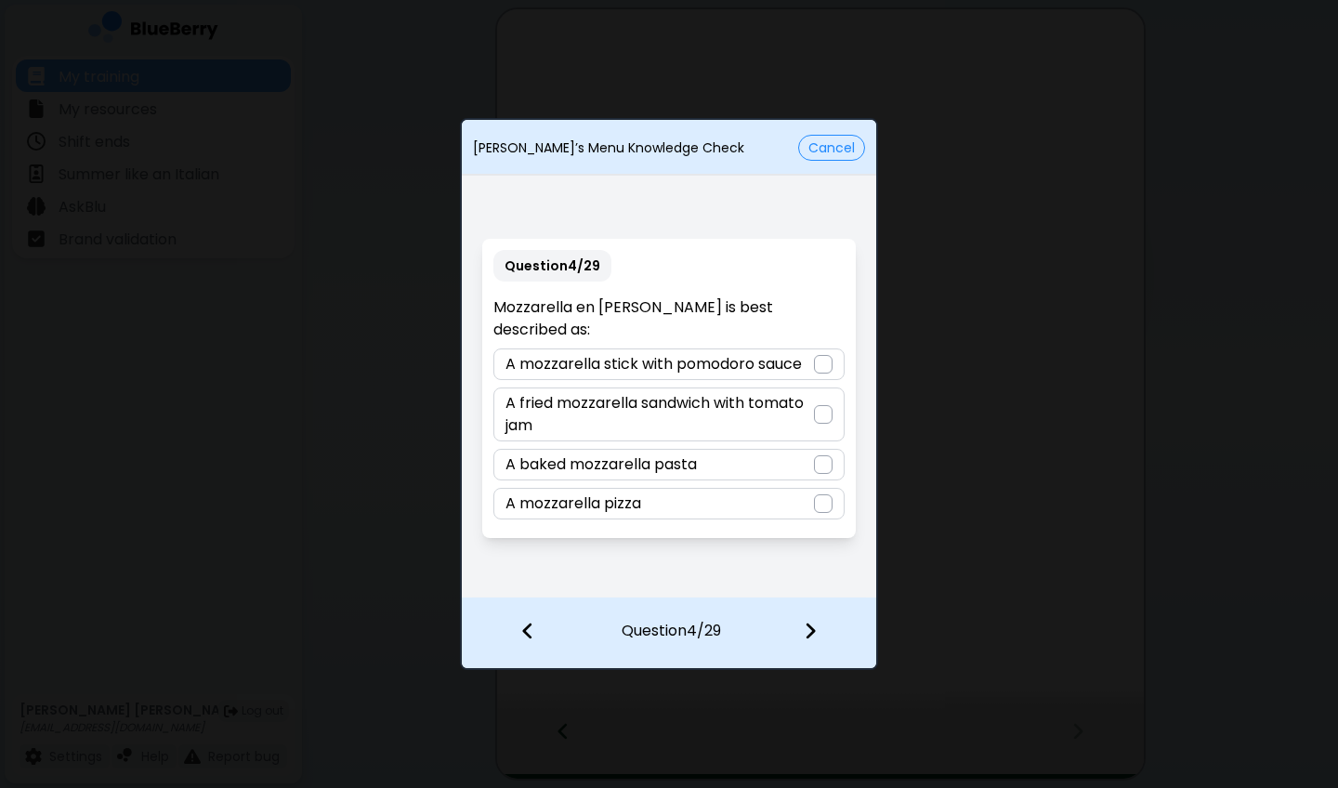
click at [767, 407] on p "A fried mozzarella sandwich with tomato jam" at bounding box center [658, 414] width 307 height 45
click at [805, 582] on img at bounding box center [810, 631] width 13 height 20
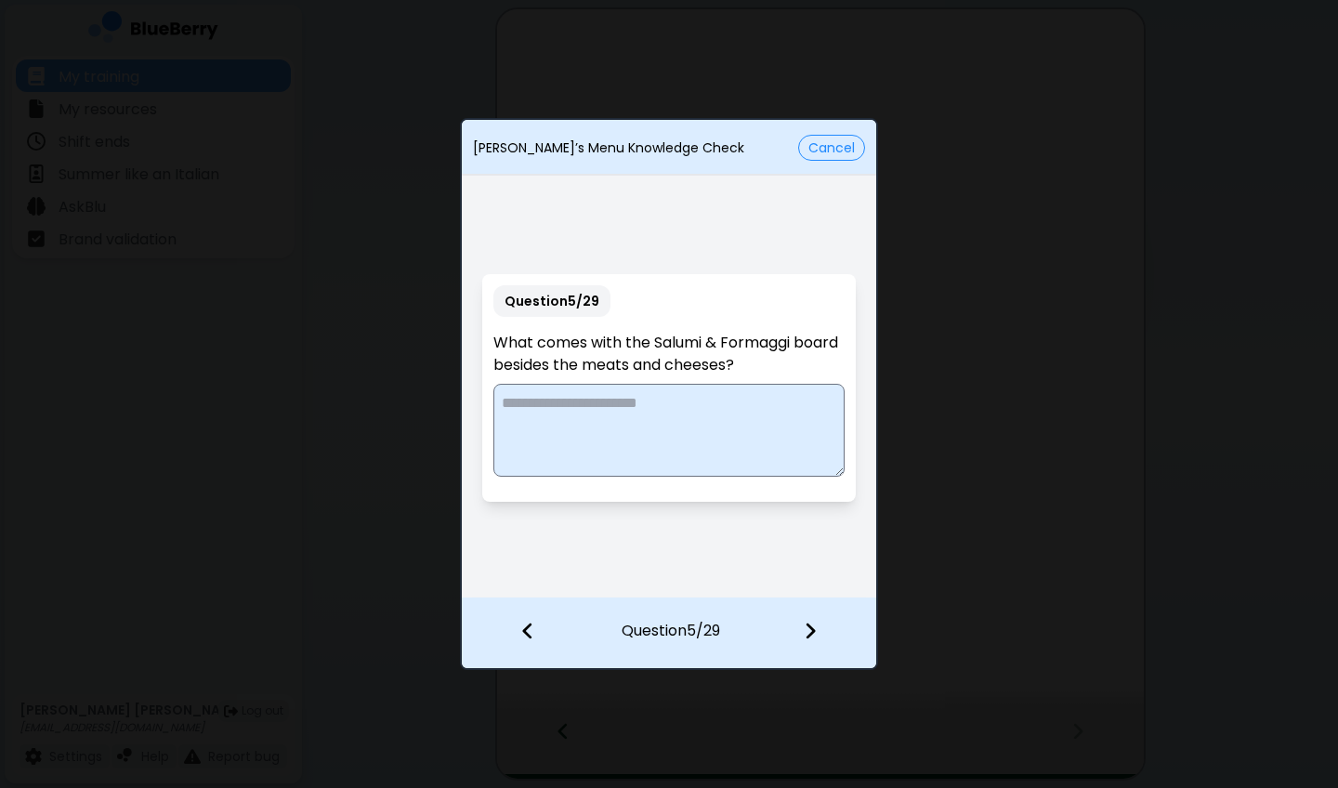
click at [718, 437] on textarea at bounding box center [668, 430] width 350 height 93
type textarea "**********"
click at [816, 582] on img at bounding box center [810, 631] width 13 height 20
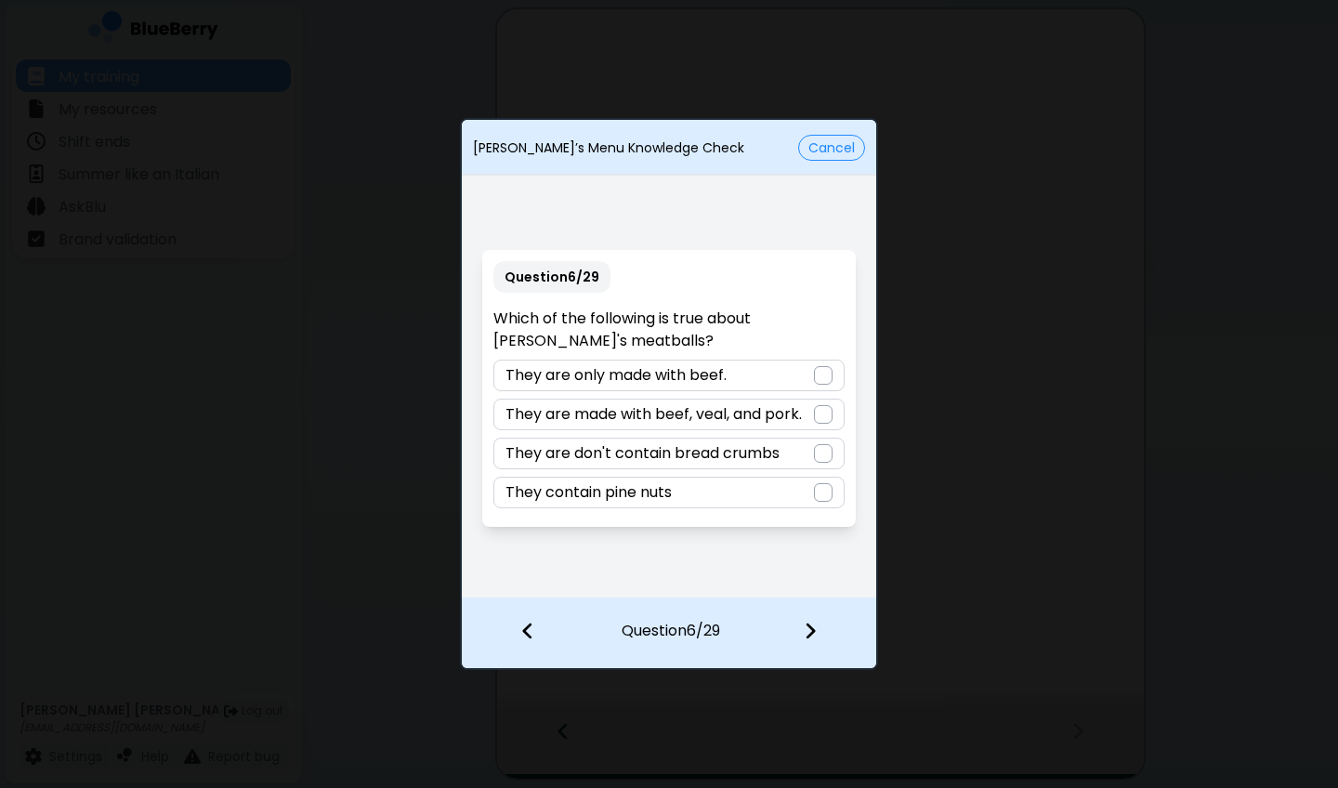
click at [778, 418] on p "They are made with beef, veal, and pork." at bounding box center [653, 414] width 296 height 22
click at [813, 582] on img at bounding box center [810, 631] width 13 height 20
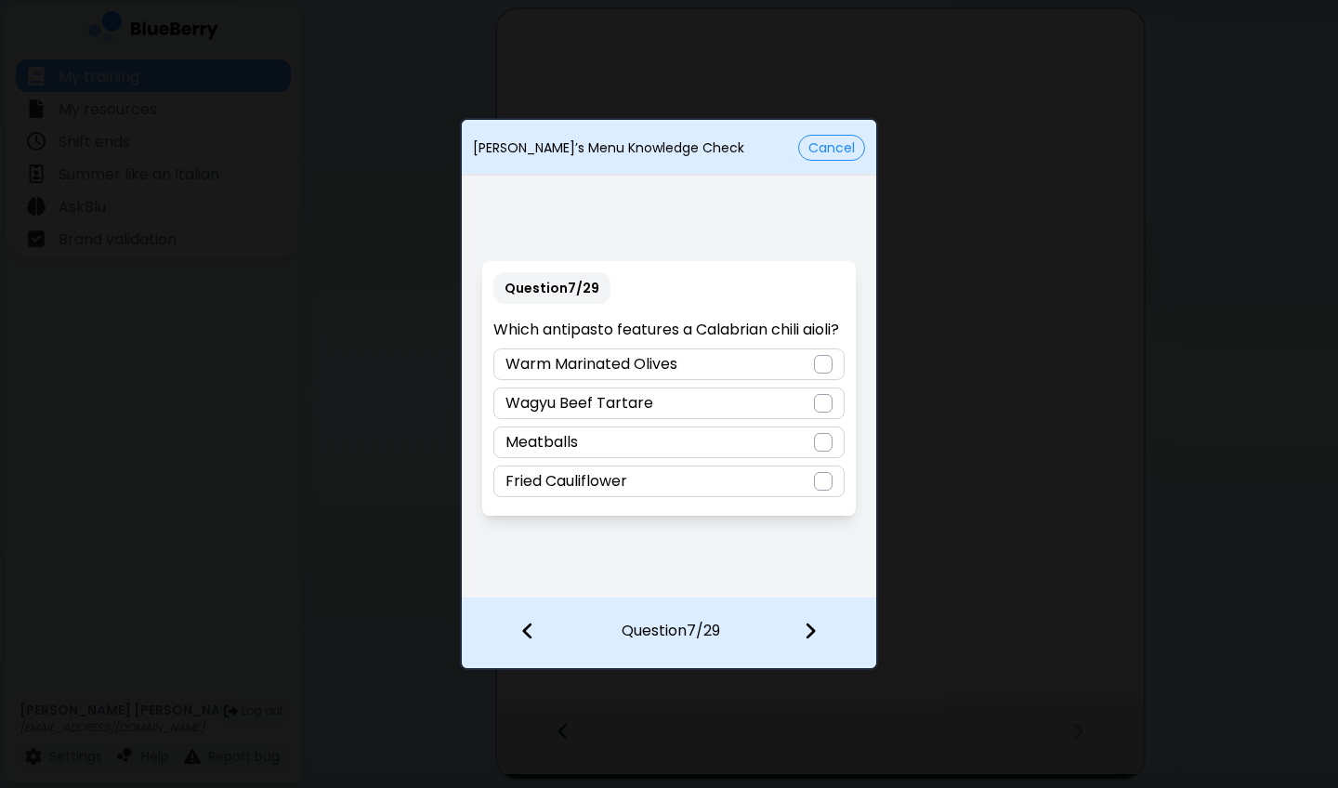
click at [736, 497] on div "Fried Cauliflower" at bounding box center [668, 481] width 350 height 32
click at [818, 582] on div at bounding box center [821, 632] width 110 height 69
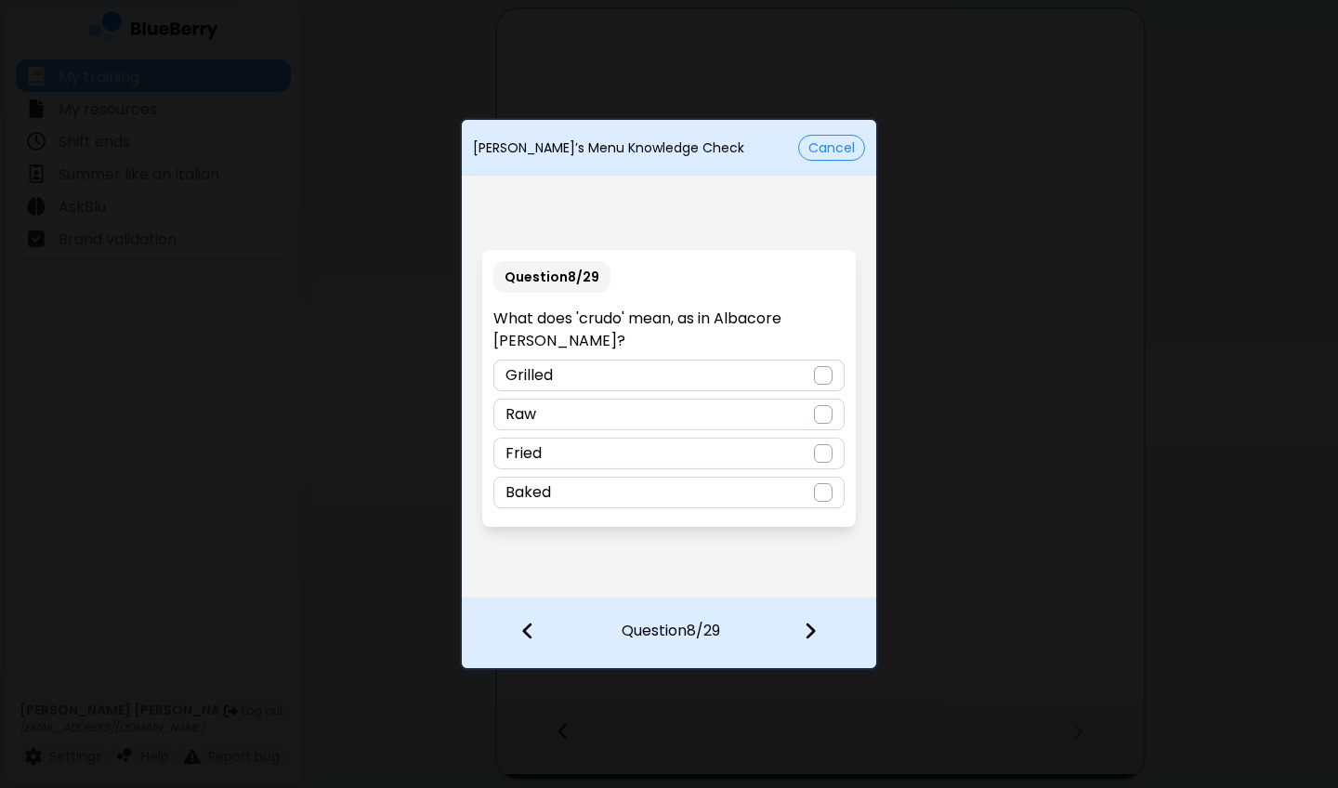
click at [785, 413] on div "Raw" at bounding box center [668, 415] width 350 height 32
click at [807, 582] on div at bounding box center [821, 632] width 110 height 69
click at [635, 410] on div "Potato chips" at bounding box center [668, 415] width 350 height 32
click at [816, 582] on img at bounding box center [810, 631] width 13 height 20
click at [772, 420] on div "Verde aioli" at bounding box center [668, 415] width 350 height 32
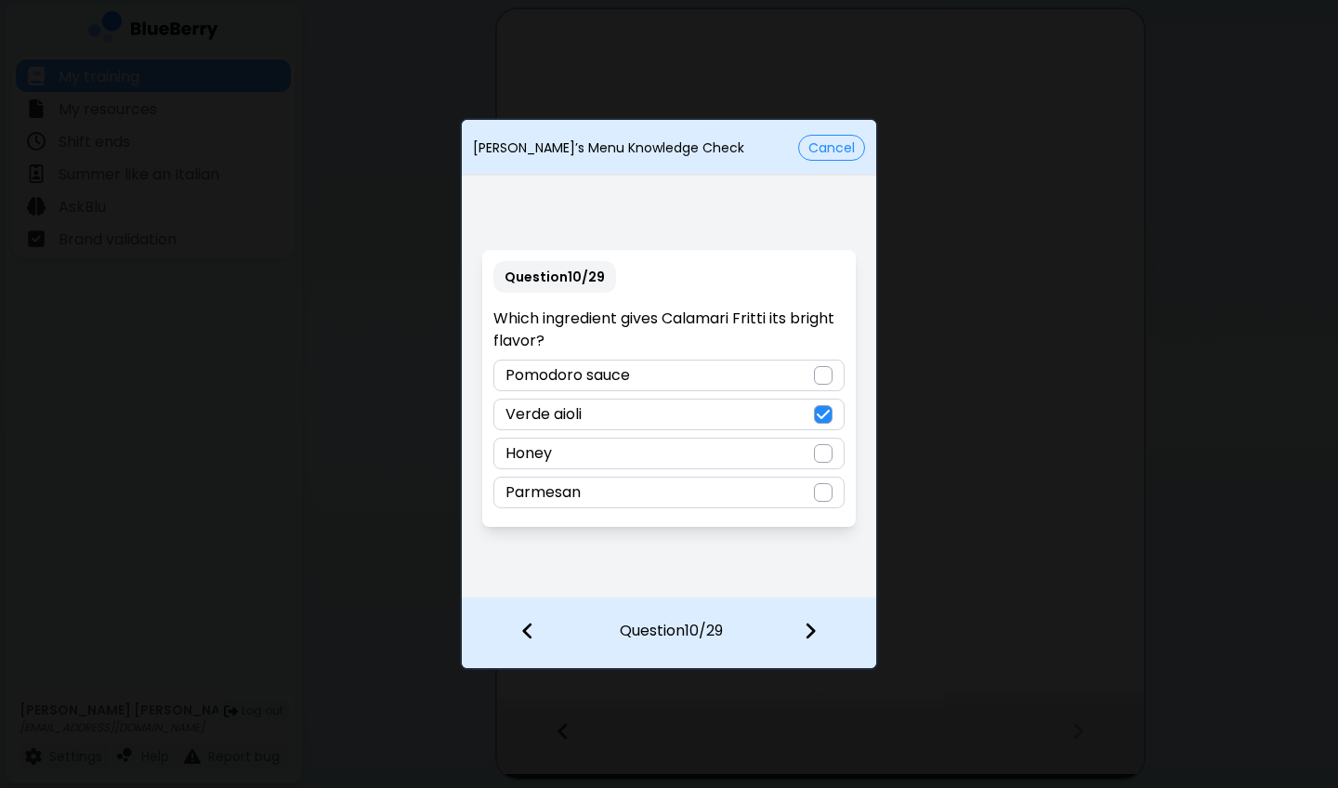
click at [819, 582] on div at bounding box center [821, 632] width 110 height 69
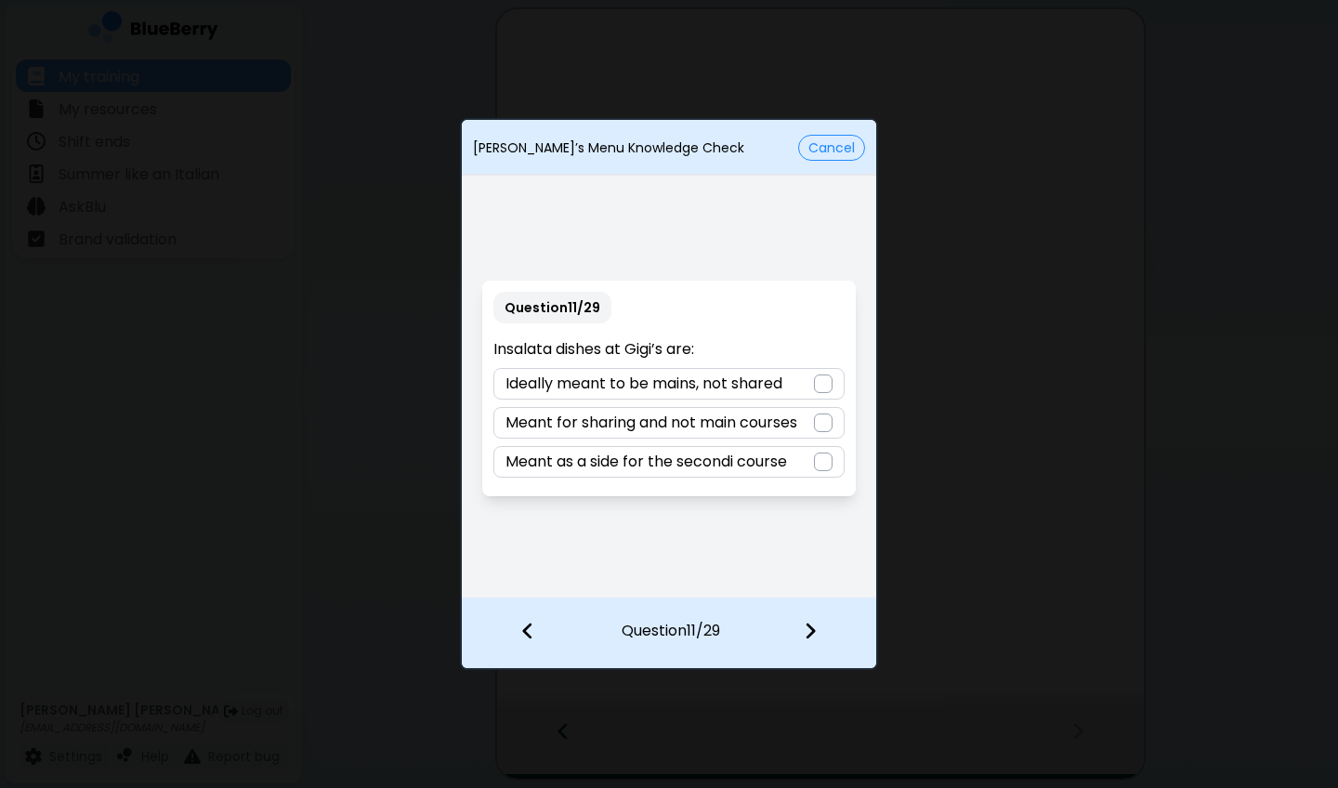
click at [768, 418] on p "Meant for sharing and not main courses" at bounding box center [651, 423] width 292 height 22
click at [819, 582] on div at bounding box center [821, 632] width 110 height 69
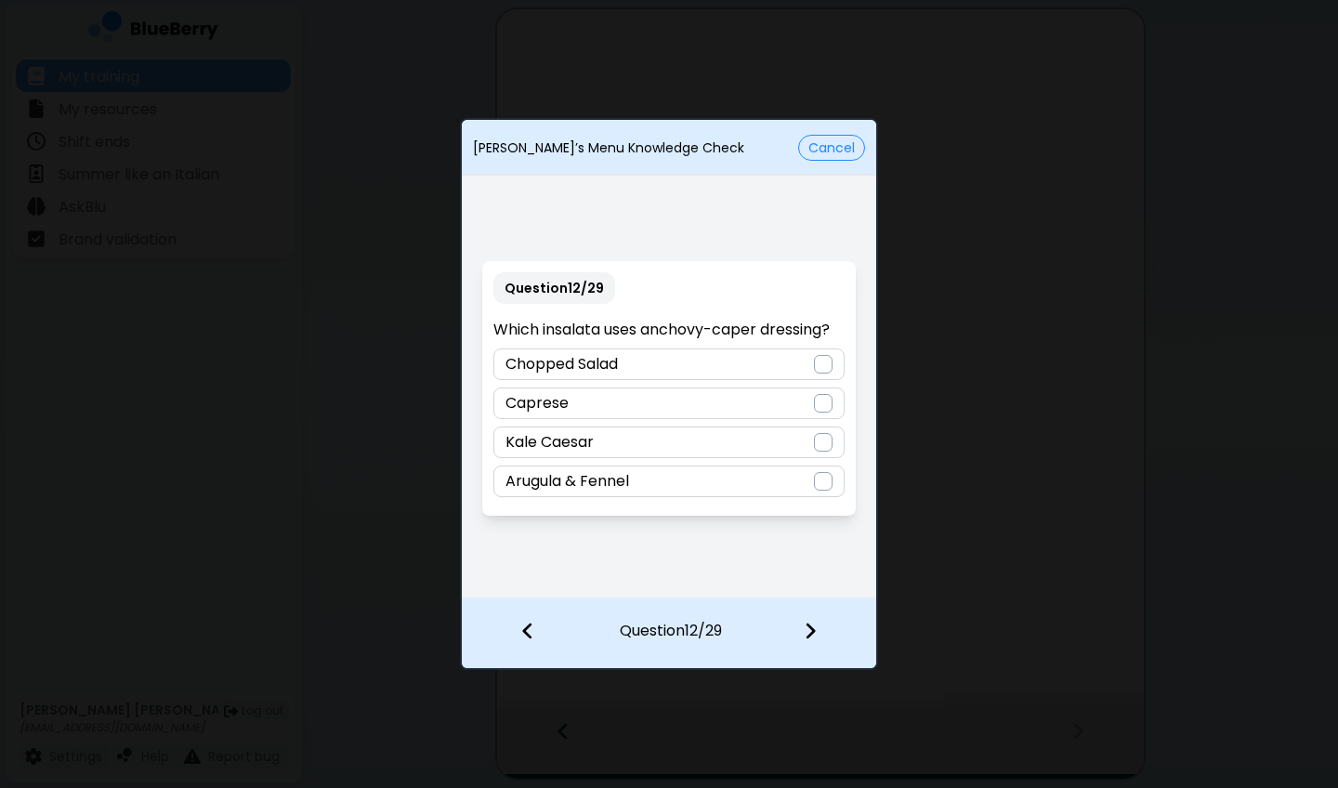
click at [717, 444] on div "Kale Caesar" at bounding box center [668, 442] width 350 height 32
click at [813, 582] on img at bounding box center [810, 631] width 13 height 20
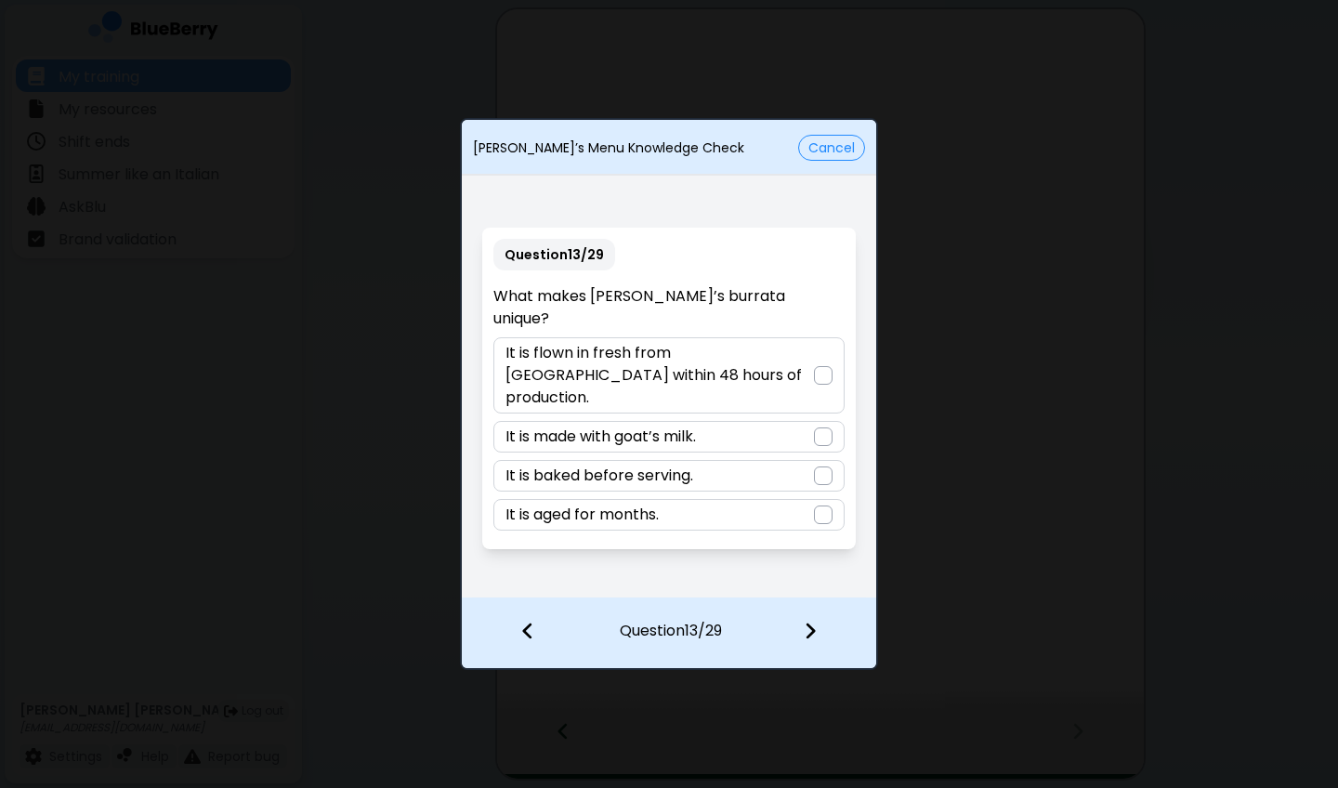
click at [797, 381] on p "It is flown in fresh from [GEOGRAPHIC_DATA] within 48 hours of production." at bounding box center [658, 375] width 307 height 67
click at [807, 582] on img at bounding box center [810, 631] width 13 height 20
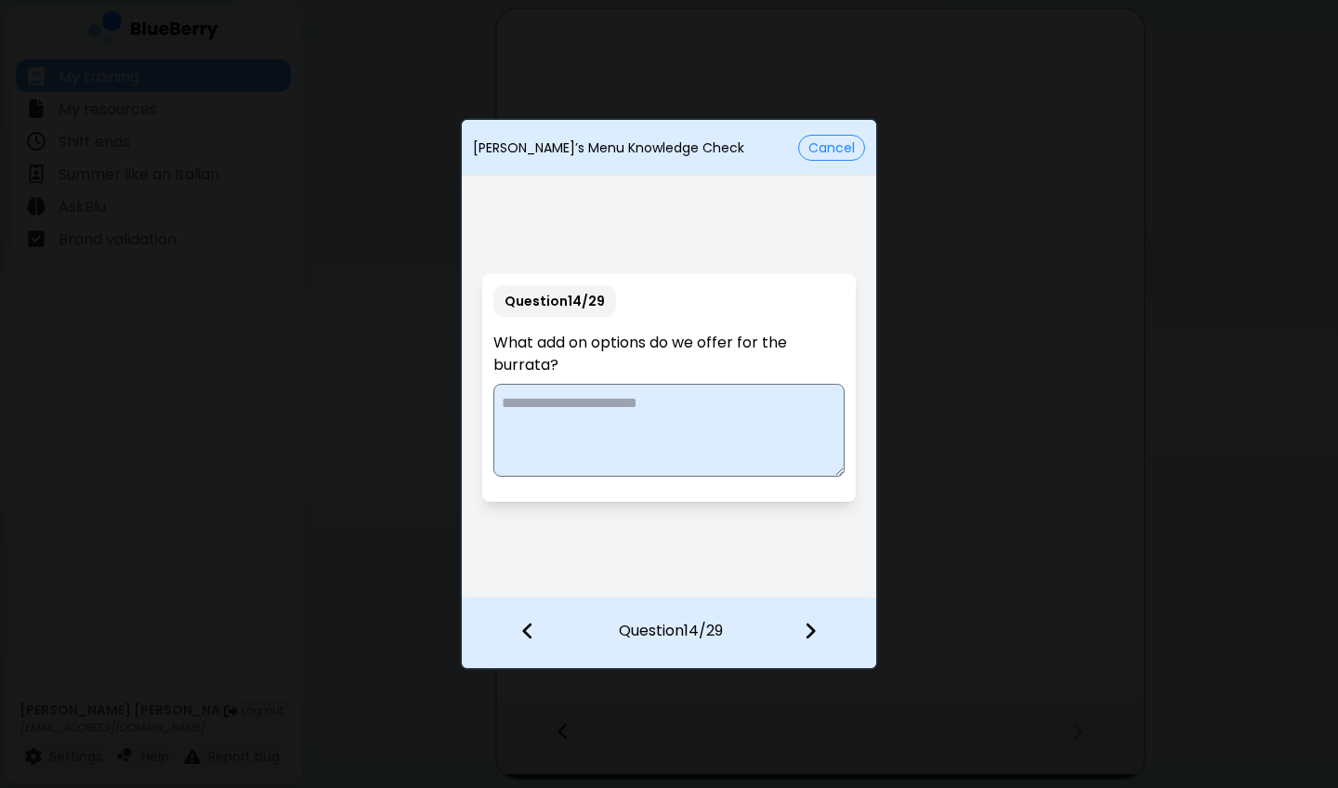
click at [713, 434] on textarea at bounding box center [668, 430] width 350 height 93
type textarea "*"
click at [803, 407] on textarea "**********" at bounding box center [668, 430] width 350 height 93
click at [754, 431] on textarea "**********" at bounding box center [668, 430] width 350 height 93
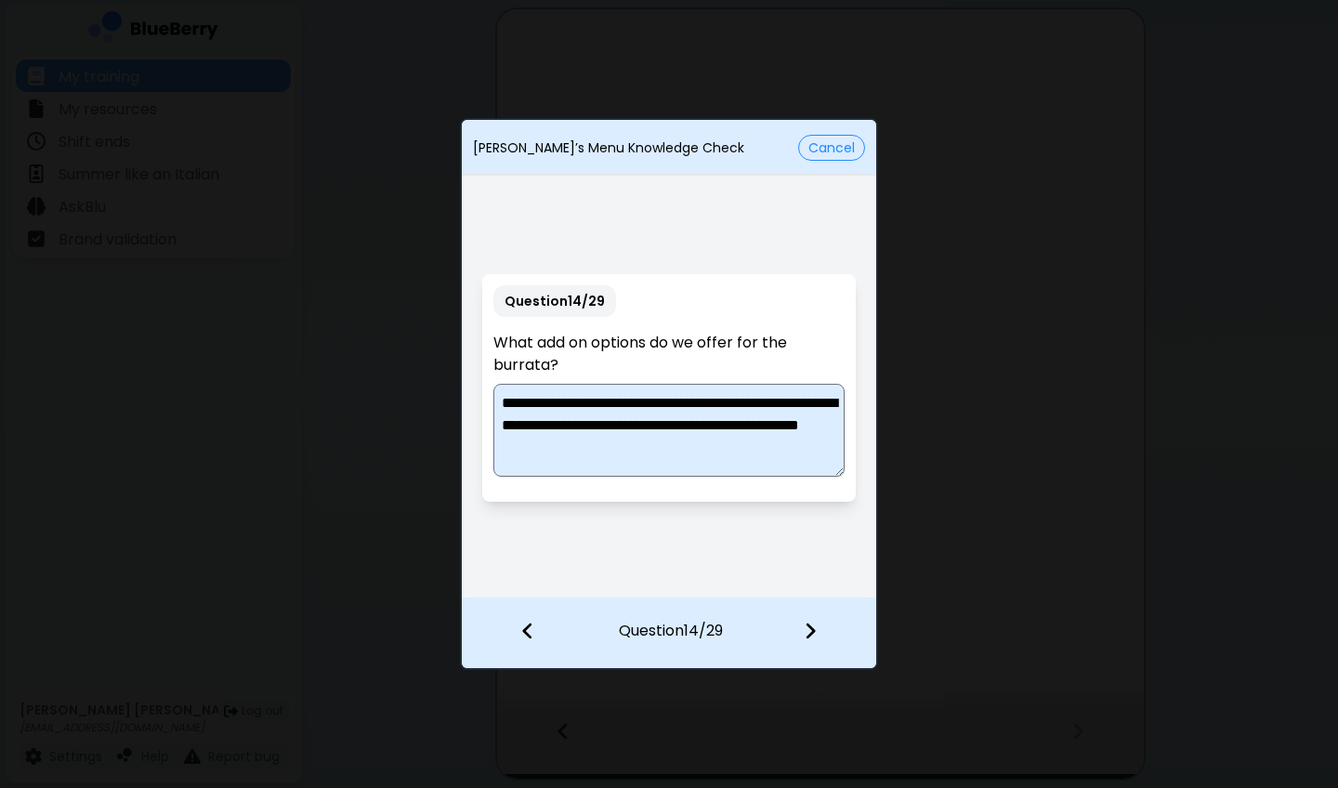
type textarea "**********"
click at [800, 582] on div at bounding box center [821, 632] width 110 height 69
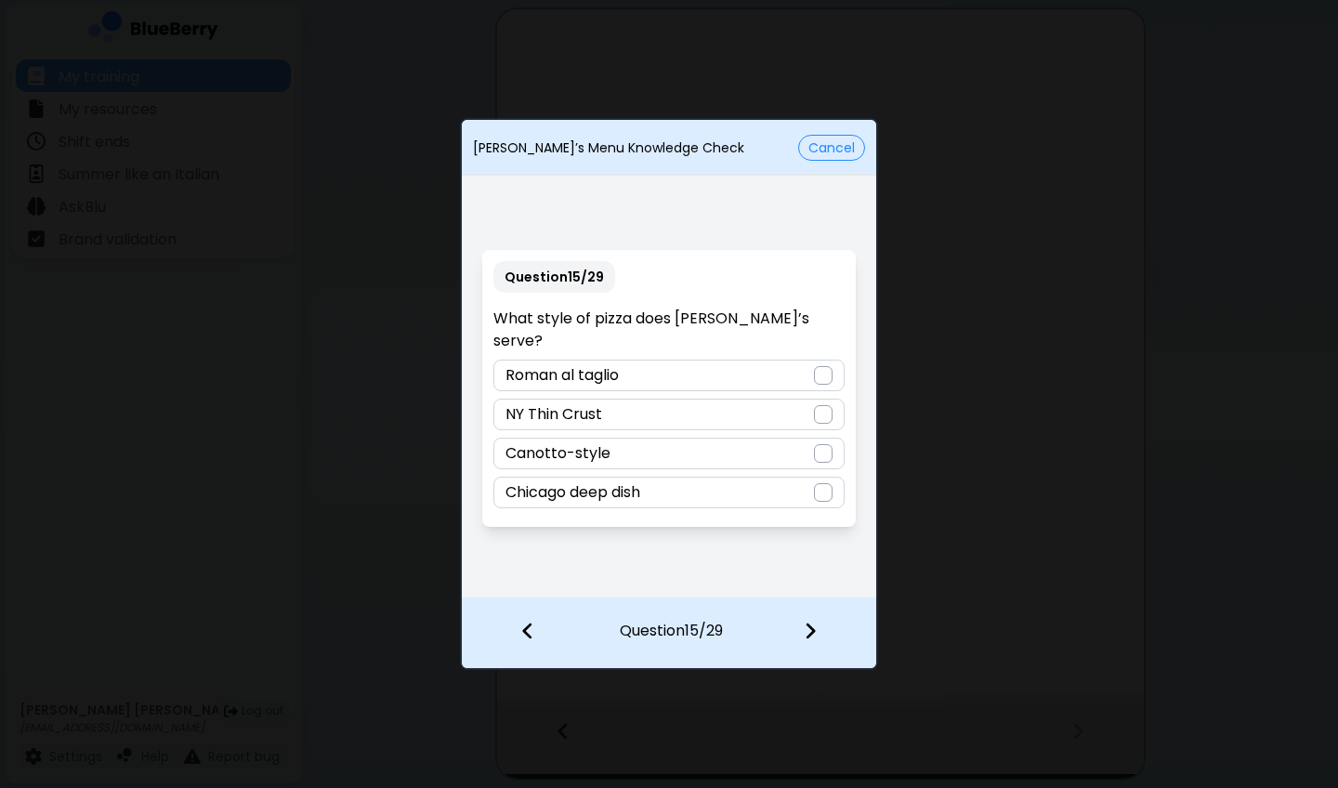
click at [723, 446] on div "Canotto-style" at bounding box center [668, 454] width 350 height 32
click at [795, 582] on div at bounding box center [821, 632] width 110 height 69
click at [628, 406] on div "Diavola" at bounding box center [668, 415] width 350 height 32
click at [806, 582] on img at bounding box center [810, 631] width 13 height 20
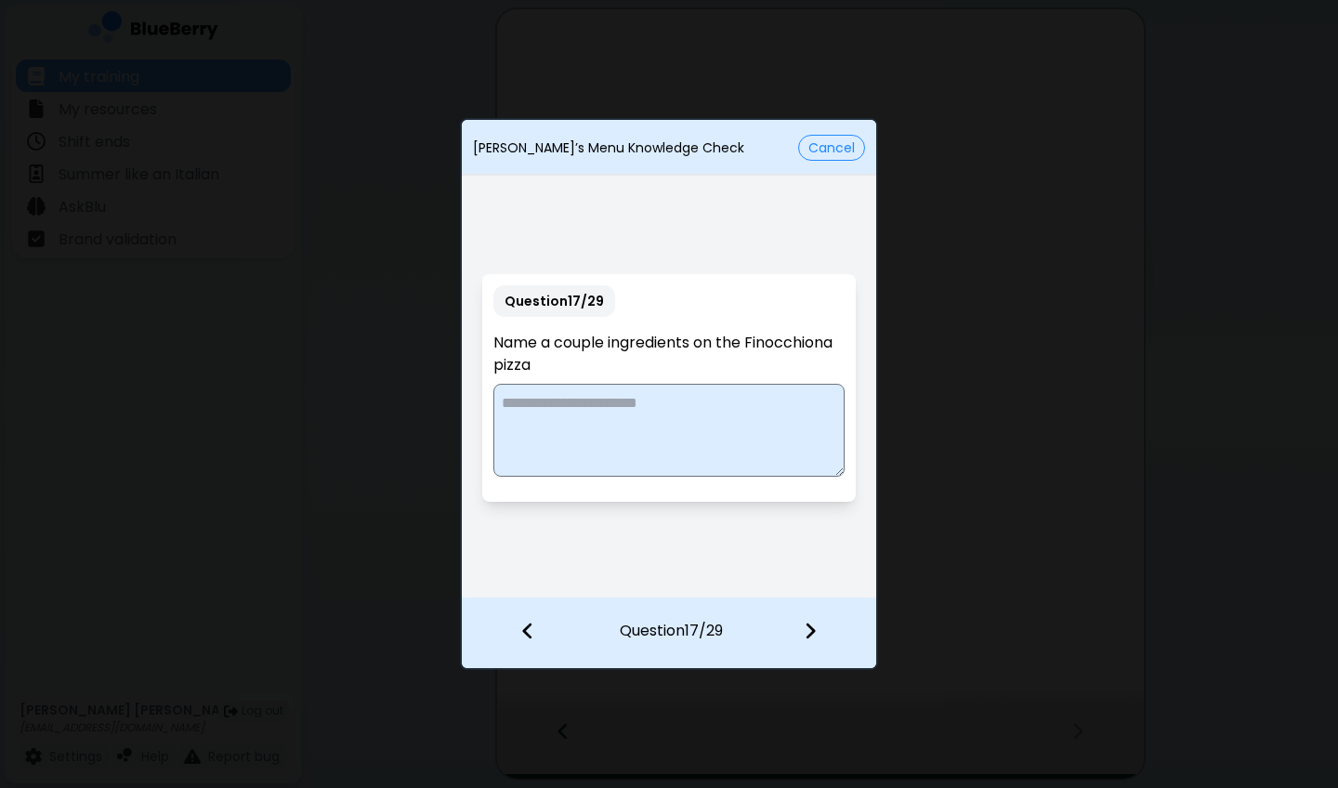
click at [763, 440] on textarea at bounding box center [668, 430] width 350 height 93
type textarea "**********"
click at [812, 582] on img at bounding box center [810, 631] width 13 height 20
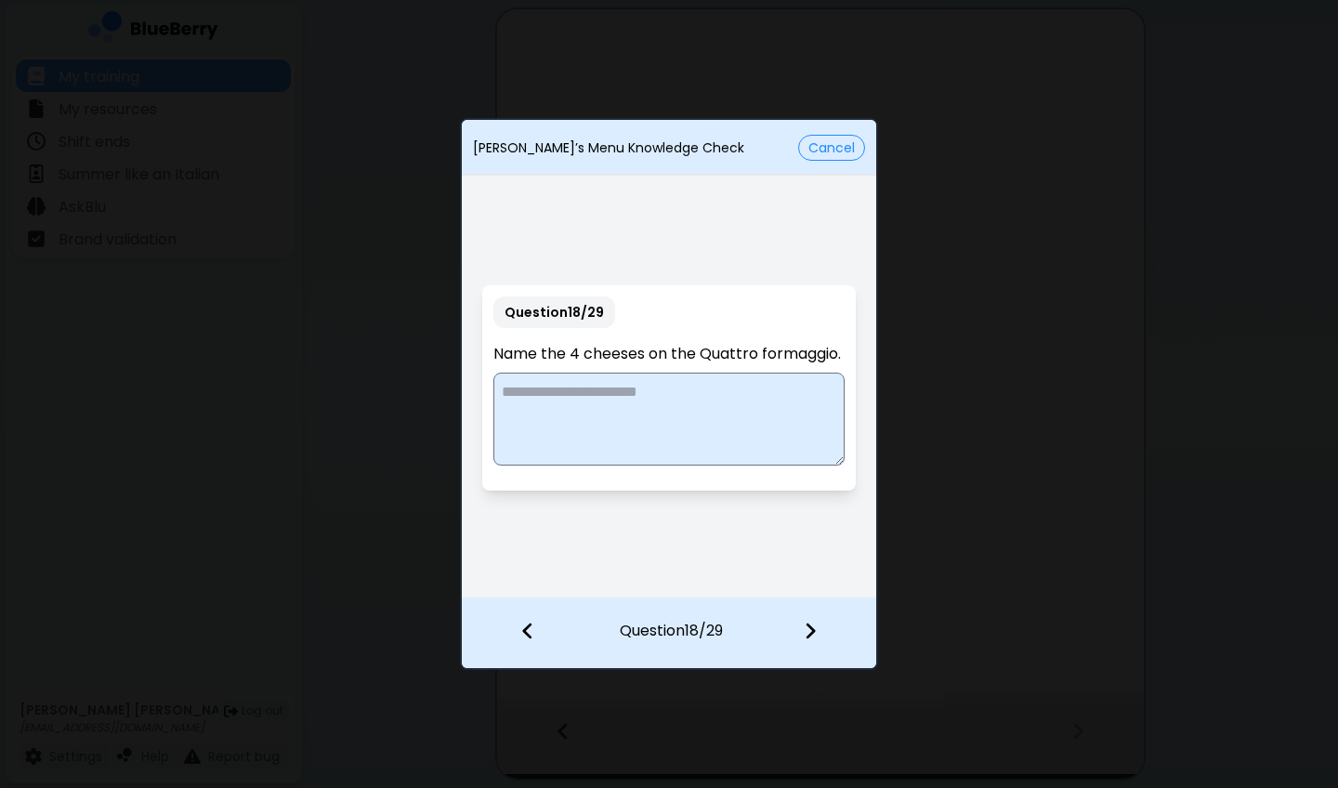
click at [712, 412] on textarea at bounding box center [668, 419] width 350 height 93
click at [733, 397] on textarea "**********" at bounding box center [668, 419] width 350 height 93
click at [759, 441] on textarea "**********" at bounding box center [668, 419] width 350 height 93
type textarea "**********"
click at [805, 582] on img at bounding box center [810, 631] width 13 height 20
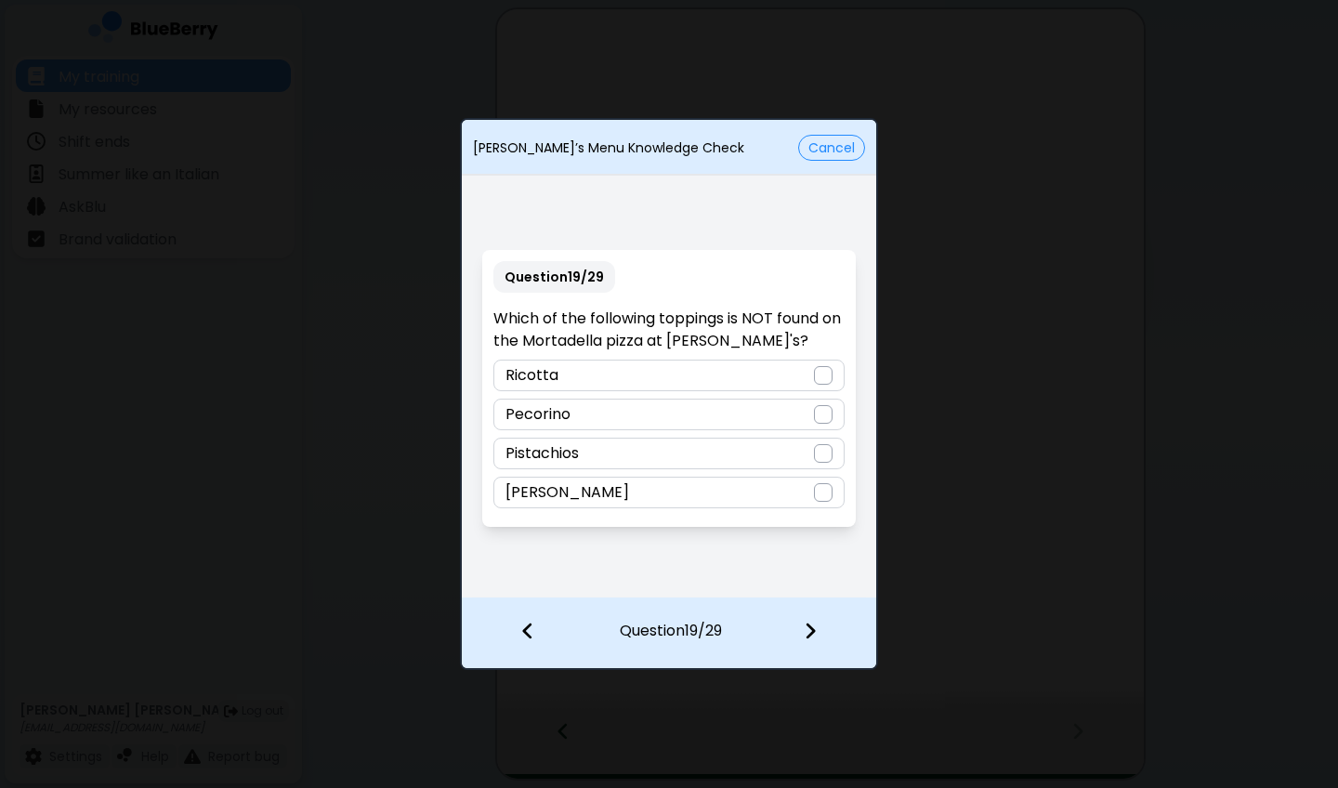
click at [630, 375] on div "Ricotta" at bounding box center [668, 376] width 350 height 32
click at [804, 582] on img at bounding box center [810, 631] width 13 height 20
click at [686, 408] on div "Rigatoni" at bounding box center [668, 415] width 350 height 32
click at [827, 582] on div at bounding box center [821, 632] width 110 height 69
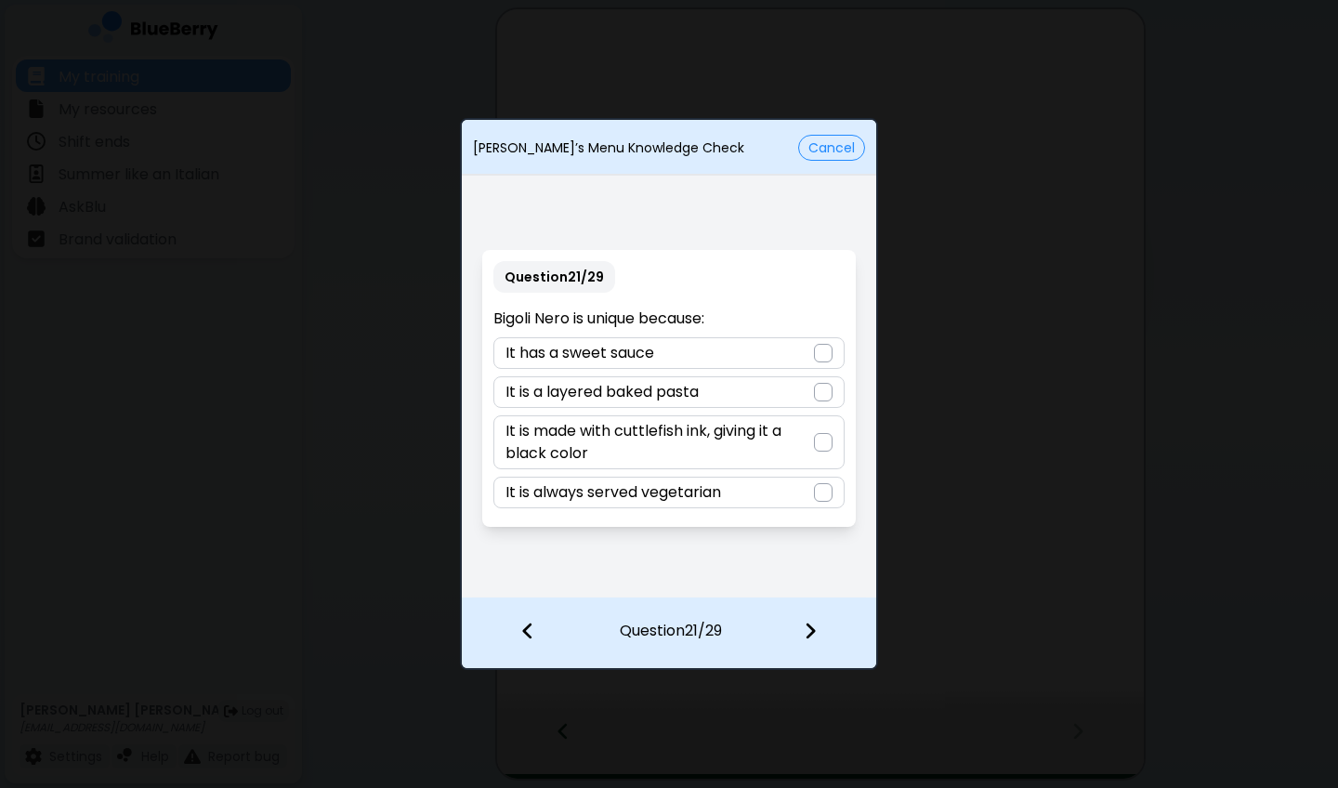
click at [752, 439] on p "It is made with cuttlefish ink, giving it a black color" at bounding box center [658, 442] width 307 height 45
click at [818, 582] on div at bounding box center [821, 632] width 110 height 69
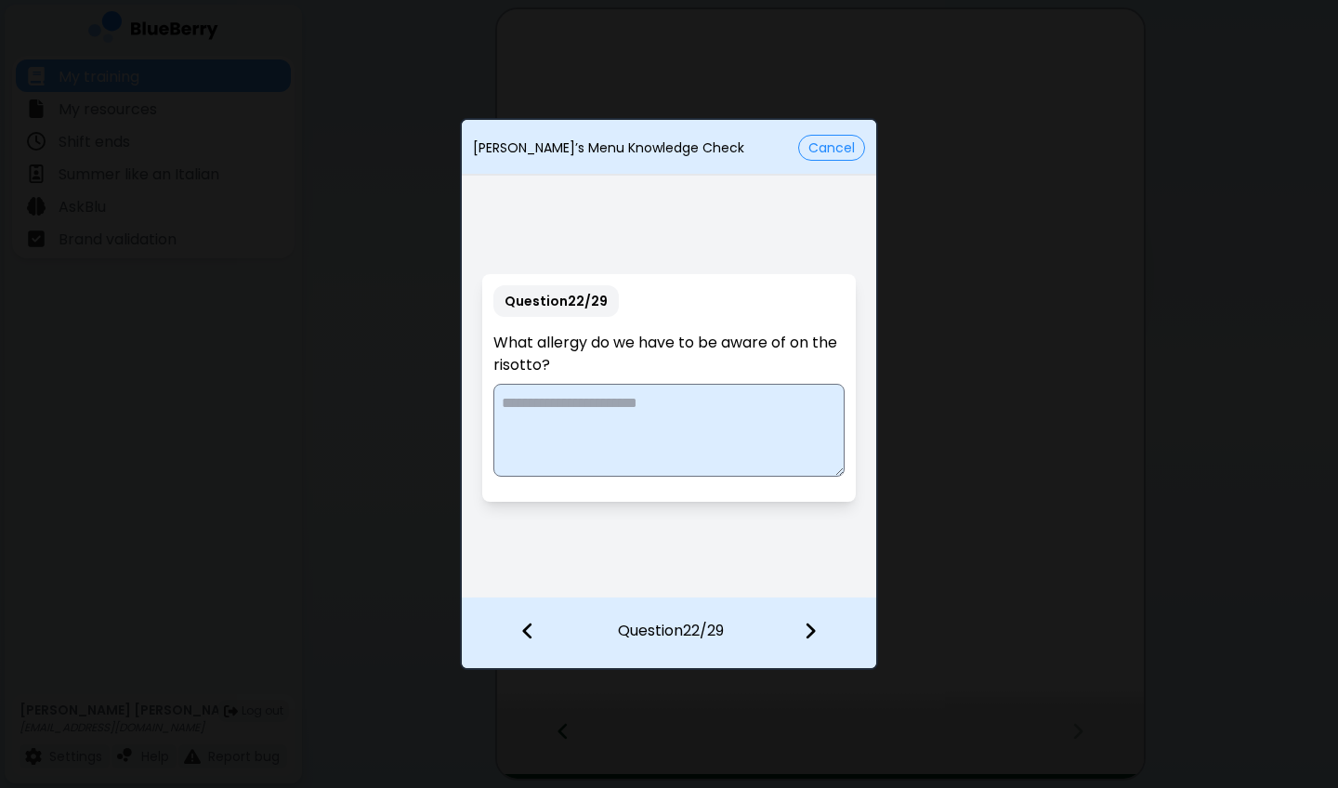
click at [734, 405] on textarea at bounding box center [668, 430] width 350 height 93
type textarea "**********"
click at [810, 582] on img at bounding box center [810, 631] width 13 height 20
click at [740, 430] on textarea at bounding box center [668, 430] width 350 height 93
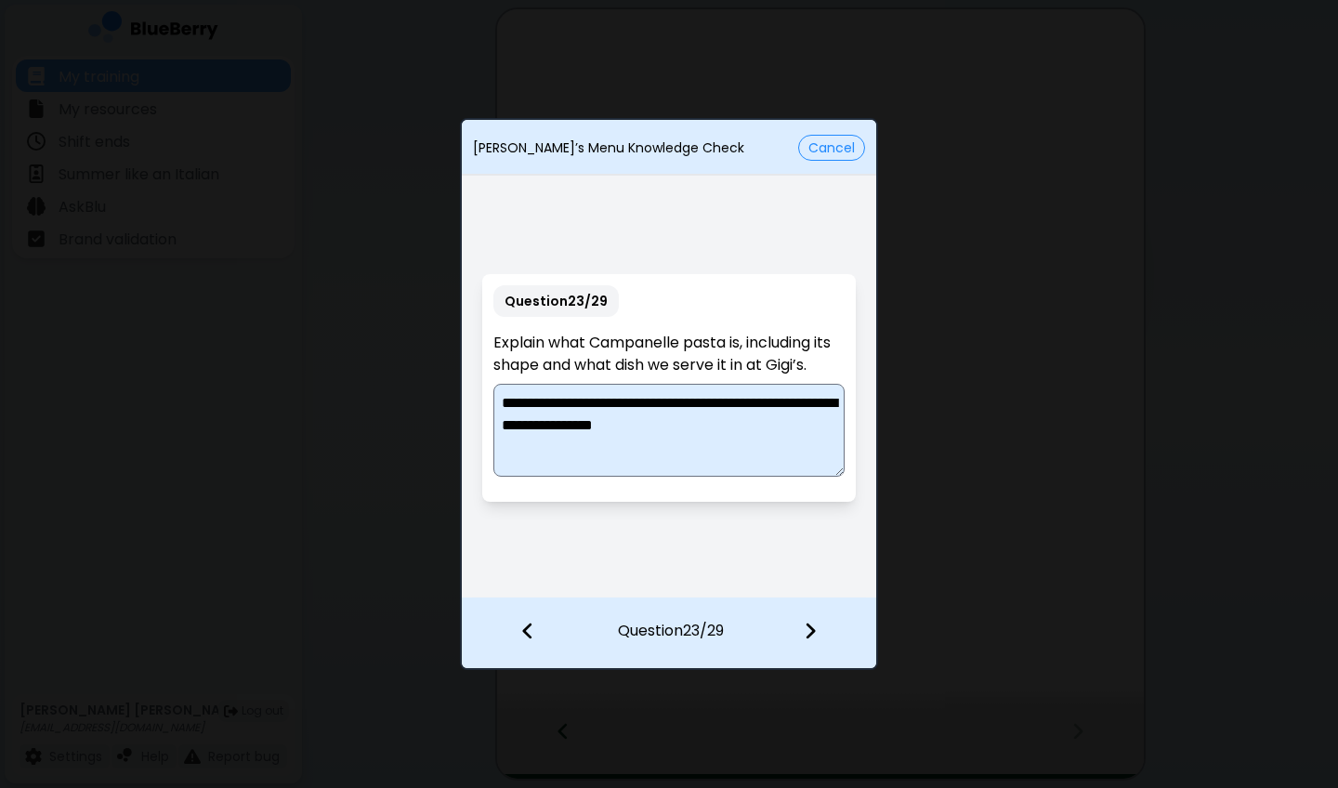
click at [515, 425] on textarea "**********" at bounding box center [668, 430] width 350 height 93
click at [809, 419] on textarea "**********" at bounding box center [668, 430] width 350 height 93
type textarea "**********"
click at [798, 582] on div at bounding box center [821, 632] width 110 height 69
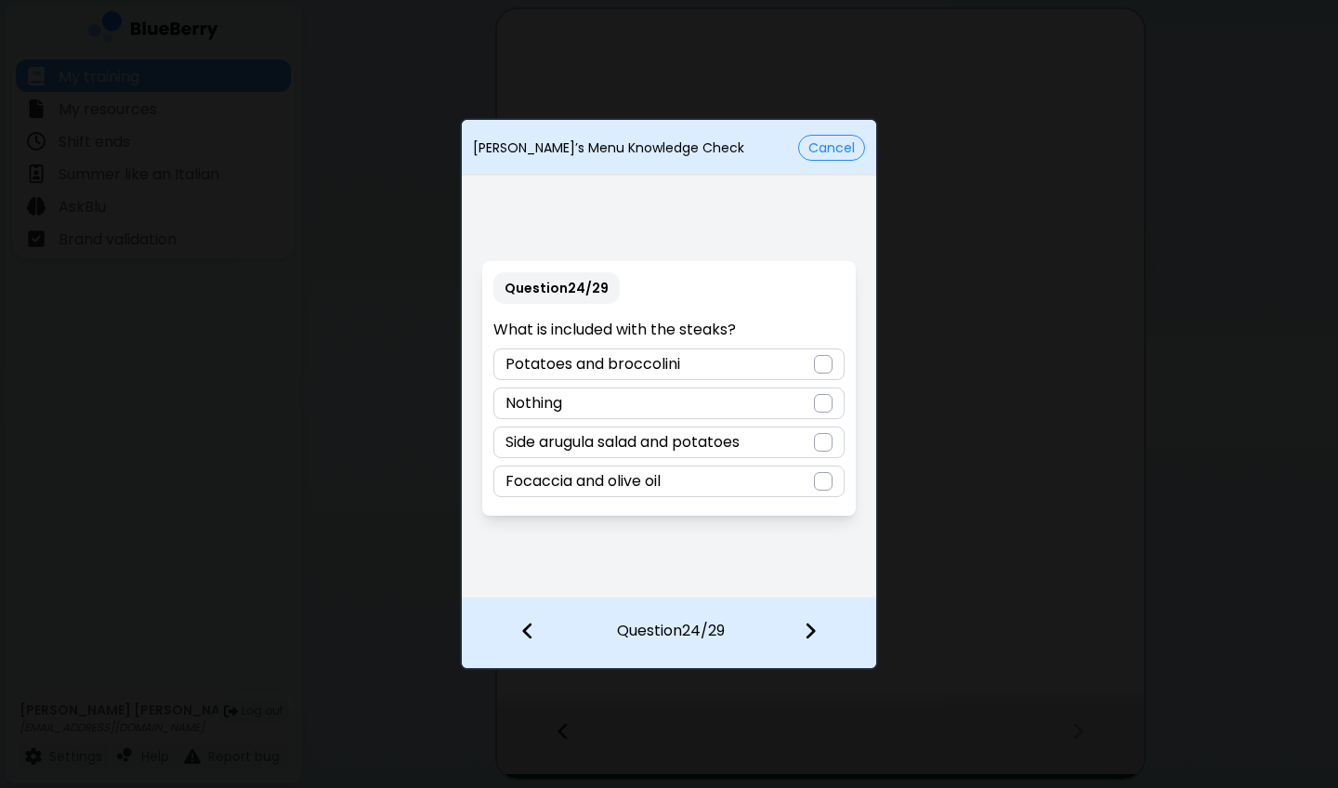
click at [747, 360] on div "Potatoes and broccolini" at bounding box center [668, 364] width 350 height 32
click at [830, 582] on div at bounding box center [821, 632] width 110 height 69
click at [696, 407] on div "Salsa Verde" at bounding box center [668, 403] width 350 height 32
click at [808, 582] on div at bounding box center [821, 632] width 110 height 69
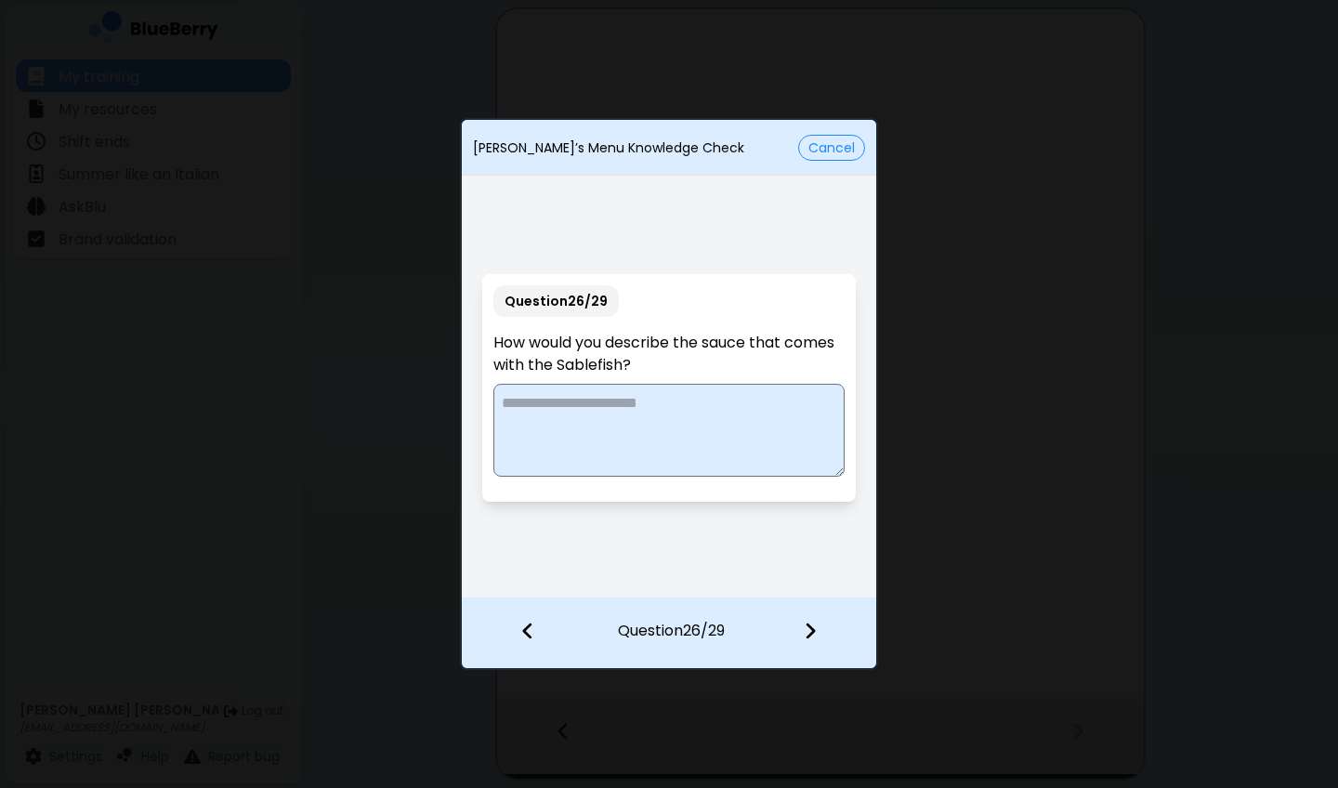
click at [725, 393] on textarea at bounding box center [668, 430] width 350 height 93
type textarea "**********"
click at [805, 582] on img at bounding box center [810, 631] width 13 height 20
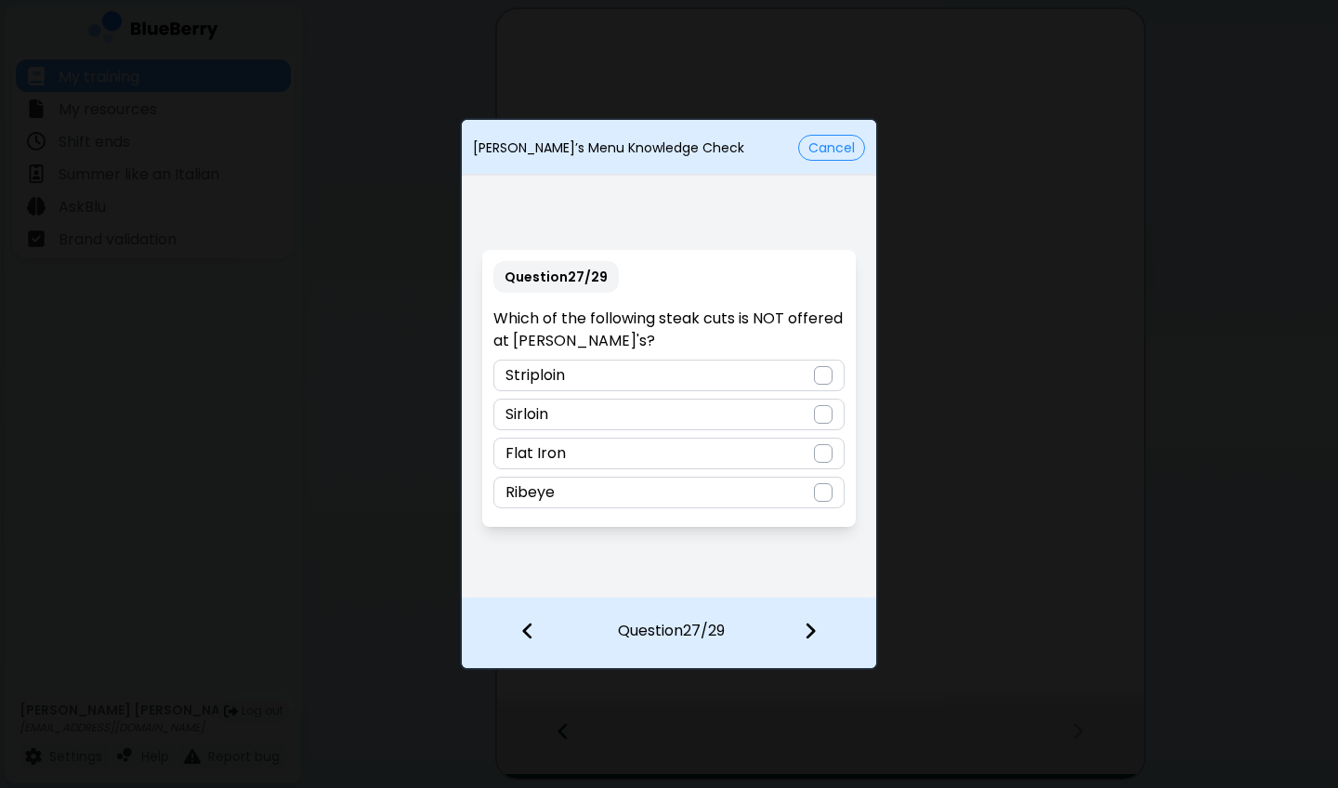
click at [595, 420] on div "Sirloin" at bounding box center [668, 415] width 350 height 32
click at [811, 582] on div at bounding box center [821, 632] width 110 height 69
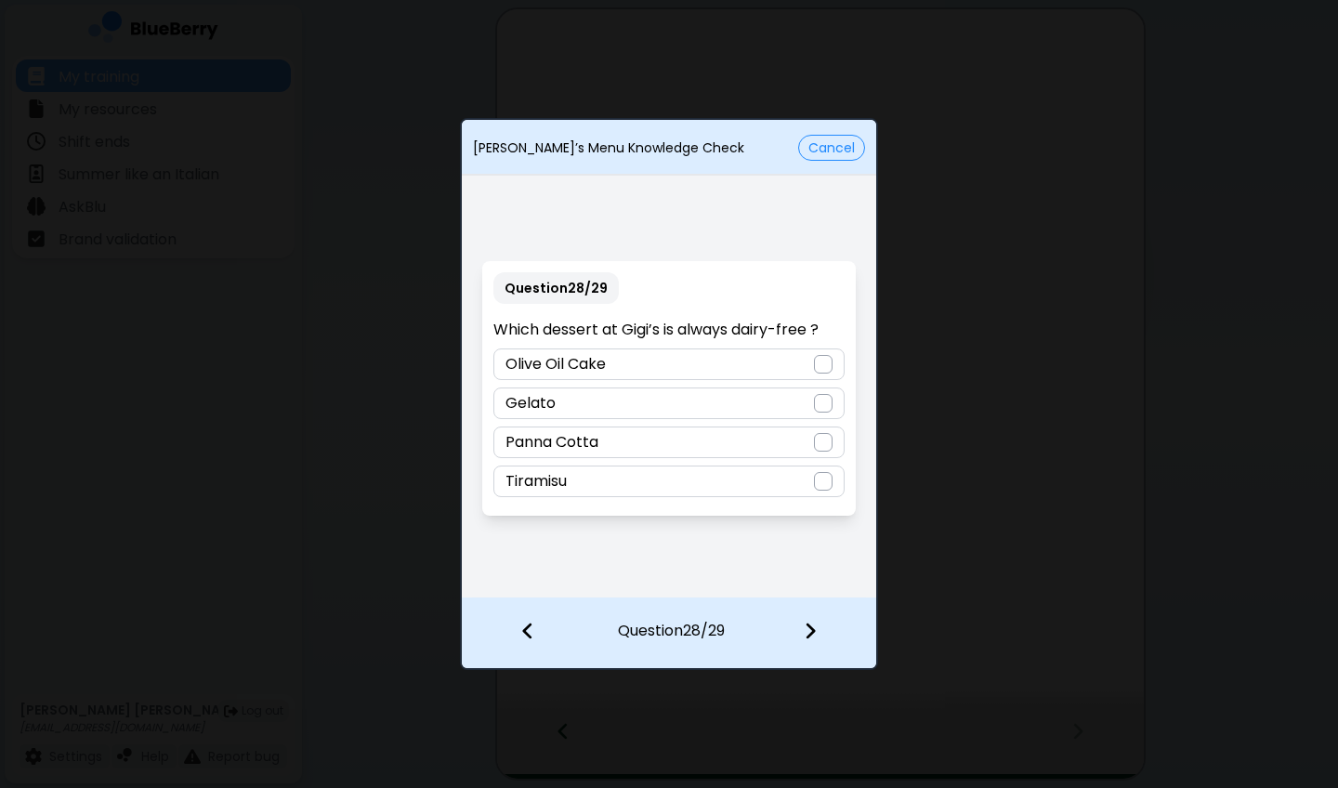
click at [752, 360] on div "Olive Oil Cake" at bounding box center [668, 364] width 350 height 32
click at [803, 582] on div at bounding box center [821, 632] width 110 height 69
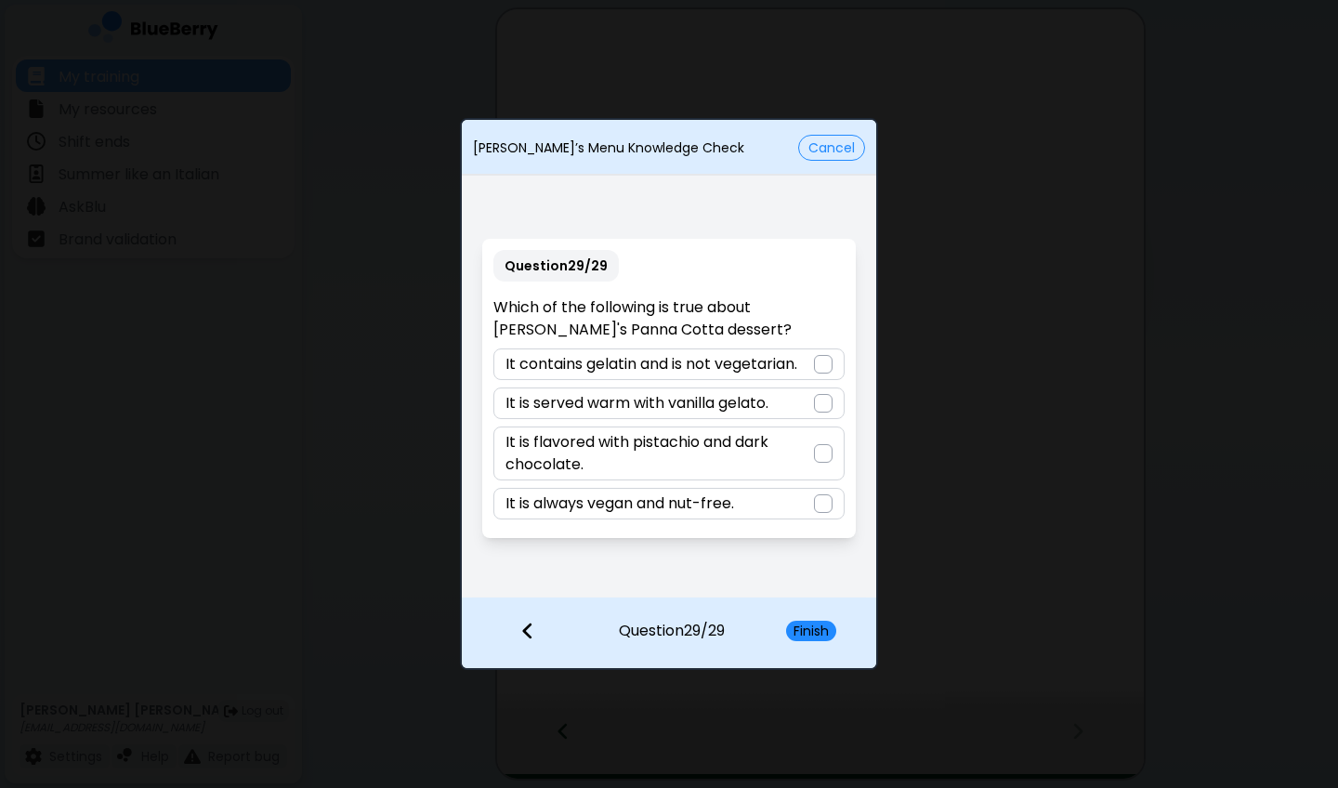
click at [815, 364] on div at bounding box center [823, 364] width 19 height 19
click at [818, 582] on button "Finish" at bounding box center [811, 631] width 50 height 20
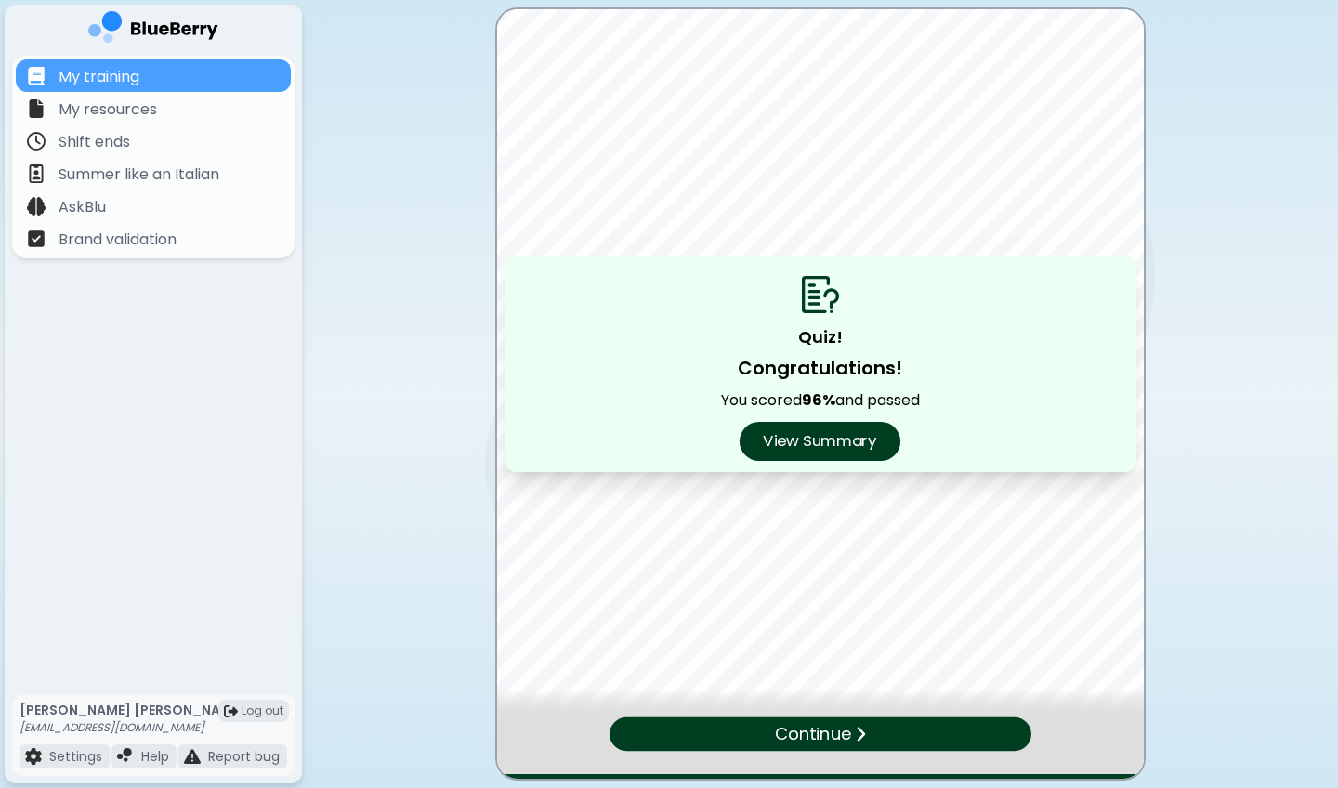
click at [791, 459] on button "View Summary" at bounding box center [819, 441] width 161 height 39
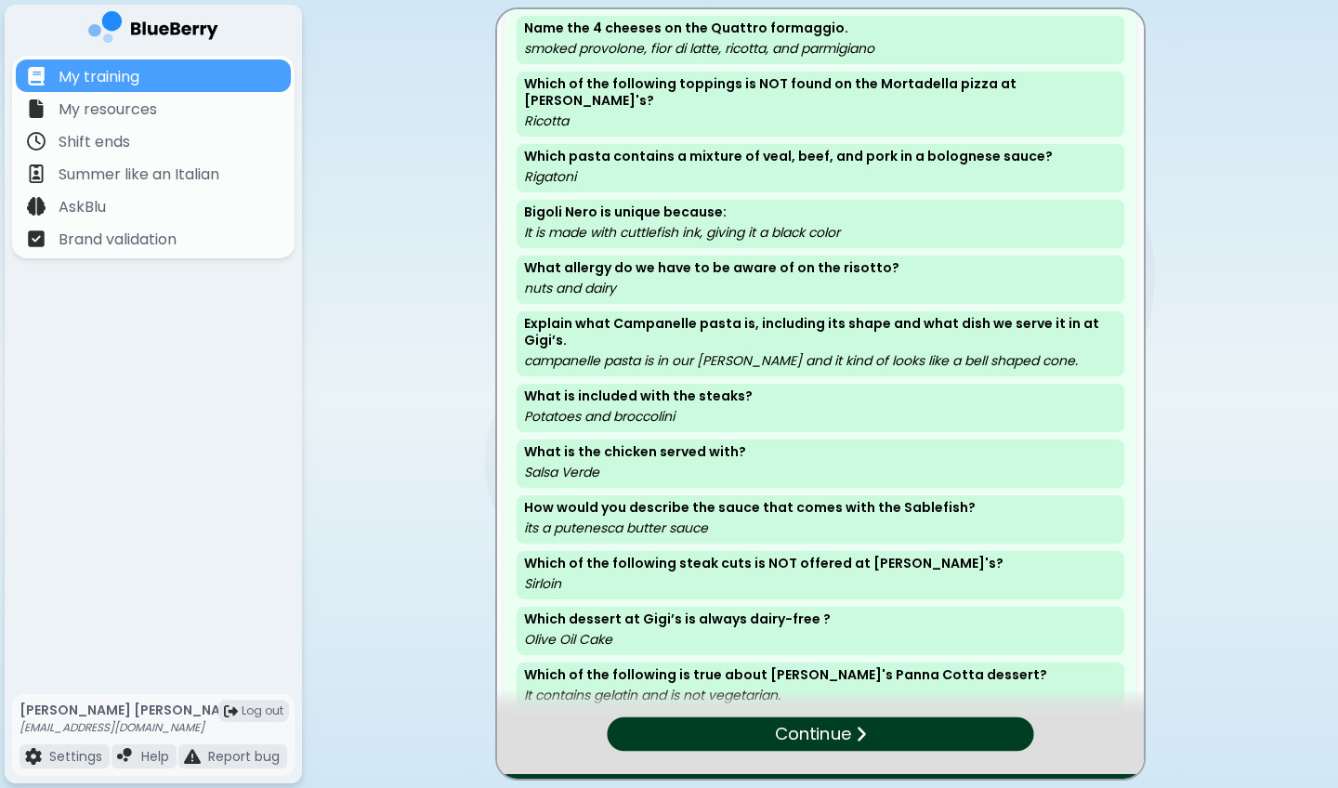
scroll to position [1049, 0]
click at [748, 582] on div "Continue" at bounding box center [819, 733] width 418 height 33
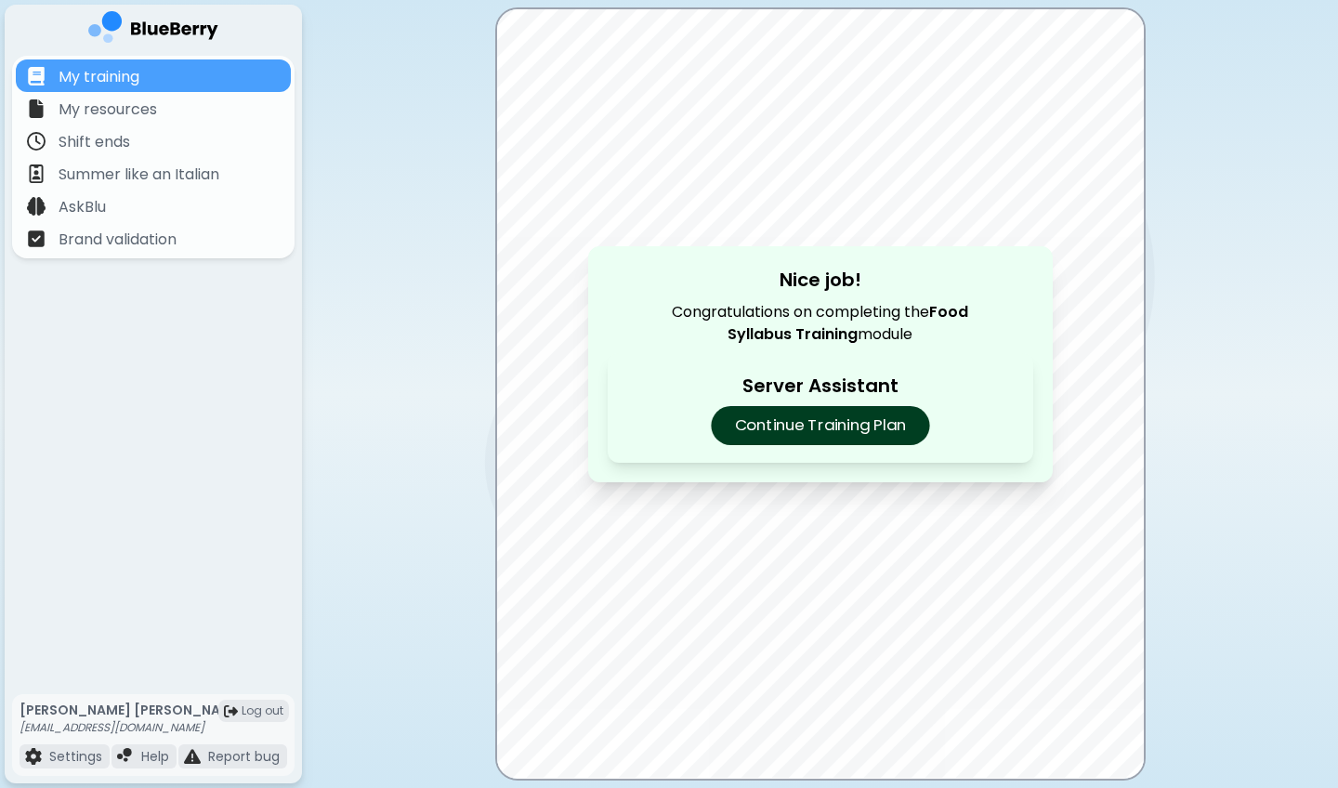
click at [832, 412] on p "Continue Training Plan" at bounding box center [820, 425] width 218 height 39
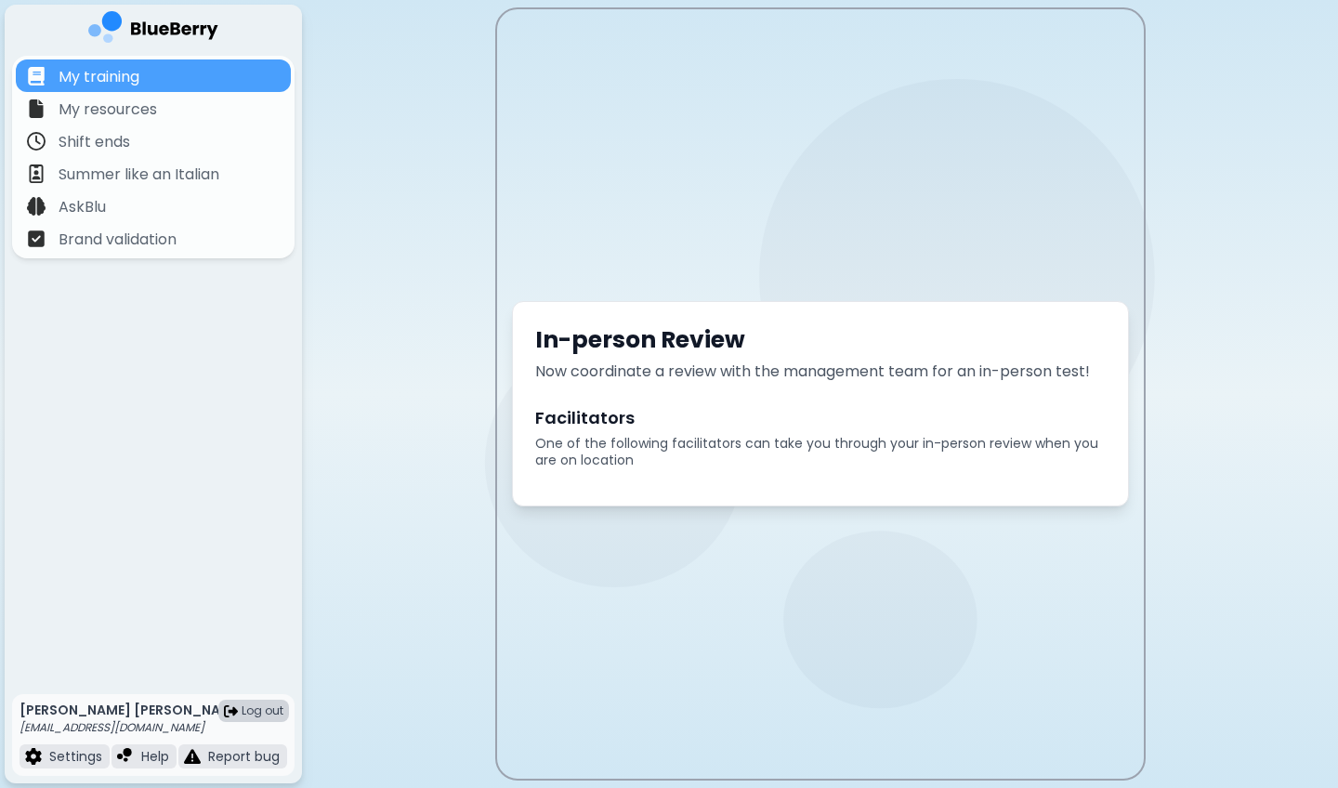
click at [257, 582] on span "Log out" at bounding box center [263, 710] width 42 height 15
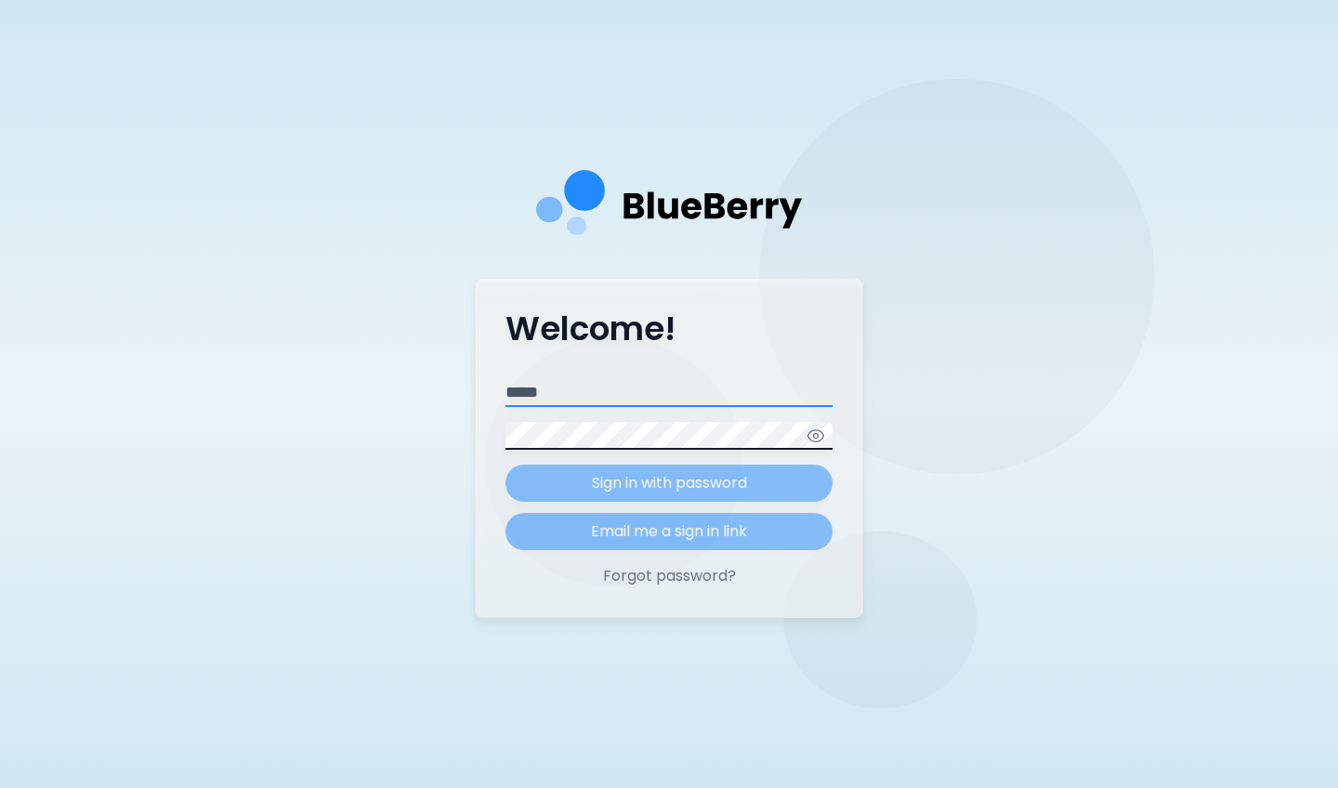
type input "**********"
click at [669, 482] on button "Sign in with password" at bounding box center [668, 482] width 327 height 37
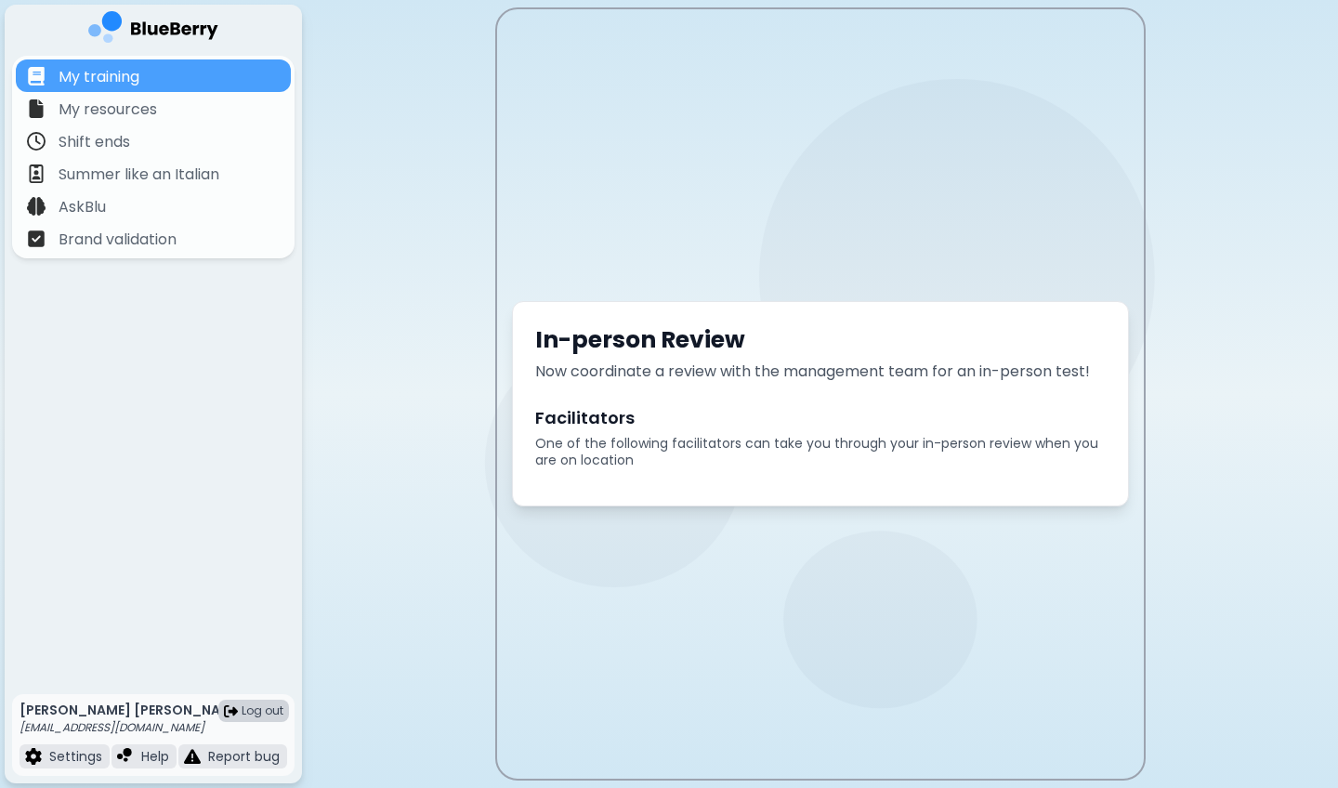
click at [255, 582] on span "Log out" at bounding box center [263, 710] width 42 height 15
